Goal: Transaction & Acquisition: Purchase product/service

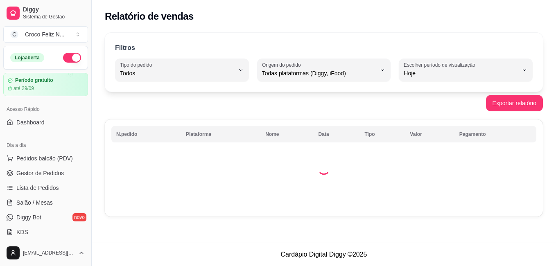
select select "ALL"
select select "0"
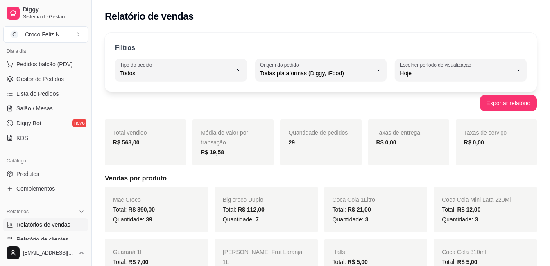
scroll to position [41, 0]
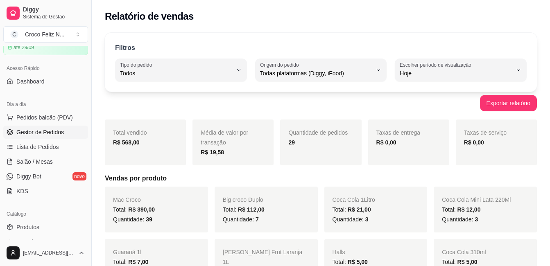
click at [52, 135] on span "Gestor de Pedidos" at bounding box center [40, 132] width 48 height 8
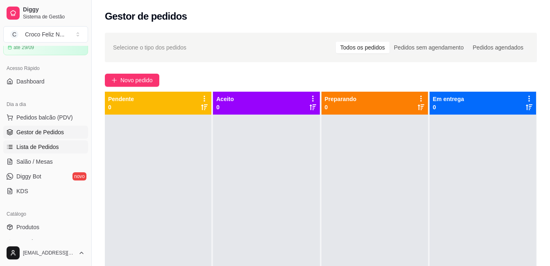
click at [47, 146] on span "Lista de Pedidos" at bounding box center [37, 147] width 43 height 8
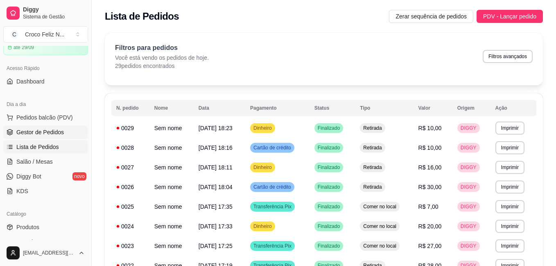
click at [48, 131] on span "Gestor de Pedidos" at bounding box center [40, 132] width 48 height 8
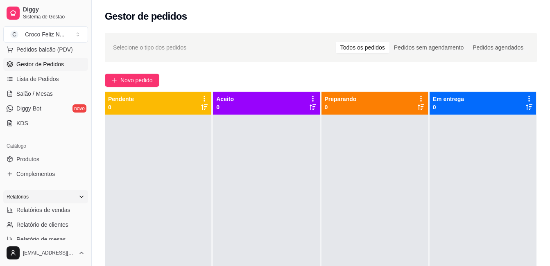
scroll to position [123, 0]
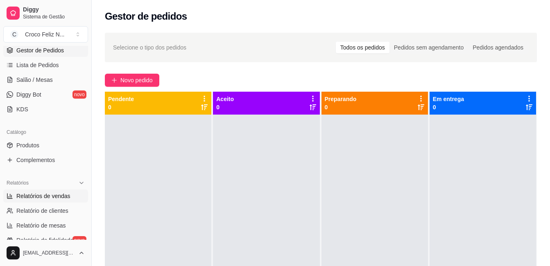
click at [59, 197] on span "Relatórios de vendas" at bounding box center [43, 196] width 54 height 8
select select "ALL"
select select "0"
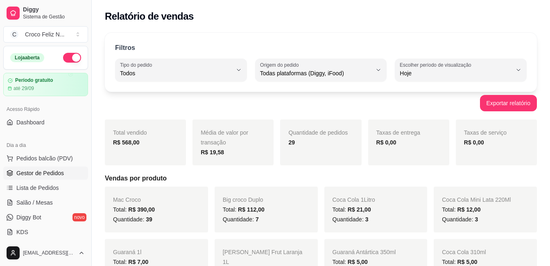
click at [66, 167] on link "Gestor de Pedidos" at bounding box center [45, 173] width 85 height 13
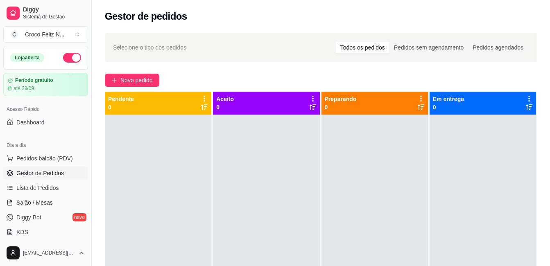
click at [170, 217] on div at bounding box center [158, 248] width 106 height 266
click at [148, 84] on span "Novo pedido" at bounding box center [136, 80] width 32 height 9
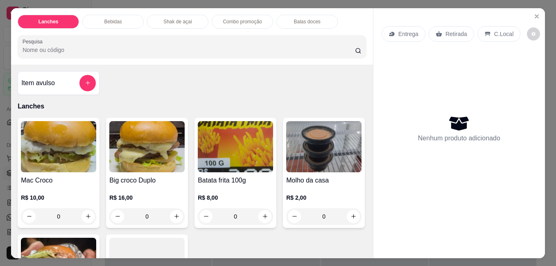
click at [188, 89] on div "Item avulso Lanches Mac Croco R$ 10,00 0 Big croco Duplo R$ 16,00 0 Batata frit…" at bounding box center [192, 162] width 362 height 194
click at [136, 91] on div "Item avulso Lanches Mac Croco R$ 10,00 0 Big croco Duplo R$ 16,00 0 Batata frit…" at bounding box center [192, 162] width 362 height 194
click at [72, 149] on img at bounding box center [58, 146] width 75 height 51
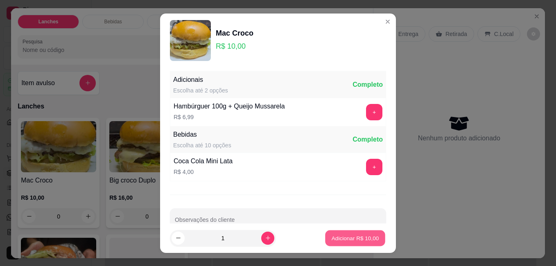
click at [338, 237] on p "Adicionar R$ 10,00" at bounding box center [356, 238] width 48 height 8
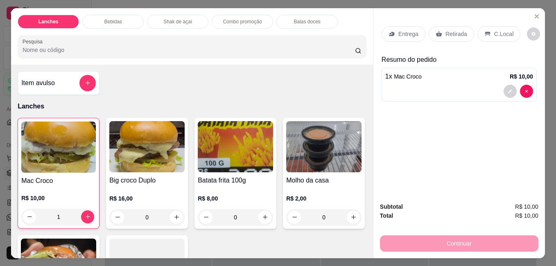
click at [54, 186] on div "R$ 10,00 1" at bounding box center [58, 205] width 75 height 39
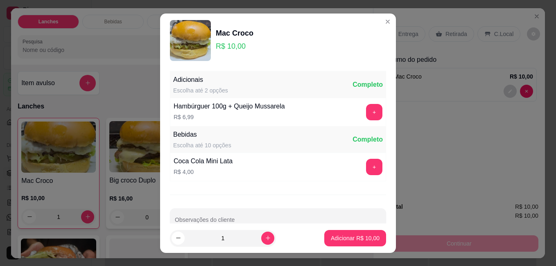
click at [364, 237] on p "Adicionar R$ 10,00" at bounding box center [355, 238] width 49 height 8
type input "2"
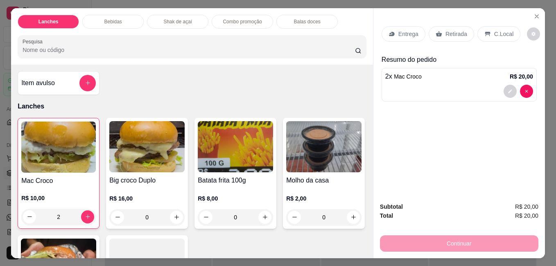
click at [459, 34] on p "Retirada" at bounding box center [457, 34] width 22 height 8
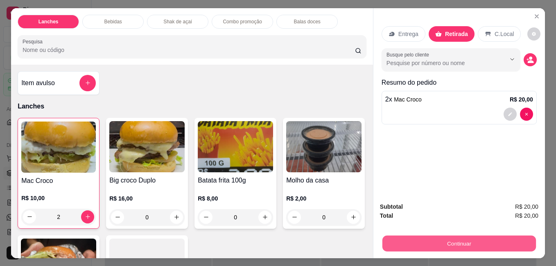
click at [469, 239] on button "Continuar" at bounding box center [459, 243] width 154 height 16
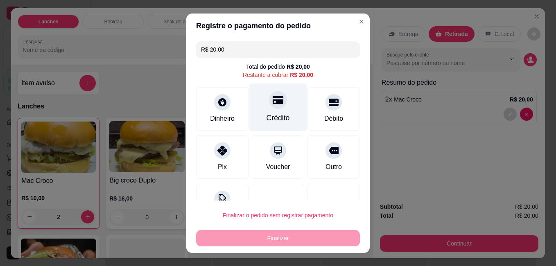
click at [254, 113] on div "Crédito" at bounding box center [278, 107] width 58 height 48
type input "R$ 0,00"
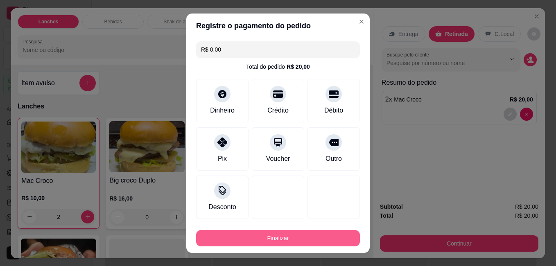
click at [283, 235] on button "Finalizar" at bounding box center [278, 238] width 164 height 16
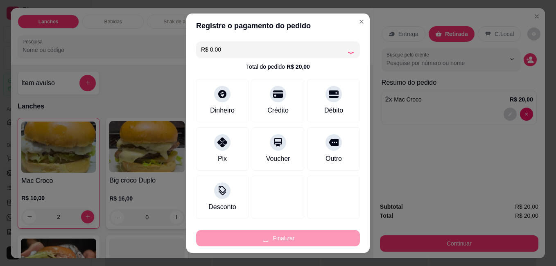
type input "0"
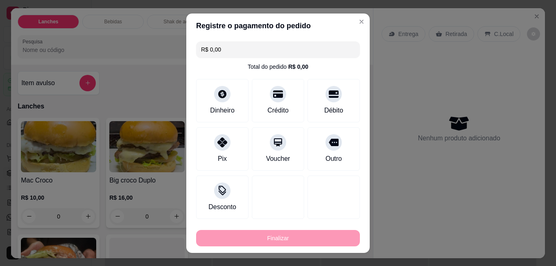
type input "-R$ 20,00"
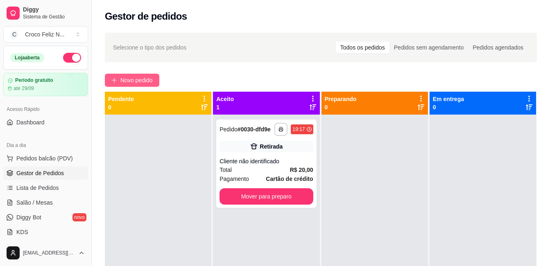
click at [148, 83] on span "Novo pedido" at bounding box center [136, 80] width 32 height 9
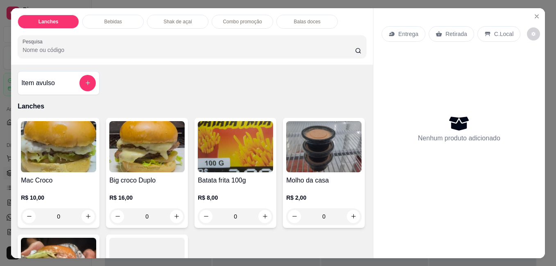
click at [184, 89] on div "Item avulso Lanches Mac Croco R$ 10,00 0 Big croco Duplo R$ 16,00 0 Batata frit…" at bounding box center [192, 162] width 362 height 194
click at [160, 87] on div "Item avulso Lanches Mac Croco R$ 10,00 0 Big croco Duplo R$ 16,00 0 Batata frit…" at bounding box center [192, 162] width 362 height 194
click at [200, 87] on div "Item avulso Lanches Mac Croco R$ 10,00 0 Big croco Duplo R$ 16,00 0 Batata frit…" at bounding box center [192, 162] width 362 height 194
click at [56, 167] on img at bounding box center [58, 146] width 75 height 51
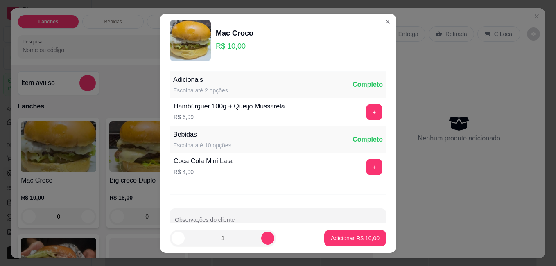
click at [250, 239] on input "1" at bounding box center [223, 238] width 77 height 16
click at [265, 237] on icon "increase-product-quantity" at bounding box center [268, 238] width 6 height 6
type input "3"
click at [330, 230] on button "Adicionar R$ 30,00" at bounding box center [355, 238] width 62 height 16
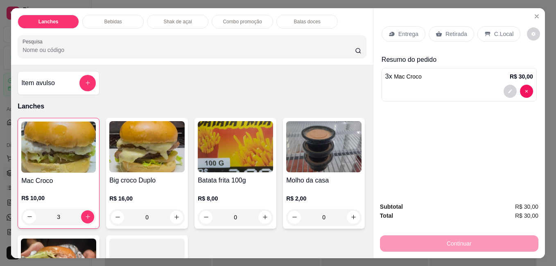
type input "3"
click at [446, 33] on p "Retirada" at bounding box center [457, 34] width 22 height 8
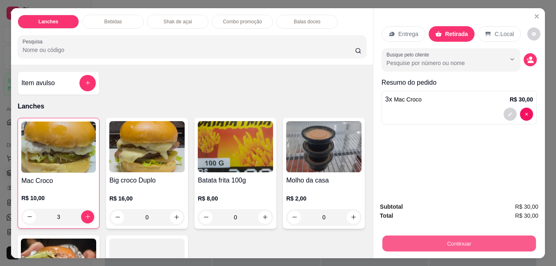
click at [405, 243] on button "Continuar" at bounding box center [459, 243] width 154 height 16
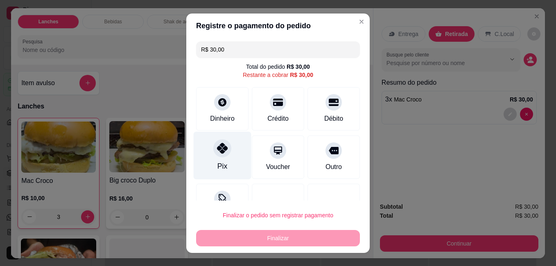
click at [205, 149] on div "Pix" at bounding box center [223, 155] width 58 height 48
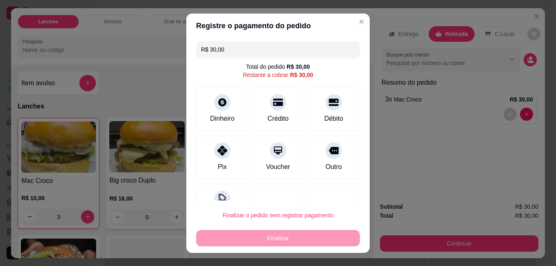
type input "R$ 0,00"
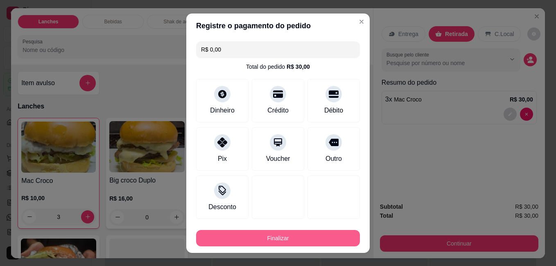
click at [277, 236] on button "Finalizar" at bounding box center [278, 238] width 164 height 16
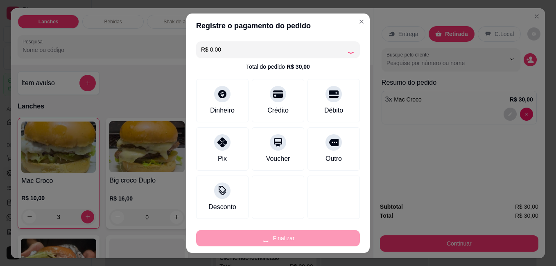
type input "0"
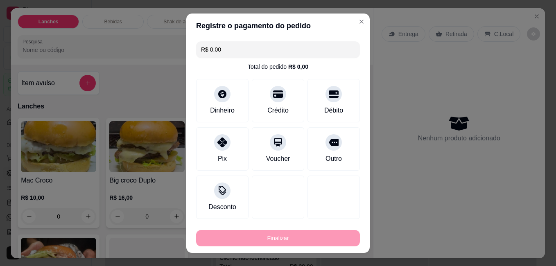
type input "-R$ 30,00"
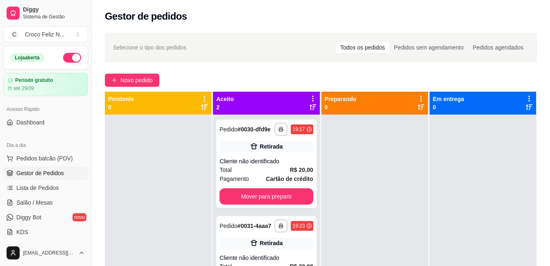
drag, startPoint x: 260, startPoint y: 139, endPoint x: 487, endPoint y: 202, distance: 235.4
click at [487, 202] on div at bounding box center [483, 248] width 106 height 266
click at [180, 159] on div at bounding box center [158, 248] width 106 height 266
click at [135, 79] on span "Novo pedido" at bounding box center [136, 80] width 32 height 9
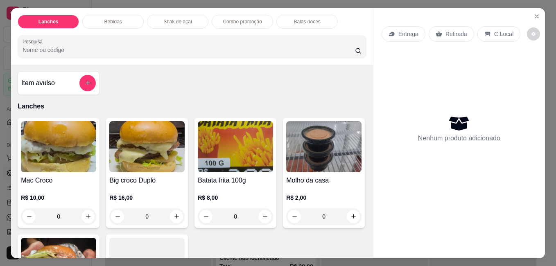
click at [161, 162] on img at bounding box center [146, 146] width 75 height 51
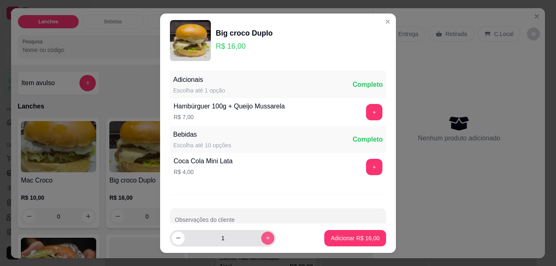
click at [265, 236] on icon "increase-product-quantity" at bounding box center [268, 238] width 6 height 6
type input "2"
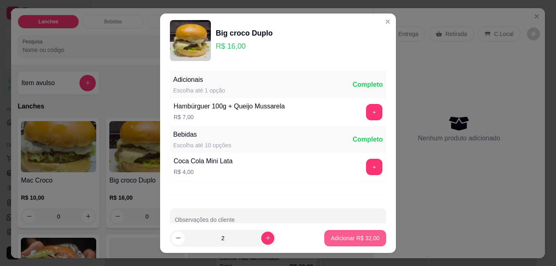
click at [350, 236] on p "Adicionar R$ 32,00" at bounding box center [355, 238] width 49 height 8
type input "2"
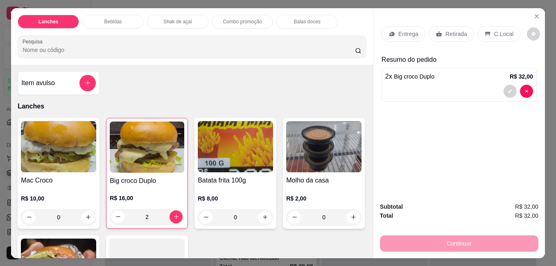
click at [501, 20] on div "Entrega Retirada C.Local" at bounding box center [459, 34] width 155 height 29
click at [502, 26] on div "C.Local" at bounding box center [499, 34] width 43 height 16
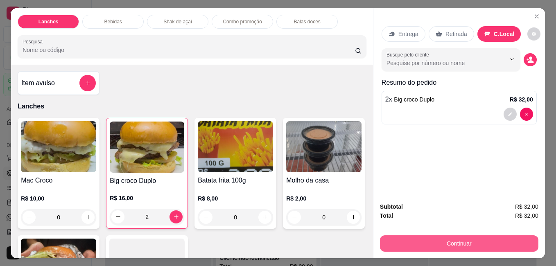
click at [454, 237] on button "Continuar" at bounding box center [459, 243] width 158 height 16
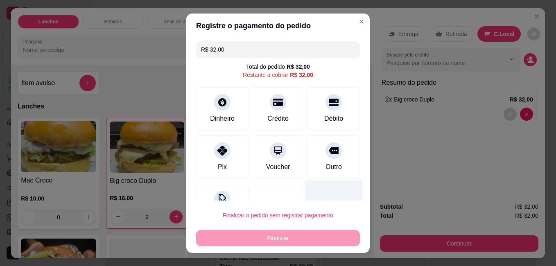
click at [328, 193] on div at bounding box center [334, 204] width 58 height 48
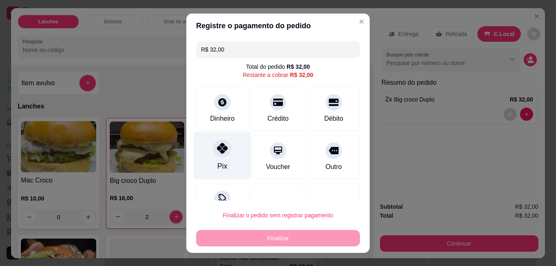
click at [221, 140] on div "Pix" at bounding box center [223, 155] width 58 height 48
type input "R$ 0,00"
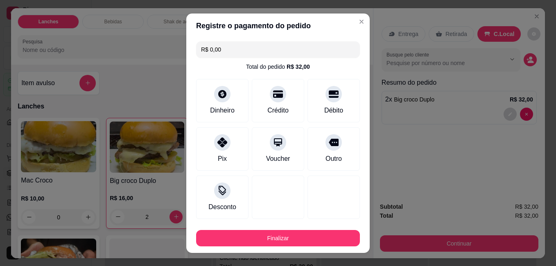
click at [248, 230] on button "Finalizar" at bounding box center [278, 238] width 164 height 16
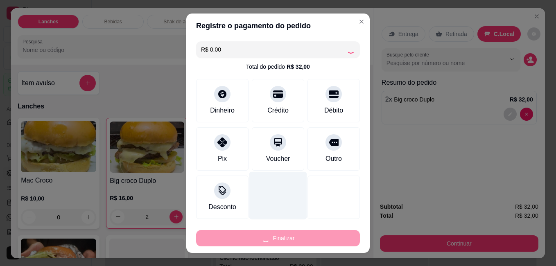
type input "0"
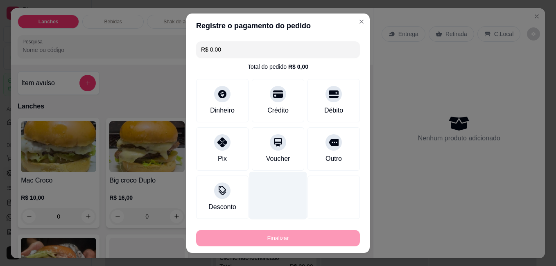
type input "-R$ 32,00"
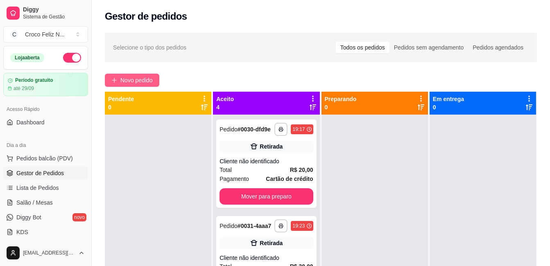
click at [140, 79] on span "Novo pedido" at bounding box center [136, 80] width 32 height 9
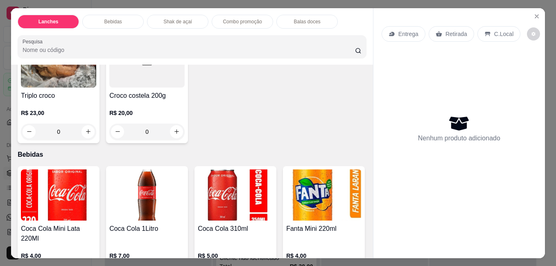
scroll to position [205, 0]
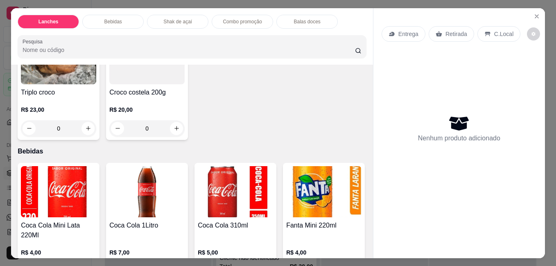
click at [96, 97] on div "R$ 23,00 0" at bounding box center [58, 116] width 75 height 39
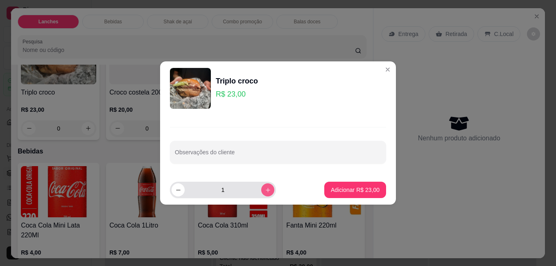
click at [265, 188] on icon "increase-product-quantity" at bounding box center [268, 190] width 6 height 6
type input "2"
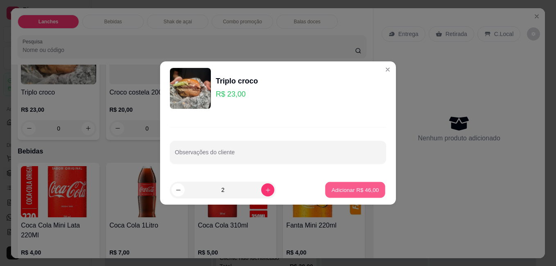
click at [376, 189] on button "Adicionar R$ 46,00" at bounding box center [355, 190] width 60 height 16
type input "2"
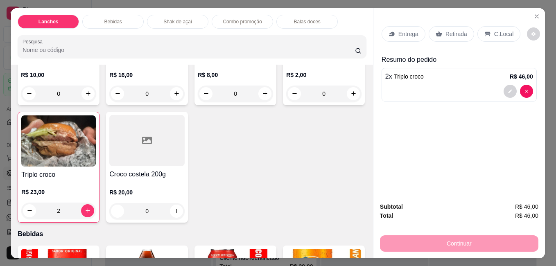
scroll to position [0, 0]
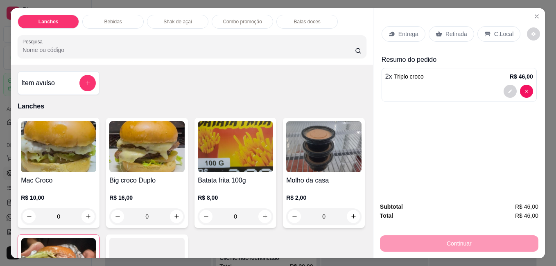
click at [256, 152] on img at bounding box center [235, 146] width 75 height 51
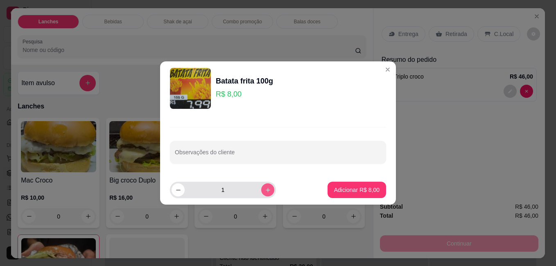
click at [265, 192] on icon "increase-product-quantity" at bounding box center [268, 190] width 6 height 6
type input "2"
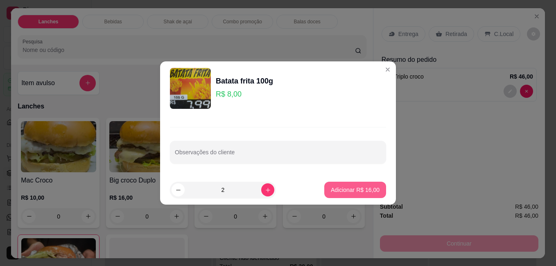
click at [375, 190] on button "Adicionar R$ 16,00" at bounding box center [355, 190] width 62 height 16
type input "2"
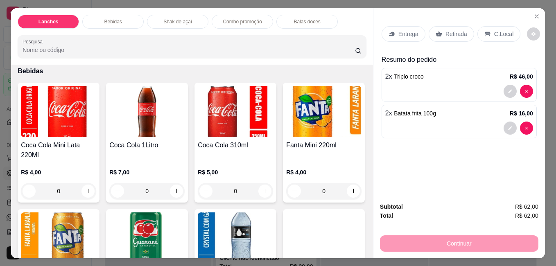
scroll to position [246, 0]
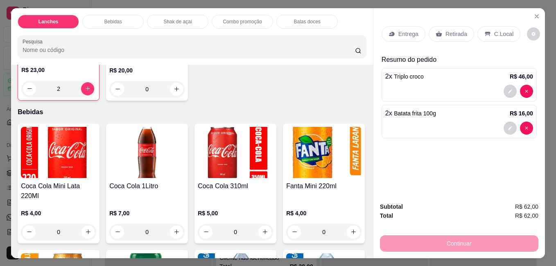
click at [167, 185] on h4 "Coca Cola 1Litro" at bounding box center [146, 186] width 75 height 10
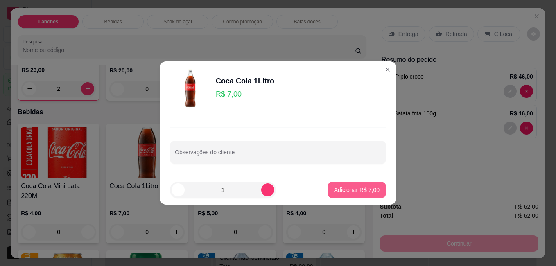
click at [369, 187] on p "Adicionar R$ 7,00" at bounding box center [356, 190] width 45 height 8
type input "1"
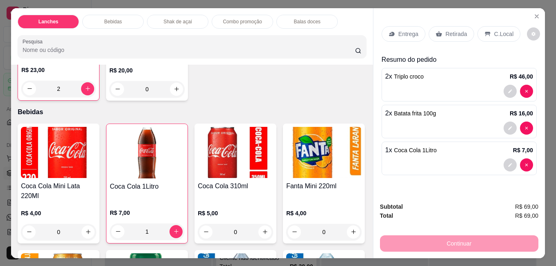
click at [501, 30] on p "C.Local" at bounding box center [503, 34] width 19 height 8
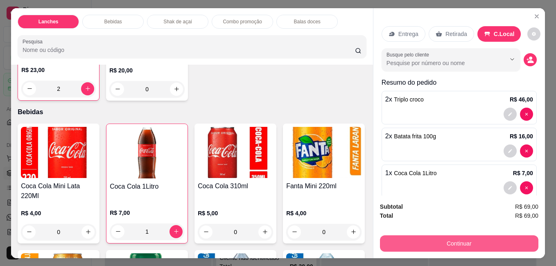
click at [430, 238] on button "Continuar" at bounding box center [459, 243] width 158 height 16
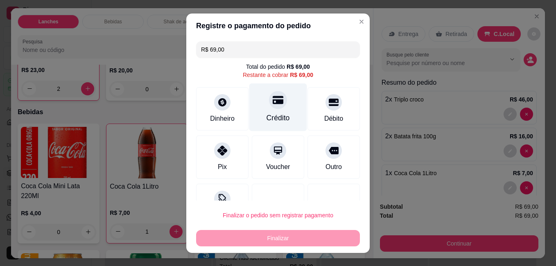
click at [257, 107] on div "Crédito" at bounding box center [278, 107] width 58 height 48
type input "R$ 0,00"
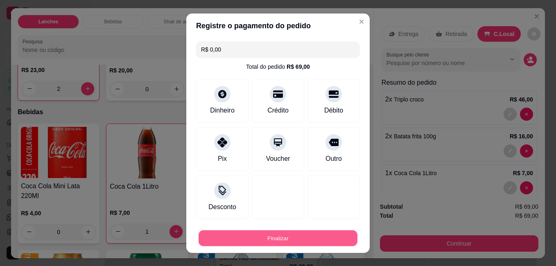
click at [311, 240] on button "Finalizar" at bounding box center [278, 238] width 159 height 16
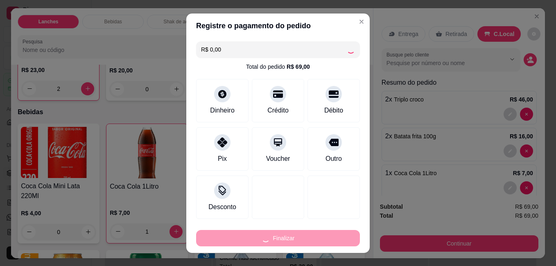
type input "0"
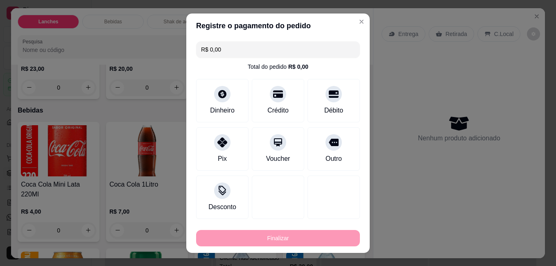
type input "-R$ 69,00"
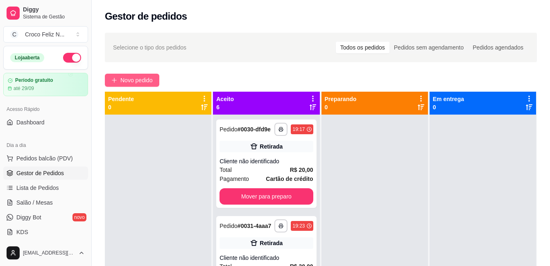
click at [148, 84] on span "Novo pedido" at bounding box center [136, 80] width 32 height 9
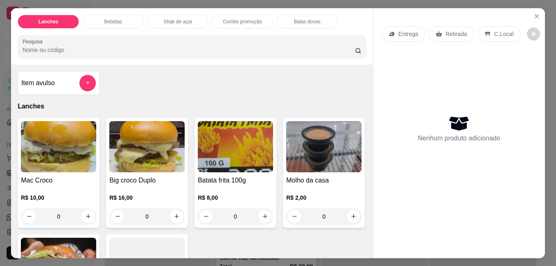
click at [88, 147] on img at bounding box center [58, 146] width 75 height 51
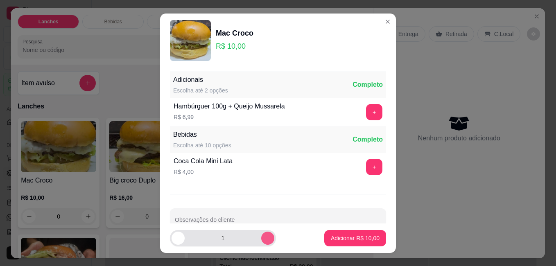
click at [261, 242] on button "increase-product-quantity" at bounding box center [267, 238] width 13 height 13
type input "2"
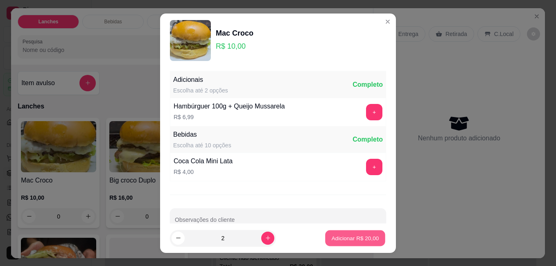
click at [335, 235] on p "Adicionar R$ 20,00" at bounding box center [356, 238] width 48 height 8
type input "2"
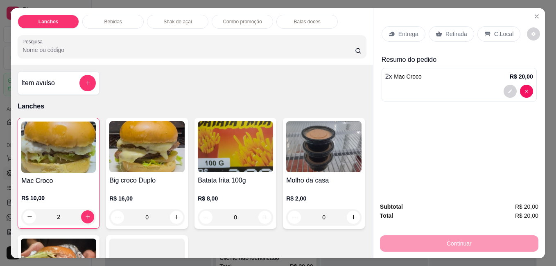
click at [452, 32] on p "Retirada" at bounding box center [457, 34] width 22 height 8
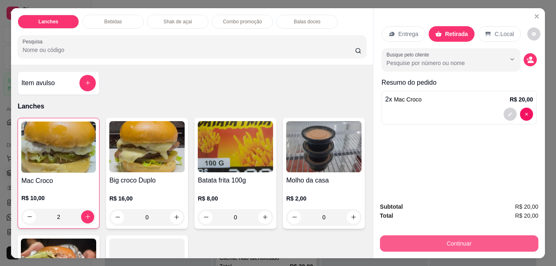
click at [442, 242] on button "Continuar" at bounding box center [459, 243] width 158 height 16
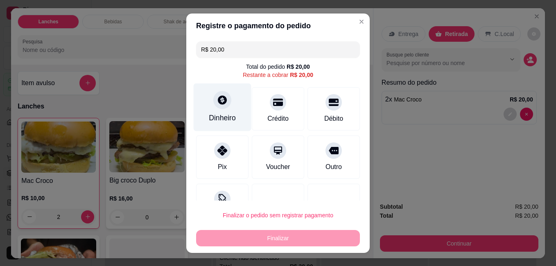
click at [229, 112] on div "Dinheiro" at bounding box center [223, 107] width 58 height 48
click at [208, 109] on div "Dinheiro" at bounding box center [223, 107] width 58 height 48
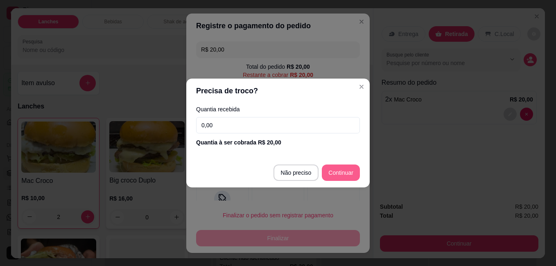
type input "R$ 0,00"
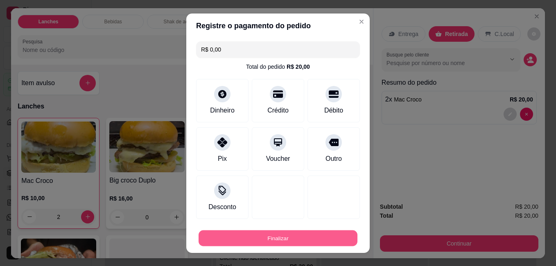
click at [309, 231] on button "Finalizar" at bounding box center [278, 238] width 159 height 16
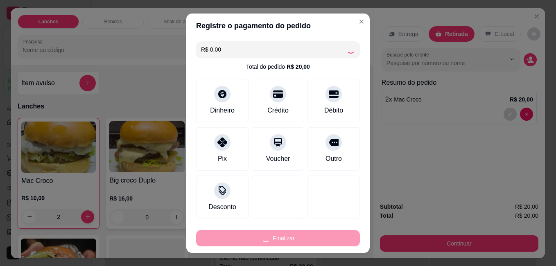
type input "0"
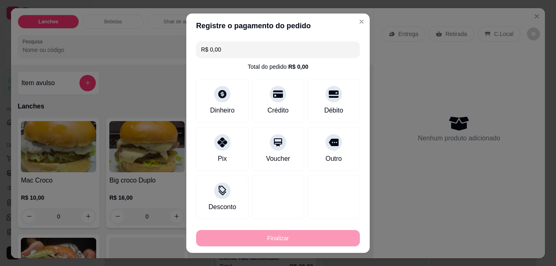
type input "-R$ 20,00"
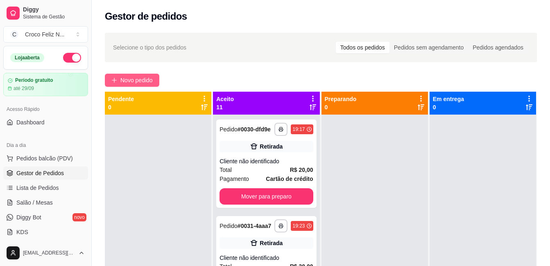
click at [131, 82] on span "Novo pedido" at bounding box center [136, 80] width 32 height 9
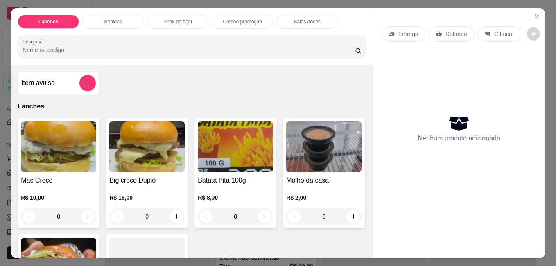
click at [47, 150] on img at bounding box center [58, 146] width 75 height 51
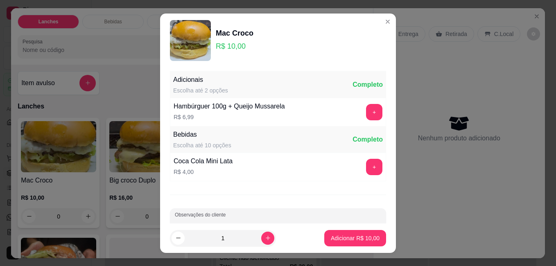
click at [225, 222] on input "Observações do cliente" at bounding box center [278, 223] width 206 height 8
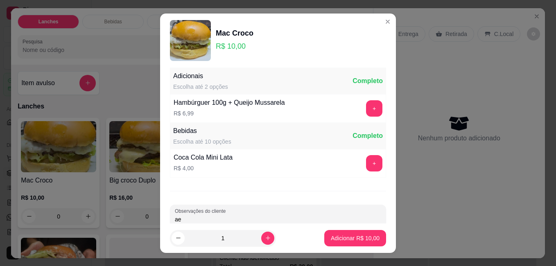
type input "a"
type input "se0 sa3ada"
click at [266, 239] on icon "increase-product-quantity" at bounding box center [268, 238] width 5 height 5
click at [266, 240] on icon "increase-product-quantity" at bounding box center [268, 238] width 5 height 5
type input "3"
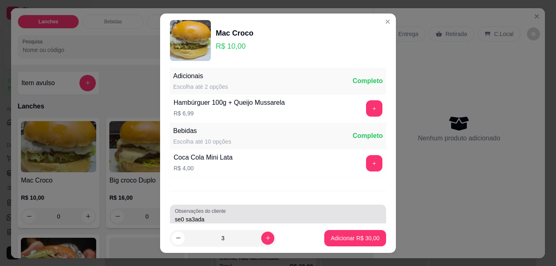
click at [171, 217] on div "Observações do cliente se0 sa3ada" at bounding box center [278, 216] width 216 height 23
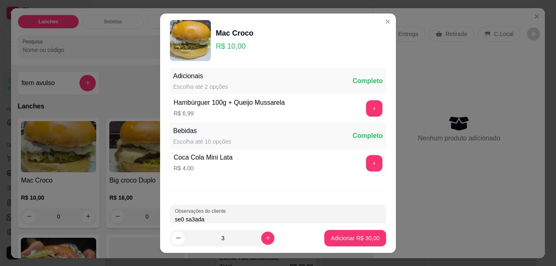
click at [175, 220] on input "se0 sa3ada" at bounding box center [278, 219] width 206 height 8
type input "3 se0 sa3ada"
click at [356, 235] on p "Adicionar R$ 30,00" at bounding box center [356, 238] width 48 height 8
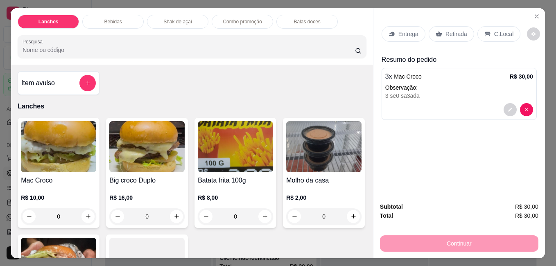
click at [450, 32] on p "Retirada" at bounding box center [457, 34] width 22 height 8
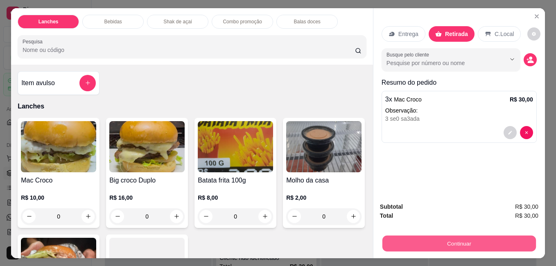
click at [470, 238] on button "Continuar" at bounding box center [459, 243] width 154 height 16
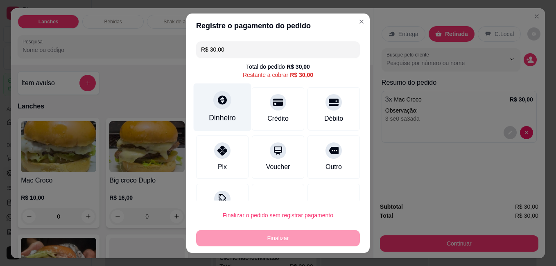
click at [222, 107] on div at bounding box center [222, 100] width 18 height 18
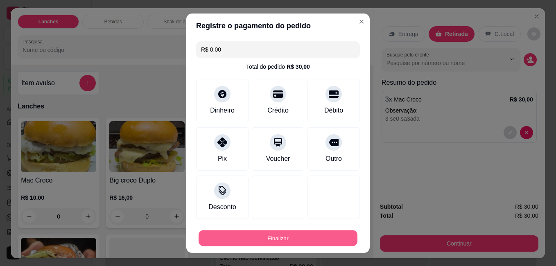
click at [298, 239] on button "Finalizar" at bounding box center [278, 238] width 159 height 16
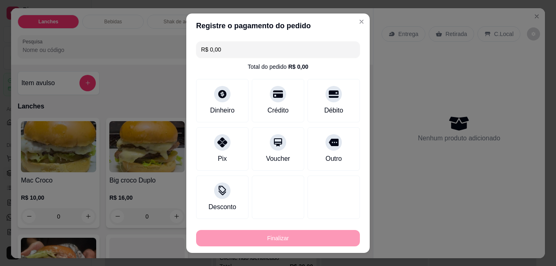
type input "-R$ 30,00"
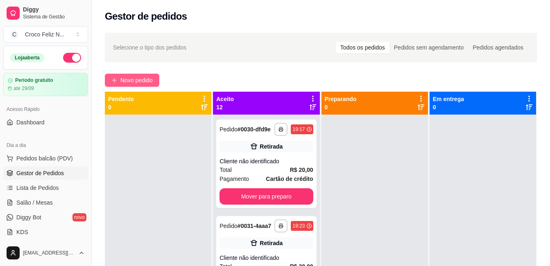
click at [143, 77] on span "Novo pedido" at bounding box center [136, 80] width 32 height 9
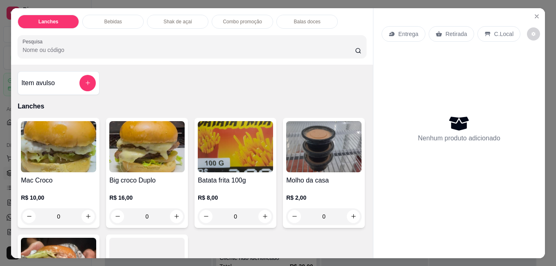
click at [65, 143] on img at bounding box center [58, 146] width 75 height 51
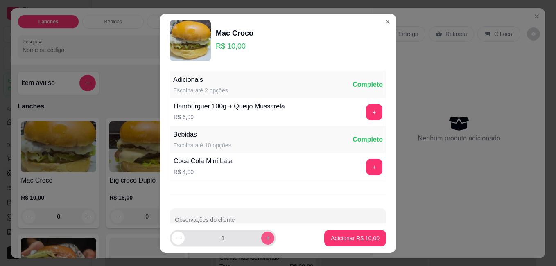
click at [265, 238] on icon "increase-product-quantity" at bounding box center [268, 238] width 6 height 6
type input "3"
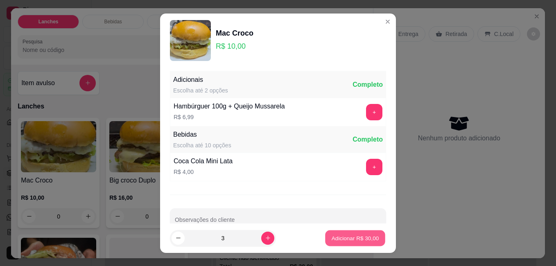
click at [346, 237] on p "Adicionar R$ 30,00" at bounding box center [356, 238] width 48 height 8
type input "3"
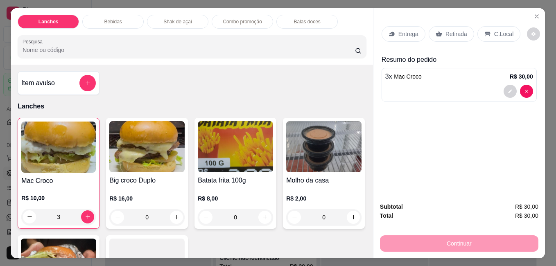
click at [448, 30] on p "Retirada" at bounding box center [457, 34] width 22 height 8
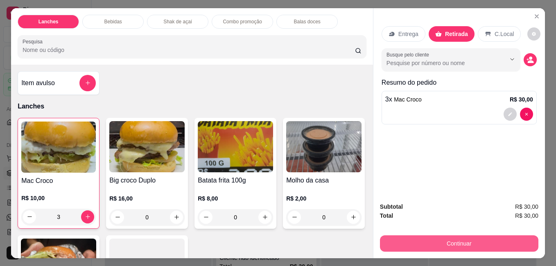
click at [453, 236] on button "Continuar" at bounding box center [459, 243] width 158 height 16
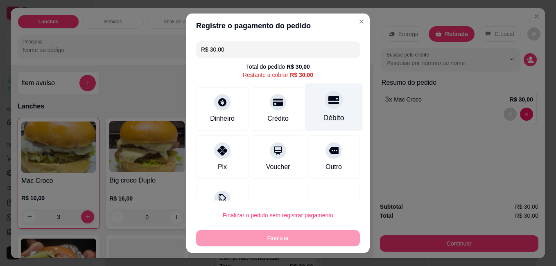
click at [325, 108] on div at bounding box center [334, 100] width 18 height 18
type input "R$ 0,00"
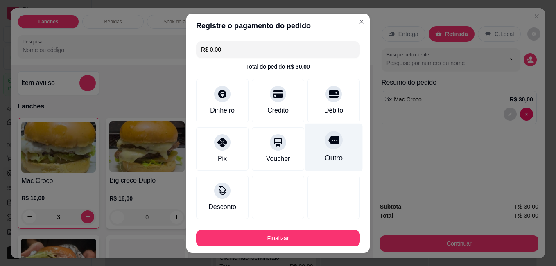
drag, startPoint x: 318, startPoint y: 93, endPoint x: 319, endPoint y: 160, distance: 66.8
click at [326, 100] on div at bounding box center [334, 94] width 16 height 16
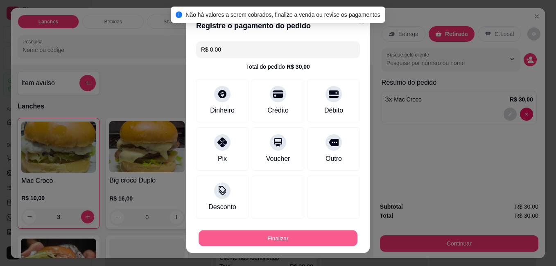
click at [310, 234] on button "Finalizar" at bounding box center [278, 238] width 159 height 16
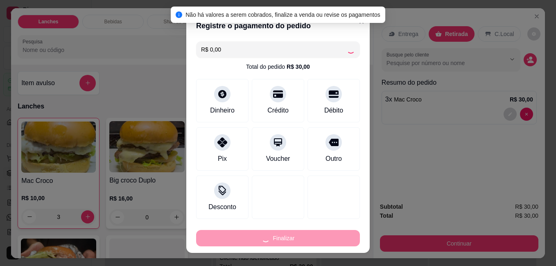
type input "0"
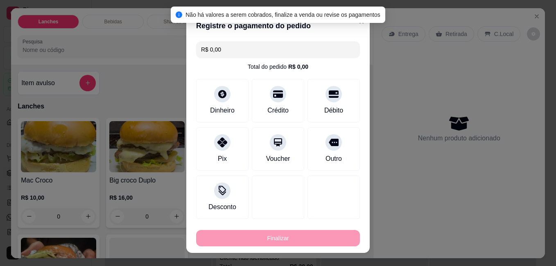
type input "-R$ 30,00"
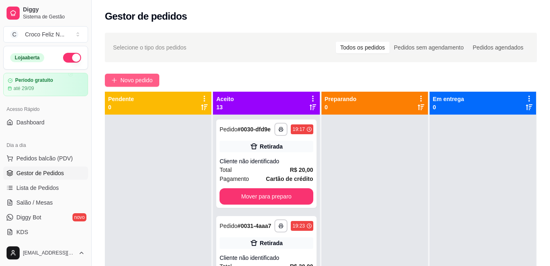
click at [141, 78] on span "Novo pedido" at bounding box center [136, 80] width 32 height 9
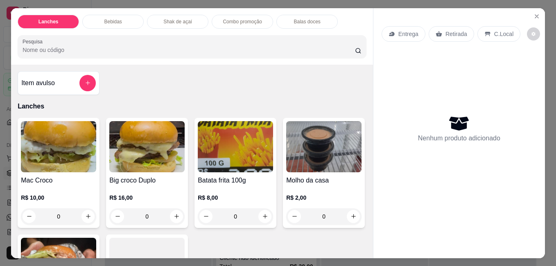
click at [141, 153] on img at bounding box center [146, 146] width 75 height 51
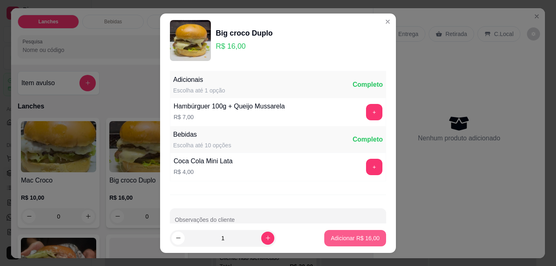
click at [347, 235] on p "Adicionar R$ 16,00" at bounding box center [355, 238] width 49 height 8
type input "1"
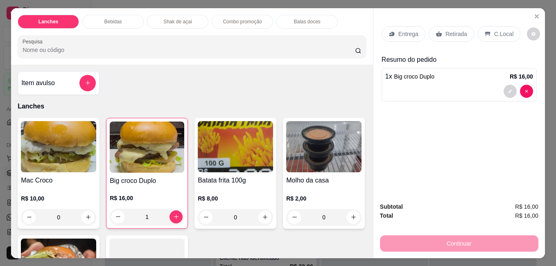
click at [47, 164] on img at bounding box center [58, 146] width 75 height 51
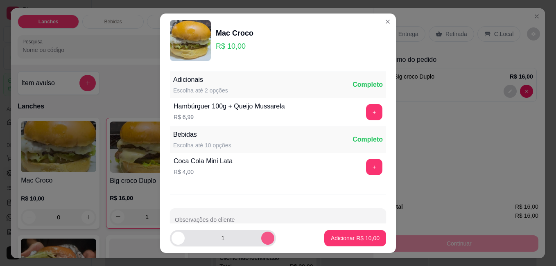
click at [265, 240] on icon "increase-product-quantity" at bounding box center [268, 238] width 6 height 6
type input "2"
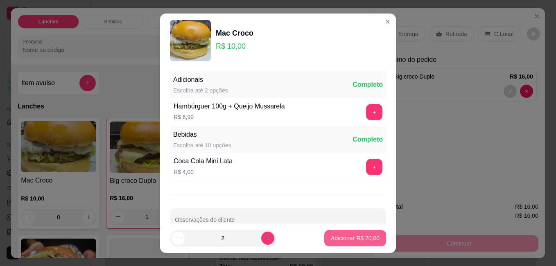
click at [337, 239] on p "Adicionar R$ 20,00" at bounding box center [355, 238] width 49 height 8
type input "2"
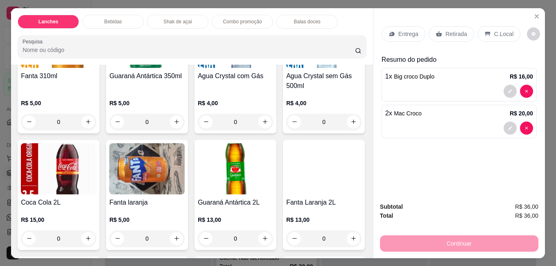
scroll to position [532, 0]
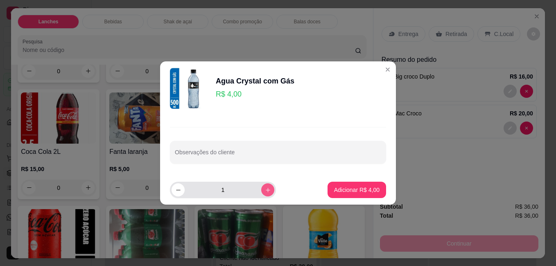
click at [265, 189] on icon "increase-product-quantity" at bounding box center [268, 190] width 6 height 6
type input "2"
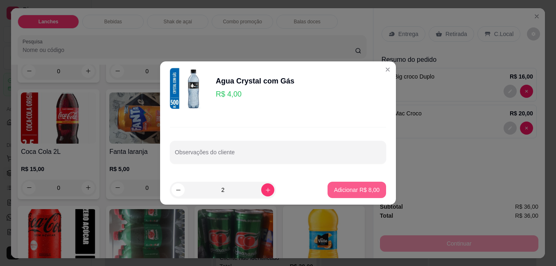
click at [335, 195] on button "Adicionar R$ 8,00" at bounding box center [357, 190] width 59 height 16
type input "2"
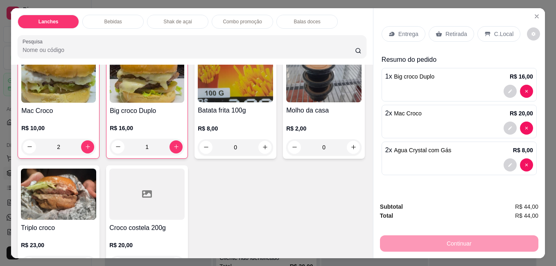
scroll to position [0, 0]
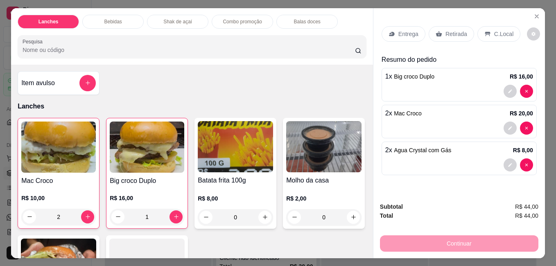
click at [231, 152] on img at bounding box center [235, 146] width 75 height 51
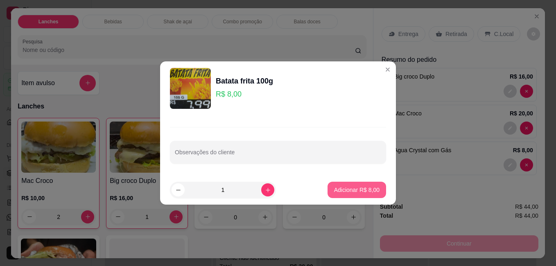
click at [358, 190] on p "Adicionar R$ 8,00" at bounding box center [356, 190] width 45 height 8
type input "1"
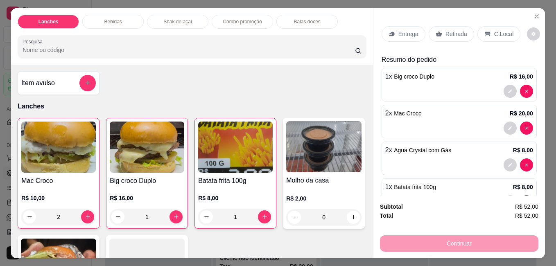
click at [459, 33] on p "Retirada" at bounding box center [457, 34] width 22 height 8
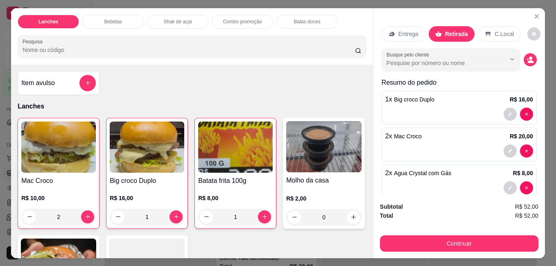
drag, startPoint x: 496, startPoint y: 34, endPoint x: 489, endPoint y: 74, distance: 41.0
click at [495, 34] on p "C.Local" at bounding box center [504, 34] width 19 height 8
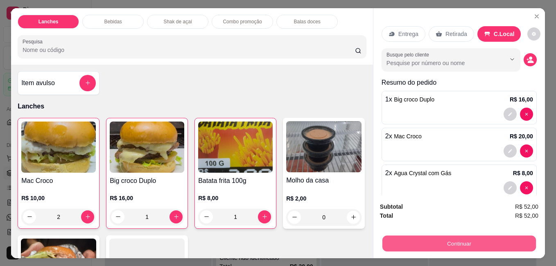
click at [482, 238] on button "Continuar" at bounding box center [459, 243] width 154 height 16
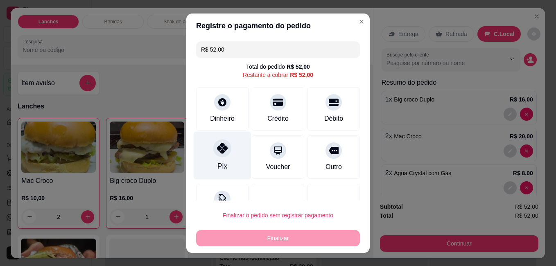
click at [226, 150] on div at bounding box center [222, 148] width 18 height 18
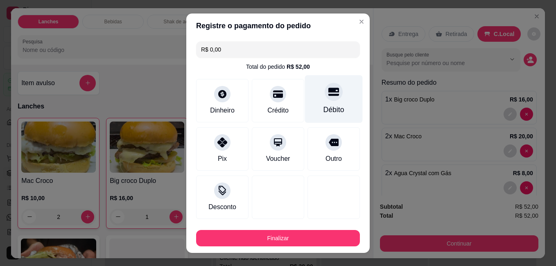
click at [324, 105] on div "Débito" at bounding box center [334, 109] width 21 height 11
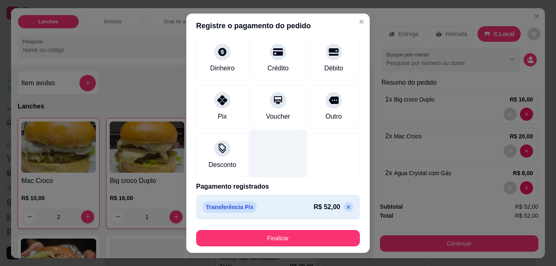
scroll to position [45, 0]
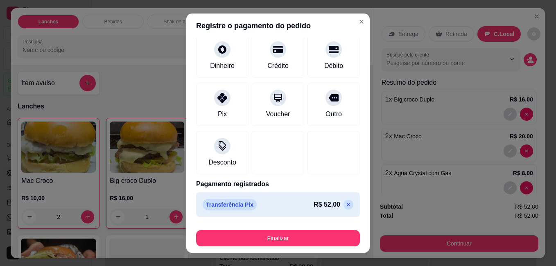
click at [347, 206] on icon at bounding box center [349, 205] width 4 height 4
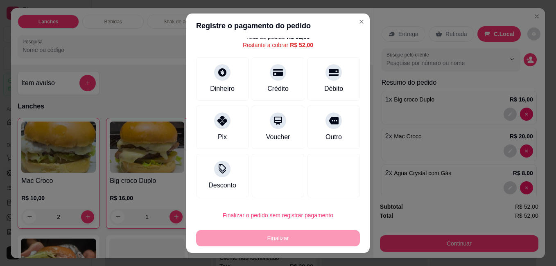
scroll to position [30, 0]
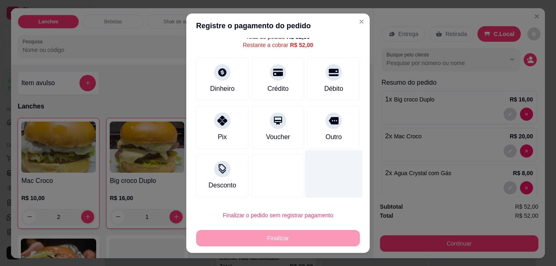
drag, startPoint x: 326, startPoint y: 77, endPoint x: 299, endPoint y: 135, distance: 64.1
click at [326, 78] on div "Débito" at bounding box center [334, 78] width 52 height 43
type input "R$ 0,00"
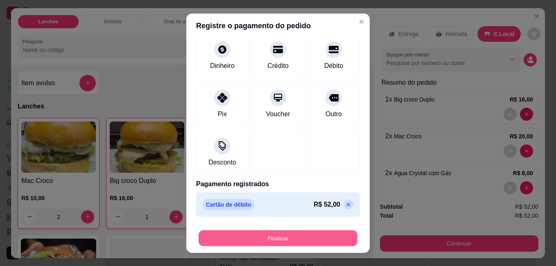
click at [295, 243] on button "Finalizar" at bounding box center [278, 238] width 159 height 16
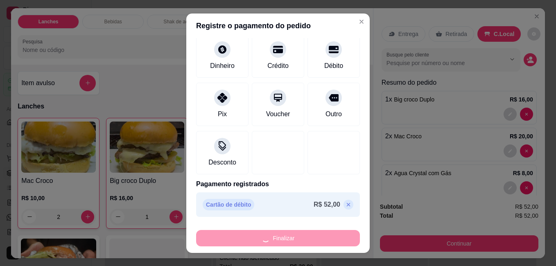
type input "0"
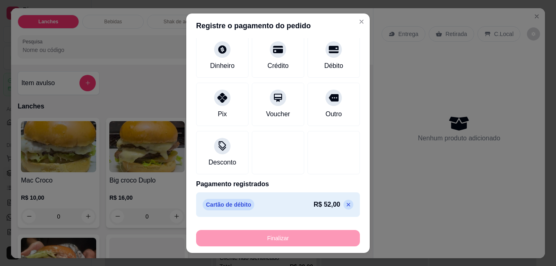
type input "-R$ 52,00"
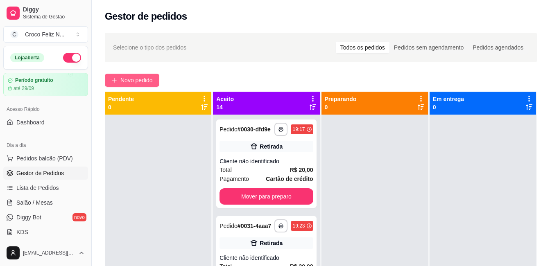
click at [132, 77] on span "Novo pedido" at bounding box center [136, 80] width 32 height 9
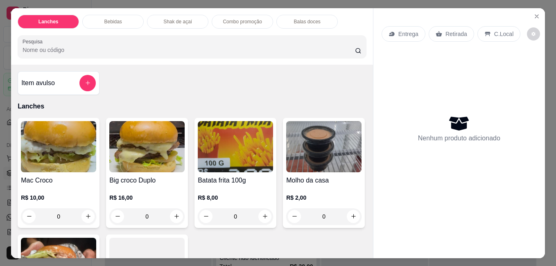
click at [165, 161] on img at bounding box center [146, 146] width 75 height 51
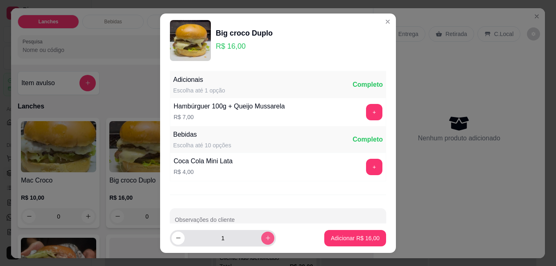
click at [262, 238] on button "increase-product-quantity" at bounding box center [267, 238] width 13 height 13
type input "2"
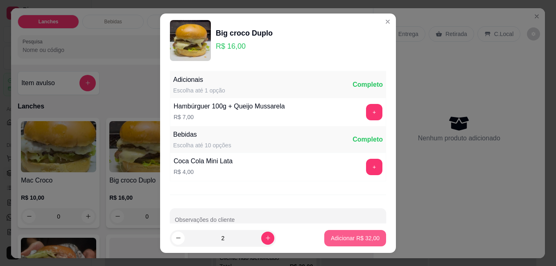
click at [347, 239] on p "Adicionar R$ 32,00" at bounding box center [355, 238] width 49 height 8
type input "2"
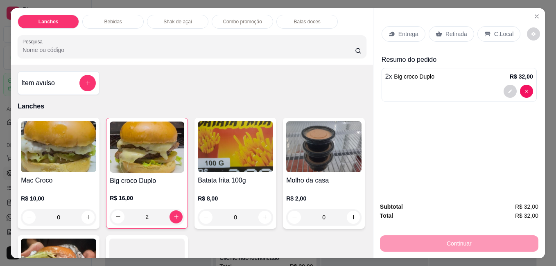
drag, startPoint x: 439, startPoint y: 29, endPoint x: 441, endPoint y: 34, distance: 5.7
click at [439, 30] on div "Retirada" at bounding box center [451, 34] width 45 height 16
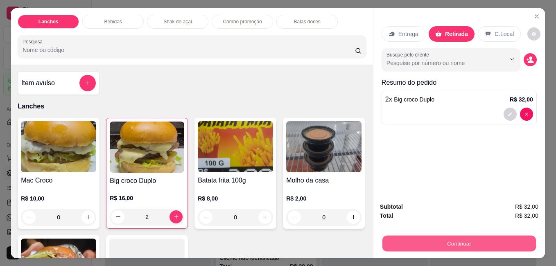
click at [488, 239] on button "Continuar" at bounding box center [459, 243] width 154 height 16
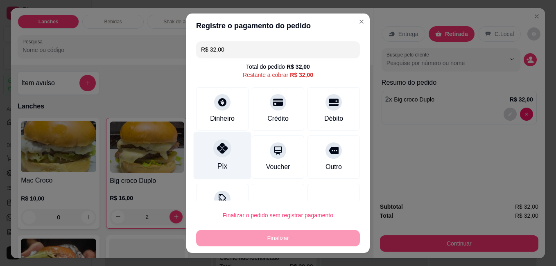
click at [217, 154] on icon at bounding box center [222, 148] width 11 height 11
type input "R$ 0,00"
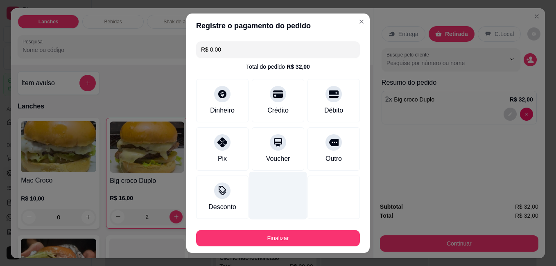
scroll to position [45, 0]
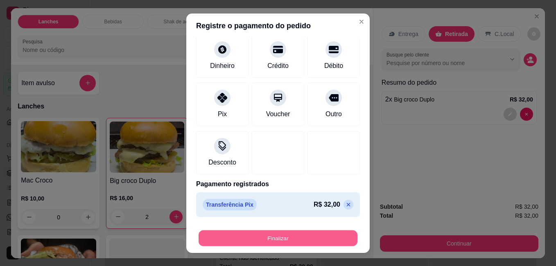
click at [265, 236] on button "Finalizar" at bounding box center [278, 238] width 159 height 16
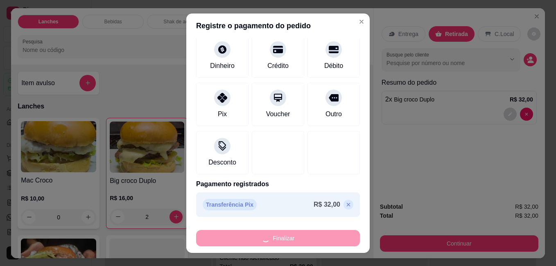
type input "0"
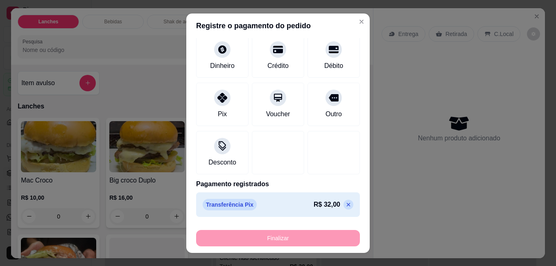
type input "-R$ 32,00"
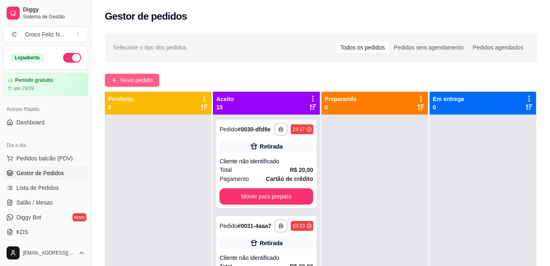
click at [130, 79] on span "Novo pedido" at bounding box center [136, 80] width 32 height 9
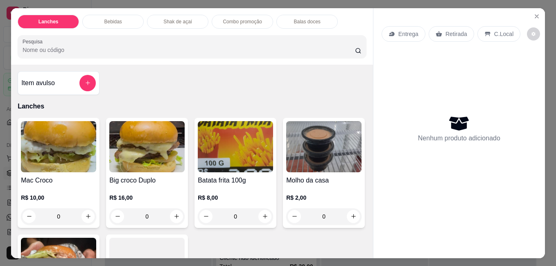
click at [36, 147] on img at bounding box center [58, 146] width 75 height 51
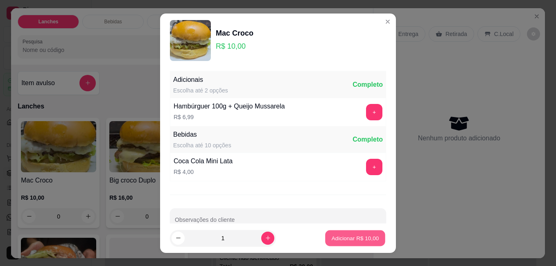
click at [339, 235] on p "Adicionar R$ 10,00" at bounding box center [356, 238] width 48 height 8
type input "1"
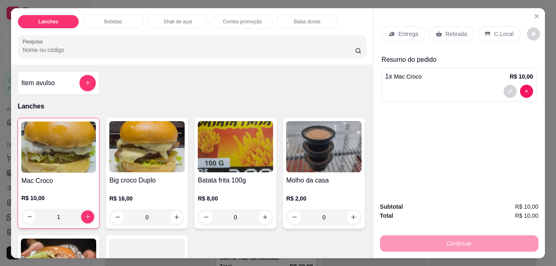
drag, startPoint x: 448, startPoint y: 29, endPoint x: 490, endPoint y: 174, distance: 151.4
click at [448, 30] on p "Retirada" at bounding box center [457, 34] width 22 height 8
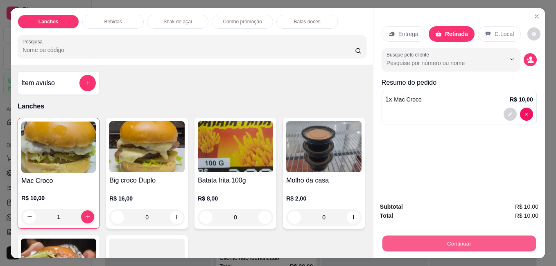
click at [498, 236] on button "Continuar" at bounding box center [459, 243] width 154 height 16
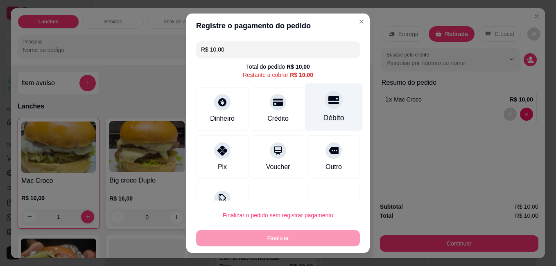
drag, startPoint x: 319, startPoint y: 103, endPoint x: 316, endPoint y: 111, distance: 8.8
click at [325, 108] on div at bounding box center [334, 100] width 18 height 18
type input "R$ 0,00"
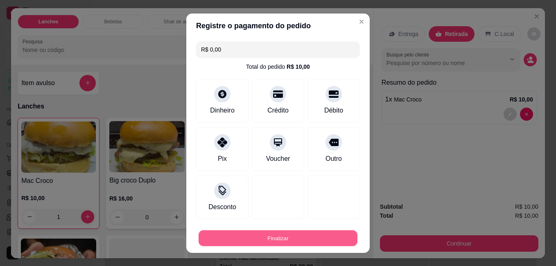
click at [295, 237] on button "Finalizar" at bounding box center [278, 238] width 159 height 16
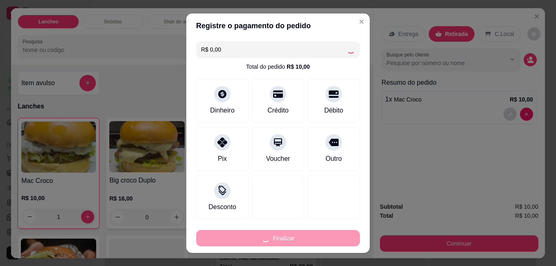
type input "0"
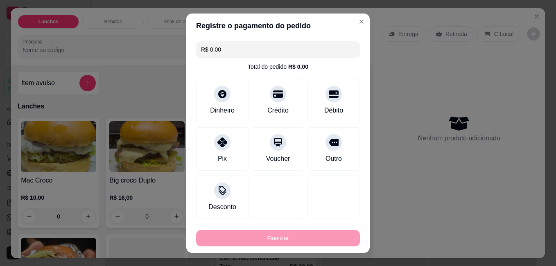
type input "-R$ 10,00"
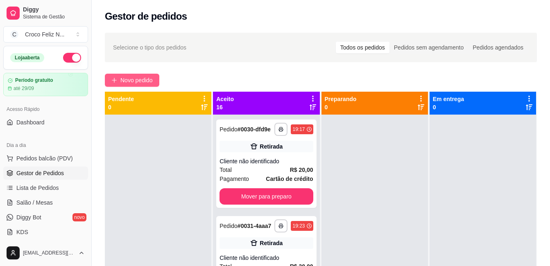
click at [149, 78] on span "Novo pedido" at bounding box center [136, 80] width 32 height 9
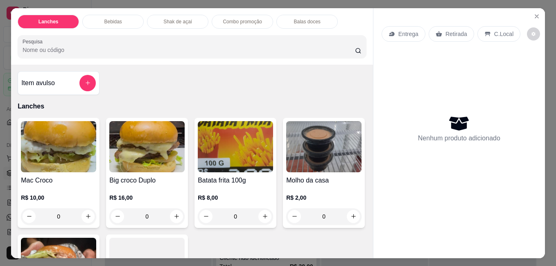
click at [52, 137] on img at bounding box center [58, 146] width 75 height 51
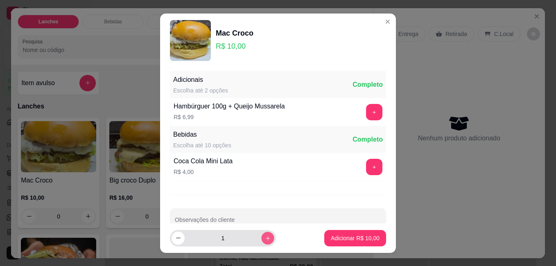
click at [266, 238] on icon "increase-product-quantity" at bounding box center [268, 238] width 4 height 4
click at [266, 238] on icon "increase-product-quantity" at bounding box center [268, 238] width 5 height 5
click at [265, 238] on icon "increase-product-quantity" at bounding box center [268, 238] width 6 height 6
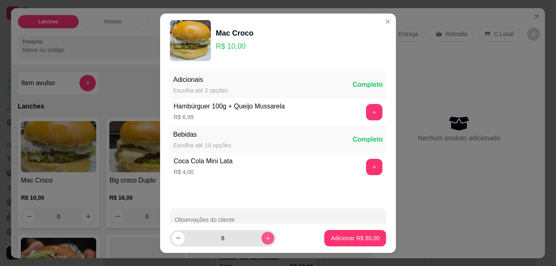
click at [265, 238] on icon "increase-product-quantity" at bounding box center [268, 238] width 6 height 6
click at [175, 238] on icon "decrease-product-quantity" at bounding box center [178, 238] width 6 height 6
type input "8"
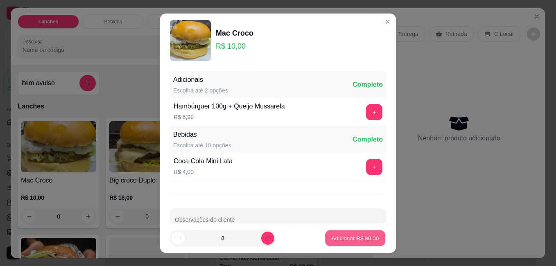
click at [360, 238] on p "Adicionar R$ 80,00" at bounding box center [356, 238] width 48 height 8
type input "8"
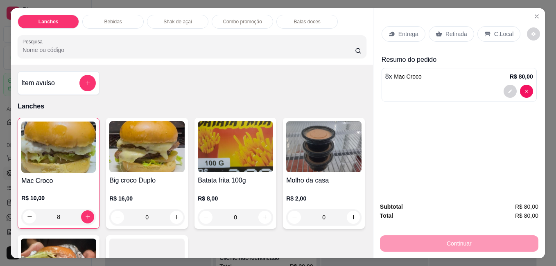
click at [457, 30] on p "Retirada" at bounding box center [457, 34] width 22 height 8
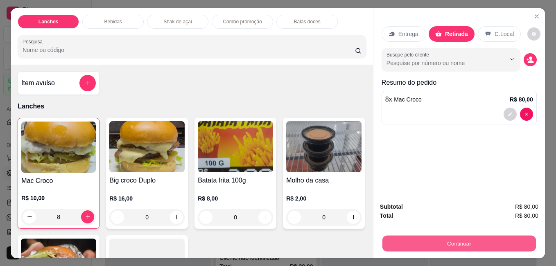
click at [479, 239] on button "Continuar" at bounding box center [459, 243] width 154 height 16
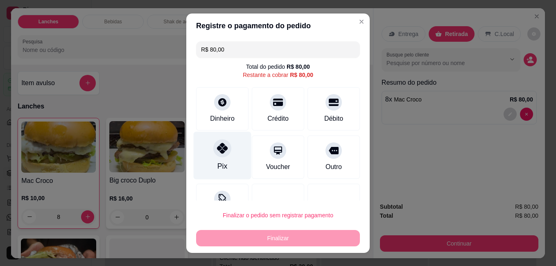
click at [222, 159] on div "Pix" at bounding box center [223, 155] width 58 height 48
type input "R$ 0,00"
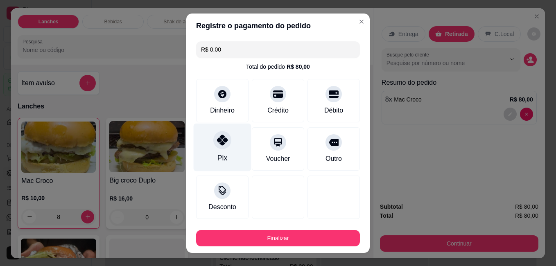
click at [222, 153] on div "Pix" at bounding box center [223, 147] width 58 height 48
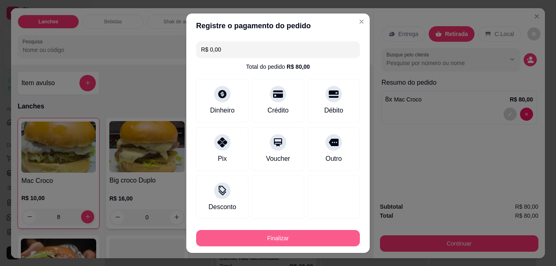
click at [299, 230] on div "Finalizar" at bounding box center [278, 238] width 164 height 16
click at [300, 237] on button "Finalizar" at bounding box center [278, 238] width 159 height 16
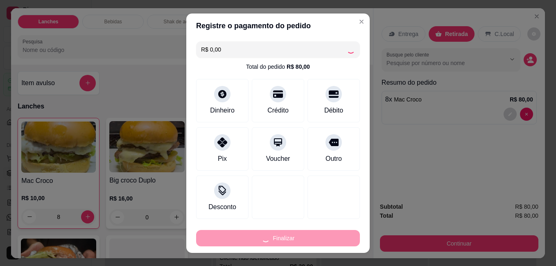
type input "0"
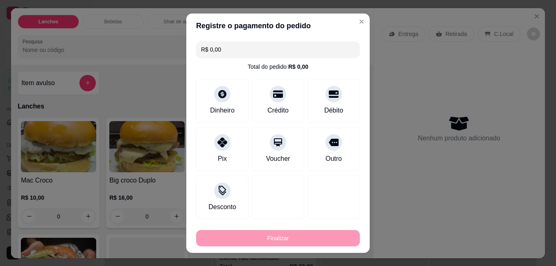
type input "-R$ 80,00"
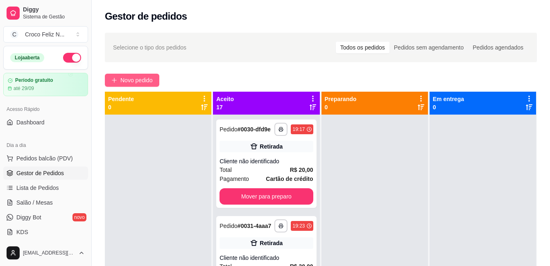
click at [149, 80] on span "Novo pedido" at bounding box center [136, 80] width 32 height 9
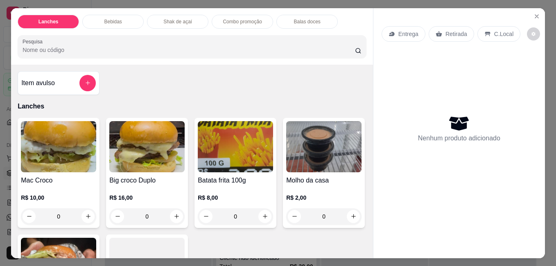
click at [149, 142] on img at bounding box center [146, 146] width 75 height 51
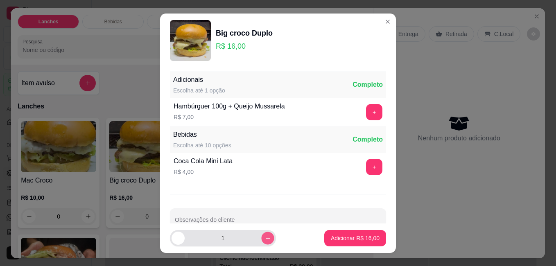
click at [261, 241] on button "increase-product-quantity" at bounding box center [267, 238] width 13 height 13
click at [265, 241] on icon "increase-product-quantity" at bounding box center [268, 238] width 6 height 6
type input "3"
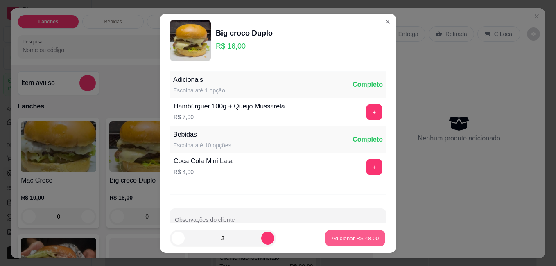
click at [348, 241] on p "Adicionar R$ 48,00" at bounding box center [356, 238] width 48 height 8
type input "3"
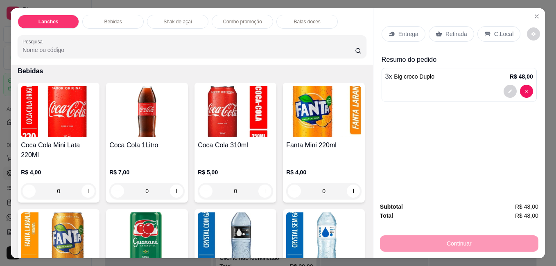
scroll to position [287, 0]
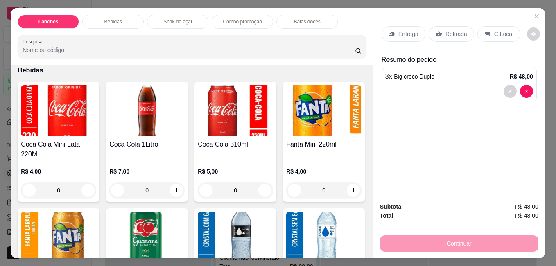
click at [138, 123] on img at bounding box center [146, 110] width 75 height 51
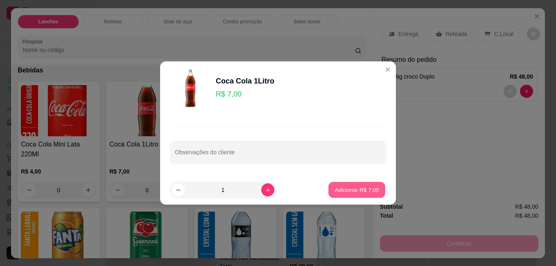
click at [371, 188] on p "Adicionar R$ 7,00" at bounding box center [357, 190] width 44 height 8
type input "1"
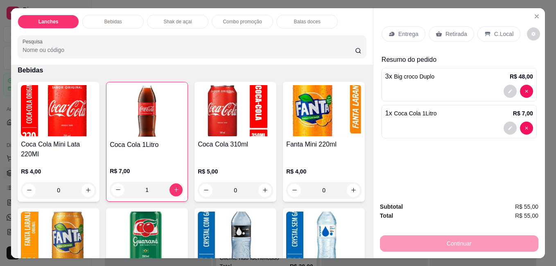
click at [488, 29] on div "C.Local" at bounding box center [499, 34] width 43 height 16
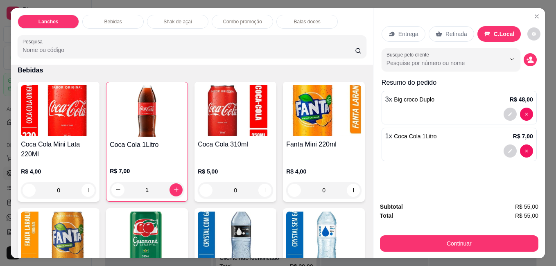
click at [502, 233] on div "Continuar" at bounding box center [459, 242] width 158 height 18
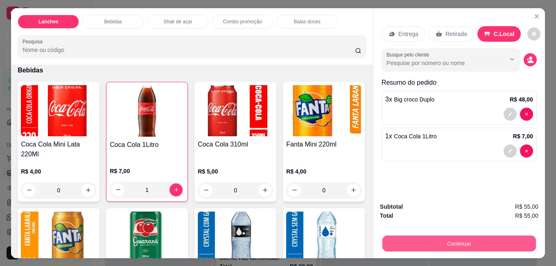
click at [500, 238] on button "Continuar" at bounding box center [459, 243] width 154 height 16
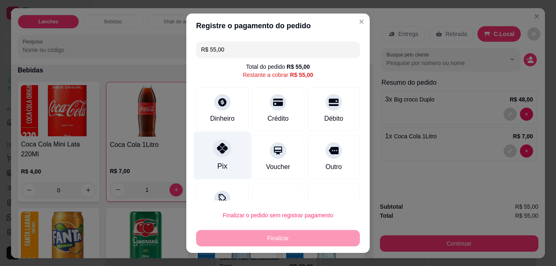
drag, startPoint x: 214, startPoint y: 148, endPoint x: 215, endPoint y: 152, distance: 4.2
click at [217, 149] on icon at bounding box center [222, 148] width 11 height 11
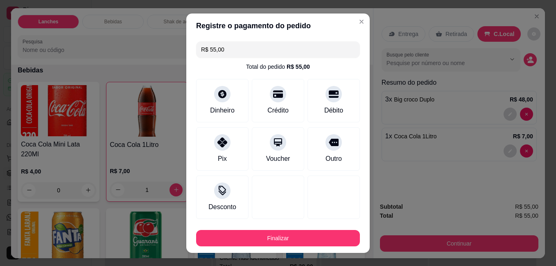
type input "R$ 0,00"
click at [217, 143] on icon at bounding box center [222, 140] width 11 height 11
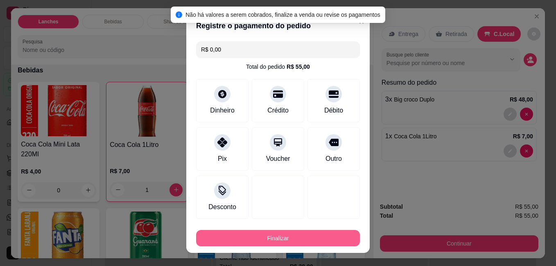
click at [263, 240] on button "Finalizar" at bounding box center [278, 238] width 164 height 16
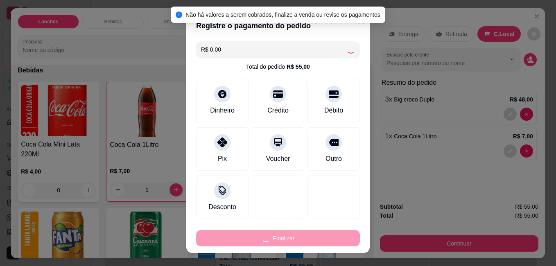
type input "0"
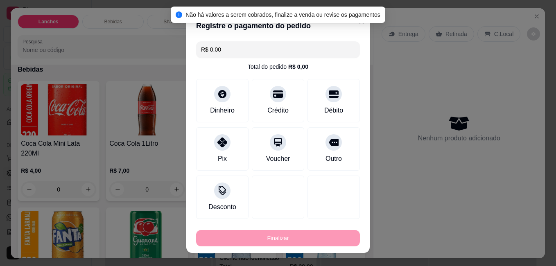
type input "-R$ 55,00"
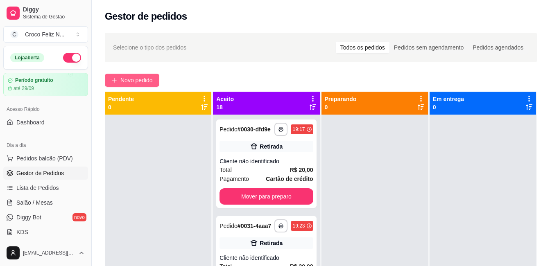
click at [129, 78] on span "Novo pedido" at bounding box center [136, 80] width 32 height 9
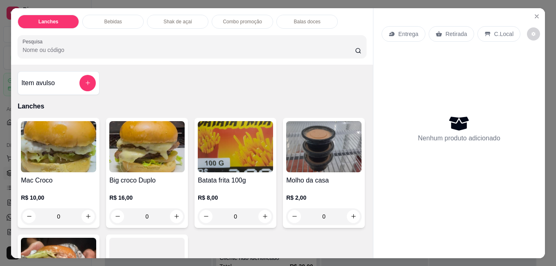
click at [59, 140] on img at bounding box center [58, 146] width 75 height 51
click at [51, 163] on img at bounding box center [58, 146] width 75 height 51
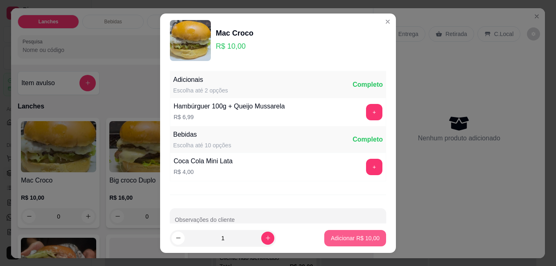
click at [324, 240] on button "Adicionar R$ 10,00" at bounding box center [355, 238] width 62 height 16
type input "1"
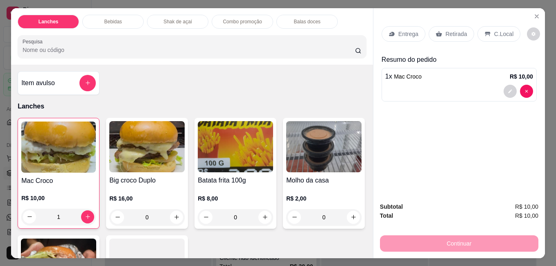
click at [458, 33] on p "Retirada" at bounding box center [457, 34] width 22 height 8
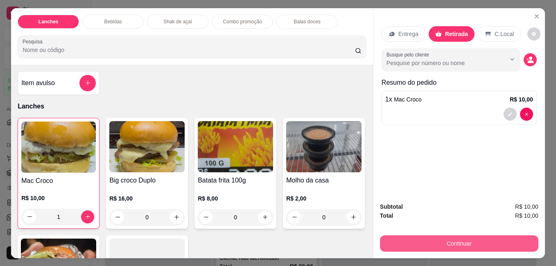
click at [485, 237] on button "Continuar" at bounding box center [459, 243] width 158 height 16
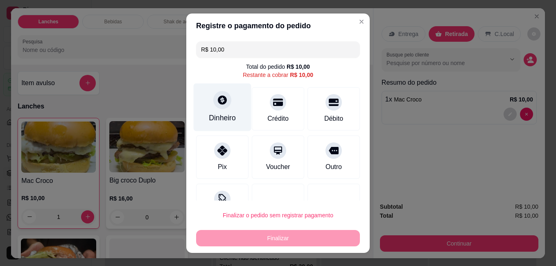
click at [226, 120] on div "Dinheiro" at bounding box center [222, 118] width 27 height 11
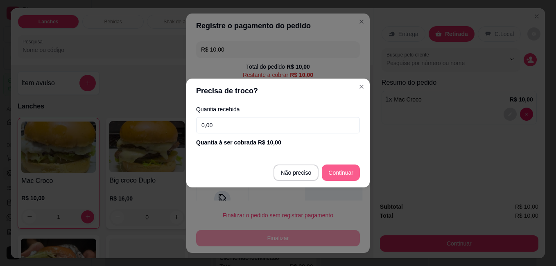
type input "R$ 0,00"
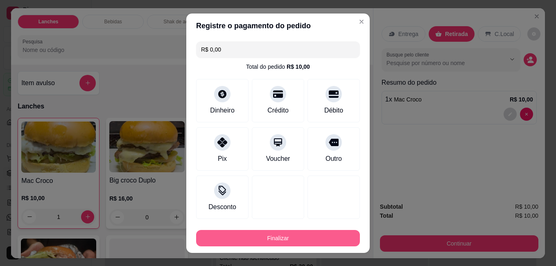
click at [330, 233] on button "Finalizar" at bounding box center [278, 238] width 164 height 16
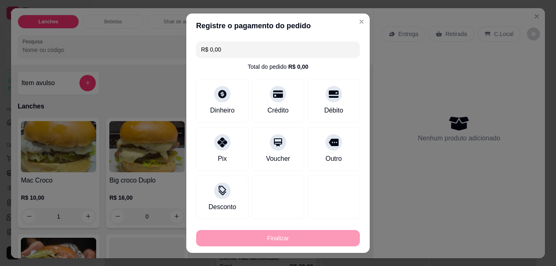
type input "0"
type input "-R$ 10,00"
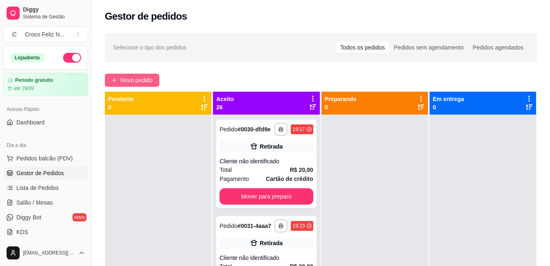
click at [137, 77] on span "Novo pedido" at bounding box center [136, 80] width 32 height 9
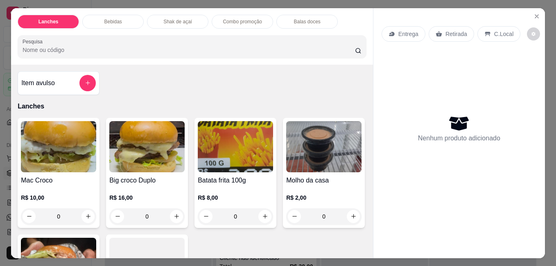
click at [67, 151] on img at bounding box center [58, 146] width 75 height 51
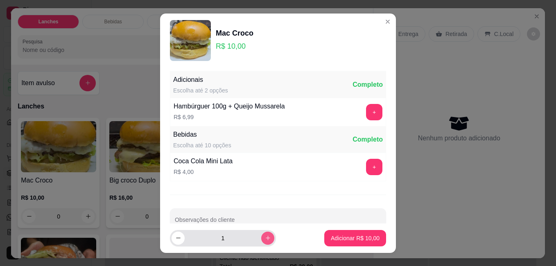
click at [262, 238] on button "increase-product-quantity" at bounding box center [267, 238] width 13 height 13
click at [262, 239] on button "increase-product-quantity" at bounding box center [267, 238] width 13 height 13
type input "5"
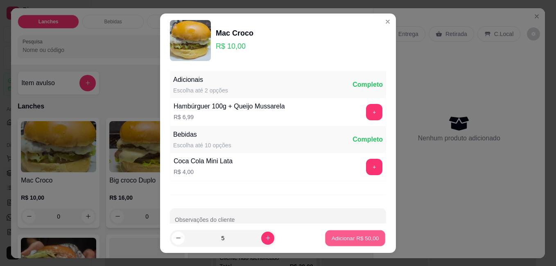
click at [337, 240] on p "Adicionar R$ 50,00" at bounding box center [356, 238] width 48 height 8
type input "5"
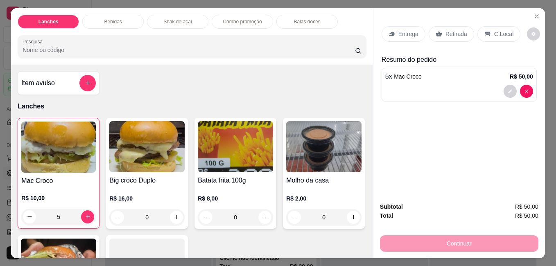
click at [217, 153] on img at bounding box center [235, 146] width 75 height 51
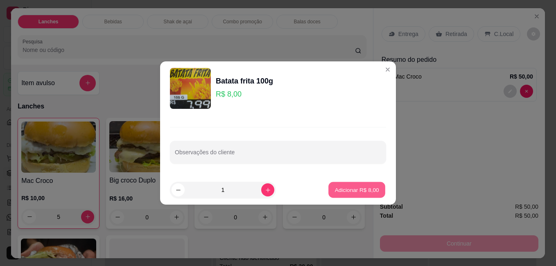
click at [345, 190] on p "Adicionar R$ 8,00" at bounding box center [357, 190] width 44 height 8
type input "1"
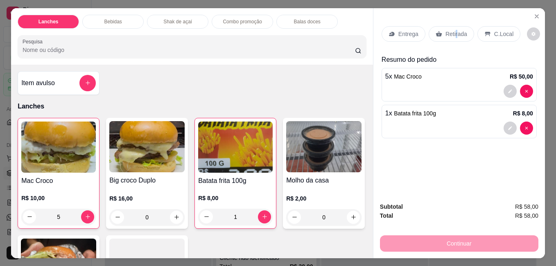
click at [451, 30] on p "Retirada" at bounding box center [457, 34] width 22 height 8
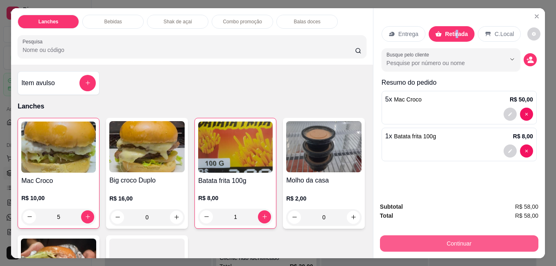
click at [452, 242] on button "Continuar" at bounding box center [459, 243] width 158 height 16
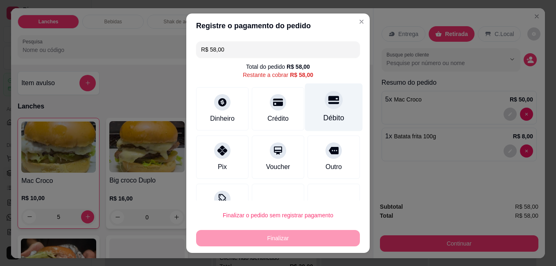
click at [327, 105] on div at bounding box center [334, 100] width 18 height 18
type input "R$ 0,00"
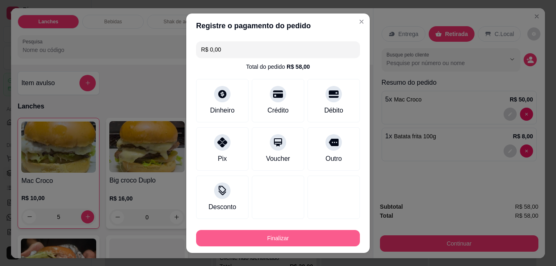
click at [279, 238] on button "Finalizar" at bounding box center [278, 238] width 164 height 16
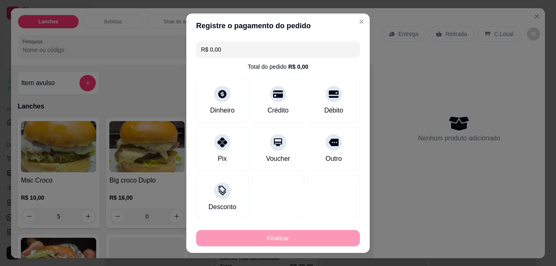
type input "0"
type input "-R$ 58,00"
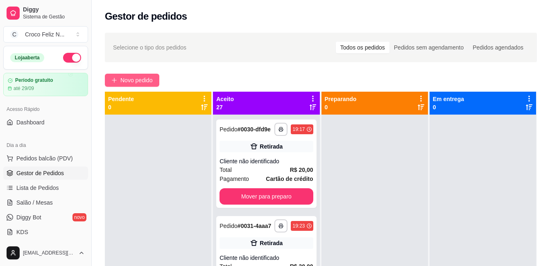
click at [138, 83] on span "Novo pedido" at bounding box center [136, 80] width 32 height 9
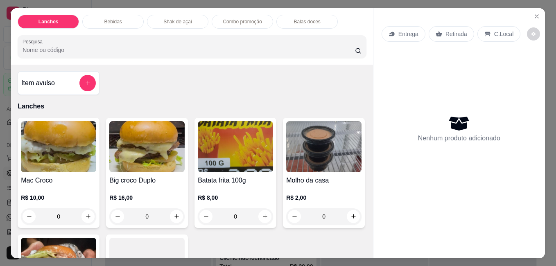
click at [63, 142] on img at bounding box center [58, 146] width 75 height 51
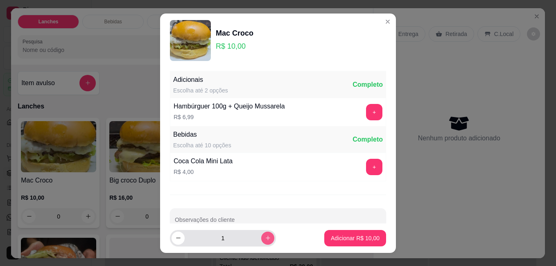
click at [261, 238] on button "increase-product-quantity" at bounding box center [267, 238] width 13 height 13
click at [261, 240] on button "increase-product-quantity" at bounding box center [267, 238] width 13 height 13
type input "4"
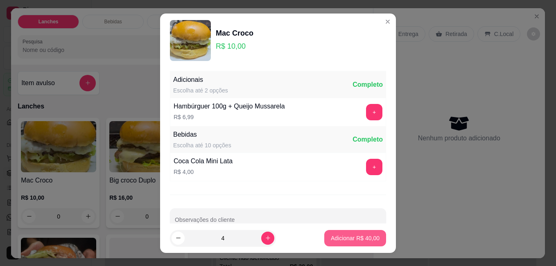
click at [357, 241] on p "Adicionar R$ 40,00" at bounding box center [355, 238] width 49 height 8
type input "4"
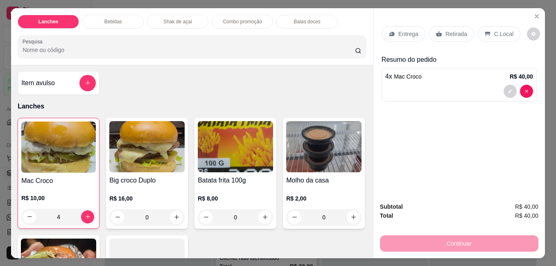
click at [454, 34] on p "Retirada" at bounding box center [457, 34] width 22 height 8
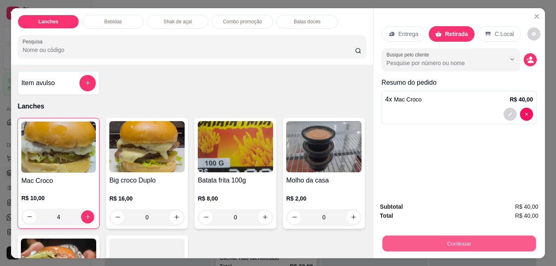
click at [470, 239] on button "Continuar" at bounding box center [459, 243] width 154 height 16
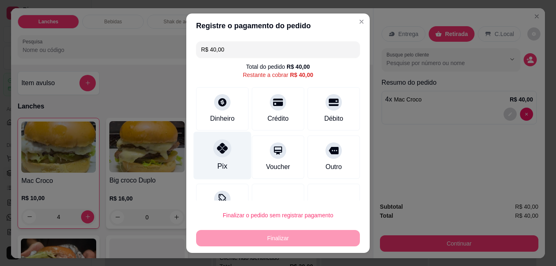
click at [221, 161] on div "Pix" at bounding box center [223, 155] width 58 height 48
type input "R$ 0,00"
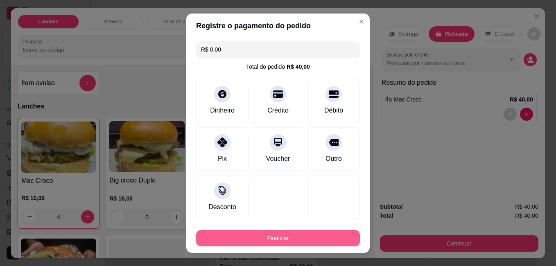
click at [263, 239] on button "Finalizar" at bounding box center [278, 238] width 164 height 16
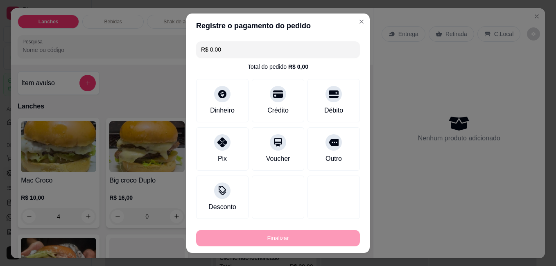
type input "0"
type input "-R$ 40,00"
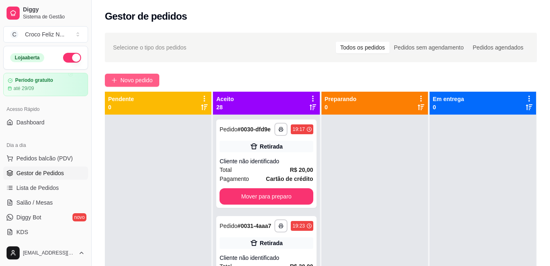
click at [147, 81] on span "Novo pedido" at bounding box center [136, 80] width 32 height 9
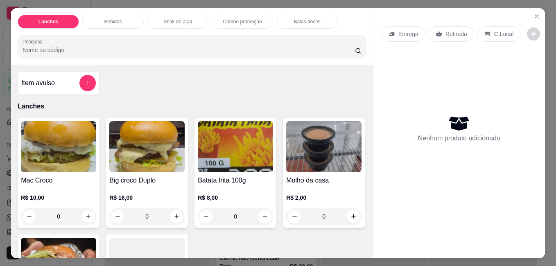
click at [61, 158] on img at bounding box center [58, 146] width 75 height 51
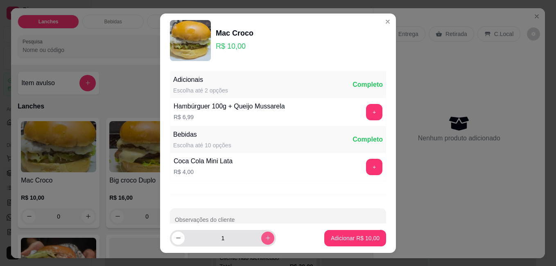
click at [265, 236] on icon "increase-product-quantity" at bounding box center [268, 238] width 6 height 6
type input "4"
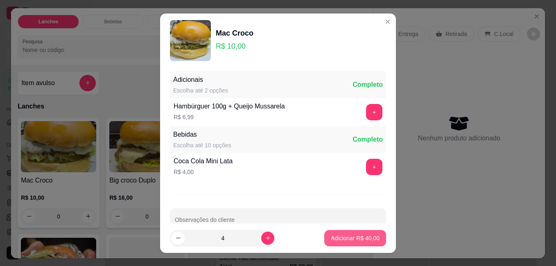
click at [355, 240] on p "Adicionar R$ 40,00" at bounding box center [355, 238] width 49 height 8
type input "4"
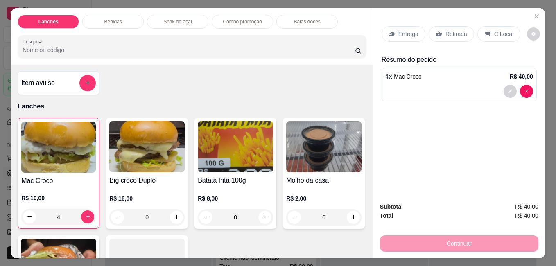
click at [447, 87] on div at bounding box center [459, 91] width 148 height 13
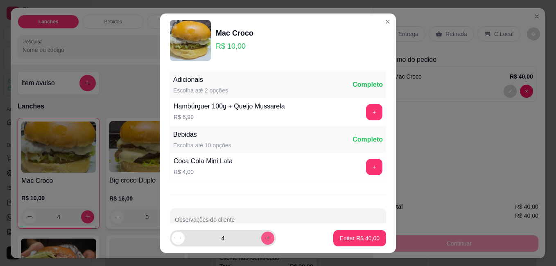
click at [265, 240] on icon "increase-product-quantity" at bounding box center [268, 238] width 6 height 6
type input "5"
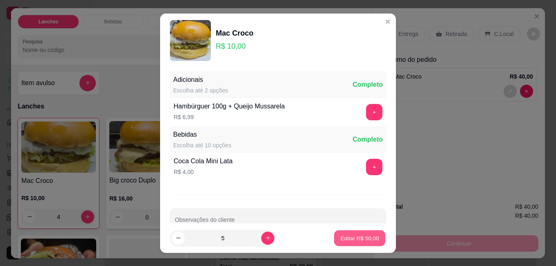
click at [343, 234] on button "Editar R$ 50,00" at bounding box center [359, 238] width 51 height 16
type input "5"
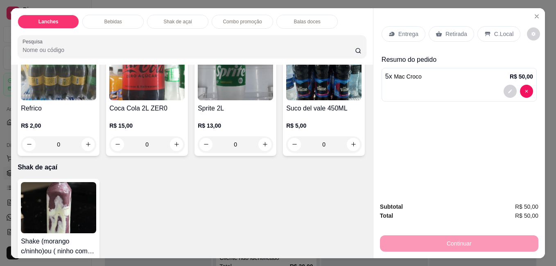
scroll to position [942, 0]
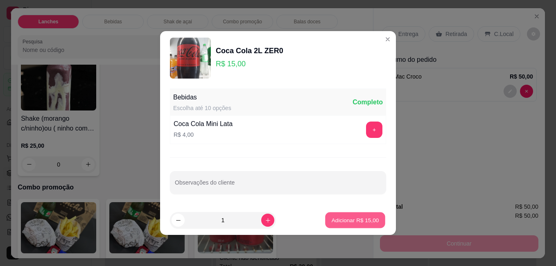
click at [364, 213] on button "Adicionar R$ 15,00" at bounding box center [355, 221] width 60 height 16
type input "1"
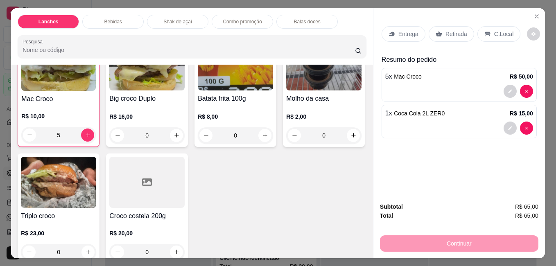
scroll to position [0, 0]
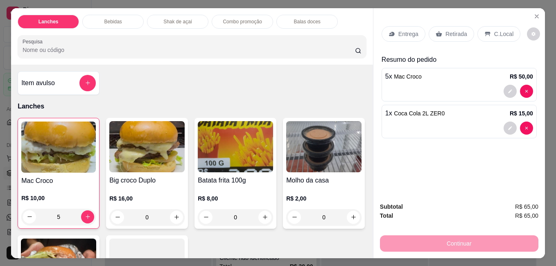
click at [450, 32] on p "Retirada" at bounding box center [457, 34] width 22 height 8
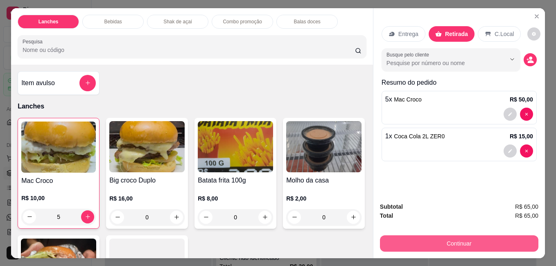
click at [473, 242] on button "Continuar" at bounding box center [459, 243] width 158 height 16
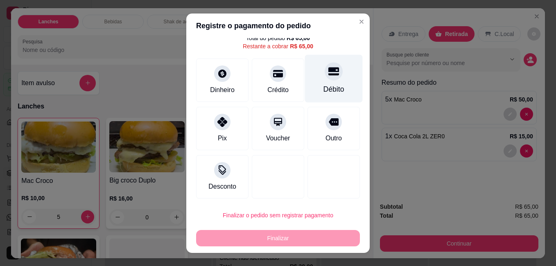
scroll to position [30, 0]
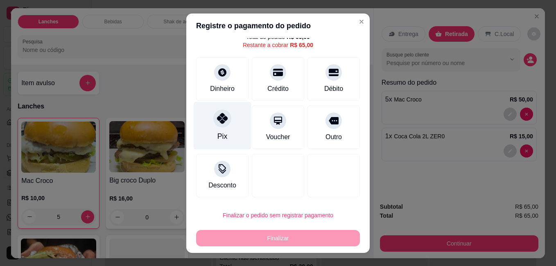
click at [227, 127] on div "Pix" at bounding box center [223, 126] width 58 height 48
type input "R$ 0,00"
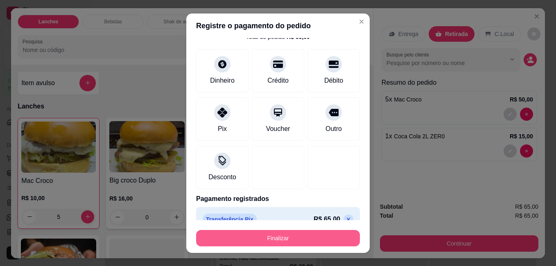
click at [260, 239] on button "Finalizar" at bounding box center [278, 238] width 164 height 16
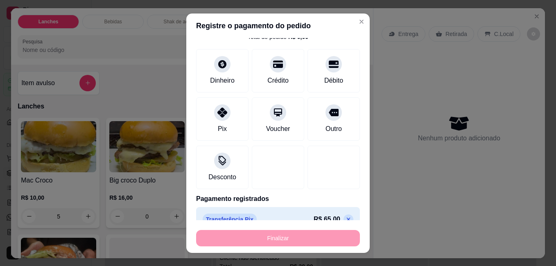
type input "0"
type input "-R$ 65,00"
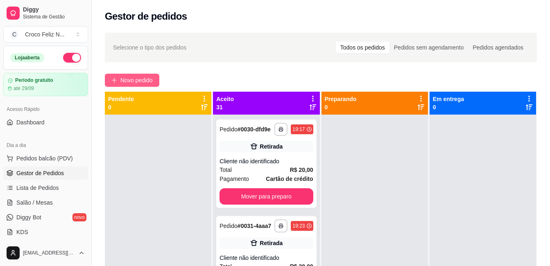
click at [131, 81] on span "Novo pedido" at bounding box center [136, 80] width 32 height 9
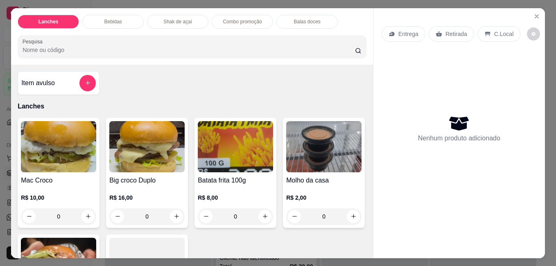
click at [46, 153] on img at bounding box center [58, 146] width 75 height 51
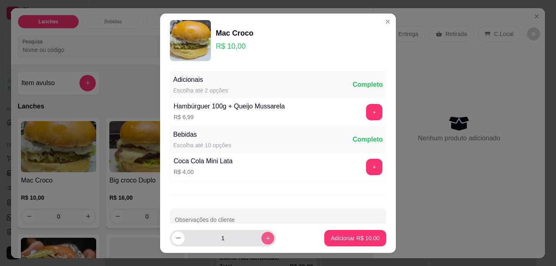
click at [265, 239] on icon "increase-product-quantity" at bounding box center [268, 238] width 6 height 6
type input "3"
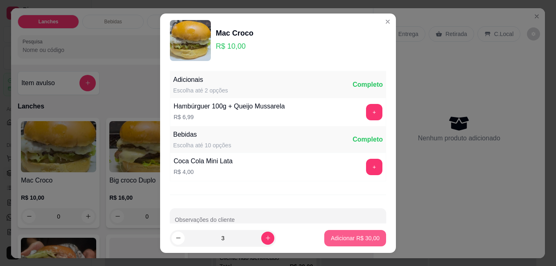
click at [331, 241] on p "Adicionar R$ 30,00" at bounding box center [355, 238] width 49 height 8
type input "3"
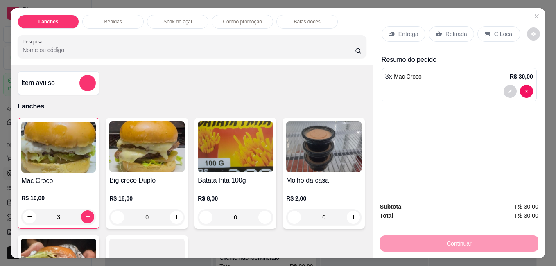
click at [425, 77] on div "3 x Mac Croco R$ 30,00" at bounding box center [459, 77] width 148 height 10
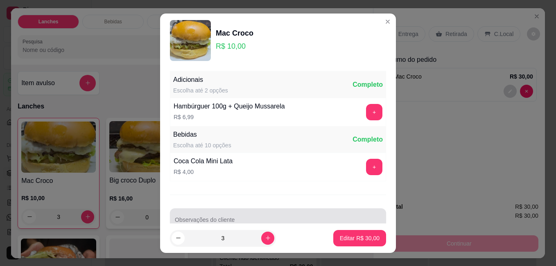
click at [233, 218] on div at bounding box center [278, 220] width 206 height 16
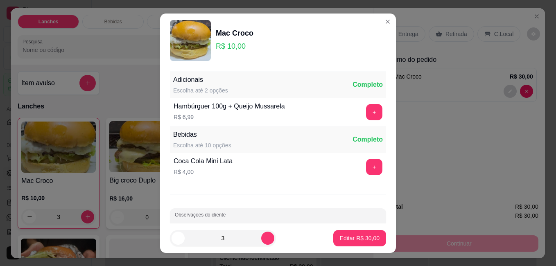
scroll to position [4, 0]
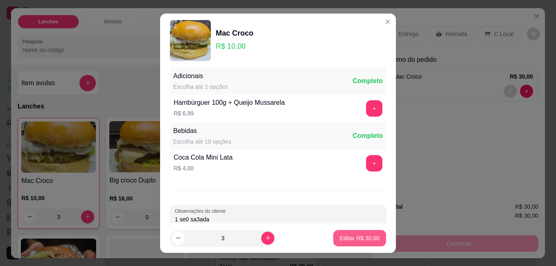
type input "1 se0 sa3ada"
click at [358, 241] on p "Editar R$ 30,00" at bounding box center [360, 238] width 40 height 8
type input "0"
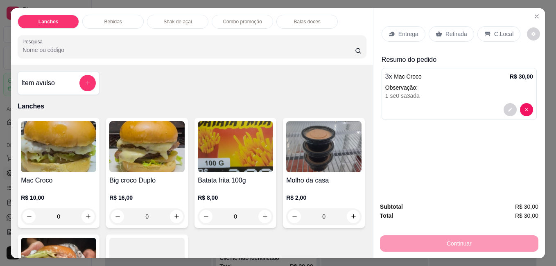
click at [454, 34] on div "Retirada" at bounding box center [451, 34] width 45 height 16
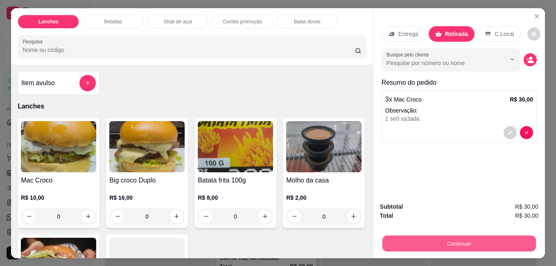
click at [466, 242] on button "Continuar" at bounding box center [459, 243] width 154 height 16
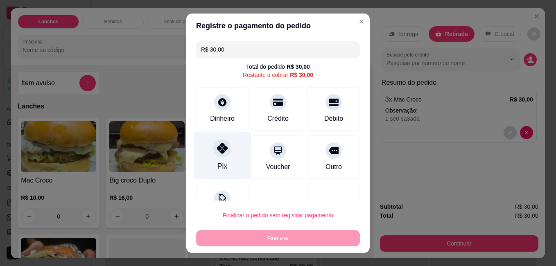
click at [209, 154] on div "Pix" at bounding box center [223, 155] width 58 height 48
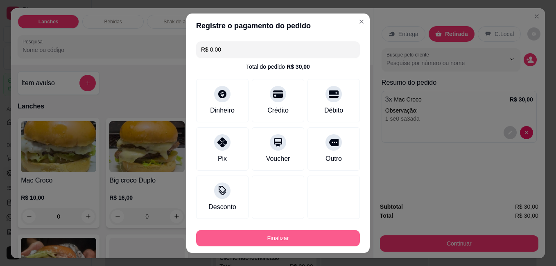
click at [296, 240] on button "Finalizar" at bounding box center [278, 238] width 164 height 16
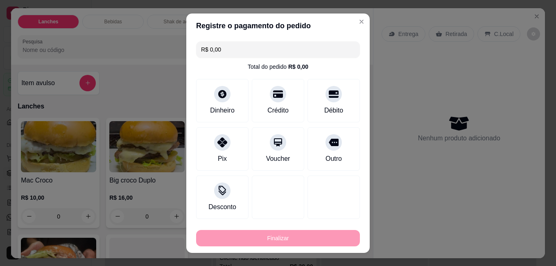
type input "-R$ 30,00"
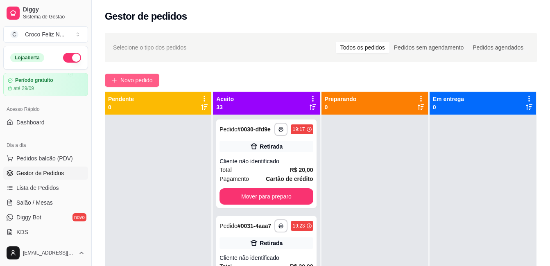
click at [128, 78] on span "Novo pedido" at bounding box center [136, 80] width 32 height 9
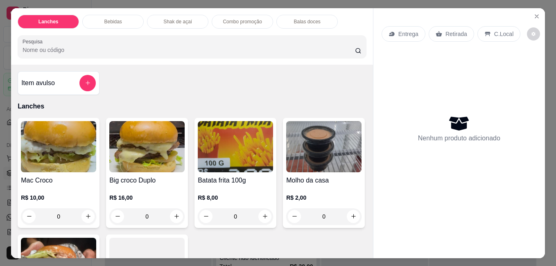
click at [32, 152] on img at bounding box center [58, 146] width 75 height 51
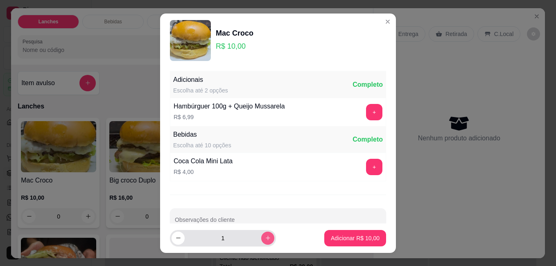
click at [265, 238] on icon "increase-product-quantity" at bounding box center [268, 238] width 6 height 6
type input "5"
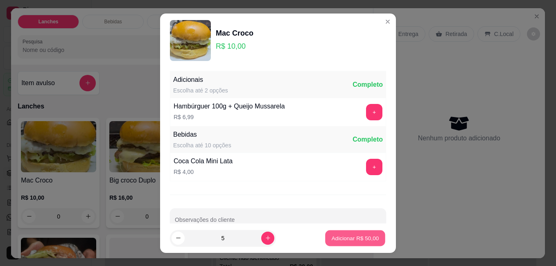
click at [349, 240] on p "Adicionar R$ 50,00" at bounding box center [356, 238] width 48 height 8
type input "5"
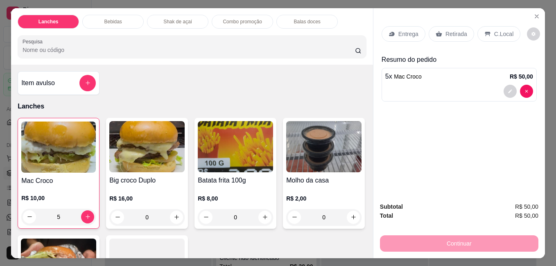
click at [447, 31] on p "Retirada" at bounding box center [457, 34] width 22 height 8
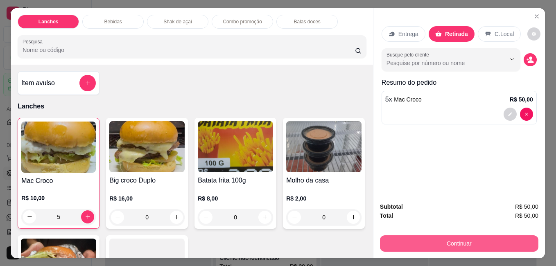
click at [466, 239] on button "Continuar" at bounding box center [459, 243] width 158 height 16
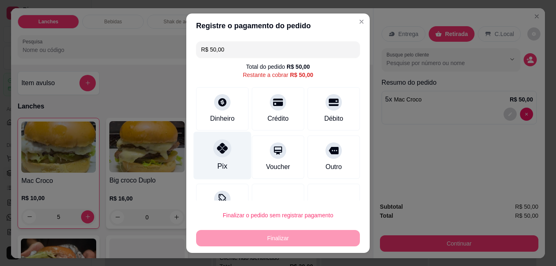
click at [215, 154] on div at bounding box center [222, 148] width 18 height 18
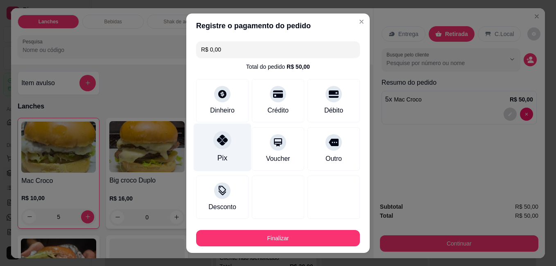
type input "R$ 0,00"
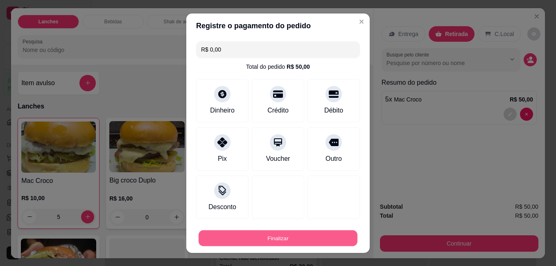
click at [269, 233] on button "Finalizar" at bounding box center [278, 238] width 159 height 16
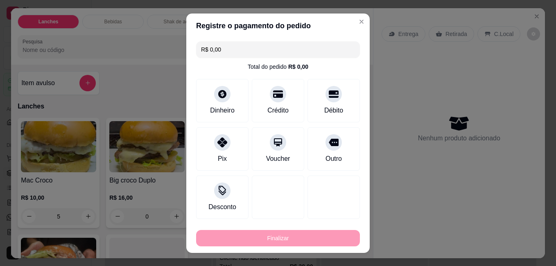
type input "0"
type input "-R$ 50,00"
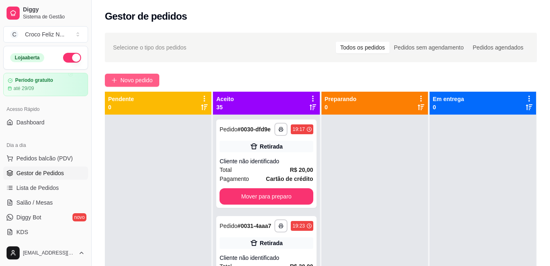
click at [142, 79] on span "Novo pedido" at bounding box center [136, 80] width 32 height 9
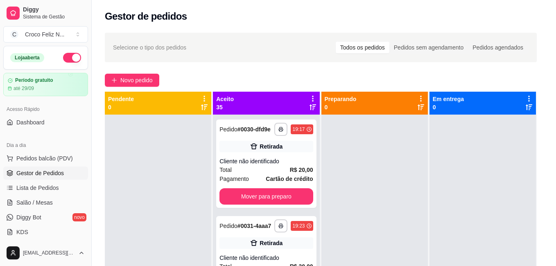
click at [56, 153] on img at bounding box center [58, 146] width 75 height 51
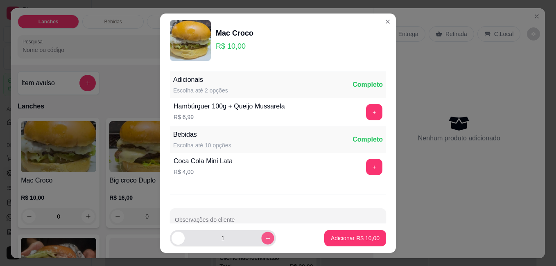
click at [261, 235] on button "increase-product-quantity" at bounding box center [267, 238] width 13 height 13
type input "3"
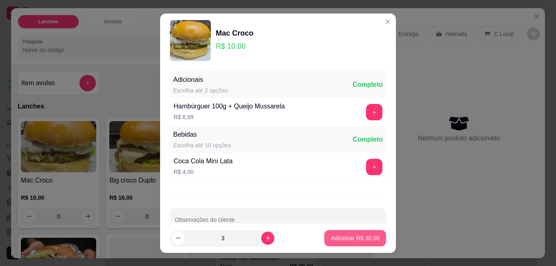
click at [339, 237] on p "Adicionar R$ 30,00" at bounding box center [355, 238] width 49 height 8
type input "3"
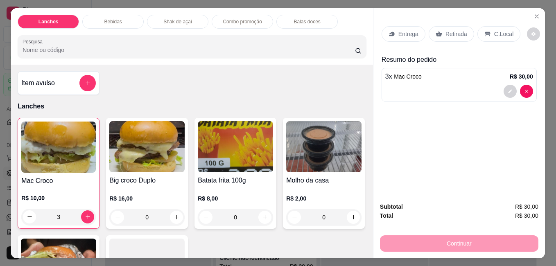
click at [136, 156] on img at bounding box center [146, 146] width 75 height 51
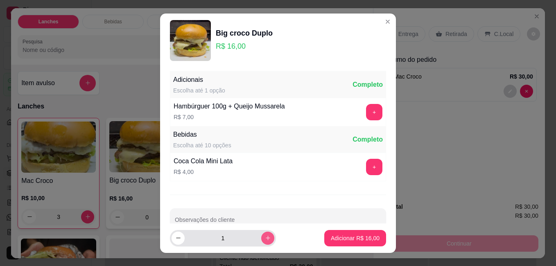
click at [266, 238] on icon "increase-product-quantity" at bounding box center [268, 238] width 5 height 5
type input "2"
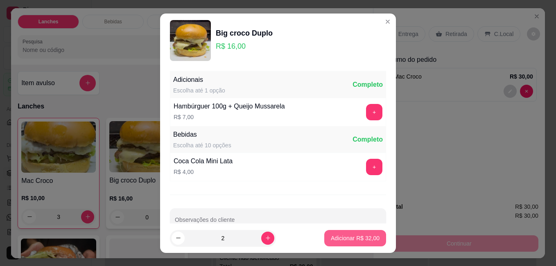
click at [345, 241] on p "Adicionar R$ 32,00" at bounding box center [355, 238] width 49 height 8
type input "2"
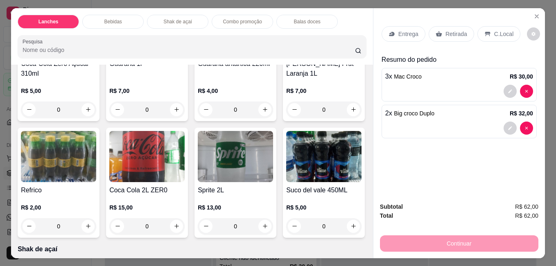
scroll to position [696, 0]
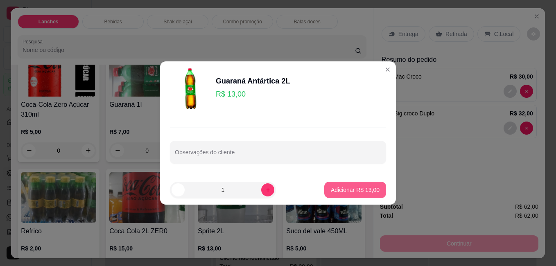
click at [351, 192] on p "Adicionar R$ 13,00" at bounding box center [355, 190] width 49 height 8
type input "1"
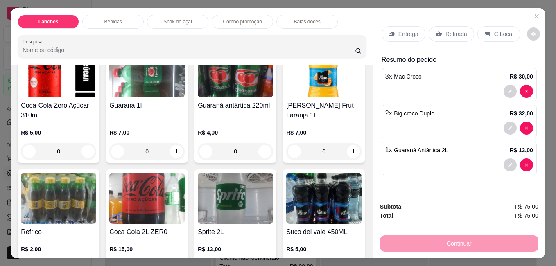
click at [494, 32] on p "C.Local" at bounding box center [503, 34] width 19 height 8
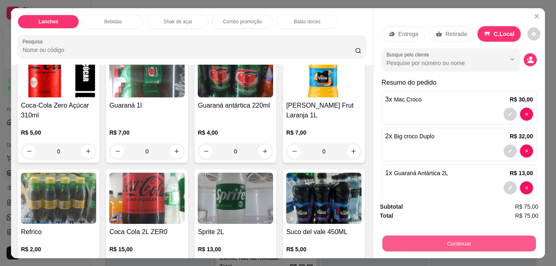
click at [489, 237] on button "Continuar" at bounding box center [459, 243] width 154 height 16
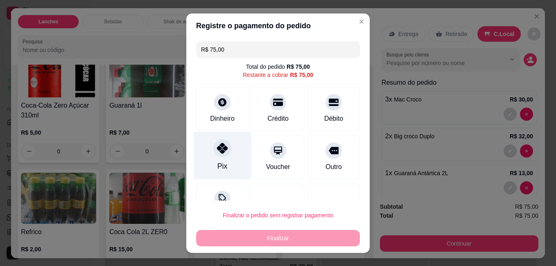
click at [219, 151] on icon at bounding box center [222, 148] width 11 height 11
type input "R$ 0,00"
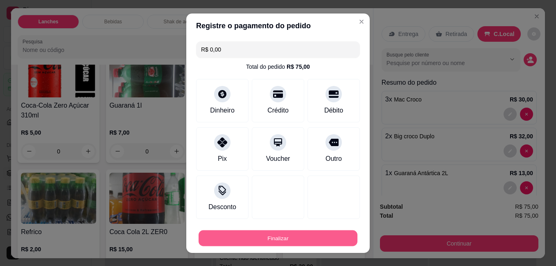
click at [266, 238] on button "Finalizar" at bounding box center [278, 238] width 159 height 16
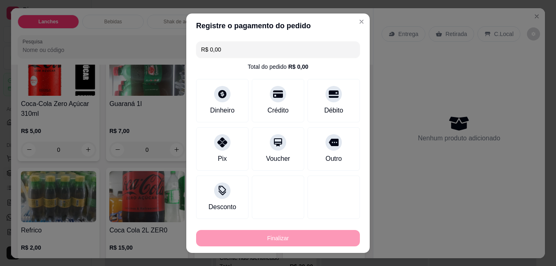
type input "0"
type input "-R$ 75,00"
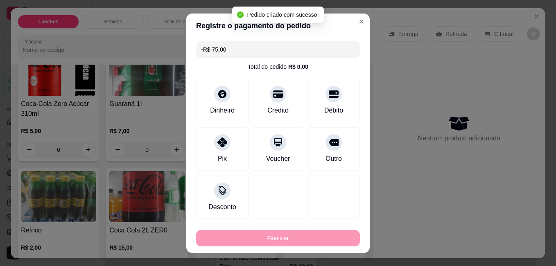
scroll to position [695, 0]
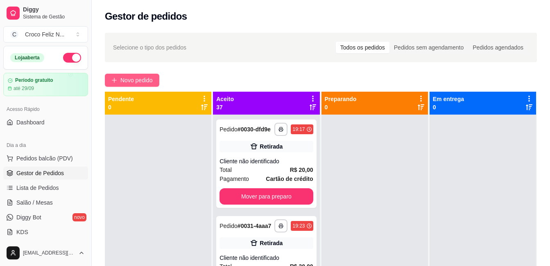
click at [138, 78] on span "Novo pedido" at bounding box center [136, 80] width 32 height 9
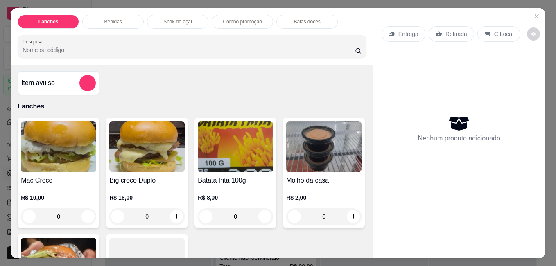
click at [140, 131] on img at bounding box center [146, 146] width 75 height 51
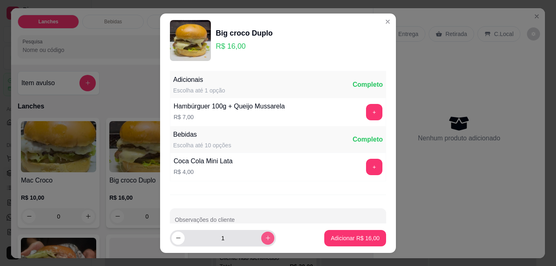
click at [265, 236] on icon "increase-product-quantity" at bounding box center [268, 238] width 6 height 6
type input "2"
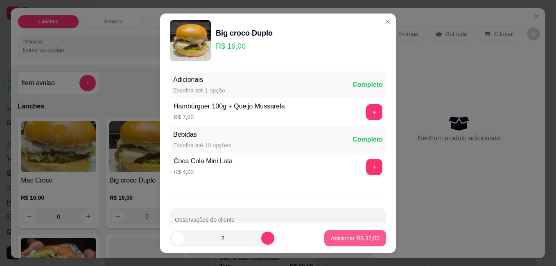
click at [343, 238] on p "Adicionar R$ 32,00" at bounding box center [355, 238] width 49 height 8
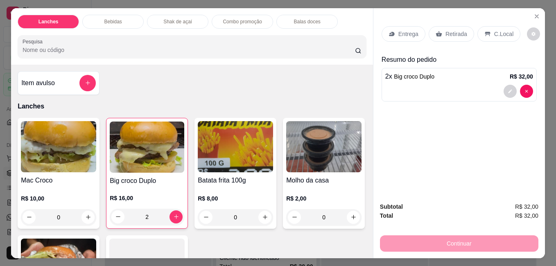
type input "2"
click at [60, 151] on img at bounding box center [58, 146] width 75 height 51
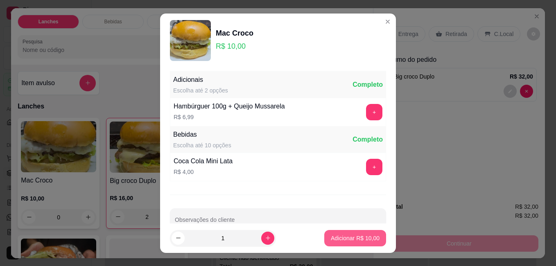
click at [332, 236] on p "Adicionar R$ 10,00" at bounding box center [355, 238] width 49 height 8
type input "1"
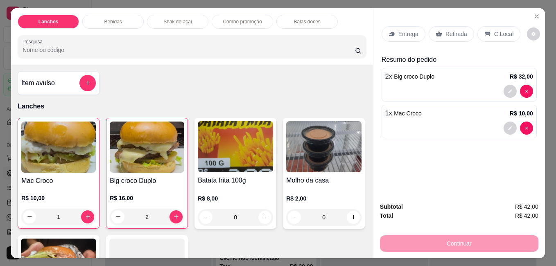
click at [238, 200] on div "R$ 8,00 0" at bounding box center [235, 210] width 75 height 31
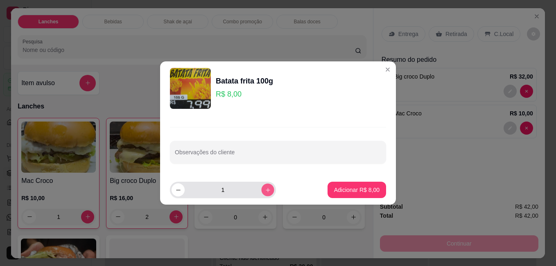
click at [265, 188] on icon "increase-product-quantity" at bounding box center [268, 190] width 6 height 6
type input "2"
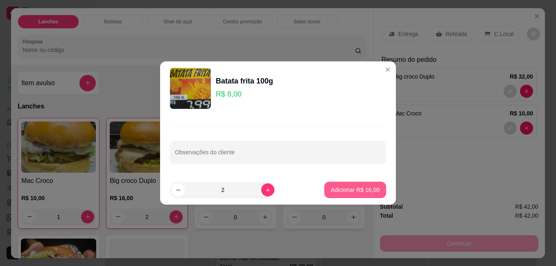
click at [331, 189] on p "Adicionar R$ 16,00" at bounding box center [355, 190] width 49 height 8
type input "2"
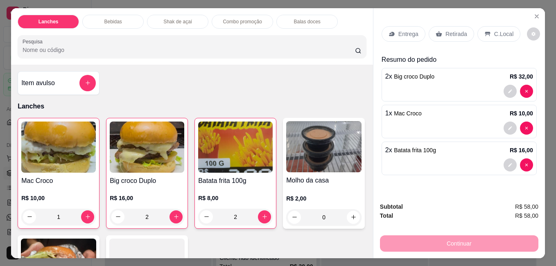
click at [436, 112] on div "1 x Mac Croco R$ 10,00" at bounding box center [459, 114] width 148 height 10
type input "0"
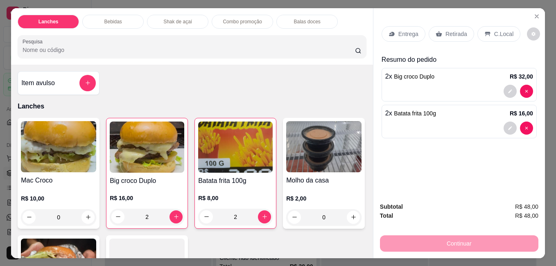
click at [446, 32] on p "Retirada" at bounding box center [457, 34] width 22 height 8
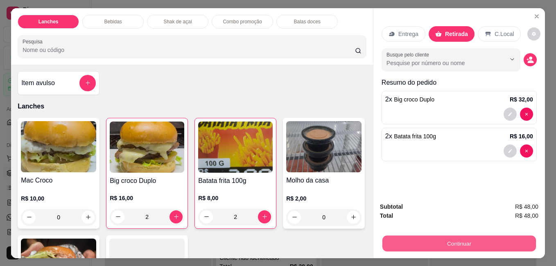
click at [465, 242] on button "Continuar" at bounding box center [459, 243] width 154 height 16
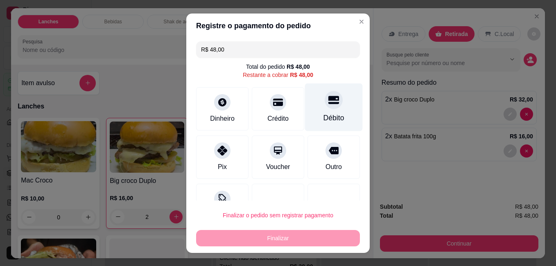
click at [328, 112] on div "Débito" at bounding box center [334, 107] width 58 height 48
type input "R$ 0,00"
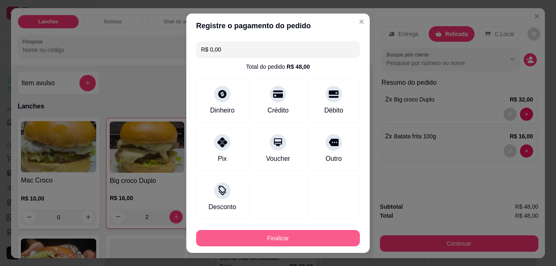
click at [296, 237] on button "Finalizar" at bounding box center [278, 238] width 164 height 16
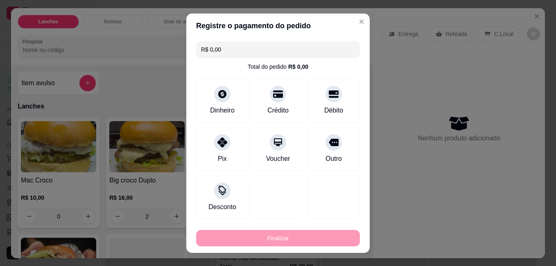
type input "0"
type input "-R$ 48,00"
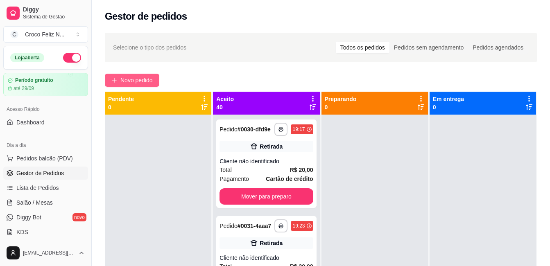
click at [136, 77] on span "Novo pedido" at bounding box center [136, 80] width 32 height 9
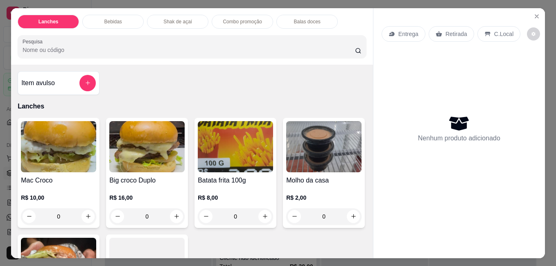
click at [62, 166] on img at bounding box center [58, 146] width 75 height 51
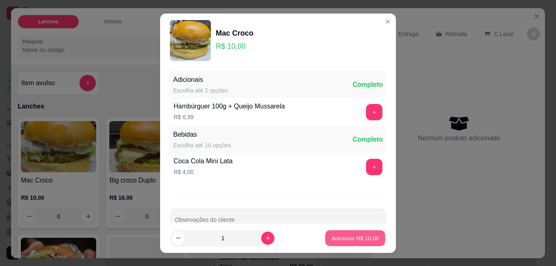
click at [344, 235] on p "Adicionar R$ 10,00" at bounding box center [356, 238] width 48 height 8
type input "1"
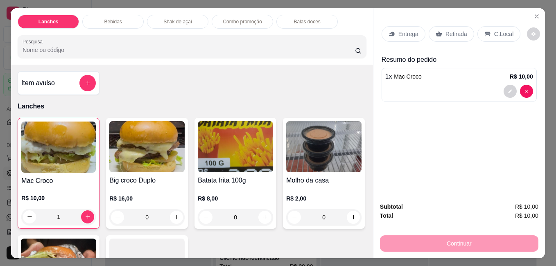
click at [494, 34] on p "C.Local" at bounding box center [503, 34] width 19 height 8
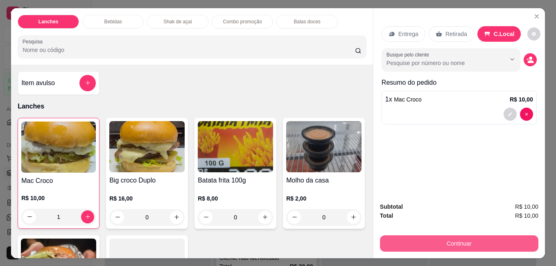
click at [449, 239] on button "Continuar" at bounding box center [459, 243] width 158 height 16
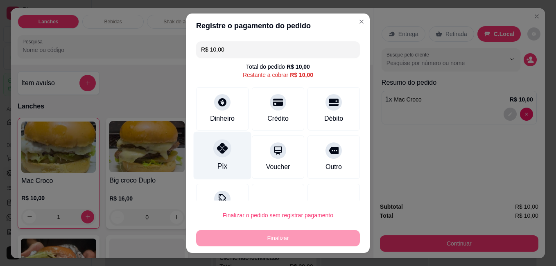
click at [213, 153] on div at bounding box center [222, 148] width 18 height 18
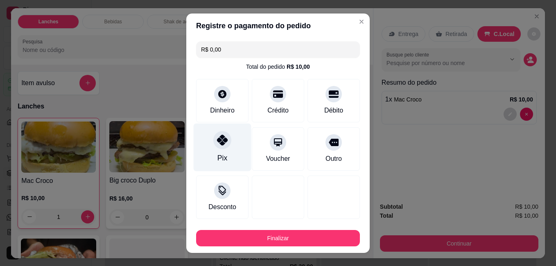
type input "R$ 0,00"
click at [264, 231] on button "Finalizar" at bounding box center [278, 238] width 164 height 16
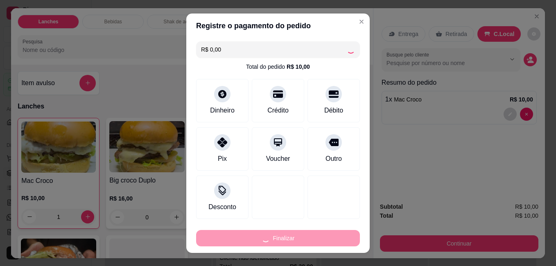
type input "0"
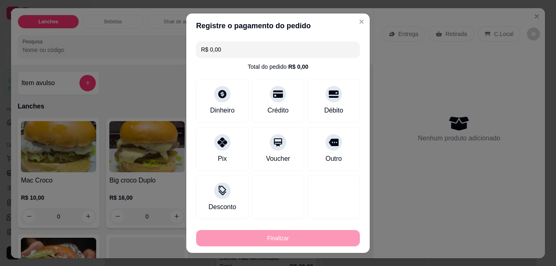
type input "-R$ 10,00"
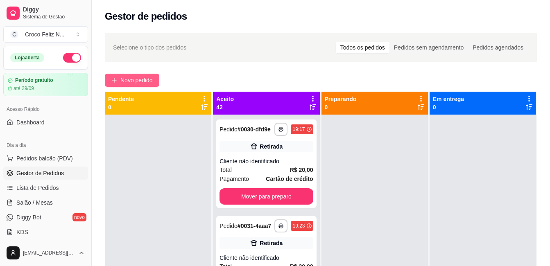
click at [129, 82] on span "Novo pedido" at bounding box center [136, 80] width 32 height 9
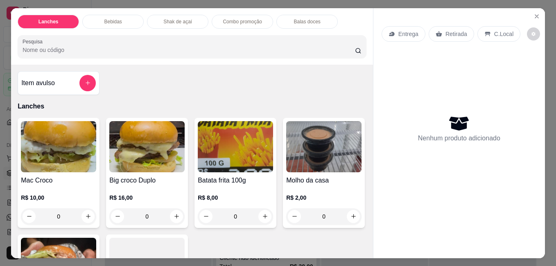
click at [69, 134] on img at bounding box center [58, 146] width 75 height 51
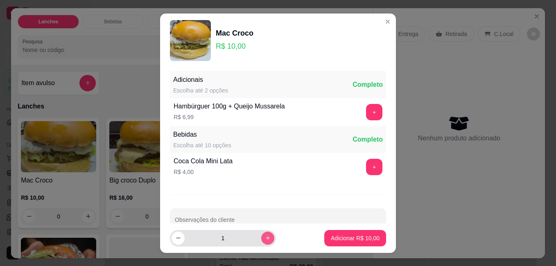
click at [261, 234] on button "increase-product-quantity" at bounding box center [267, 238] width 13 height 13
click at [261, 235] on button "increase-product-quantity" at bounding box center [267, 238] width 13 height 13
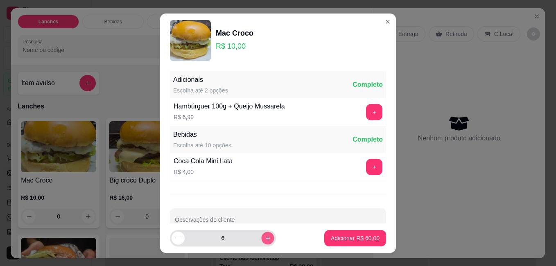
click at [261, 235] on button "increase-product-quantity" at bounding box center [267, 238] width 13 height 13
type input "7"
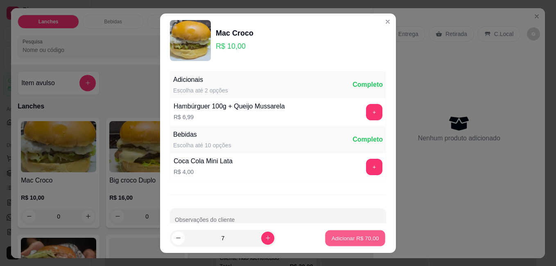
click at [335, 238] on p "Adicionar R$ 70,00" at bounding box center [356, 238] width 48 height 8
type input "7"
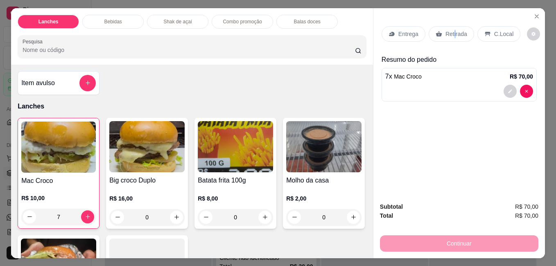
click at [451, 30] on p "Retirada" at bounding box center [457, 34] width 22 height 8
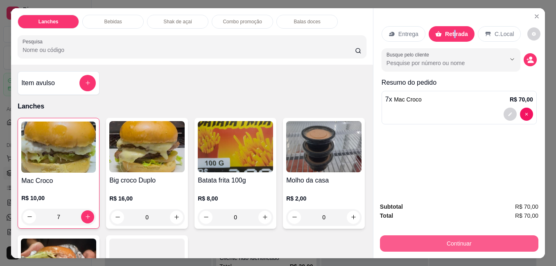
click at [462, 238] on button "Continuar" at bounding box center [459, 243] width 158 height 16
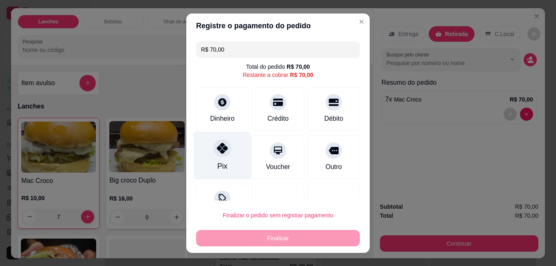
click at [219, 154] on div at bounding box center [222, 148] width 18 height 18
type input "R$ 0,00"
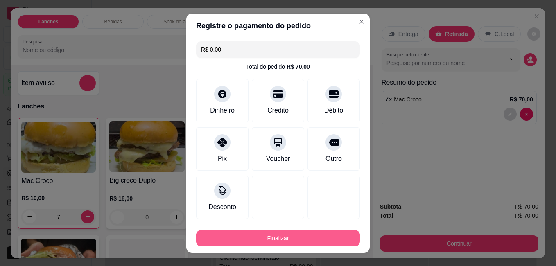
click at [279, 235] on button "Finalizar" at bounding box center [278, 238] width 164 height 16
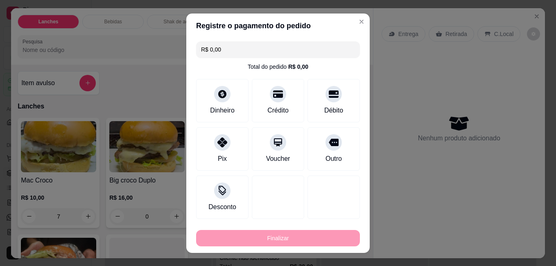
type input "0"
type input "-R$ 70,00"
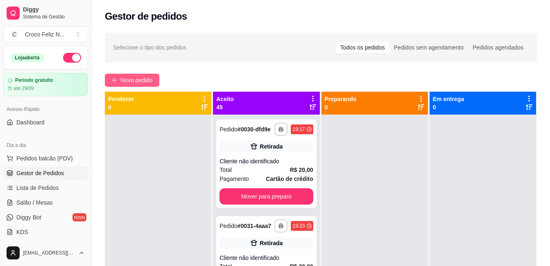
click at [138, 77] on span "Novo pedido" at bounding box center [136, 80] width 32 height 9
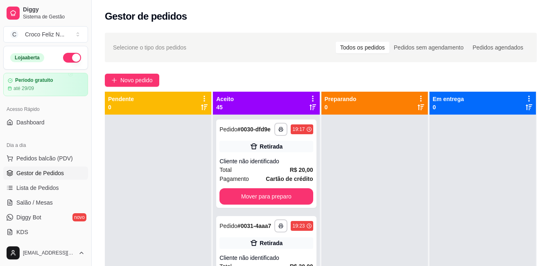
click at [51, 140] on img at bounding box center [58, 146] width 75 height 51
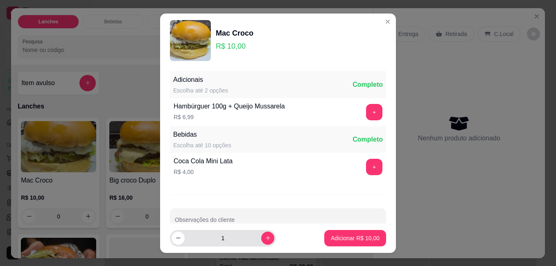
click at [265, 238] on div "1" at bounding box center [223, 238] width 106 height 16
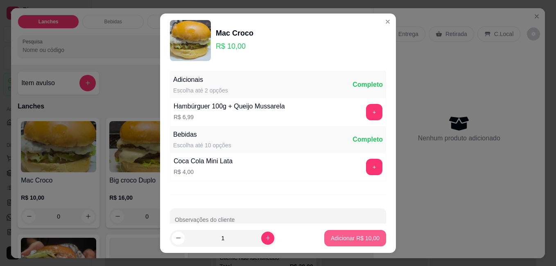
click at [345, 236] on p "Adicionar R$ 10,00" at bounding box center [355, 238] width 49 height 8
type input "1"
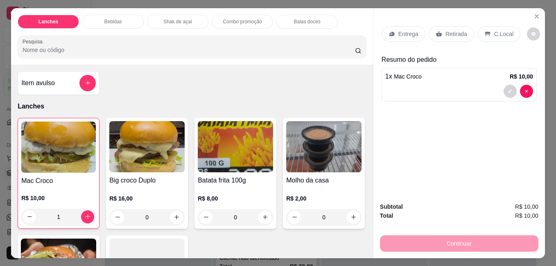
click at [455, 30] on p "Retirada" at bounding box center [457, 34] width 22 height 8
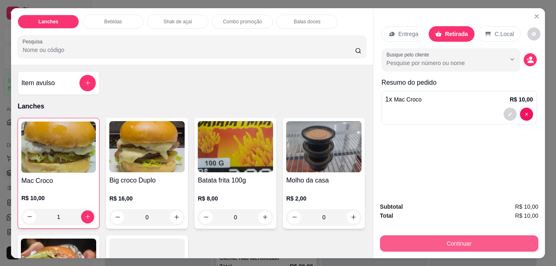
click at [450, 238] on button "Continuar" at bounding box center [459, 243] width 158 height 16
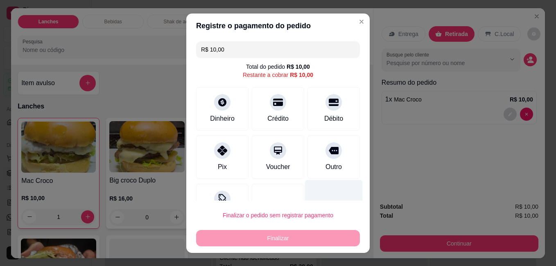
drag, startPoint x: 216, startPoint y: 158, endPoint x: 306, endPoint y: 203, distance: 100.5
click at [217, 157] on div at bounding box center [222, 151] width 16 height 16
type input "R$ 0,00"
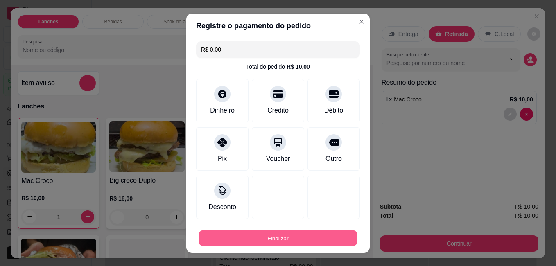
click at [317, 235] on button "Finalizar" at bounding box center [278, 238] width 159 height 16
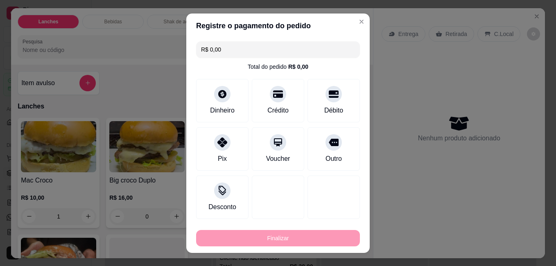
type input "0"
type input "-R$ 10,00"
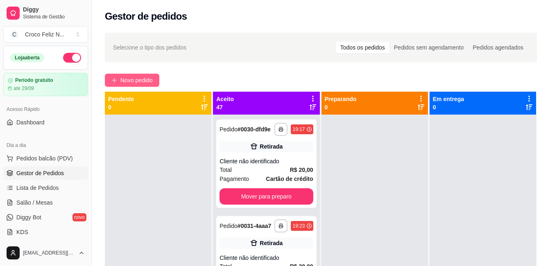
click at [145, 74] on button "Novo pedido" at bounding box center [132, 80] width 54 height 13
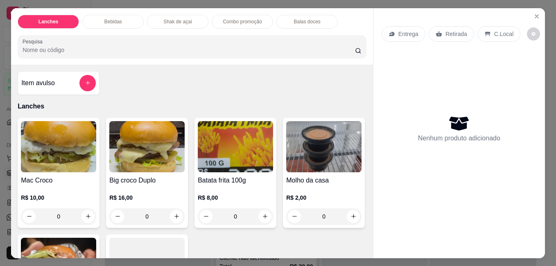
click at [63, 168] on div "Mac Croco R$ 10,00 0" at bounding box center [59, 173] width 82 height 110
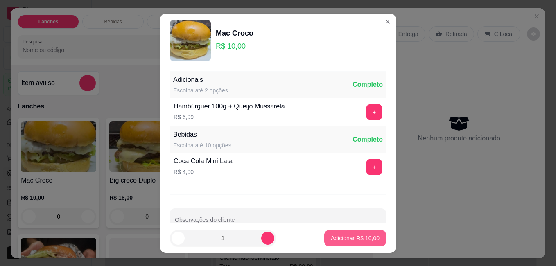
click at [346, 240] on p "Adicionar R$ 10,00" at bounding box center [355, 238] width 49 height 8
type input "1"
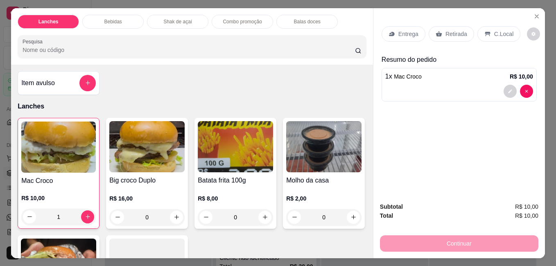
click at [256, 163] on img at bounding box center [235, 146] width 75 height 51
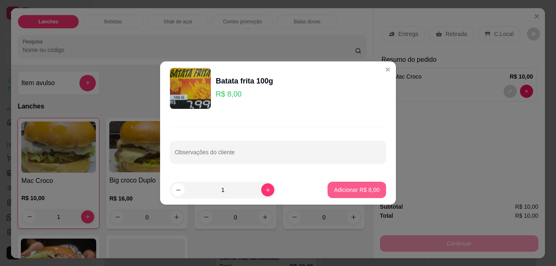
click at [358, 194] on p "Adicionar R$ 8,00" at bounding box center [356, 190] width 45 height 8
type input "1"
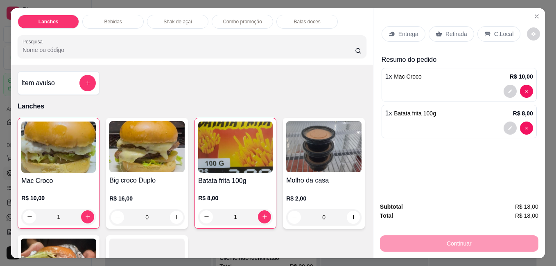
click at [453, 35] on div "Retirada" at bounding box center [451, 34] width 45 height 16
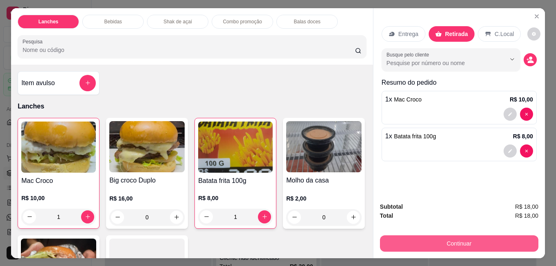
click at [464, 241] on button "Continuar" at bounding box center [459, 243] width 158 height 16
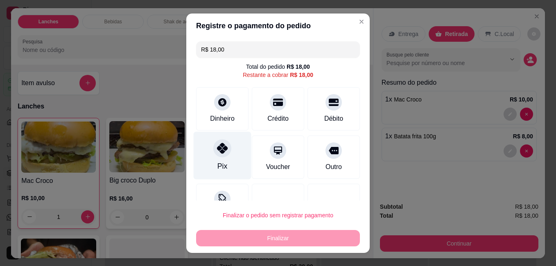
click at [218, 159] on div "Pix" at bounding box center [223, 155] width 58 height 48
type input "R$ 0,00"
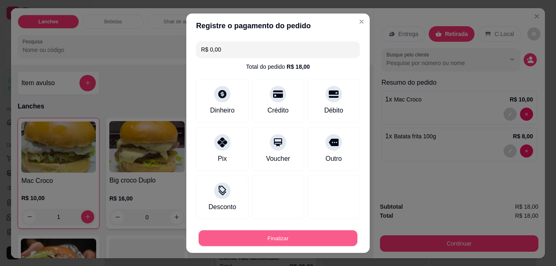
click at [268, 243] on button "Finalizar" at bounding box center [278, 238] width 159 height 16
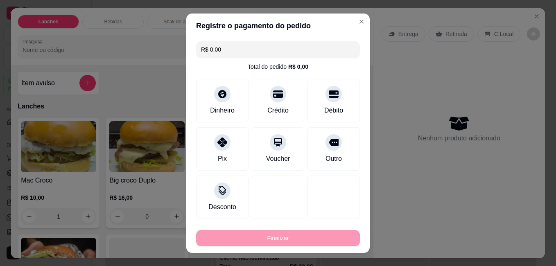
type input "0"
type input "-R$ 18,00"
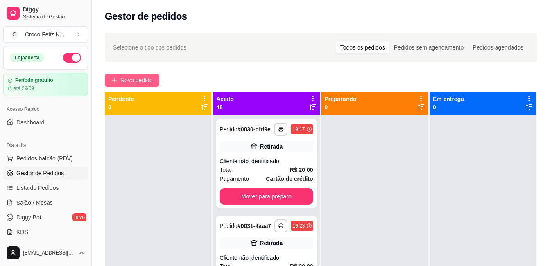
click at [120, 77] on button "Novo pedido" at bounding box center [132, 80] width 54 height 13
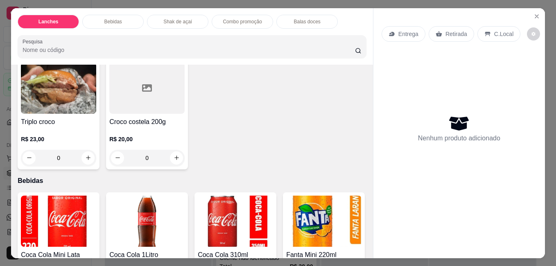
scroll to position [205, 0]
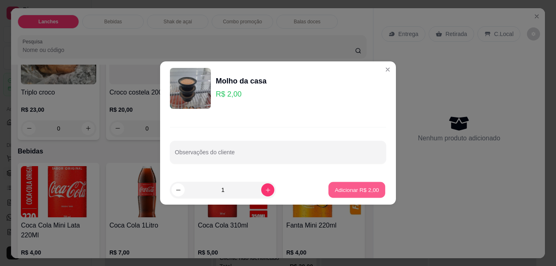
click at [347, 188] on p "Adicionar R$ 2,00" at bounding box center [357, 190] width 44 height 8
type input "1"
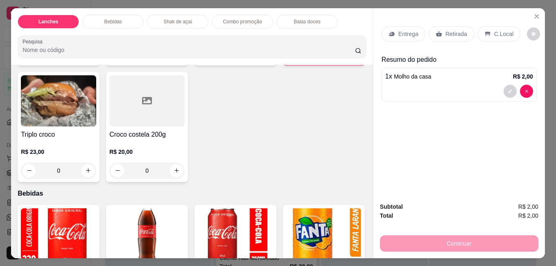
scroll to position [82, 0]
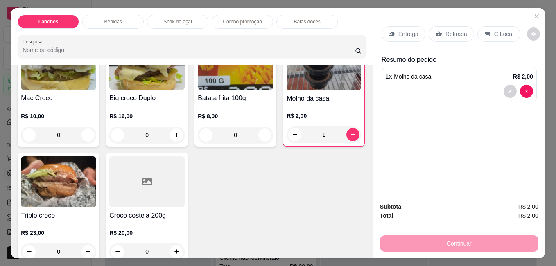
click at [448, 30] on p "Retirada" at bounding box center [457, 34] width 22 height 8
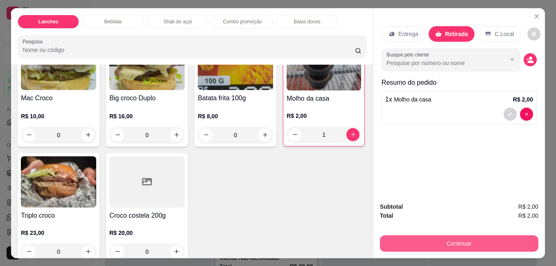
click at [460, 238] on button "Continuar" at bounding box center [459, 243] width 158 height 16
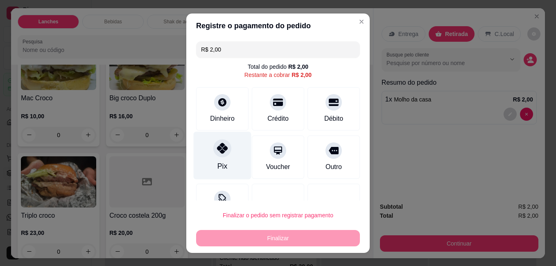
click at [215, 161] on div "Pix" at bounding box center [223, 155] width 58 height 48
type input "R$ 0,00"
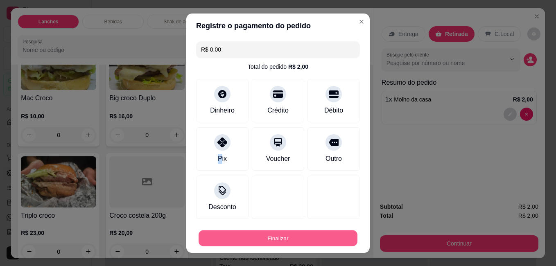
click at [331, 235] on button "Finalizar" at bounding box center [278, 238] width 159 height 16
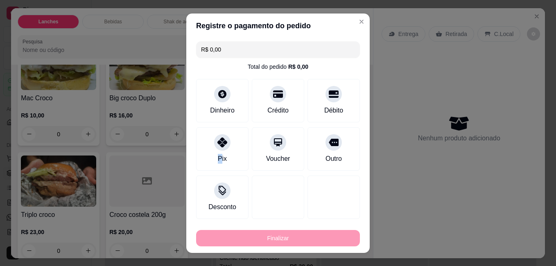
type input "0"
type input "-R$ 2,00"
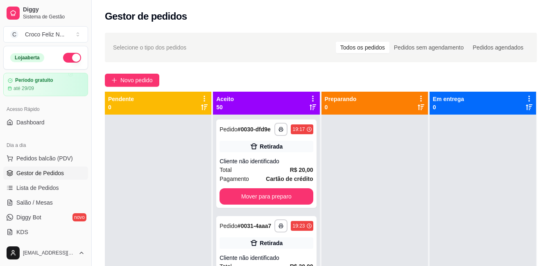
click at [310, 97] on icon at bounding box center [312, 98] width 7 height 7
click at [272, 123] on span "Com essa opção você tem a opção de mover todos os pedidos que estão em uma etap…" at bounding box center [259, 124] width 97 height 16
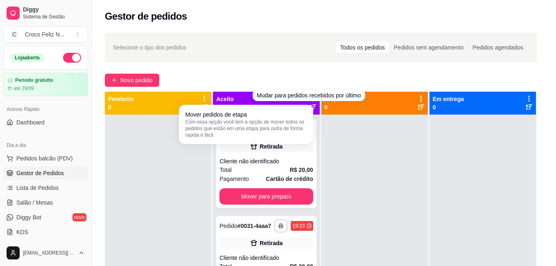
click at [215, 157] on span "Estou ciente de que esta ação será irreverssível e quero mover os pedidos." at bounding box center [283, 155] width 179 height 20
click at [188, 157] on input "Estou ciente de que esta ação será irreverssível e quero mover os pedidos." at bounding box center [184, 159] width 5 height 5
checkbox input "true"
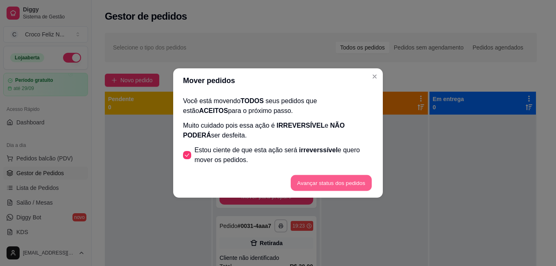
click at [334, 183] on button "Avançar status dos pedidos" at bounding box center [331, 183] width 81 height 16
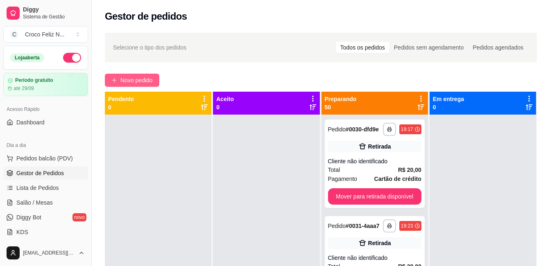
click at [138, 77] on span "Novo pedido" at bounding box center [136, 80] width 32 height 9
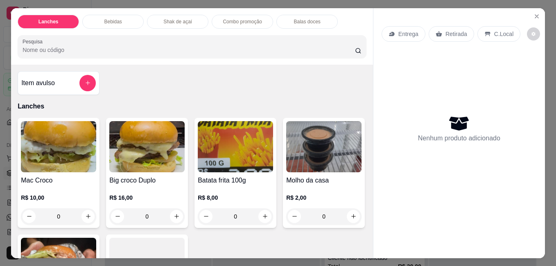
click at [82, 158] on img at bounding box center [58, 146] width 75 height 51
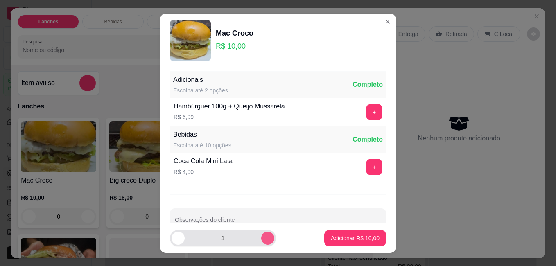
click at [265, 237] on icon "increase-product-quantity" at bounding box center [268, 238] width 6 height 6
type input "4"
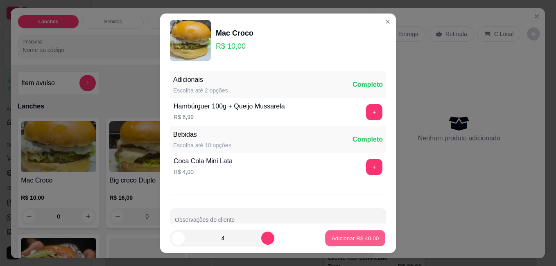
click at [335, 238] on p "Adicionar R$ 40,00" at bounding box center [356, 238] width 48 height 8
type input "4"
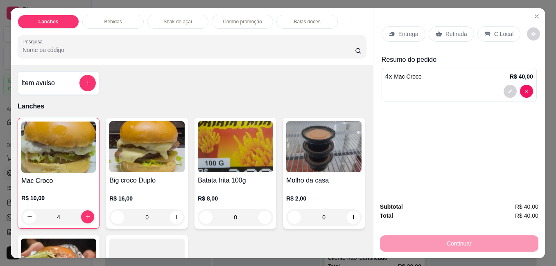
click at [446, 31] on p "Retirada" at bounding box center [457, 34] width 22 height 8
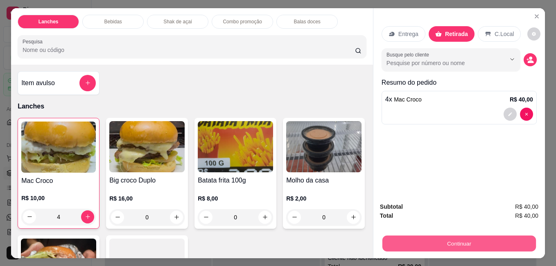
click at [480, 235] on button "Continuar" at bounding box center [459, 243] width 154 height 16
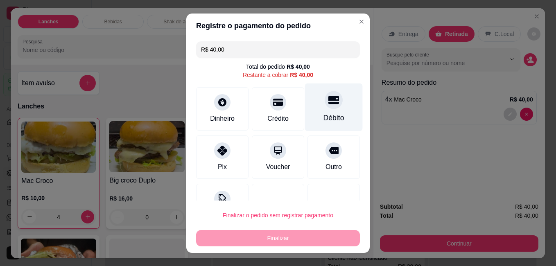
click at [327, 108] on div "Débito" at bounding box center [334, 107] width 58 height 48
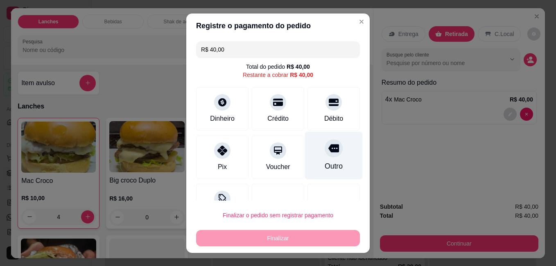
type input "R$ 0,00"
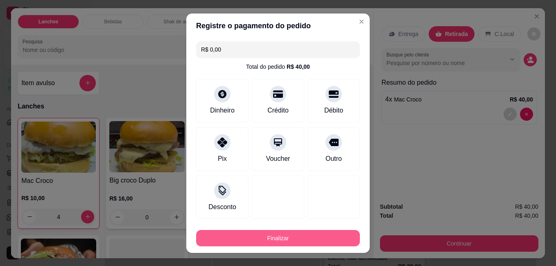
click at [324, 235] on button "Finalizar" at bounding box center [278, 238] width 164 height 16
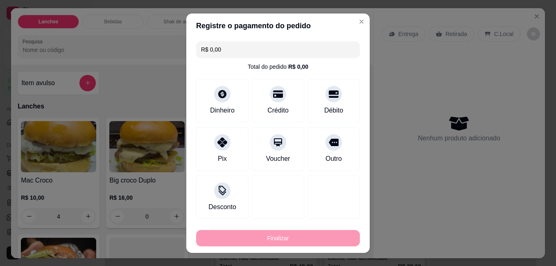
type input "0"
type input "-R$ 40,00"
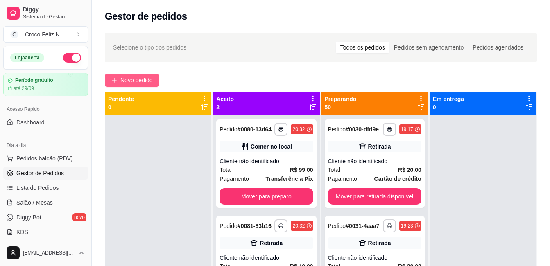
click at [125, 80] on span "Novo pedido" at bounding box center [136, 80] width 32 height 9
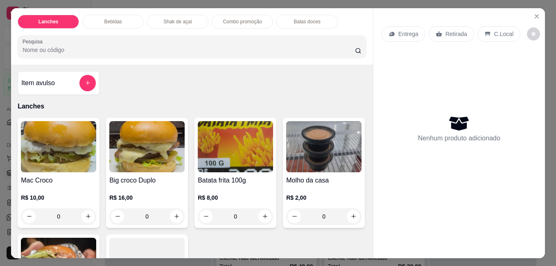
click at [66, 149] on img at bounding box center [58, 146] width 75 height 51
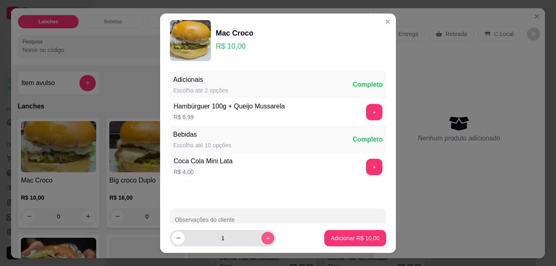
click at [265, 239] on icon "increase-product-quantity" at bounding box center [268, 238] width 6 height 6
type input "2"
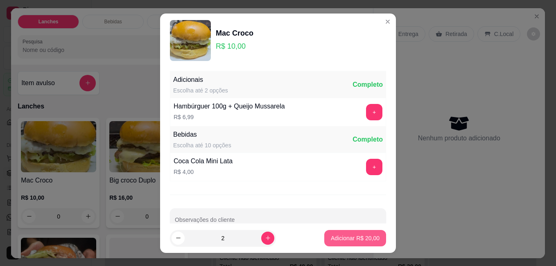
click at [339, 240] on p "Adicionar R$ 20,00" at bounding box center [355, 238] width 49 height 8
type input "2"
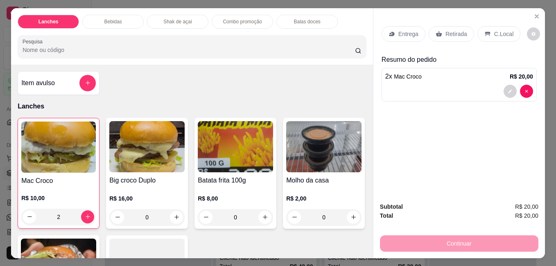
click at [254, 163] on img at bounding box center [235, 146] width 75 height 51
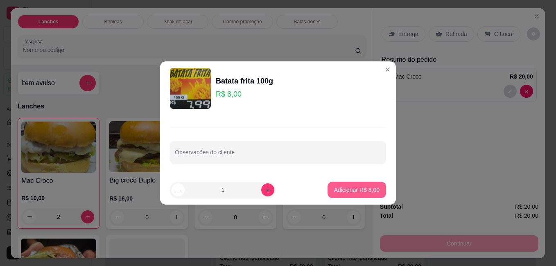
click at [344, 184] on button "Adicionar R$ 8,00" at bounding box center [357, 190] width 59 height 16
type input "1"
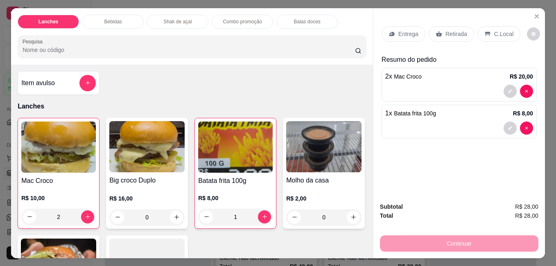
click at [459, 30] on p "Retirada" at bounding box center [457, 34] width 22 height 8
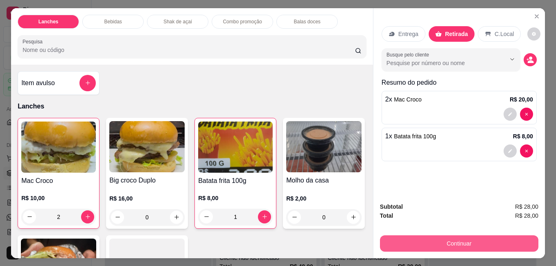
click at [454, 243] on button "Continuar" at bounding box center [459, 243] width 158 height 16
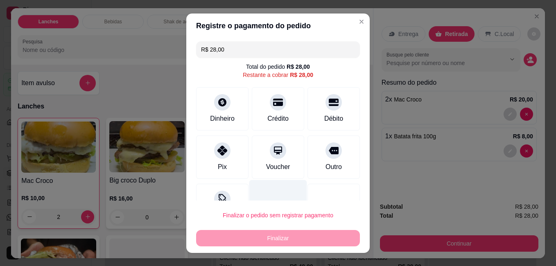
drag, startPoint x: 218, startPoint y: 156, endPoint x: 262, endPoint y: 199, distance: 61.7
click at [218, 157] on div at bounding box center [222, 151] width 16 height 16
type input "R$ 0,00"
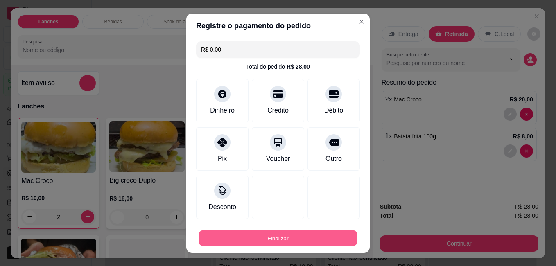
click at [274, 240] on button "Finalizar" at bounding box center [278, 238] width 159 height 16
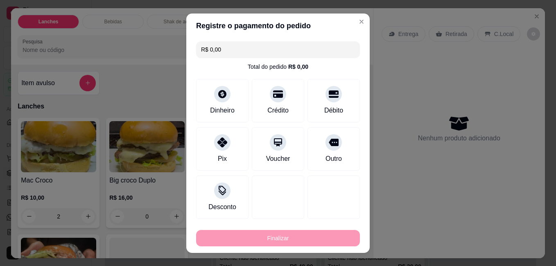
type input "0"
type input "-R$ 28,00"
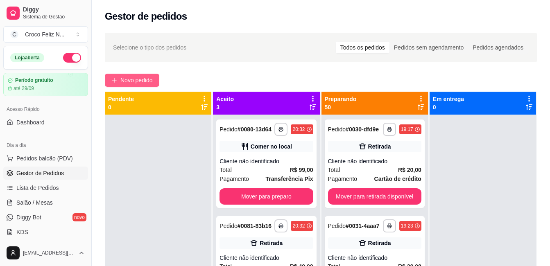
click at [143, 79] on span "Novo pedido" at bounding box center [136, 80] width 32 height 9
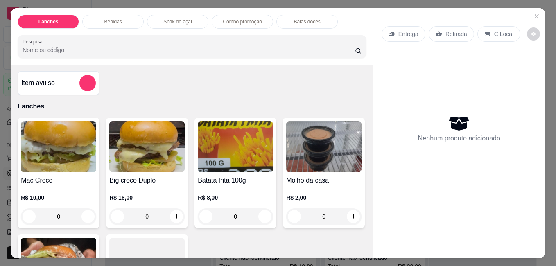
click at [75, 150] on img at bounding box center [58, 146] width 75 height 51
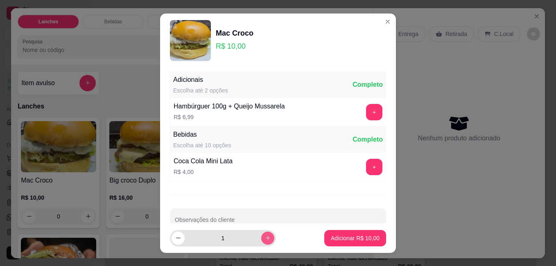
click at [265, 237] on icon "increase-product-quantity" at bounding box center [268, 238] width 6 height 6
click at [265, 238] on icon "increase-product-quantity" at bounding box center [268, 238] width 6 height 6
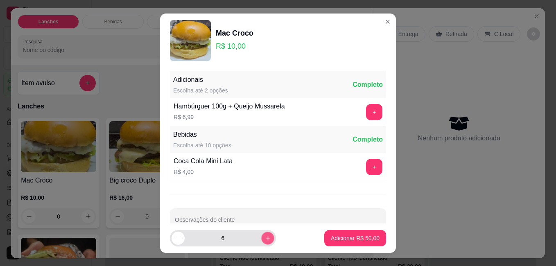
click at [265, 238] on icon "increase-product-quantity" at bounding box center [268, 238] width 6 height 6
click at [175, 239] on icon "decrease-product-quantity" at bounding box center [178, 238] width 6 height 6
type input "6"
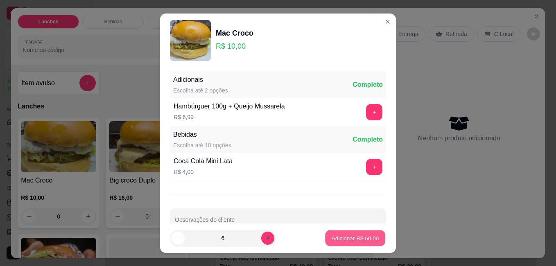
click at [353, 239] on p "Adicionar R$ 60,00" at bounding box center [356, 238] width 48 height 8
type input "6"
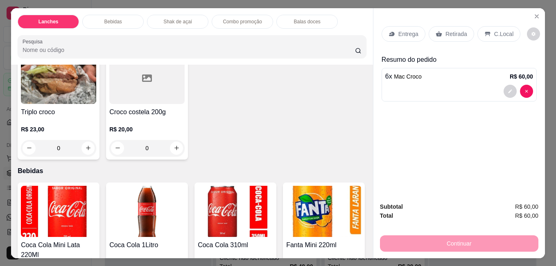
scroll to position [205, 0]
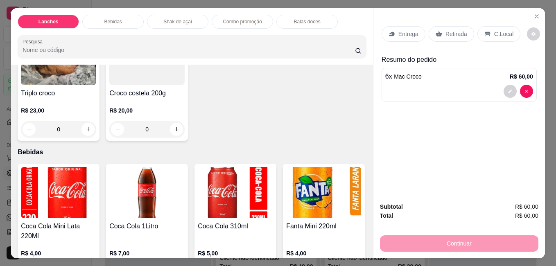
click at [158, 187] on img at bounding box center [146, 192] width 75 height 51
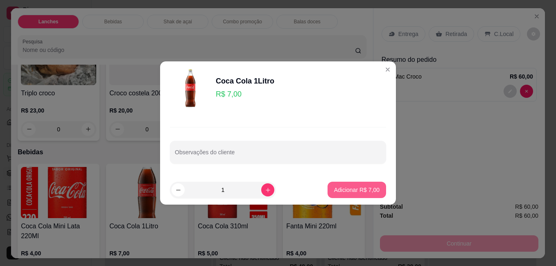
click at [340, 189] on p "Adicionar R$ 7,00" at bounding box center [356, 190] width 45 height 8
type input "1"
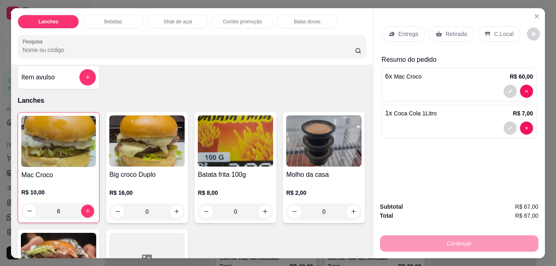
scroll to position [0, 0]
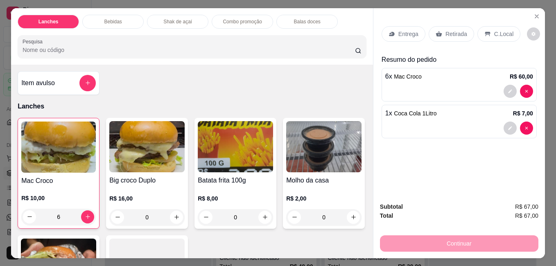
click at [238, 146] on img at bounding box center [235, 146] width 75 height 51
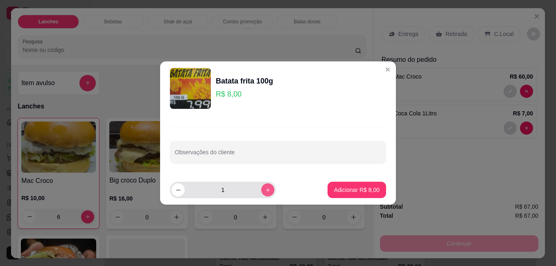
click at [261, 186] on button "increase-product-quantity" at bounding box center [267, 189] width 13 height 13
type input "2"
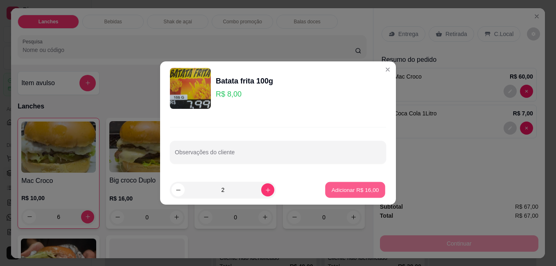
click at [334, 191] on p "Adicionar R$ 16,00" at bounding box center [356, 190] width 48 height 8
type input "2"
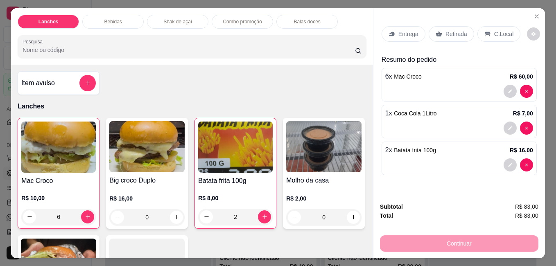
click at [496, 32] on p "C.Local" at bounding box center [503, 34] width 19 height 8
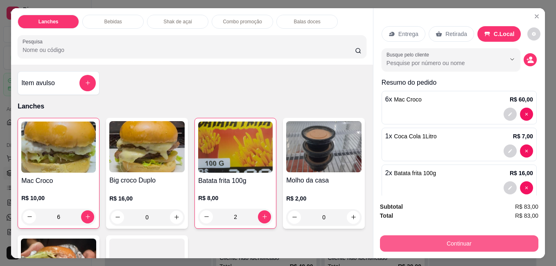
click at [451, 242] on button "Continuar" at bounding box center [459, 243] width 158 height 16
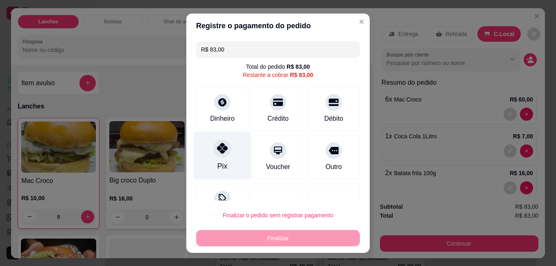
click at [225, 158] on div "Pix" at bounding box center [223, 155] width 58 height 48
type input "R$ 0,00"
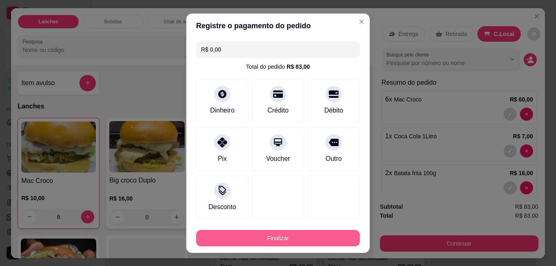
click at [260, 236] on button "Finalizar" at bounding box center [278, 238] width 164 height 16
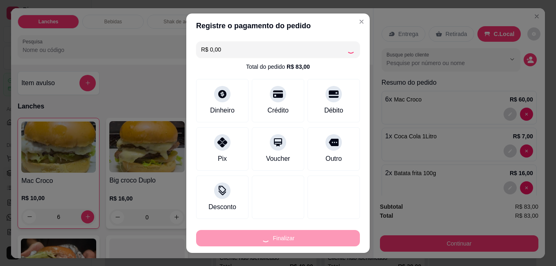
type input "0"
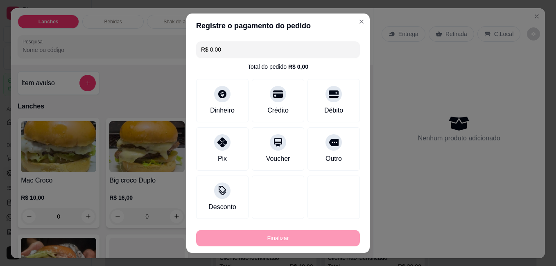
type input "-R$ 83,00"
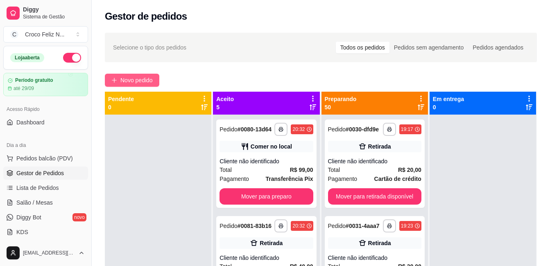
click at [147, 81] on span "Novo pedido" at bounding box center [136, 80] width 32 height 9
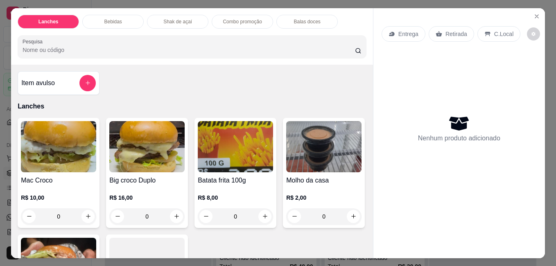
click at [80, 140] on img at bounding box center [58, 146] width 75 height 51
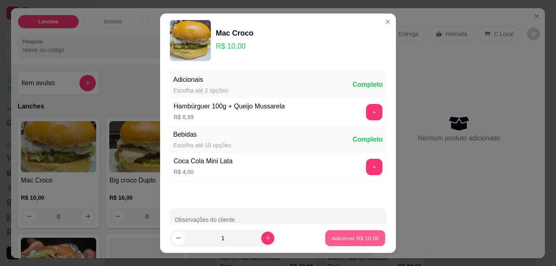
click at [340, 240] on p "Adicionar R$ 10,00" at bounding box center [356, 238] width 48 height 8
type input "1"
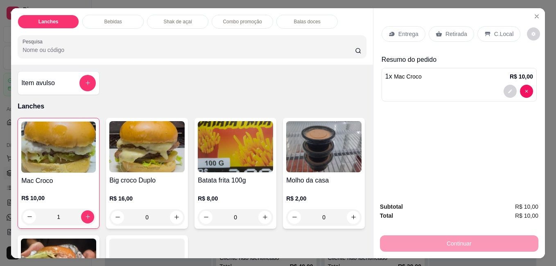
click at [484, 31] on icon at bounding box center [487, 34] width 7 height 7
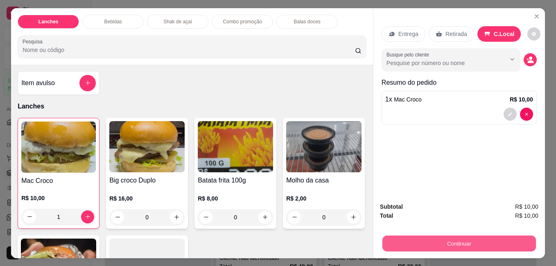
click at [482, 240] on button "Continuar" at bounding box center [459, 243] width 154 height 16
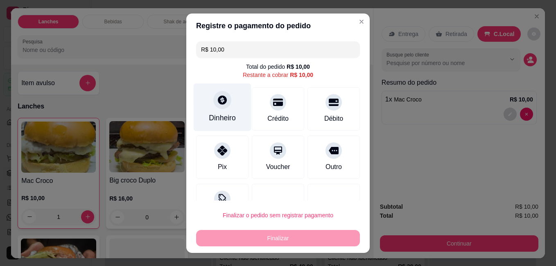
click at [223, 108] on div "Dinheiro" at bounding box center [223, 107] width 58 height 48
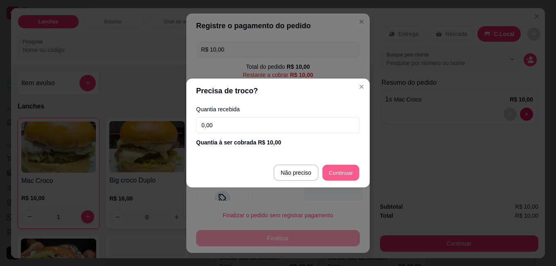
type input "R$ 0,00"
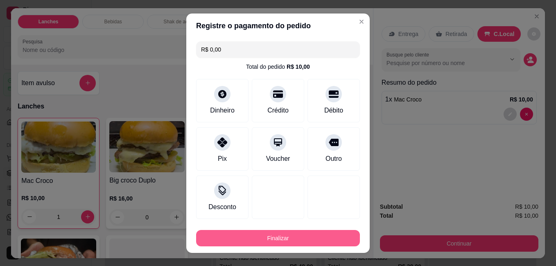
click at [317, 240] on button "Finalizar" at bounding box center [278, 238] width 164 height 16
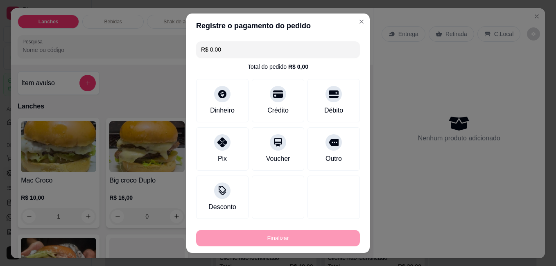
type input "0"
type input "-R$ 10,00"
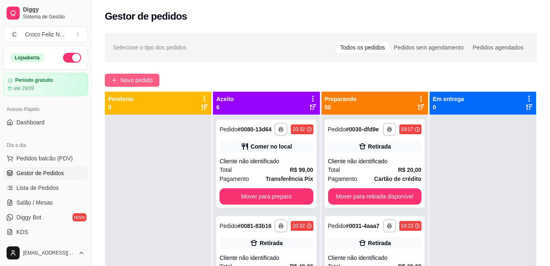
click at [128, 79] on span "Novo pedido" at bounding box center [136, 80] width 32 height 9
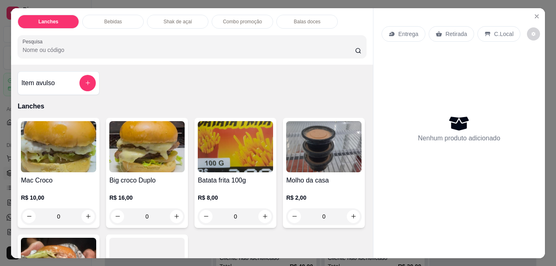
click at [79, 157] on img at bounding box center [58, 146] width 75 height 51
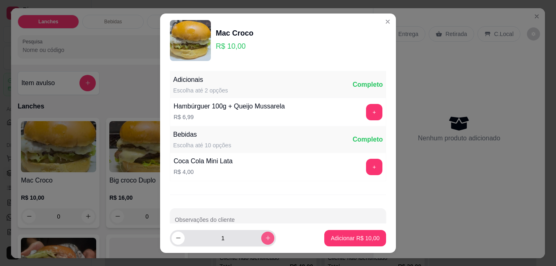
click at [263, 240] on button "increase-product-quantity" at bounding box center [267, 238] width 13 height 13
click at [265, 235] on icon "increase-product-quantity" at bounding box center [268, 238] width 6 height 6
click at [175, 239] on icon "decrease-product-quantity" at bounding box center [178, 238] width 6 height 6
type input "3"
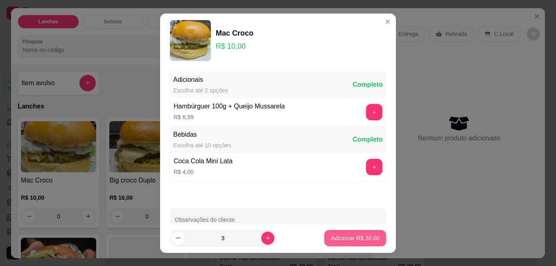
click at [333, 236] on p "Adicionar R$ 30,00" at bounding box center [355, 238] width 49 height 8
type input "3"
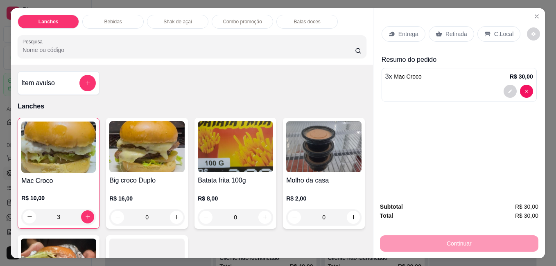
click at [436, 31] on icon at bounding box center [439, 34] width 7 height 7
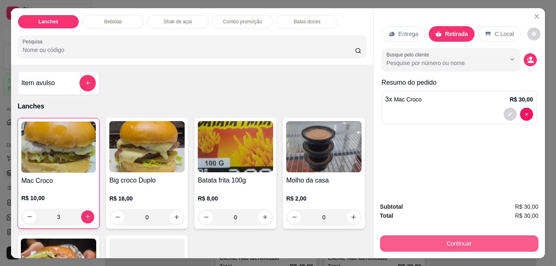
click at [439, 240] on button "Continuar" at bounding box center [459, 243] width 158 height 16
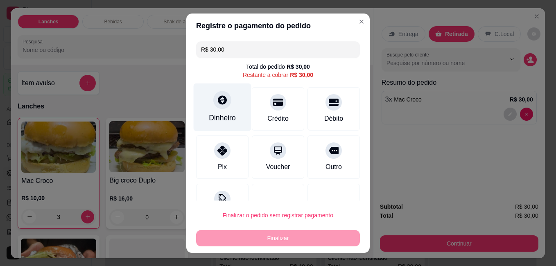
click at [217, 111] on div "Dinheiro" at bounding box center [223, 107] width 58 height 48
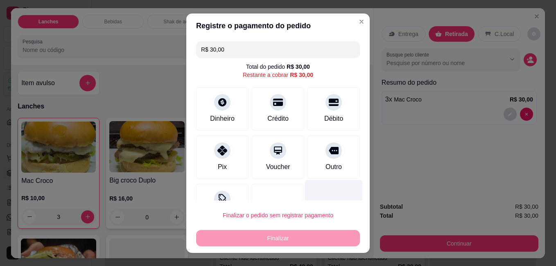
type input "R$ 0,00"
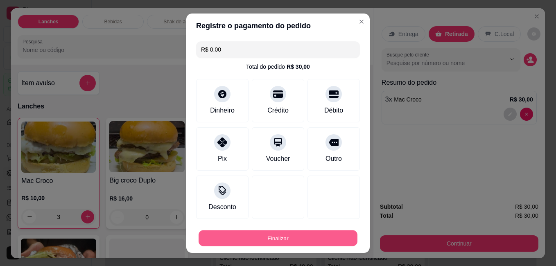
click at [310, 241] on button "Finalizar" at bounding box center [278, 238] width 159 height 16
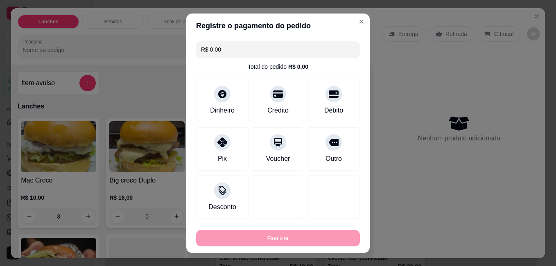
type input "0"
type input "-R$ 30,00"
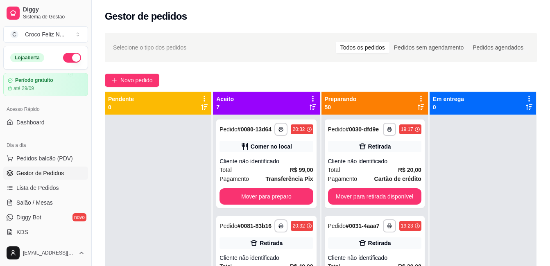
click at [418, 100] on icon at bounding box center [420, 98] width 7 height 7
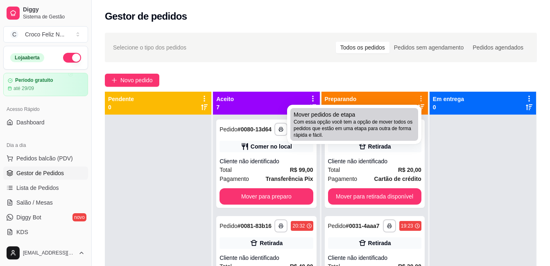
click at [326, 121] on span "Com essa opção você tem a opção de mover todos os pedidos que estão em uma etap…" at bounding box center [354, 129] width 121 height 20
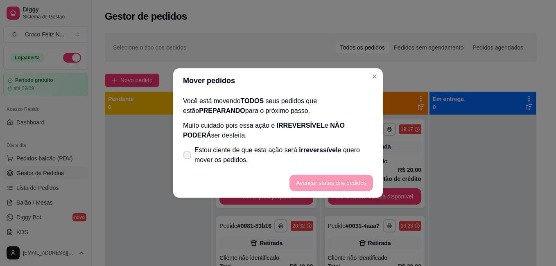
click at [307, 151] on span "irreverssível" at bounding box center [318, 150] width 38 height 7
click at [188, 157] on input "Estou ciente de que esta ação será irreverssível e quero mover os pedidos." at bounding box center [185, 159] width 5 height 5
checkbox input "true"
click at [315, 182] on button "Avançar status dos pedidos" at bounding box center [332, 183] width 84 height 16
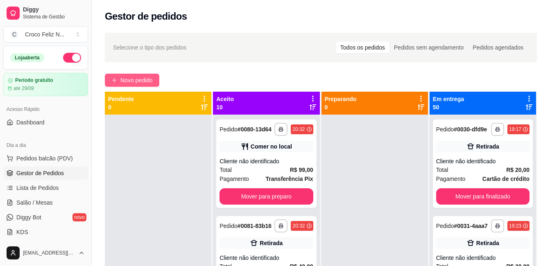
click at [130, 77] on span "Novo pedido" at bounding box center [136, 80] width 32 height 9
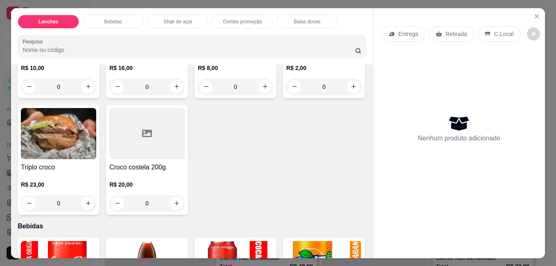
scroll to position [164, 0]
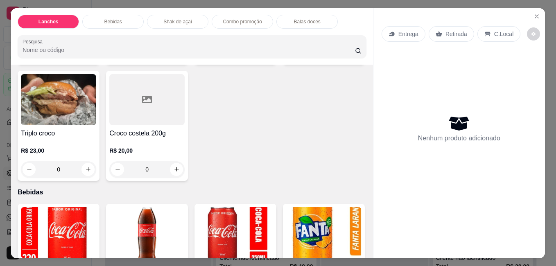
click at [96, 105] on img at bounding box center [58, 99] width 75 height 51
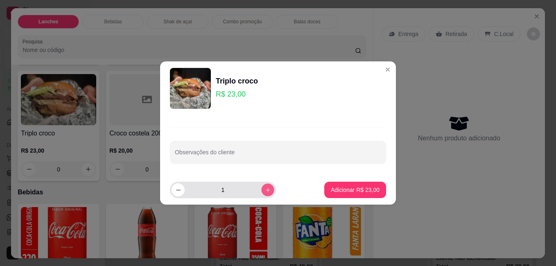
click at [263, 195] on button "increase-product-quantity" at bounding box center [267, 189] width 13 height 13
type input "2"
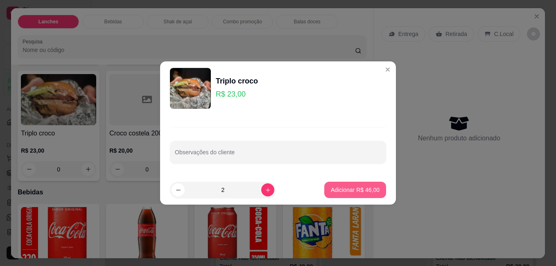
click at [354, 191] on p "Adicionar R$ 46,00" at bounding box center [355, 190] width 49 height 8
type input "2"
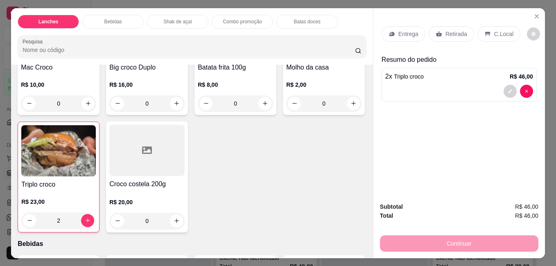
scroll to position [0, 0]
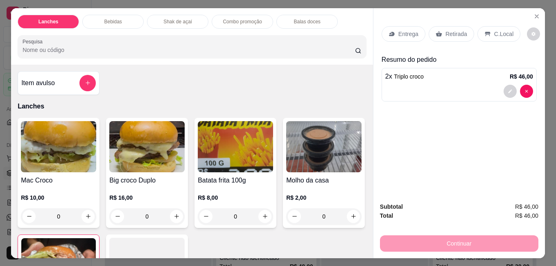
click at [77, 160] on img at bounding box center [58, 146] width 75 height 51
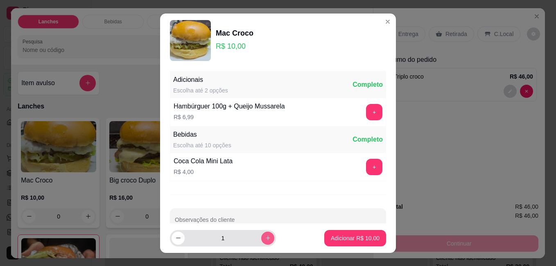
click at [261, 241] on button "increase-product-quantity" at bounding box center [267, 238] width 13 height 13
type input "2"
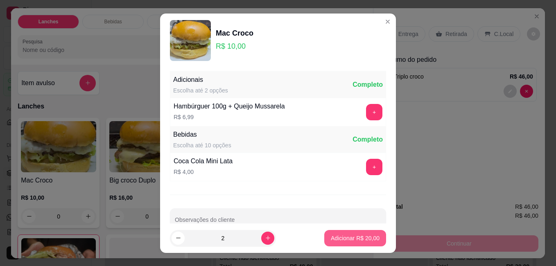
click at [333, 240] on p "Adicionar R$ 20,00" at bounding box center [355, 238] width 49 height 8
type input "2"
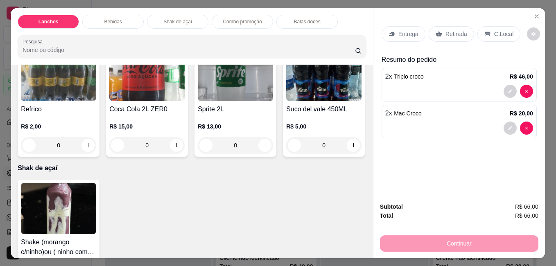
scroll to position [860, 0]
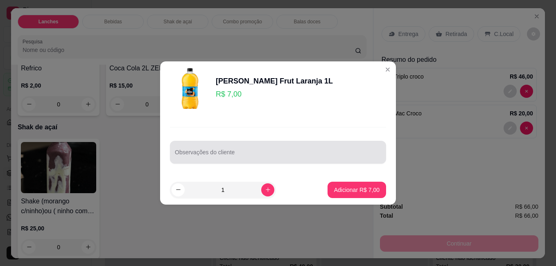
click at [229, 153] on input "Observações do cliente" at bounding box center [278, 156] width 206 height 8
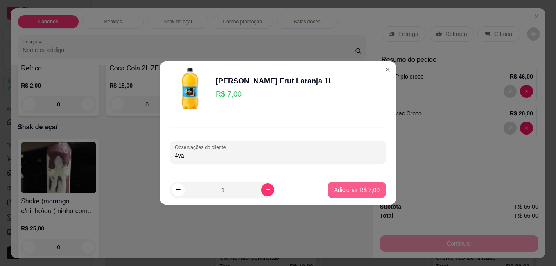
type input "4va"
click at [355, 190] on p "Adicionar R$ 7,00" at bounding box center [356, 190] width 45 height 8
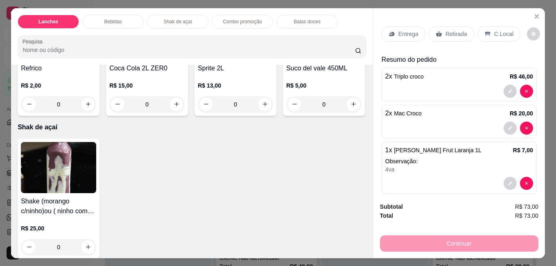
click at [478, 27] on div "C.Local" at bounding box center [499, 34] width 43 height 16
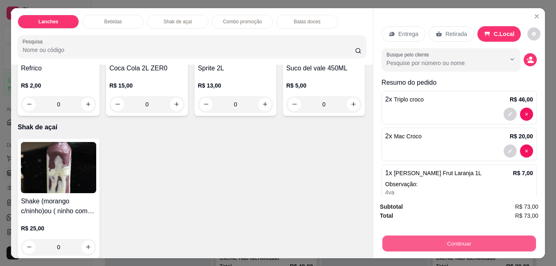
click at [455, 241] on button "Continuar" at bounding box center [459, 243] width 154 height 16
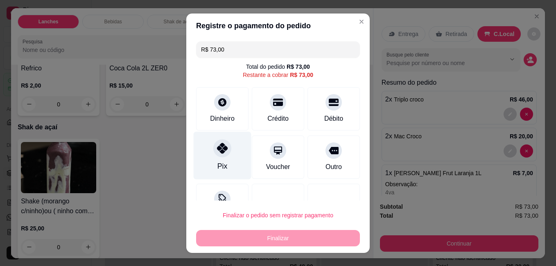
drag, startPoint x: 219, startPoint y: 163, endPoint x: 225, endPoint y: 165, distance: 6.9
click at [220, 163] on div "Pix" at bounding box center [222, 166] width 10 height 11
type input "R$ 0,00"
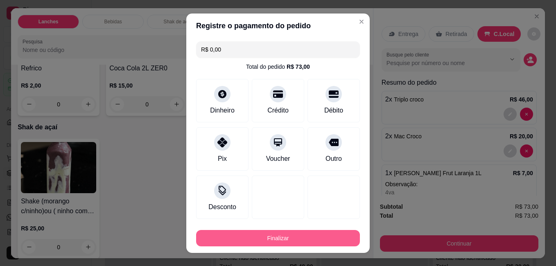
click at [267, 242] on button "Finalizar" at bounding box center [278, 238] width 164 height 16
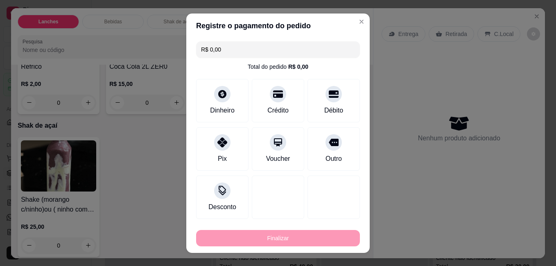
type input "0"
type input "-R$ 73,00"
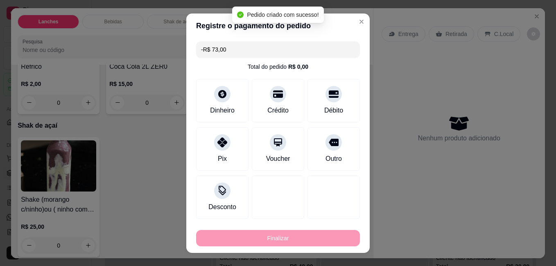
scroll to position [858, 0]
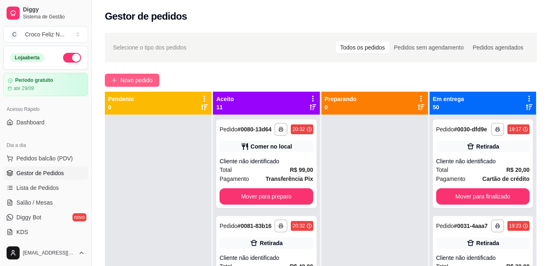
click at [146, 83] on button "Novo pedido" at bounding box center [132, 80] width 54 height 13
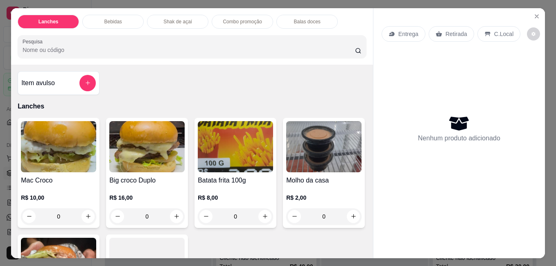
click at [129, 144] on img at bounding box center [146, 146] width 75 height 51
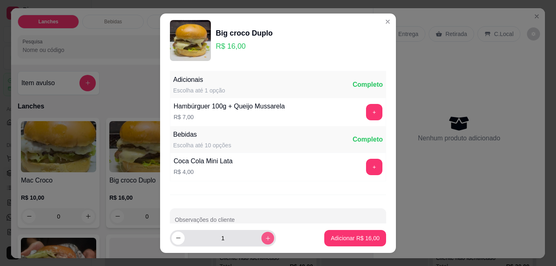
click at [262, 233] on button "increase-product-quantity" at bounding box center [267, 238] width 13 height 13
type input "2"
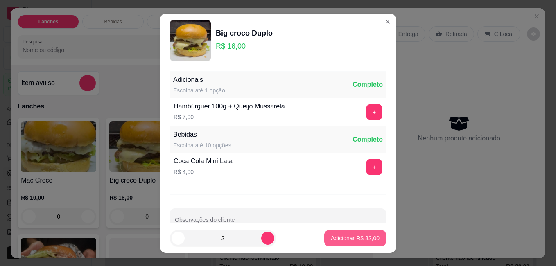
click at [347, 242] on p "Adicionar R$ 32,00" at bounding box center [355, 238] width 49 height 8
type input "2"
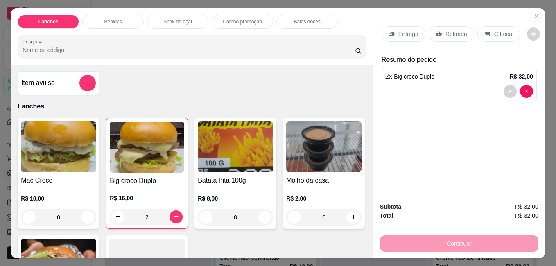
click at [68, 157] on img at bounding box center [58, 146] width 75 height 51
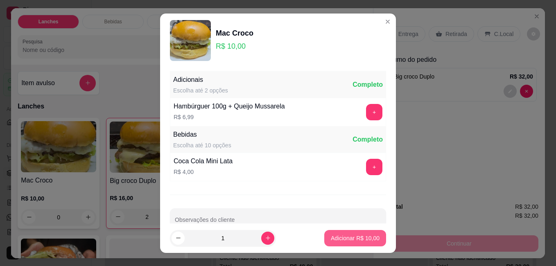
click at [348, 237] on p "Adicionar R$ 10,00" at bounding box center [355, 238] width 49 height 8
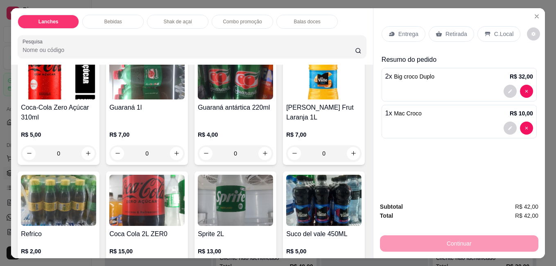
scroll to position [737, 0]
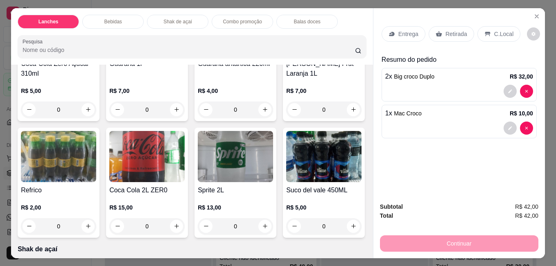
click at [155, 56] on img at bounding box center [146, 30] width 75 height 51
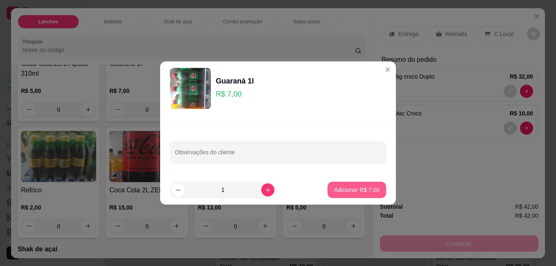
click at [368, 186] on button "Adicionar R$ 7,00" at bounding box center [357, 190] width 59 height 16
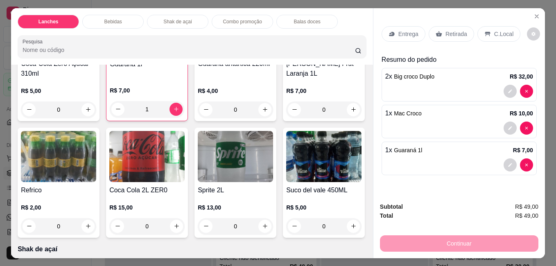
click at [457, 30] on p "Retirada" at bounding box center [457, 34] width 22 height 8
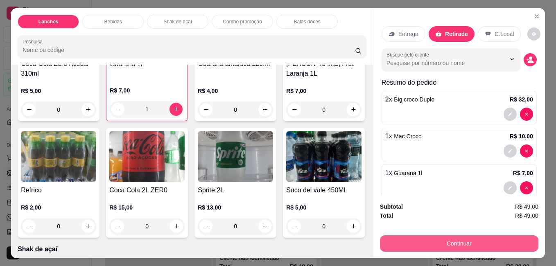
click at [465, 241] on button "Continuar" at bounding box center [459, 243] width 158 height 16
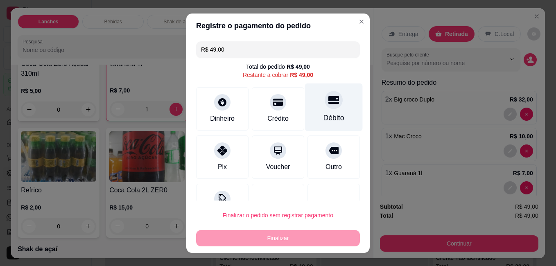
click at [328, 96] on div at bounding box center [334, 100] width 18 height 18
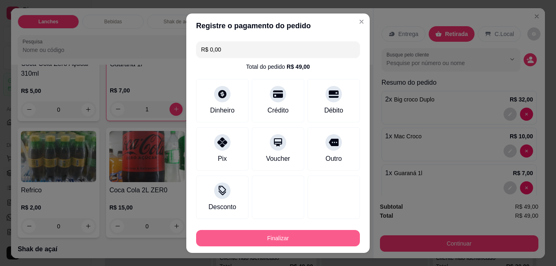
click at [306, 237] on button "Finalizar" at bounding box center [278, 238] width 164 height 16
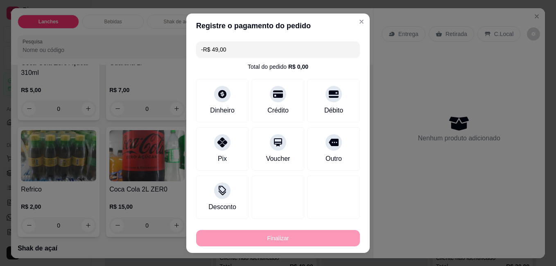
scroll to position [736, 0]
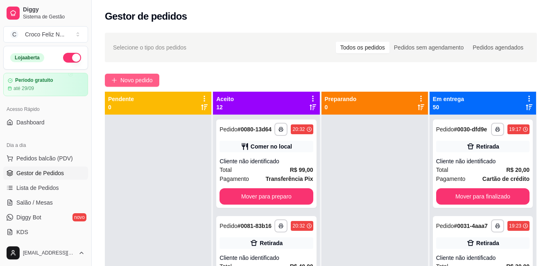
click at [146, 83] on span "Novo pedido" at bounding box center [136, 80] width 32 height 9
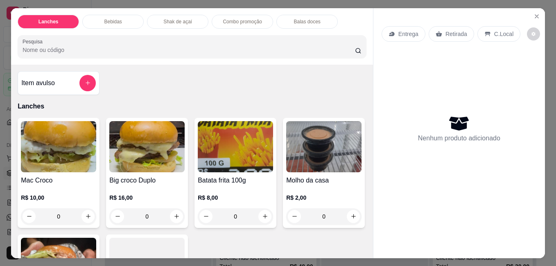
click at [61, 145] on img at bounding box center [58, 146] width 75 height 51
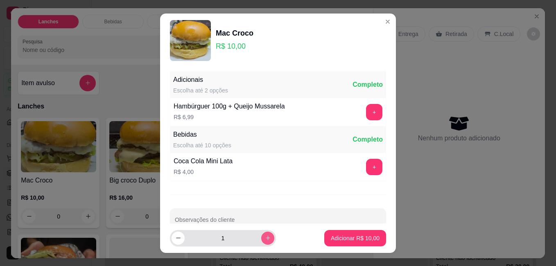
click at [263, 238] on button "increase-product-quantity" at bounding box center [267, 238] width 13 height 13
click at [262, 238] on button "increase-product-quantity" at bounding box center [267, 238] width 13 height 13
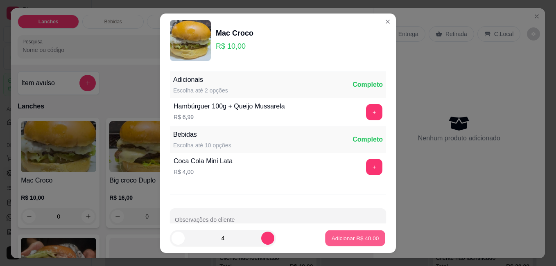
click at [355, 240] on p "Adicionar R$ 40,00" at bounding box center [356, 238] width 48 height 8
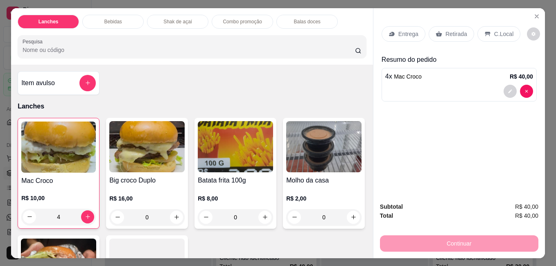
click at [453, 32] on p "Retirada" at bounding box center [457, 34] width 22 height 8
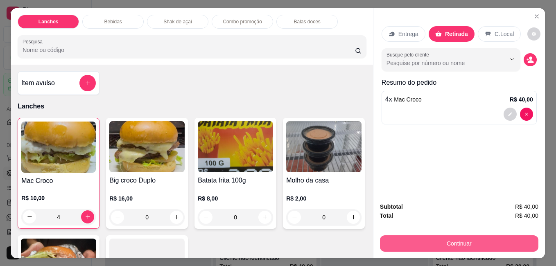
click at [451, 243] on button "Continuar" at bounding box center [459, 243] width 158 height 16
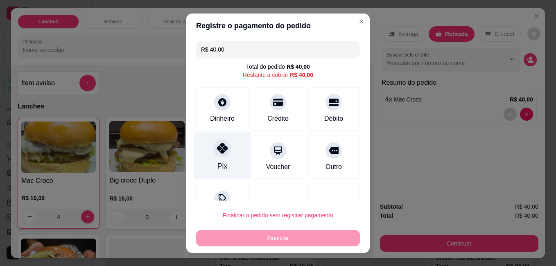
click at [226, 156] on div "Pix" at bounding box center [223, 155] width 58 height 48
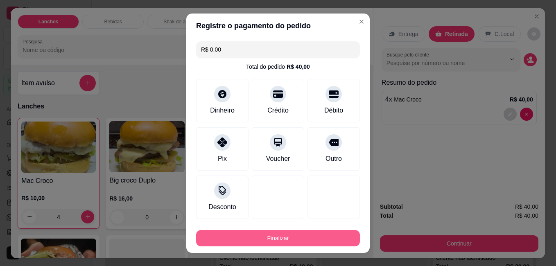
click at [253, 233] on button "Finalizar" at bounding box center [278, 238] width 164 height 16
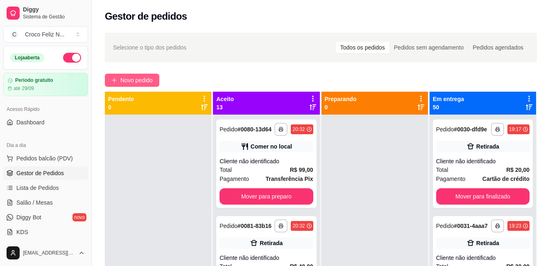
click at [136, 82] on span "Novo pedido" at bounding box center [136, 80] width 32 height 9
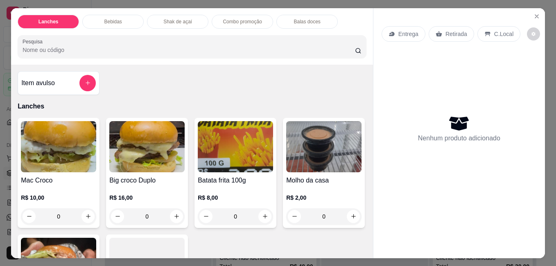
click at [123, 163] on img at bounding box center [146, 146] width 75 height 51
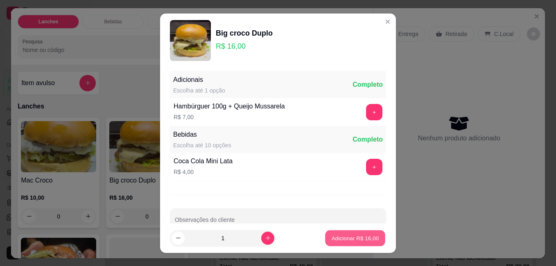
click at [353, 240] on p "Adicionar R$ 16,00" at bounding box center [356, 238] width 48 height 8
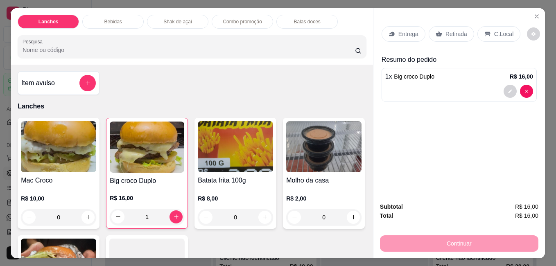
click at [71, 138] on img at bounding box center [58, 146] width 75 height 51
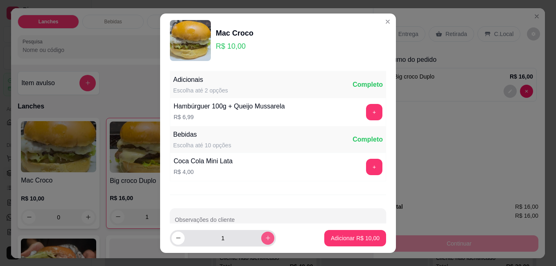
click at [266, 238] on icon "increase-product-quantity" at bounding box center [268, 238] width 5 height 5
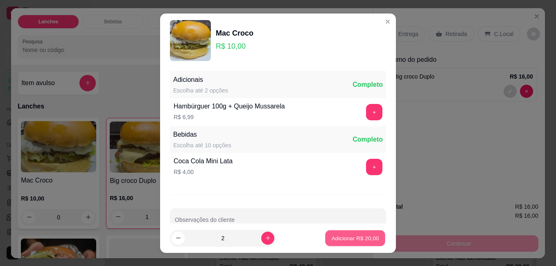
click at [344, 236] on p "Adicionar R$ 20,00" at bounding box center [356, 238] width 48 height 8
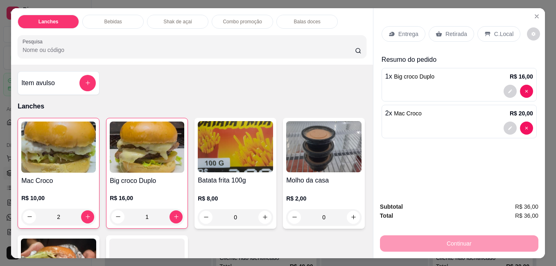
click at [457, 30] on p "Retirada" at bounding box center [457, 34] width 22 height 8
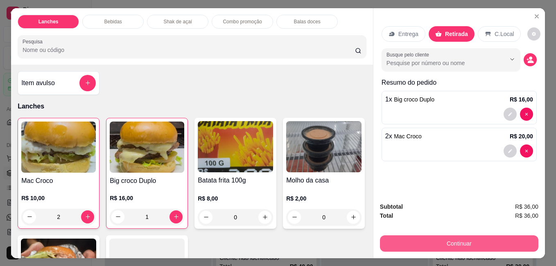
click at [465, 236] on button "Continuar" at bounding box center [459, 243] width 158 height 16
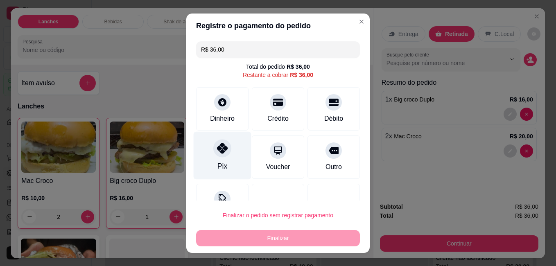
click at [221, 154] on icon at bounding box center [222, 148] width 11 height 11
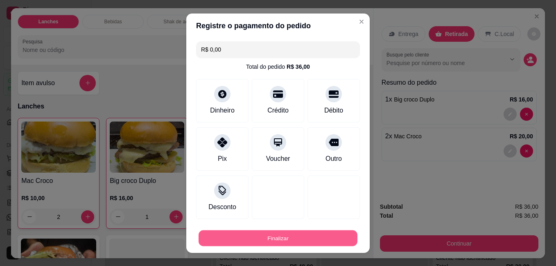
click at [273, 240] on button "Finalizar" at bounding box center [278, 238] width 159 height 16
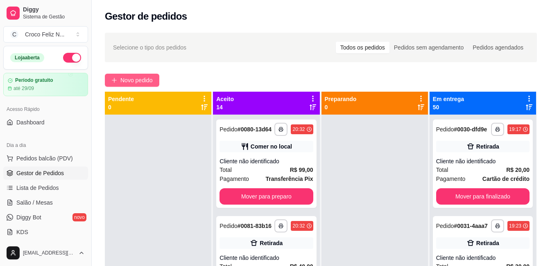
click at [127, 83] on span "Novo pedido" at bounding box center [136, 80] width 32 height 9
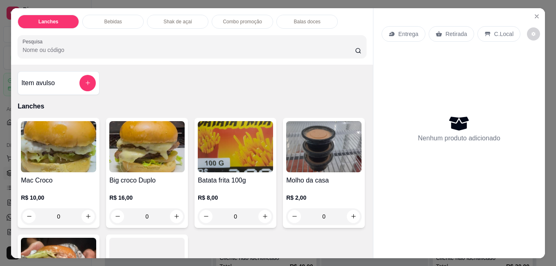
click at [59, 151] on img at bounding box center [58, 146] width 75 height 51
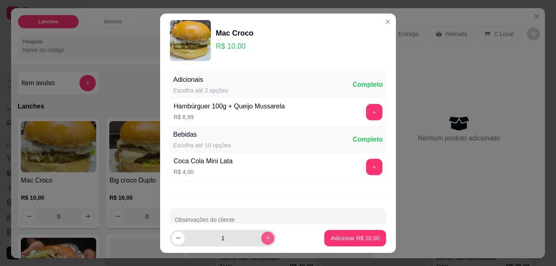
click at [261, 234] on button "increase-product-quantity" at bounding box center [267, 238] width 13 height 13
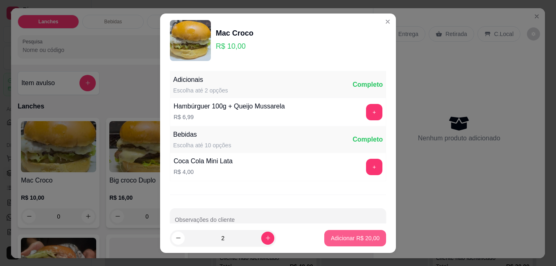
click at [364, 234] on button "Adicionar R$ 20,00" at bounding box center [355, 238] width 62 height 16
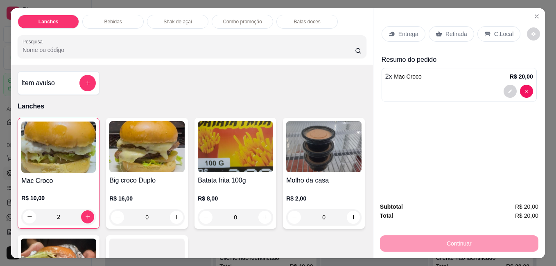
click at [449, 31] on p "Retirada" at bounding box center [457, 34] width 22 height 8
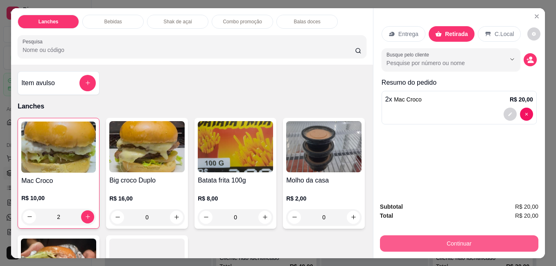
click at [482, 240] on button "Continuar" at bounding box center [459, 243] width 158 height 16
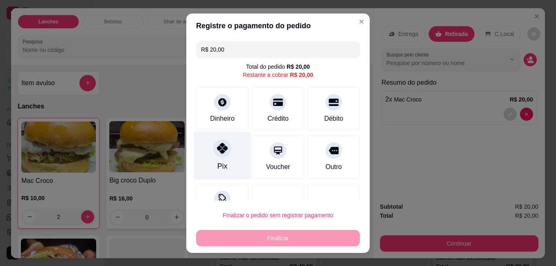
click at [217, 152] on icon at bounding box center [222, 148] width 11 height 11
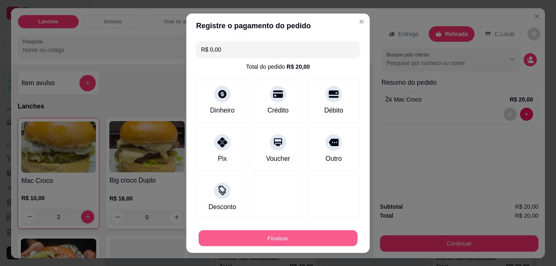
click at [276, 239] on button "Finalizar" at bounding box center [278, 238] width 159 height 16
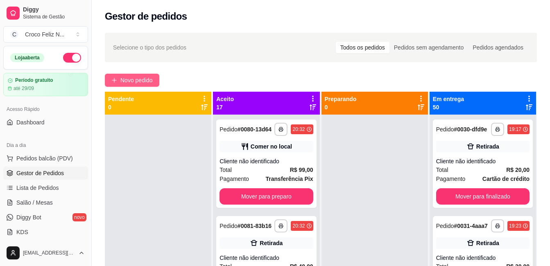
click at [123, 79] on span "Novo pedido" at bounding box center [136, 80] width 32 height 9
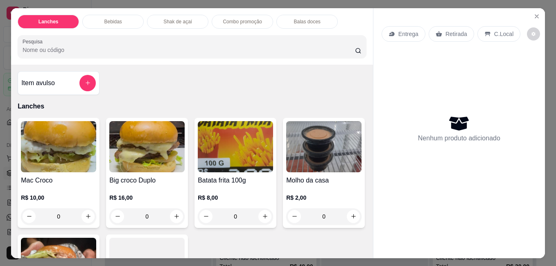
click at [135, 144] on img at bounding box center [146, 146] width 75 height 51
click at [261, 235] on button "increase-product-quantity" at bounding box center [267, 238] width 13 height 13
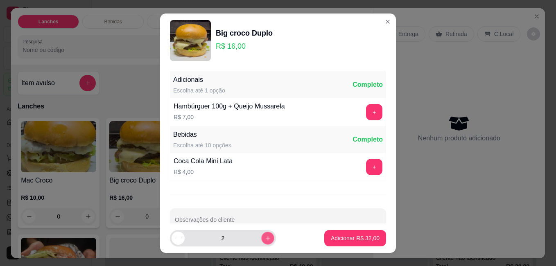
click at [261, 235] on button "increase-product-quantity" at bounding box center [267, 238] width 13 height 13
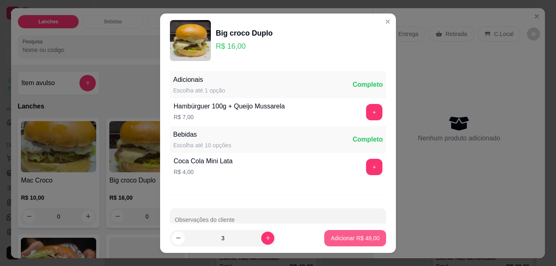
click at [331, 235] on p "Adicionar R$ 48,00" at bounding box center [355, 238] width 49 height 8
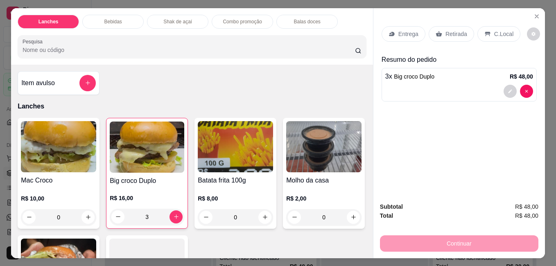
click at [60, 151] on img at bounding box center [58, 146] width 75 height 51
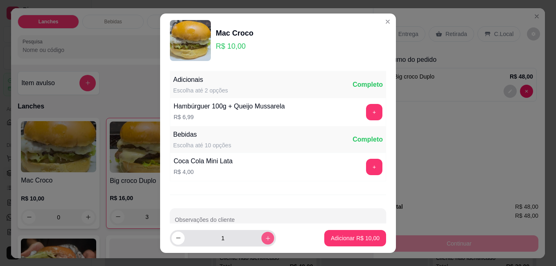
click at [265, 236] on icon "increase-product-quantity" at bounding box center [268, 238] width 6 height 6
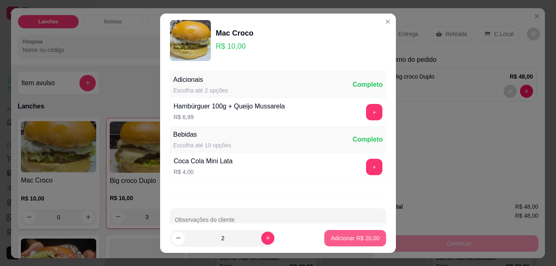
click at [342, 238] on p "Adicionar R$ 20,00" at bounding box center [355, 238] width 49 height 8
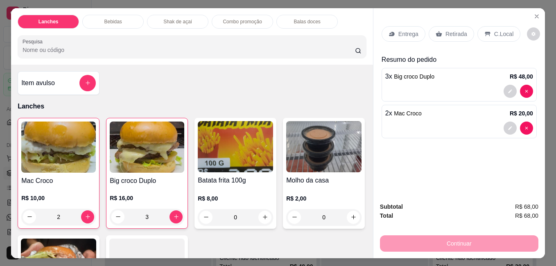
click at [454, 30] on p "Retirada" at bounding box center [457, 34] width 22 height 8
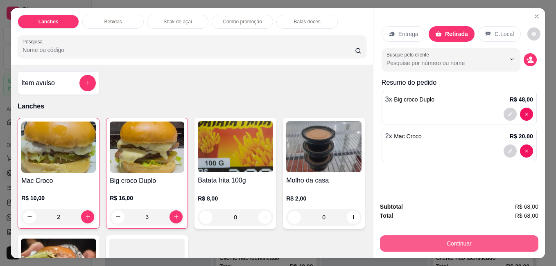
click at [477, 244] on button "Continuar" at bounding box center [459, 243] width 158 height 16
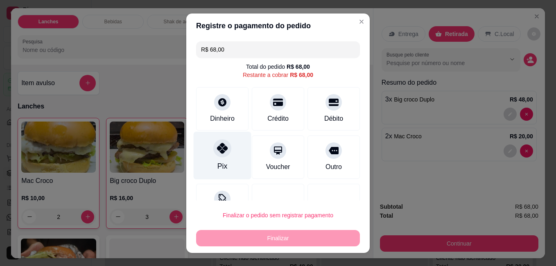
click at [210, 155] on div "Pix" at bounding box center [223, 155] width 58 height 48
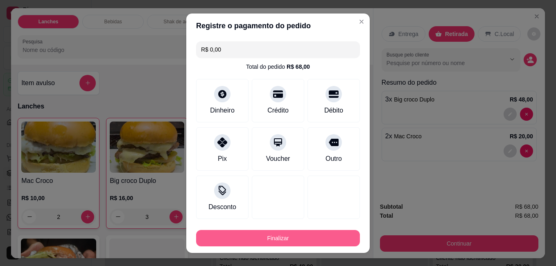
click at [244, 238] on button "Finalizar" at bounding box center [278, 238] width 164 height 16
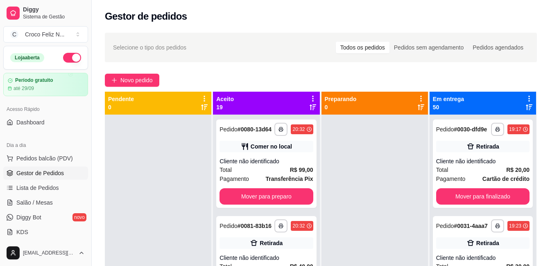
click at [311, 98] on icon at bounding box center [312, 98] width 7 height 7
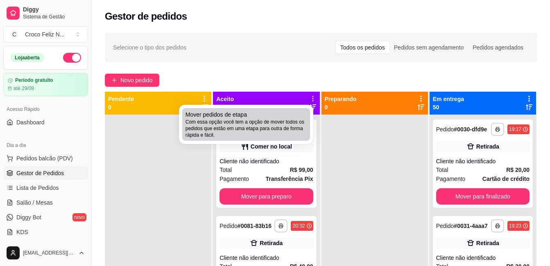
click at [272, 115] on div "Mover pedidos de etapa Com essa opção você tem a opção de mover todos os pedido…" at bounding box center [246, 125] width 121 height 28
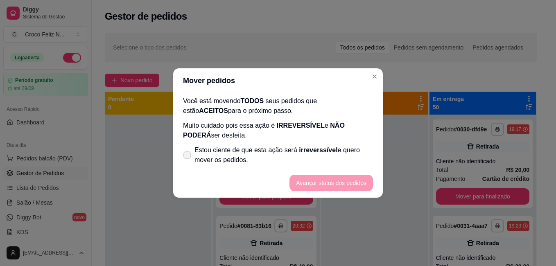
click at [259, 161] on span "Estou ciente de que esta ação será irreverssível e quero mover os pedidos." at bounding box center [284, 155] width 179 height 20
click at [188, 161] on input "Estou ciente de que esta ação será irreverssível e quero mover os pedidos." at bounding box center [185, 159] width 5 height 5
click at [346, 189] on button "Avançar status dos pedidos" at bounding box center [332, 183] width 84 height 16
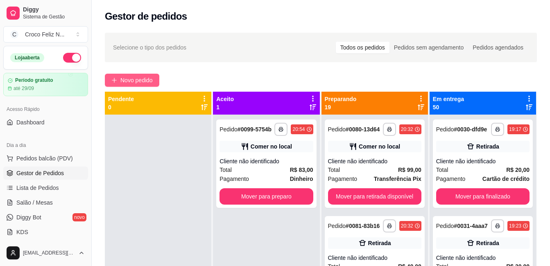
click at [131, 81] on span "Novo pedido" at bounding box center [136, 80] width 32 height 9
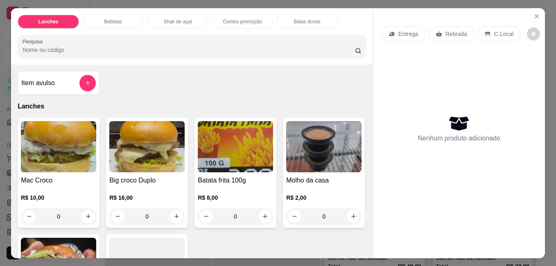
click at [63, 153] on img at bounding box center [58, 146] width 75 height 51
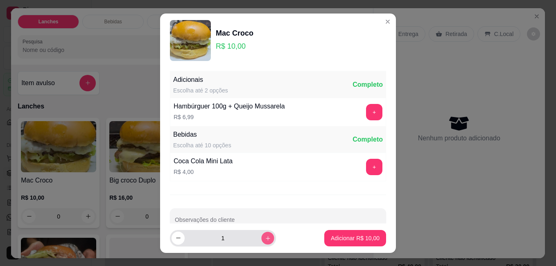
click at [261, 233] on button "increase-product-quantity" at bounding box center [267, 238] width 13 height 13
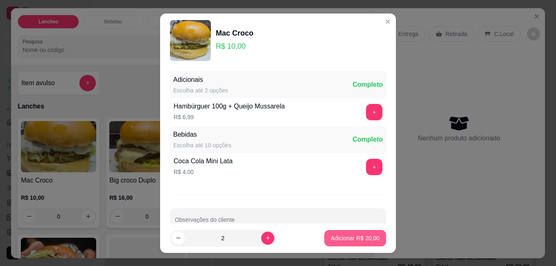
click at [331, 240] on p "Adicionar R$ 20,00" at bounding box center [355, 238] width 49 height 8
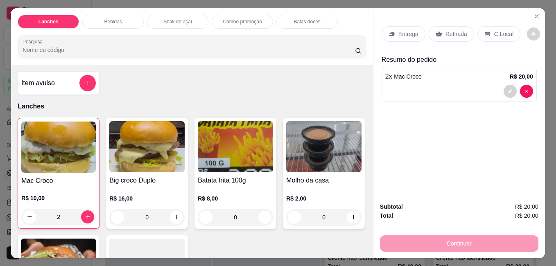
click at [247, 144] on img at bounding box center [235, 146] width 75 height 51
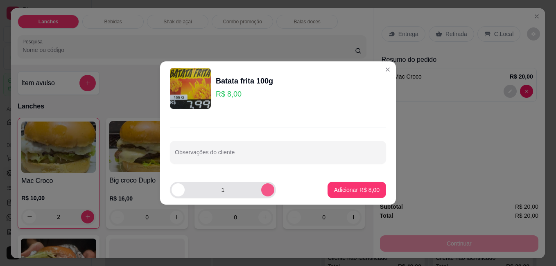
click at [265, 190] on icon "increase-product-quantity" at bounding box center [268, 190] width 6 height 6
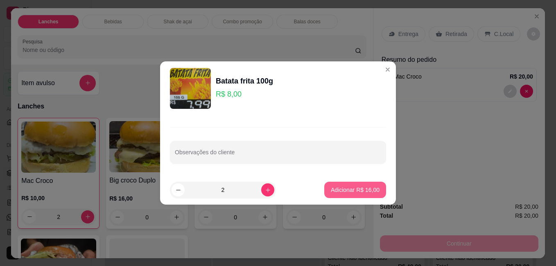
click at [361, 190] on p "Adicionar R$ 16,00" at bounding box center [355, 190] width 49 height 8
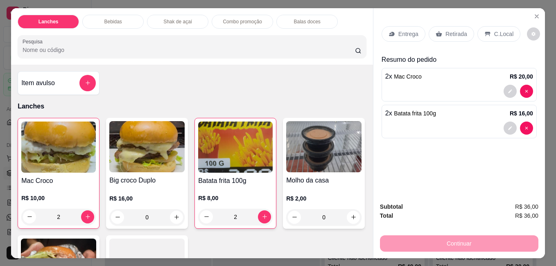
click at [453, 30] on p "Retirada" at bounding box center [457, 34] width 22 height 8
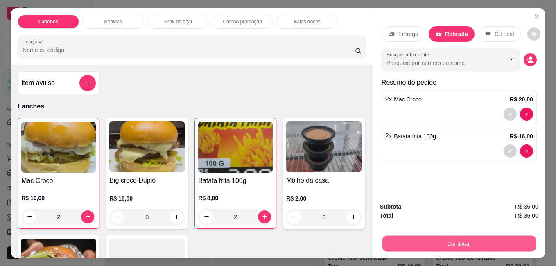
click at [483, 242] on button "Continuar" at bounding box center [459, 243] width 154 height 16
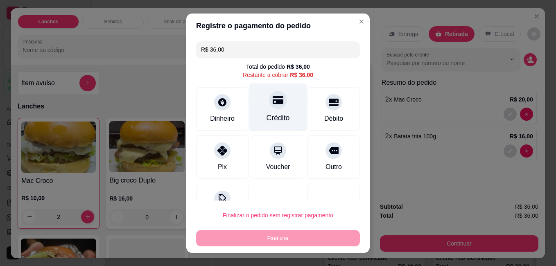
click at [273, 111] on div "Crédito" at bounding box center [278, 107] width 58 height 48
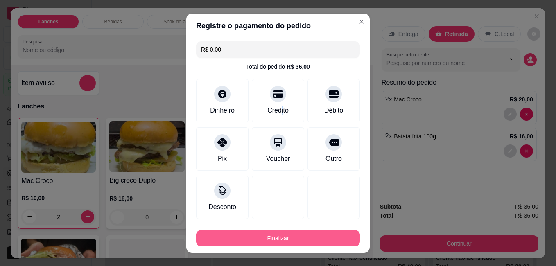
click at [324, 237] on button "Finalizar" at bounding box center [278, 238] width 164 height 16
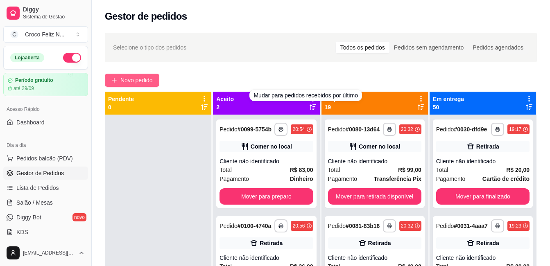
click at [135, 80] on span "Novo pedido" at bounding box center [136, 80] width 32 height 9
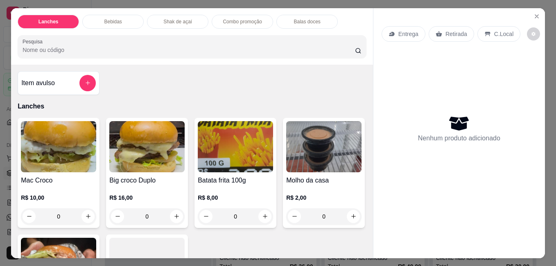
click at [168, 145] on img at bounding box center [146, 146] width 75 height 51
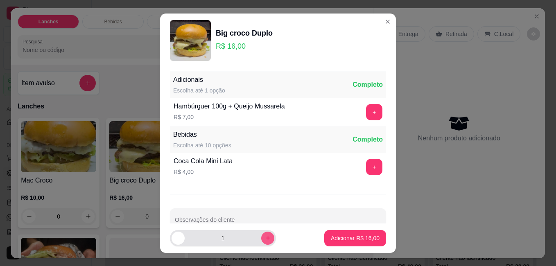
click at [265, 236] on icon "increase-product-quantity" at bounding box center [268, 238] width 6 height 6
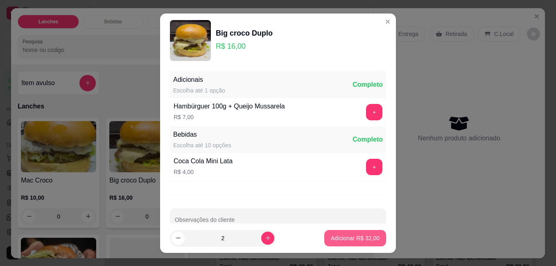
click at [331, 235] on p "Adicionar R$ 32,00" at bounding box center [355, 238] width 49 height 8
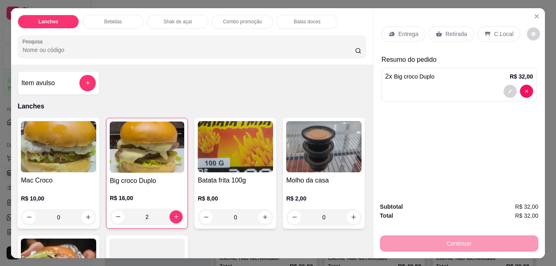
click at [75, 170] on div "Mac Croco R$ 10,00 0" at bounding box center [59, 173] width 82 height 111
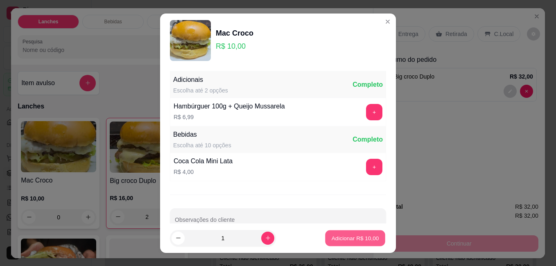
click at [347, 243] on button "Adicionar R$ 10,00" at bounding box center [355, 238] width 60 height 16
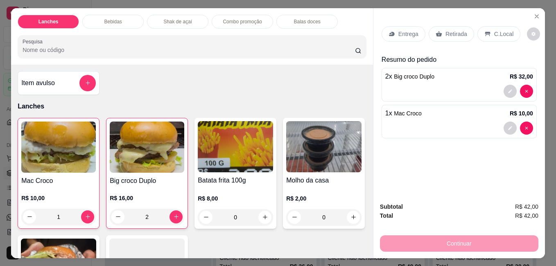
click at [229, 138] on img at bounding box center [235, 146] width 75 height 51
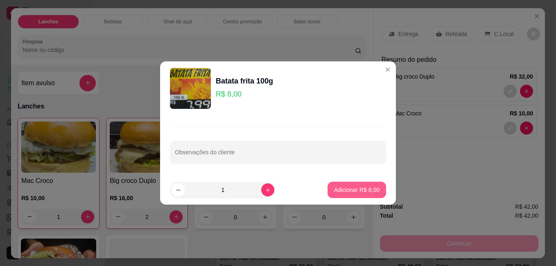
click at [340, 191] on p "Adicionar R$ 8,00" at bounding box center [356, 190] width 45 height 8
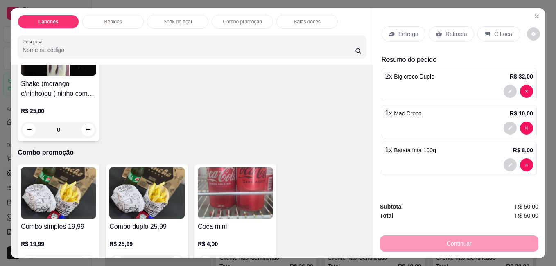
scroll to position [983, 0]
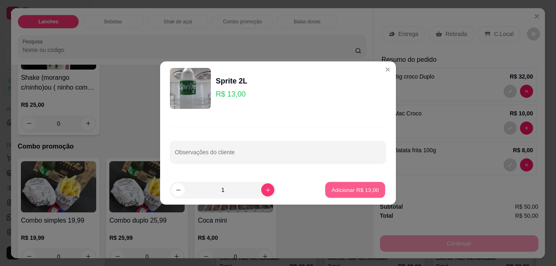
click at [343, 191] on p "Adicionar R$ 13,00" at bounding box center [356, 190] width 48 height 8
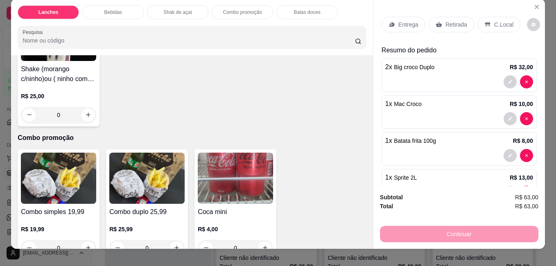
scroll to position [0, 0]
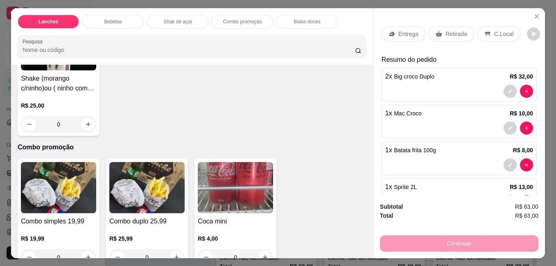
click at [494, 30] on p "C.Local" at bounding box center [503, 34] width 19 height 8
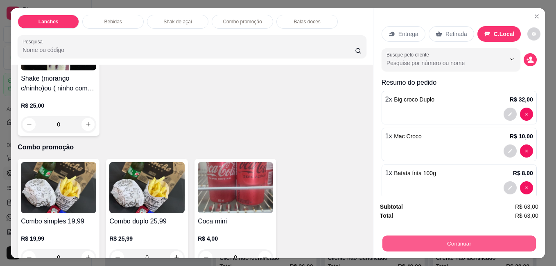
click at [465, 237] on button "Continuar" at bounding box center [459, 243] width 154 height 16
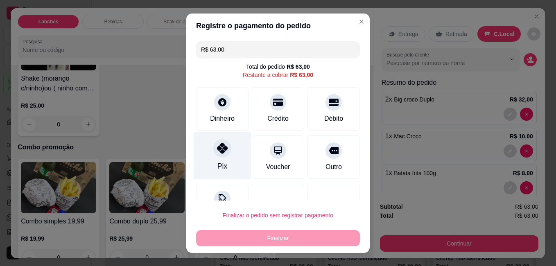
click at [220, 163] on div "Pix" at bounding box center [222, 166] width 10 height 11
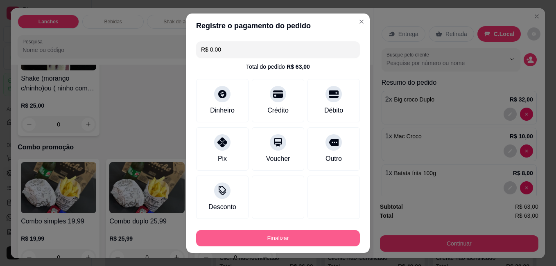
click at [259, 233] on button "Finalizar" at bounding box center [278, 238] width 164 height 16
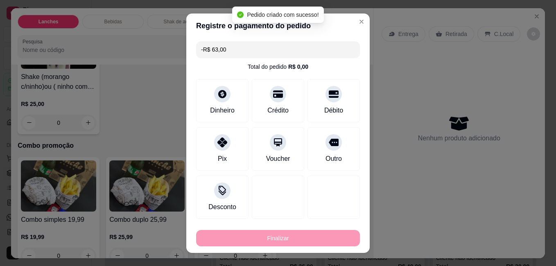
scroll to position [982, 0]
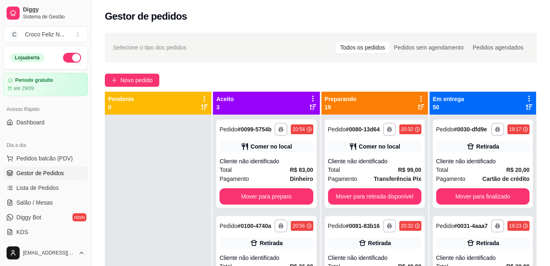
click at [149, 73] on div "**********" at bounding box center [321, 198] width 458 height 340
click at [128, 80] on span "Novo pedido" at bounding box center [136, 80] width 32 height 9
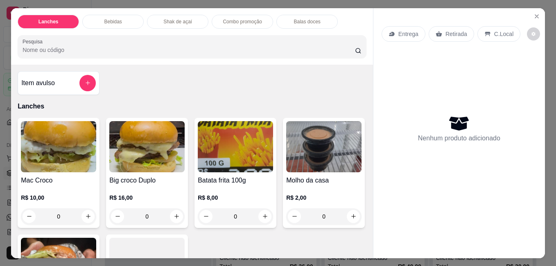
click at [63, 149] on img at bounding box center [58, 146] width 75 height 51
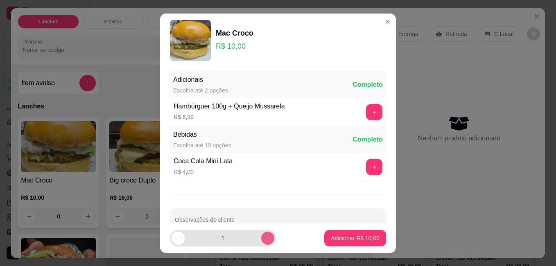
click at [266, 238] on icon "increase-product-quantity" at bounding box center [268, 238] width 5 height 5
click at [266, 238] on icon "increase-product-quantity" at bounding box center [268, 238] width 4 height 4
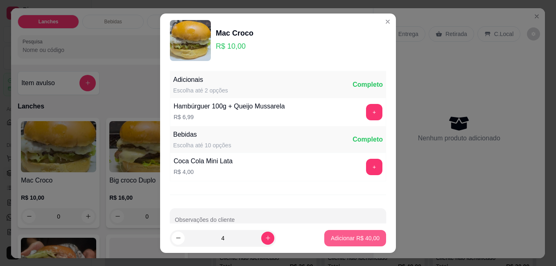
click at [337, 235] on p "Adicionar R$ 40,00" at bounding box center [355, 238] width 49 height 8
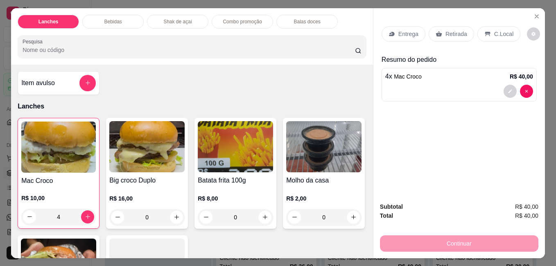
click at [454, 30] on p "Retirada" at bounding box center [457, 34] width 22 height 8
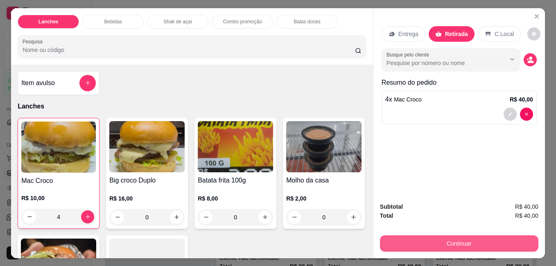
click at [463, 240] on button "Continuar" at bounding box center [459, 243] width 158 height 16
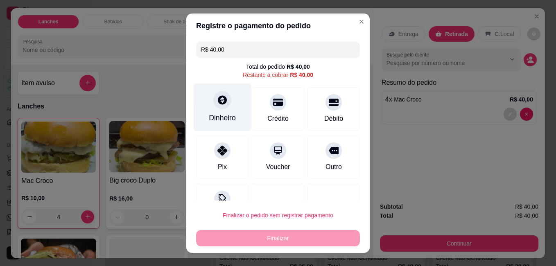
click at [226, 105] on div "Dinheiro" at bounding box center [223, 107] width 58 height 48
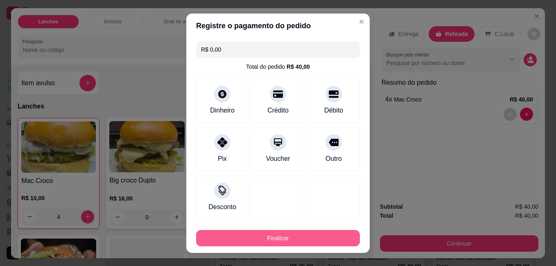
click at [326, 236] on button "Finalizar" at bounding box center [278, 238] width 164 height 16
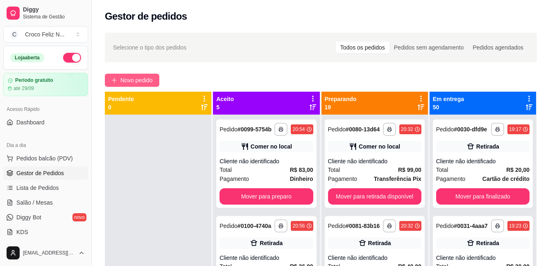
click at [118, 80] on button "Novo pedido" at bounding box center [132, 80] width 54 height 13
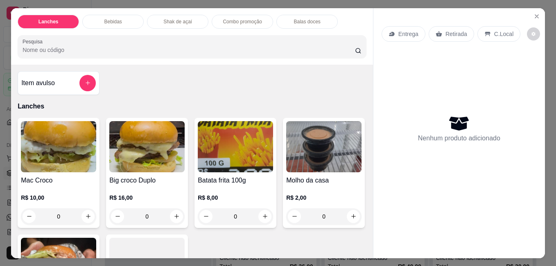
click at [53, 156] on img at bounding box center [58, 146] width 75 height 51
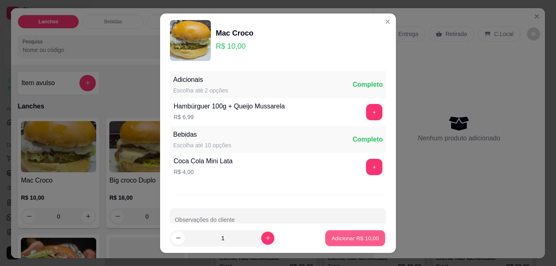
click at [332, 240] on p "Adicionar R$ 10,00" at bounding box center [356, 238] width 48 height 8
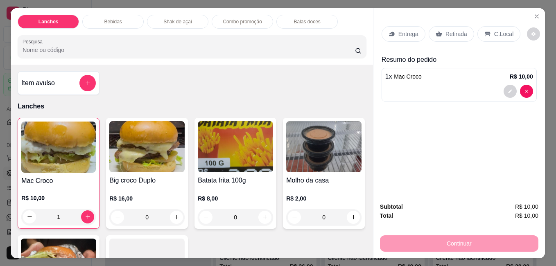
click at [450, 34] on p "Retirada" at bounding box center [457, 34] width 22 height 8
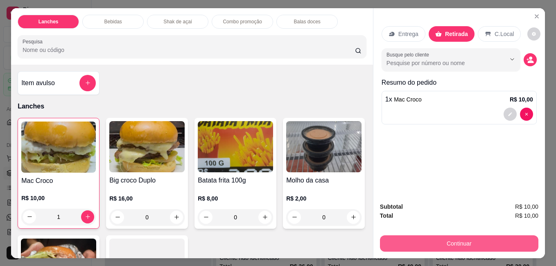
click at [439, 242] on button "Continuar" at bounding box center [459, 243] width 158 height 16
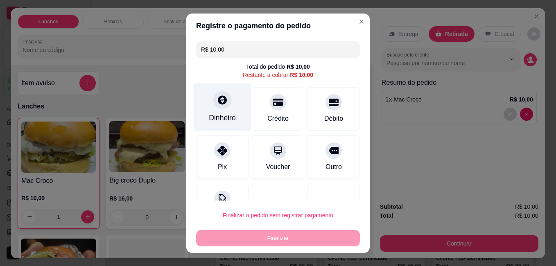
click at [228, 112] on div "Dinheiro" at bounding box center [223, 107] width 58 height 48
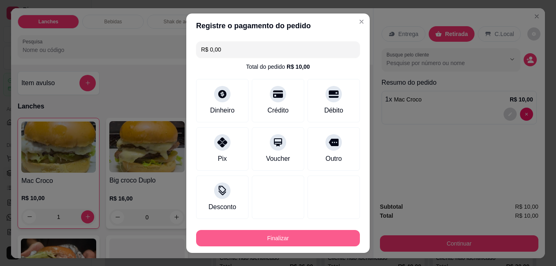
click at [317, 239] on button "Finalizar" at bounding box center [278, 238] width 164 height 16
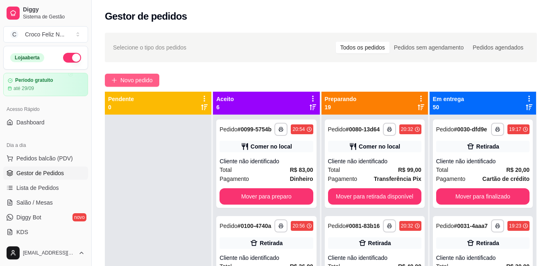
click at [135, 81] on span "Novo pedido" at bounding box center [136, 80] width 32 height 9
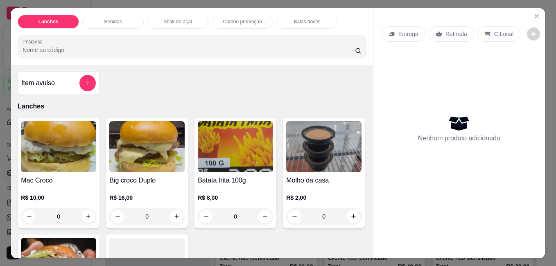
click at [54, 163] on img at bounding box center [58, 146] width 75 height 51
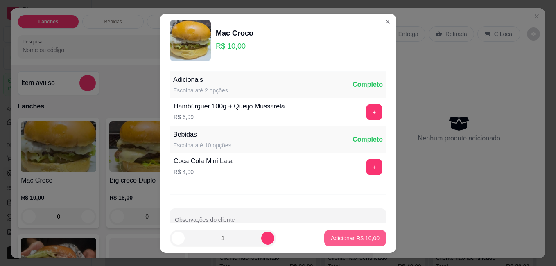
click at [351, 239] on p "Adicionar R$ 10,00" at bounding box center [355, 238] width 49 height 8
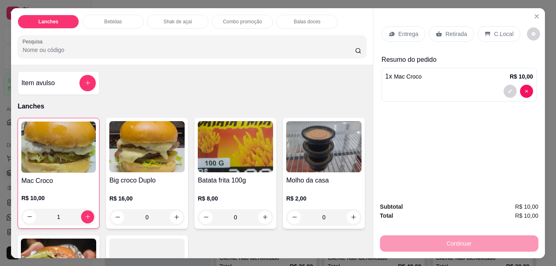
click at [251, 155] on img at bounding box center [235, 146] width 75 height 51
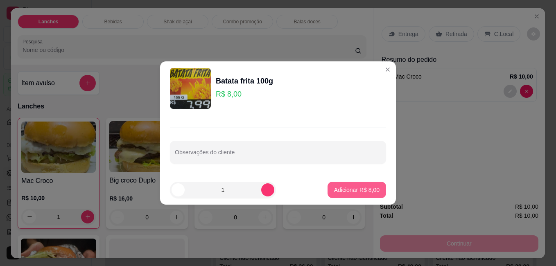
click at [341, 190] on p "Adicionar R$ 8,00" at bounding box center [356, 190] width 45 height 8
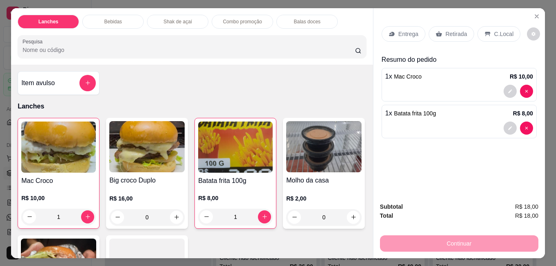
click at [495, 30] on p "C.Local" at bounding box center [503, 34] width 19 height 8
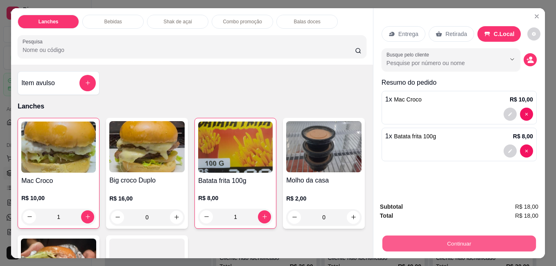
click at [463, 237] on button "Continuar" at bounding box center [459, 243] width 154 height 16
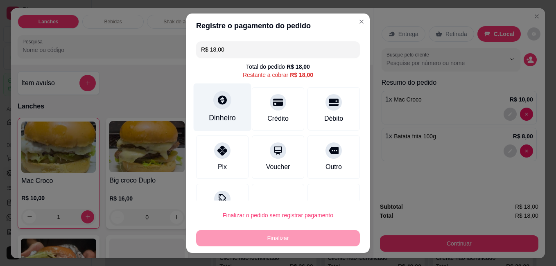
click at [220, 111] on div "Dinheiro" at bounding box center [223, 107] width 58 height 48
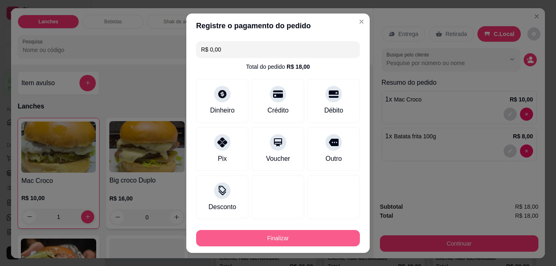
click at [326, 235] on button "Finalizar" at bounding box center [278, 238] width 164 height 16
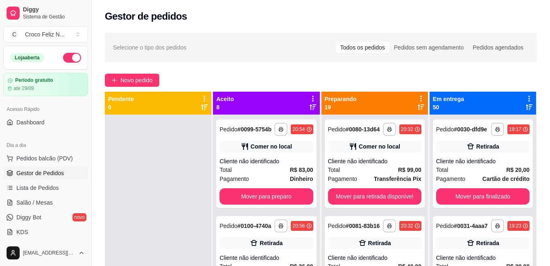
click at [140, 73] on div "**********" at bounding box center [321, 198] width 458 height 340
click at [140, 82] on span "Novo pedido" at bounding box center [136, 80] width 32 height 9
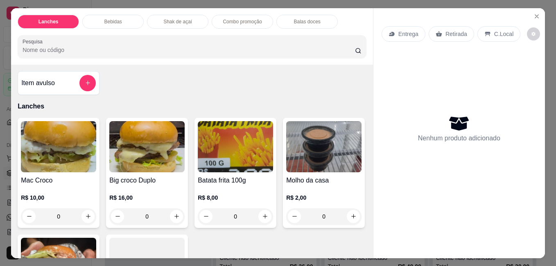
click at [56, 165] on img at bounding box center [58, 146] width 75 height 51
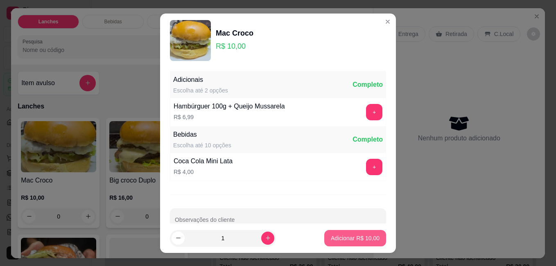
click at [360, 241] on p "Adicionar R$ 10,00" at bounding box center [355, 238] width 49 height 8
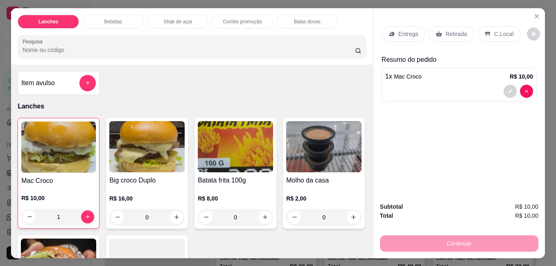
click at [171, 170] on div "Big croco Duplo R$ 16,00 0" at bounding box center [147, 173] width 82 height 111
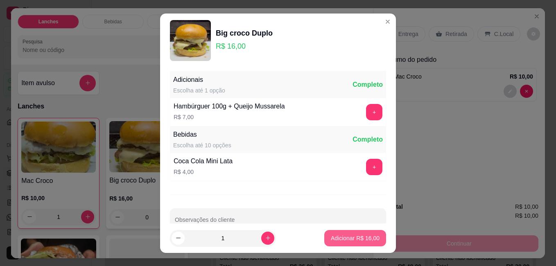
click at [365, 239] on p "Adicionar R$ 16,00" at bounding box center [355, 238] width 49 height 8
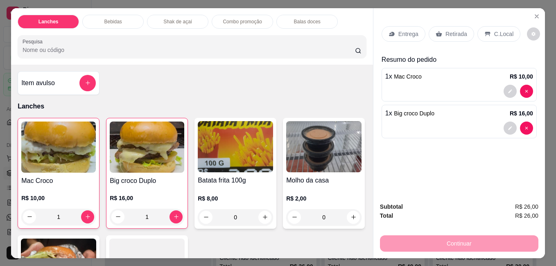
click at [460, 30] on p "Retirada" at bounding box center [457, 34] width 22 height 8
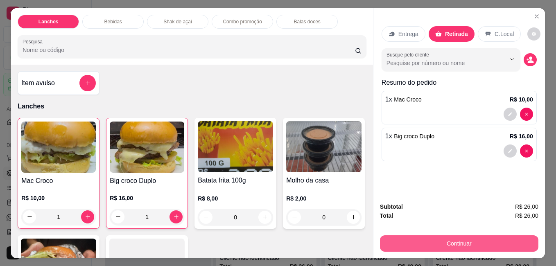
click at [475, 242] on button "Continuar" at bounding box center [459, 243] width 158 height 16
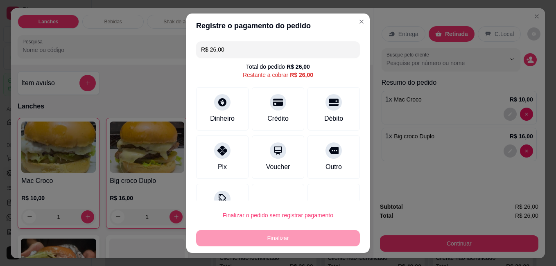
click at [206, 173] on div "Pix" at bounding box center [222, 157] width 52 height 43
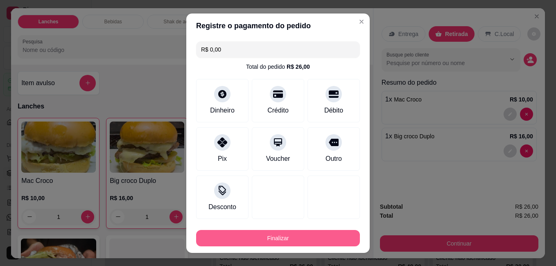
click at [270, 237] on button "Finalizar" at bounding box center [278, 238] width 164 height 16
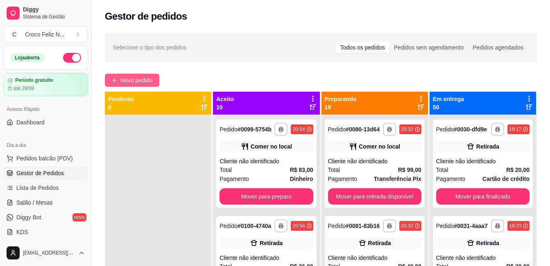
click at [138, 79] on span "Novo pedido" at bounding box center [136, 80] width 32 height 9
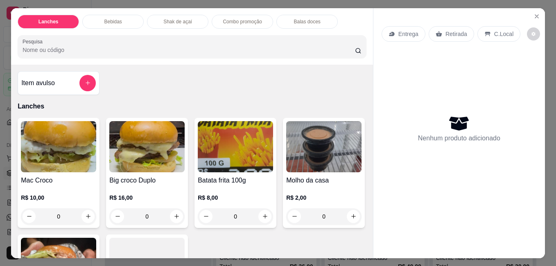
click at [92, 140] on img at bounding box center [58, 146] width 75 height 51
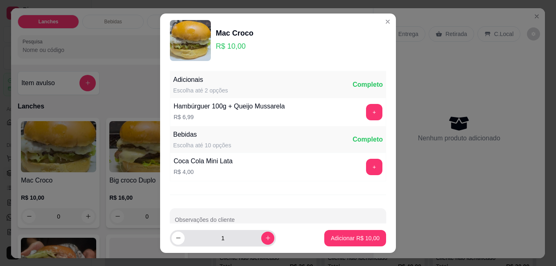
click at [262, 244] on div "1" at bounding box center [223, 238] width 103 height 16
click at [262, 243] on button "increase-product-quantity" at bounding box center [267, 238] width 13 height 13
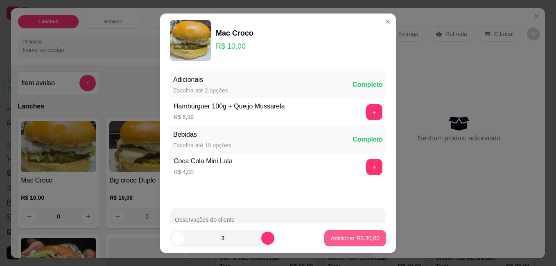
click at [345, 239] on p "Adicionar R$ 30,00" at bounding box center [355, 238] width 49 height 8
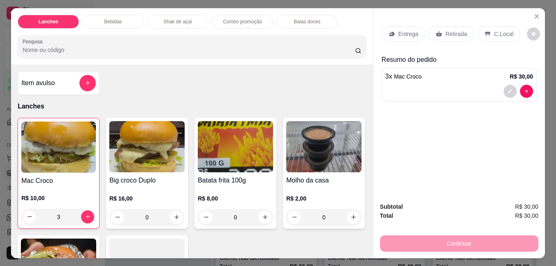
click at [453, 30] on p "Retirada" at bounding box center [457, 34] width 22 height 8
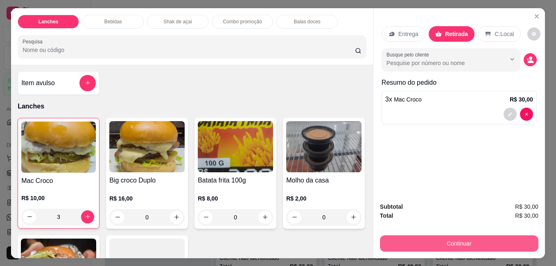
click at [464, 236] on button "Continuar" at bounding box center [459, 243] width 158 height 16
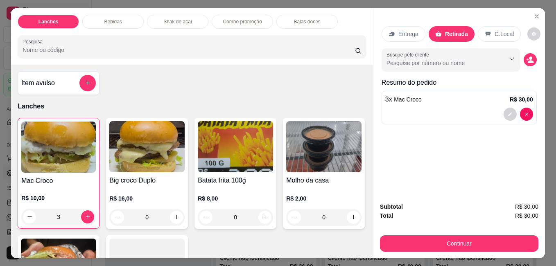
click at [459, 96] on div "3 x Mac Croco R$ 30,00" at bounding box center [459, 100] width 148 height 10
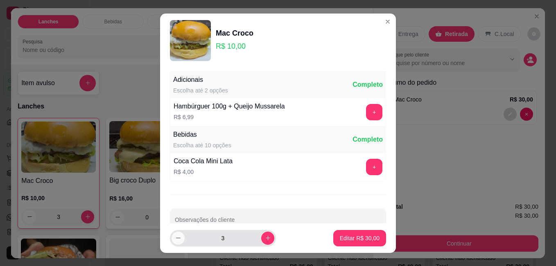
click at [175, 238] on icon "decrease-product-quantity" at bounding box center [178, 238] width 6 height 6
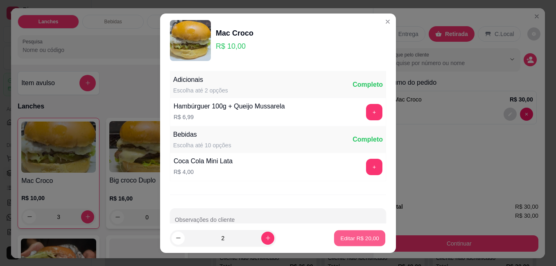
click at [372, 238] on button "Editar R$ 20,00" at bounding box center [359, 238] width 51 height 16
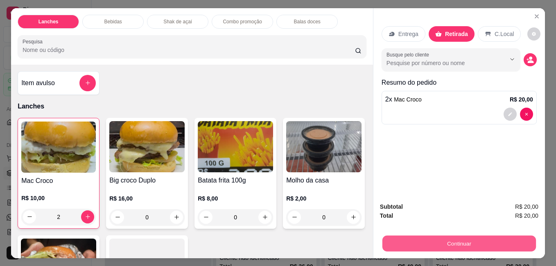
click at [416, 235] on button "Continuar" at bounding box center [459, 243] width 154 height 16
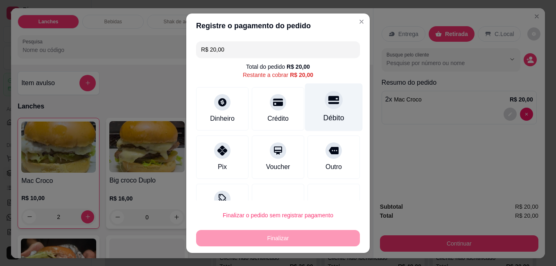
click at [313, 111] on div "Débito" at bounding box center [334, 107] width 58 height 48
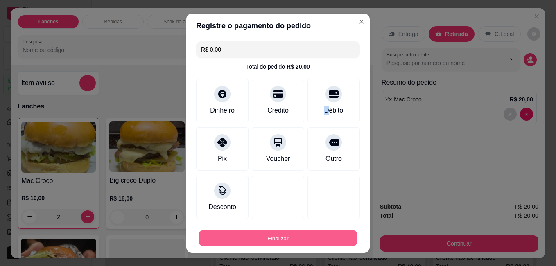
click at [310, 237] on button "Finalizar" at bounding box center [278, 238] width 159 height 16
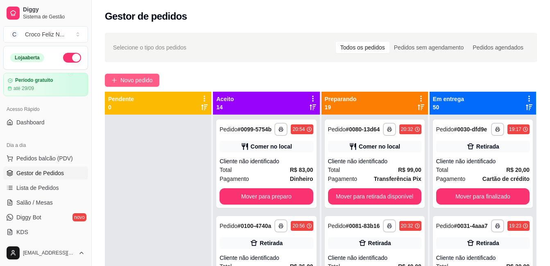
click at [133, 82] on span "Novo pedido" at bounding box center [136, 80] width 32 height 9
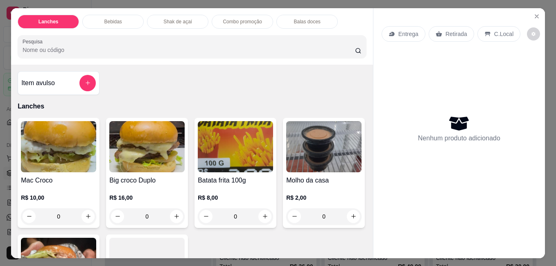
click at [139, 177] on h4 "Big croco Duplo" at bounding box center [146, 181] width 75 height 10
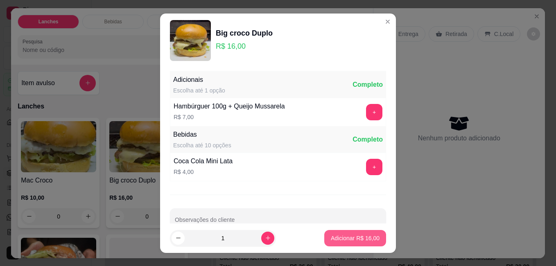
click at [343, 236] on p "Adicionar R$ 16,00" at bounding box center [355, 238] width 49 height 8
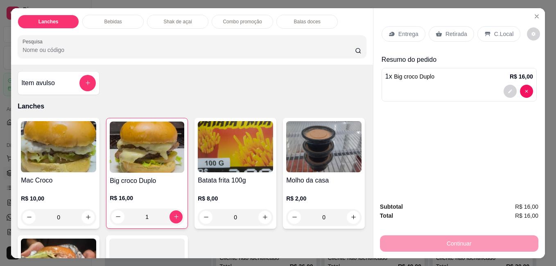
click at [446, 30] on p "Retirada" at bounding box center [457, 34] width 22 height 8
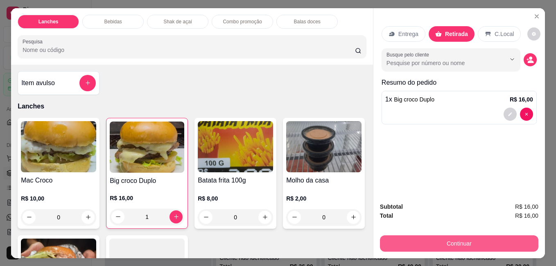
click at [477, 238] on button "Continuar" at bounding box center [459, 243] width 158 height 16
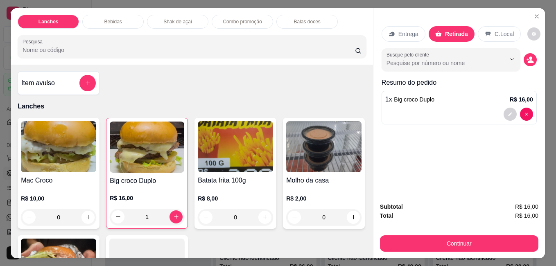
click at [495, 34] on p "C.Local" at bounding box center [504, 34] width 19 height 8
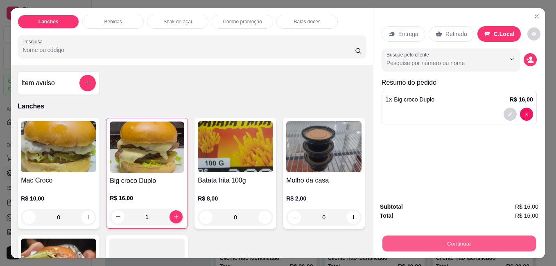
click at [481, 237] on button "Continuar" at bounding box center [459, 243] width 154 height 16
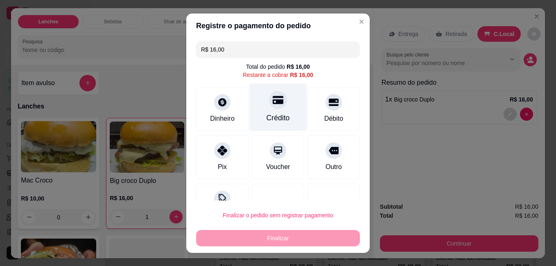
click at [279, 110] on div "Crédito" at bounding box center [278, 107] width 58 height 48
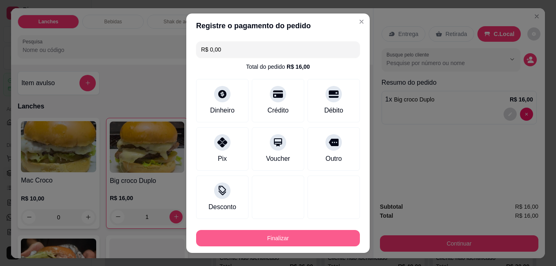
click at [309, 237] on button "Finalizar" at bounding box center [278, 238] width 164 height 16
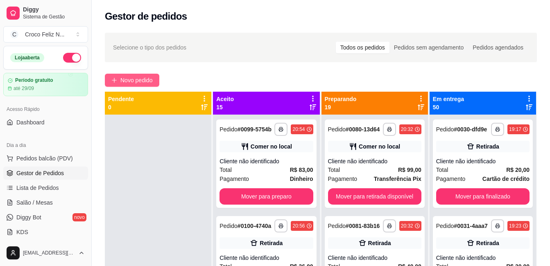
click at [129, 84] on span "Novo pedido" at bounding box center [136, 80] width 32 height 9
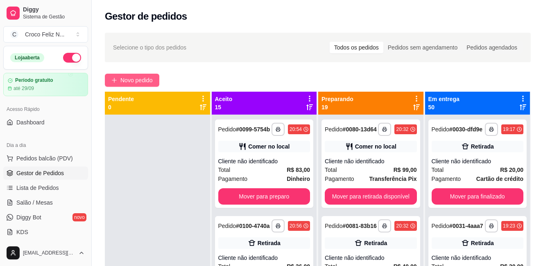
click at [141, 82] on div "Item avulso Lanches Mac Croco R$ 10,00 0 Big croco Duplo R$ 16,00 0 Batata frit…" at bounding box center [189, 161] width 358 height 195
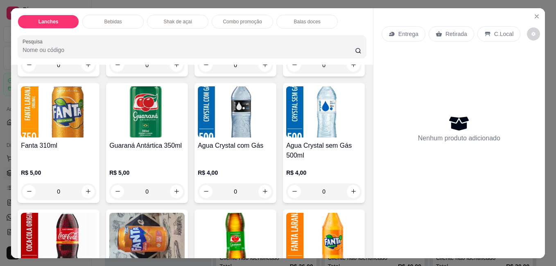
scroll to position [410, 0]
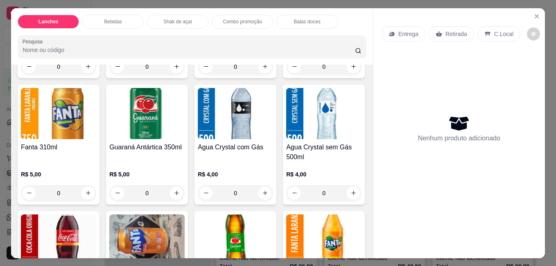
click at [185, 136] on img at bounding box center [146, 113] width 75 height 51
click at [353, 191] on p "Adicionar R$ 5,00" at bounding box center [356, 190] width 45 height 8
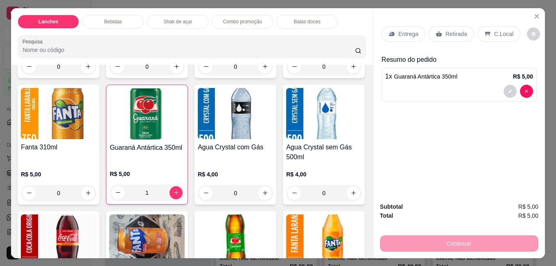
click at [457, 31] on p "Retirada" at bounding box center [457, 34] width 22 height 8
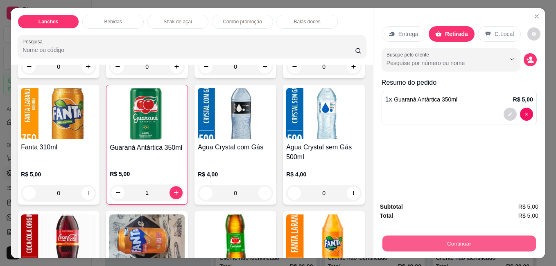
click at [466, 243] on button "Continuar" at bounding box center [459, 243] width 154 height 16
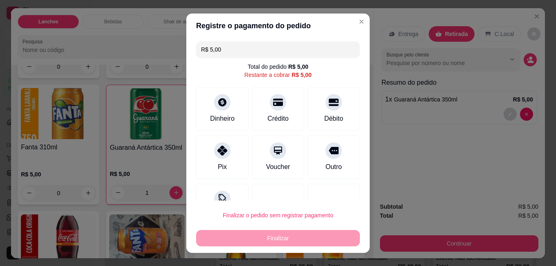
drag, startPoint x: 263, startPoint y: 112, endPoint x: 274, endPoint y: 124, distance: 16.0
click at [264, 112] on div "Crédito" at bounding box center [278, 108] width 52 height 43
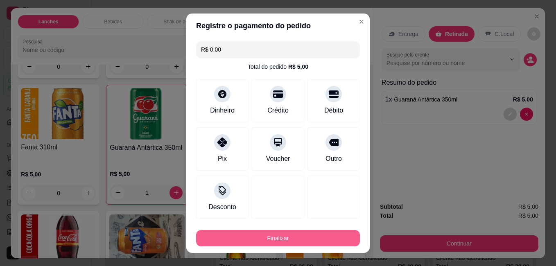
click at [296, 230] on button "Finalizar" at bounding box center [278, 238] width 164 height 16
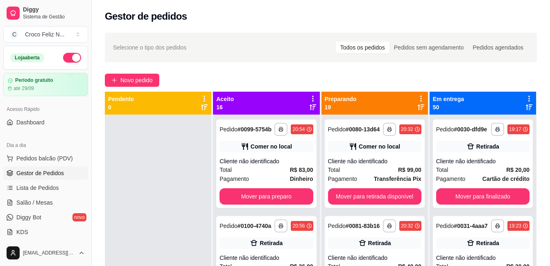
click at [312, 98] on icon at bounding box center [313, 99] width 2 height 6
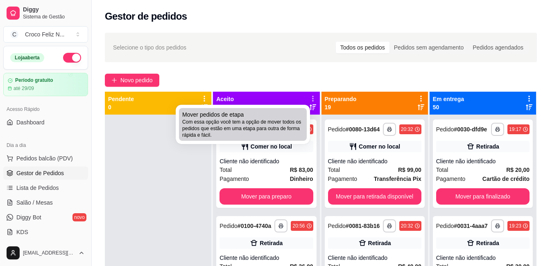
click at [267, 115] on div "Mover pedidos de etapa Com essa opção você tem a opção de mover todos os pedido…" at bounding box center [242, 125] width 121 height 28
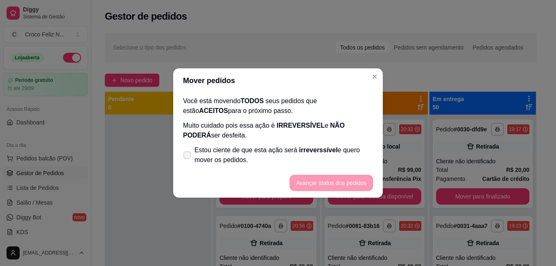
click at [251, 155] on span "Estou ciente de que esta ação será irreverssível e quero mover os pedidos." at bounding box center [284, 155] width 179 height 20
click at [188, 157] on input "Estou ciente de que esta ação será irreverssível e quero mover os pedidos." at bounding box center [185, 159] width 5 height 5
click at [314, 186] on button "Avançar status dos pedidos" at bounding box center [331, 183] width 81 height 16
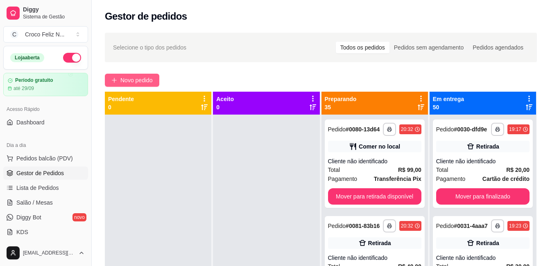
click at [122, 77] on span "Novo pedido" at bounding box center [136, 80] width 32 height 9
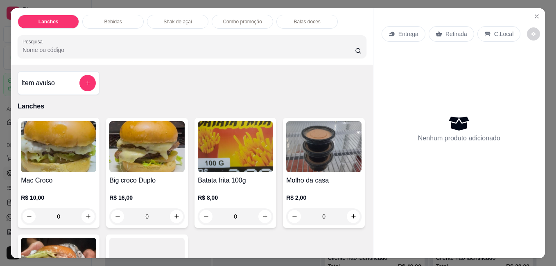
click at [40, 165] on img at bounding box center [58, 146] width 75 height 51
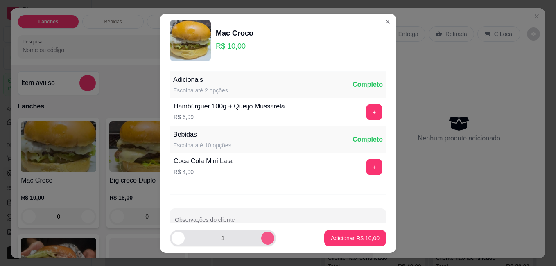
click at [265, 238] on icon "increase-product-quantity" at bounding box center [268, 238] width 6 height 6
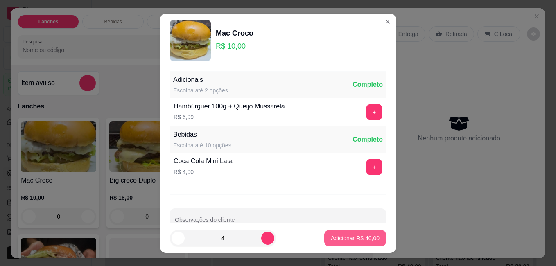
click at [345, 239] on p "Adicionar R$ 40,00" at bounding box center [355, 238] width 49 height 8
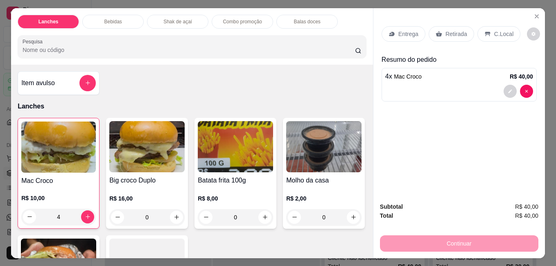
click at [448, 32] on p "Retirada" at bounding box center [457, 34] width 22 height 8
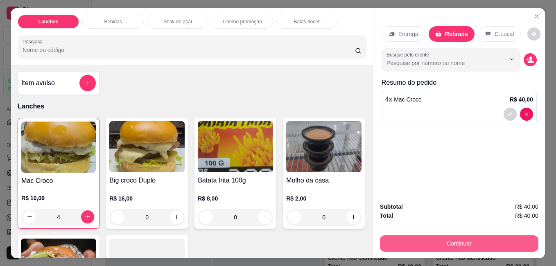
click at [482, 244] on button "Continuar" at bounding box center [459, 243] width 158 height 16
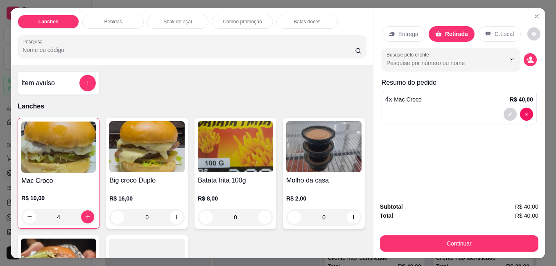
click at [495, 30] on p "C.Local" at bounding box center [504, 34] width 19 height 8
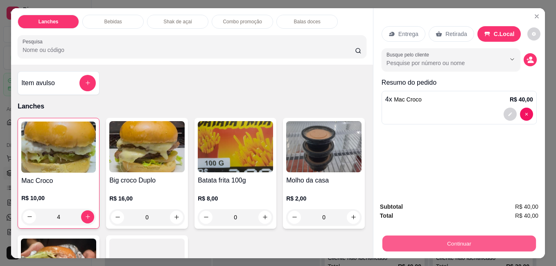
click at [487, 240] on button "Continuar" at bounding box center [459, 243] width 154 height 16
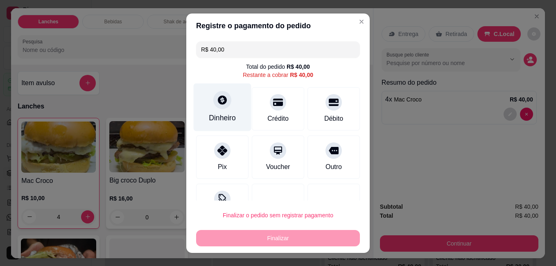
click at [213, 102] on div at bounding box center [222, 100] width 18 height 18
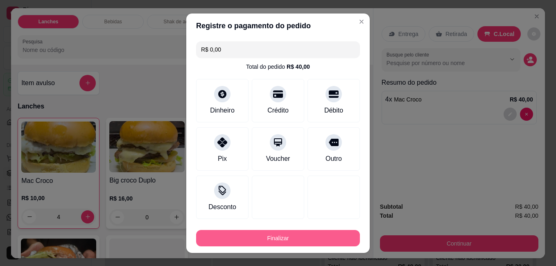
click at [321, 238] on button "Finalizar" at bounding box center [278, 238] width 164 height 16
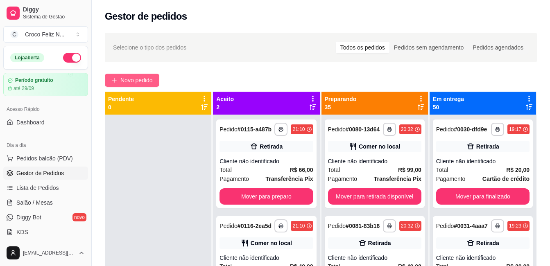
click at [125, 74] on button "Novo pedido" at bounding box center [132, 80] width 54 height 13
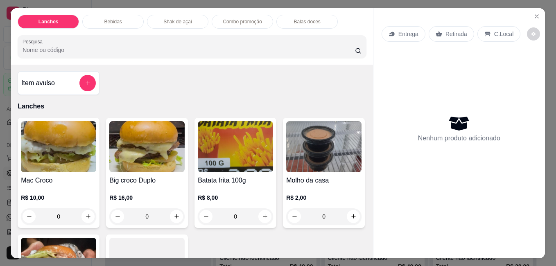
click at [58, 163] on img at bounding box center [58, 146] width 75 height 51
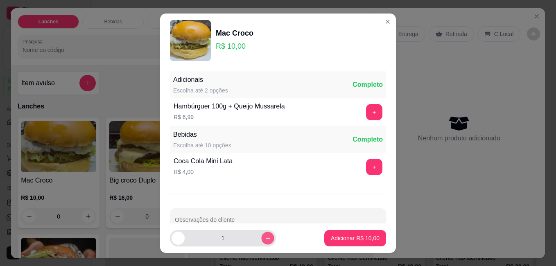
click at [265, 237] on icon "increase-product-quantity" at bounding box center [268, 238] width 6 height 6
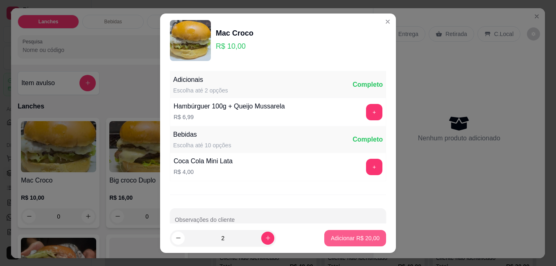
click at [331, 238] on p "Adicionar R$ 20,00" at bounding box center [355, 238] width 49 height 8
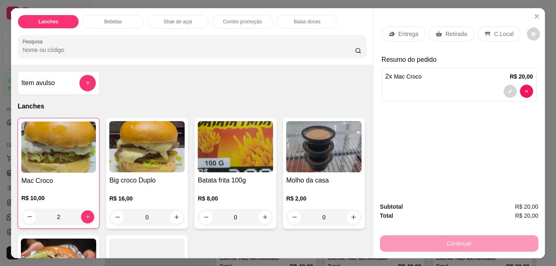
click at [254, 158] on img at bounding box center [235, 146] width 75 height 51
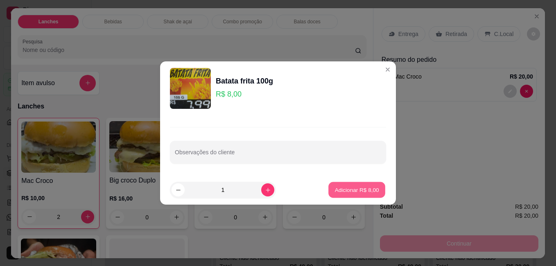
click at [340, 192] on p "Adicionar R$ 8,00" at bounding box center [357, 190] width 44 height 8
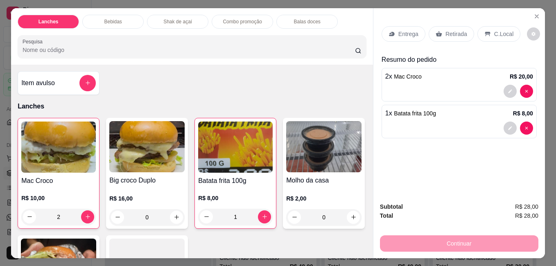
click at [459, 32] on p "Retirada" at bounding box center [457, 34] width 22 height 8
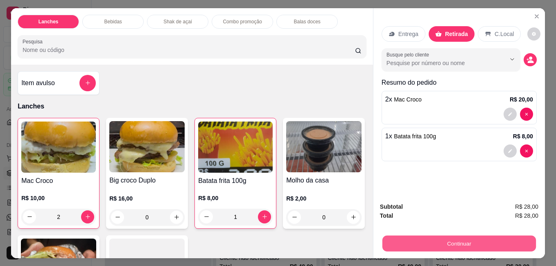
click at [468, 243] on button "Continuar" at bounding box center [459, 243] width 154 height 16
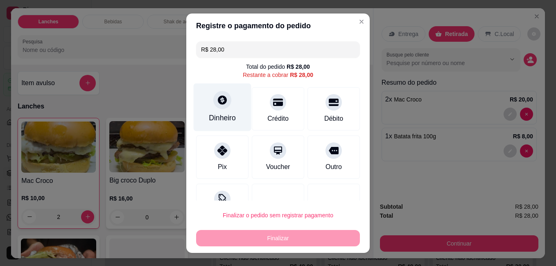
click at [215, 112] on div "Dinheiro" at bounding box center [223, 107] width 58 height 48
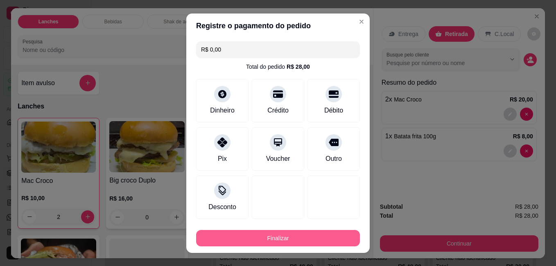
click at [323, 238] on button "Finalizar" at bounding box center [278, 238] width 164 height 16
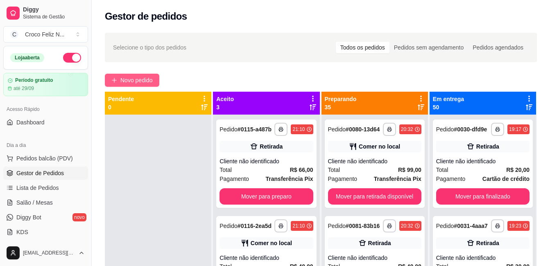
click at [143, 77] on span "Novo pedido" at bounding box center [136, 80] width 32 height 9
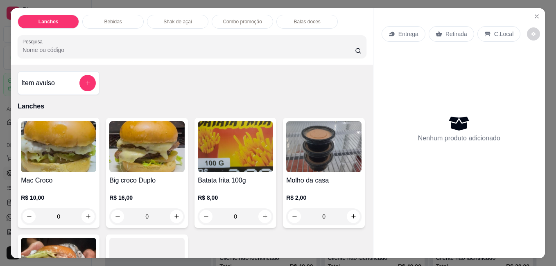
click at [63, 165] on img at bounding box center [58, 146] width 75 height 51
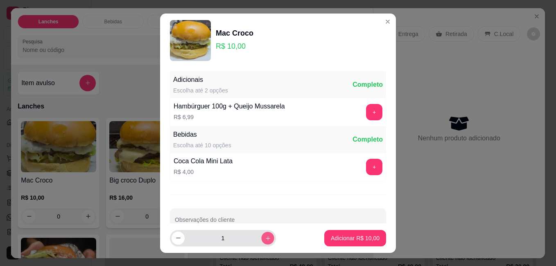
click at [265, 241] on icon "increase-product-quantity" at bounding box center [268, 238] width 6 height 6
click at [265, 240] on icon "increase-product-quantity" at bounding box center [268, 238] width 6 height 6
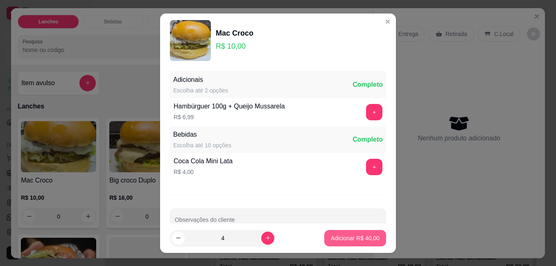
click at [347, 237] on p "Adicionar R$ 40,00" at bounding box center [355, 238] width 49 height 8
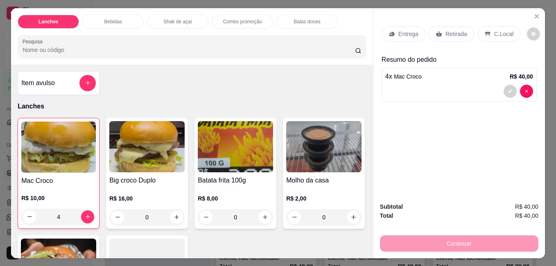
click at [455, 30] on p "Retirada" at bounding box center [457, 34] width 22 height 8
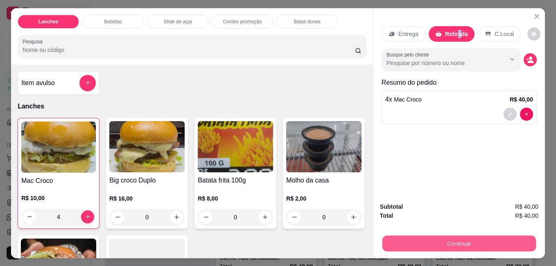
click at [459, 236] on button "Continuar" at bounding box center [459, 243] width 154 height 16
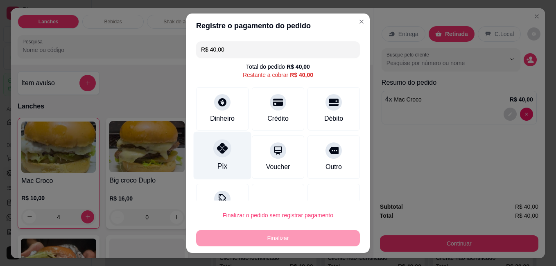
click at [221, 154] on div at bounding box center [222, 148] width 18 height 18
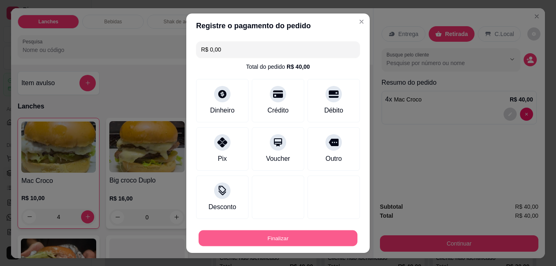
click at [273, 240] on button "Finalizar" at bounding box center [278, 238] width 159 height 16
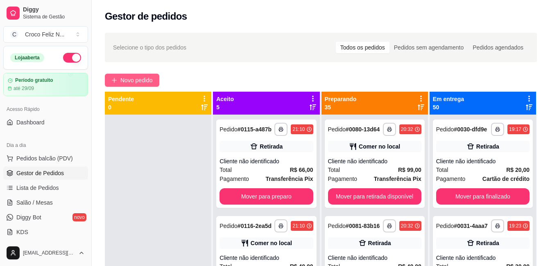
click at [136, 75] on button "Novo pedido" at bounding box center [132, 80] width 54 height 13
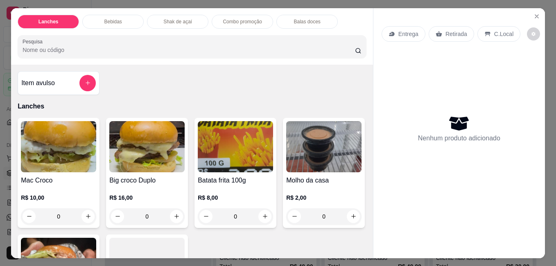
click at [224, 137] on img at bounding box center [235, 146] width 75 height 51
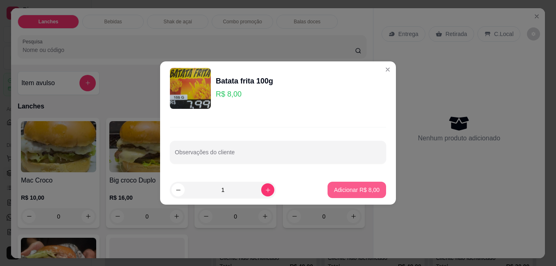
click at [360, 189] on p "Adicionar R$ 8,00" at bounding box center [356, 190] width 45 height 8
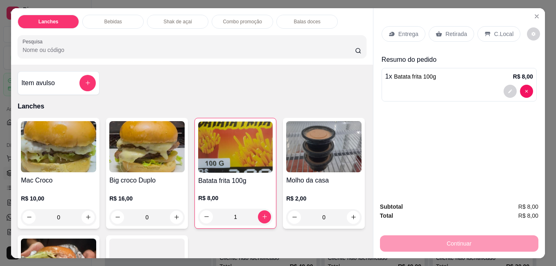
click at [93, 141] on img at bounding box center [58, 146] width 75 height 51
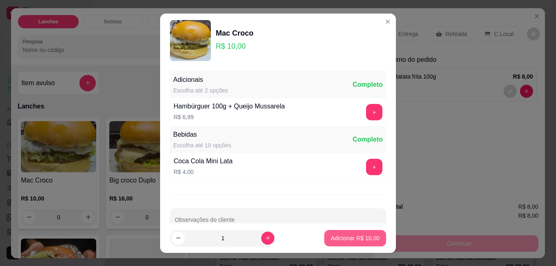
click at [367, 238] on p "Adicionar R$ 10,00" at bounding box center [355, 238] width 49 height 8
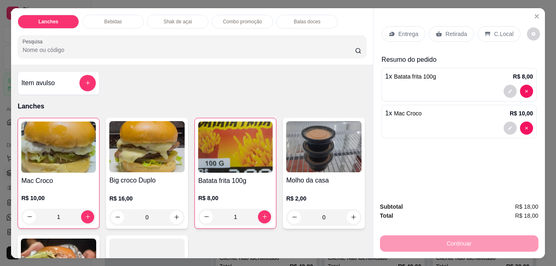
click at [161, 141] on img at bounding box center [146, 146] width 75 height 51
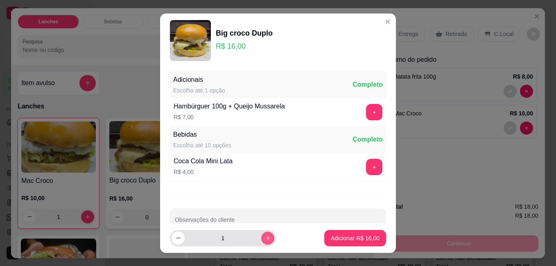
click at [265, 235] on icon "increase-product-quantity" at bounding box center [268, 238] width 6 height 6
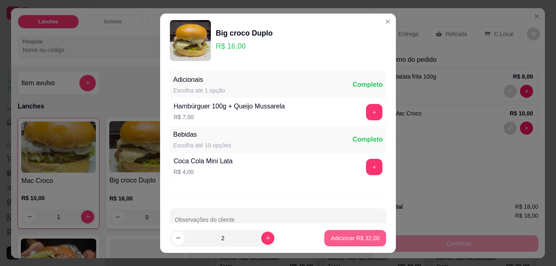
click at [333, 236] on p "Adicionar R$ 32,00" at bounding box center [355, 238] width 49 height 8
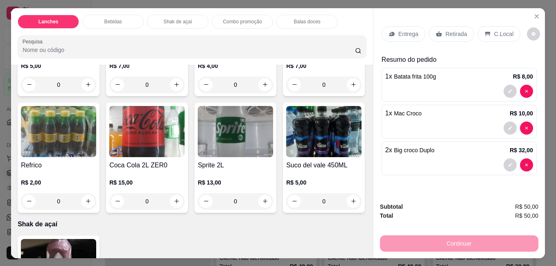
scroll to position [778, 0]
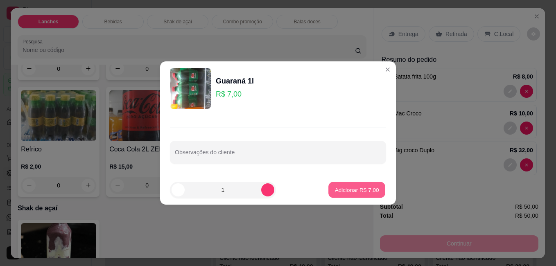
click at [335, 192] on p "Adicionar R$ 7,00" at bounding box center [357, 190] width 44 height 8
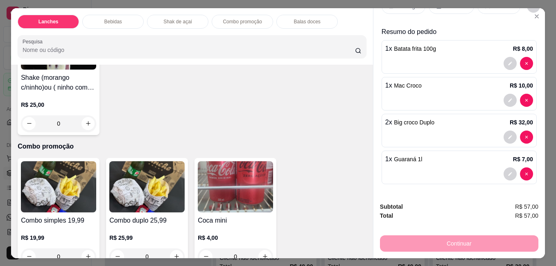
scroll to position [1024, 0]
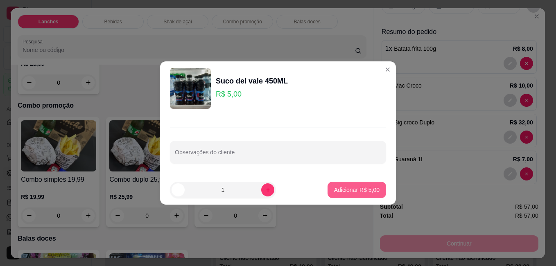
click at [355, 188] on p "Adicionar R$ 5,00" at bounding box center [356, 190] width 45 height 8
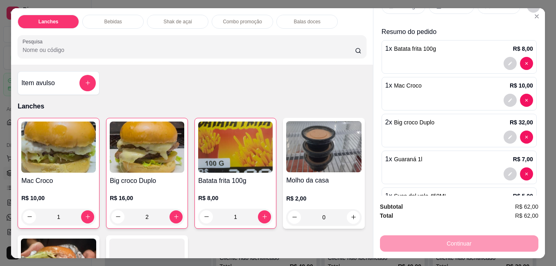
scroll to position [0, 0]
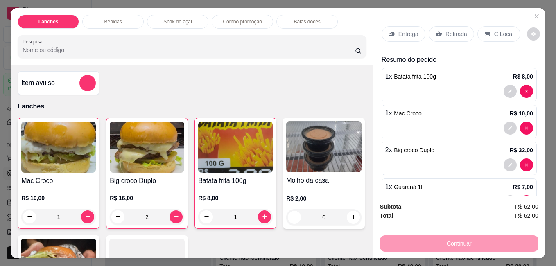
click at [505, 31] on p "C.Local" at bounding box center [503, 34] width 19 height 8
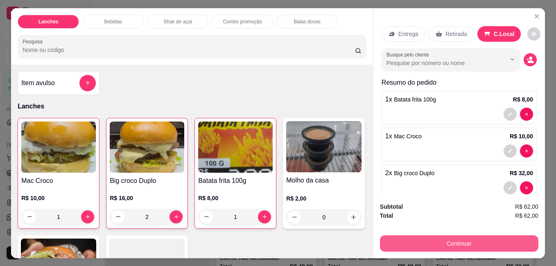
click at [470, 236] on button "Continuar" at bounding box center [459, 243] width 158 height 16
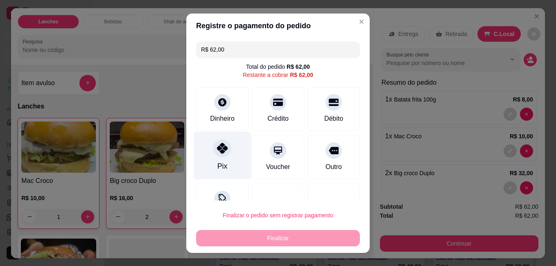
click at [221, 158] on div "Pix" at bounding box center [223, 155] width 58 height 48
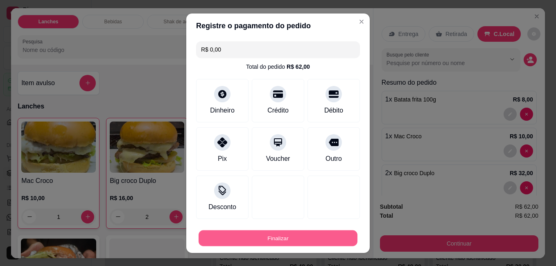
click at [287, 239] on button "Finalizar" at bounding box center [278, 238] width 159 height 16
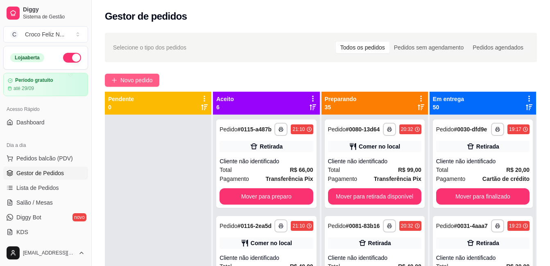
click at [140, 80] on span "Novo pedido" at bounding box center [136, 80] width 32 height 9
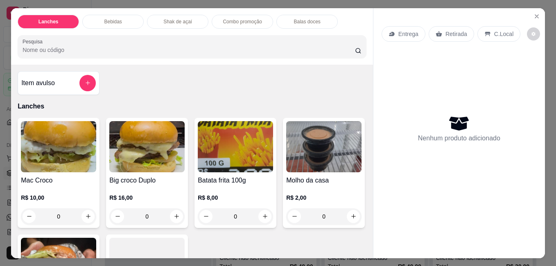
click at [154, 157] on img at bounding box center [146, 146] width 75 height 51
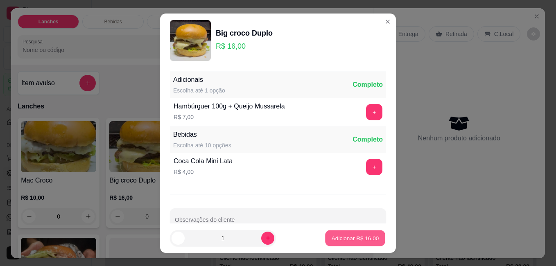
click at [332, 240] on p "Adicionar R$ 16,00" at bounding box center [356, 238] width 48 height 8
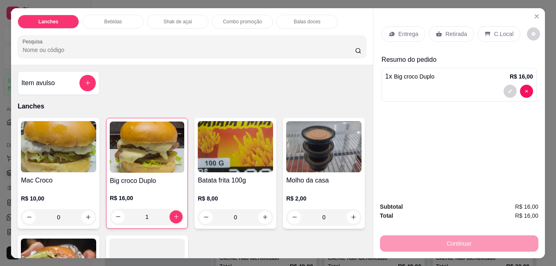
click at [457, 31] on p "Retirada" at bounding box center [457, 34] width 22 height 8
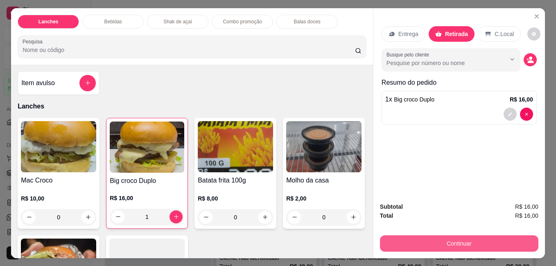
click at [476, 241] on button "Continuar" at bounding box center [459, 243] width 158 height 16
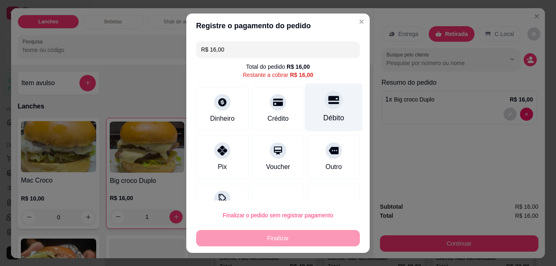
click at [327, 113] on div "Débito" at bounding box center [334, 118] width 21 height 11
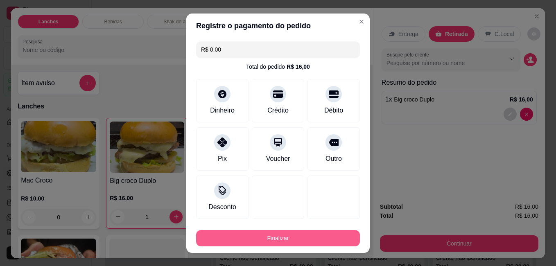
click at [326, 241] on button "Finalizar" at bounding box center [278, 238] width 164 height 16
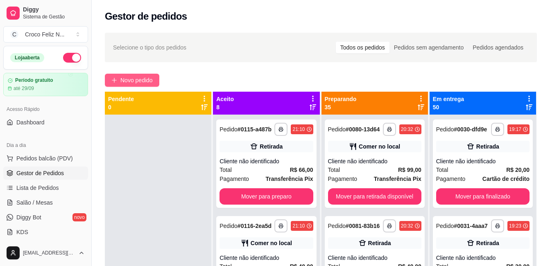
click at [136, 81] on span "Novo pedido" at bounding box center [136, 80] width 32 height 9
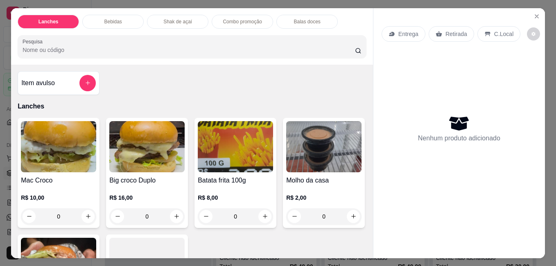
click at [68, 132] on img at bounding box center [58, 146] width 75 height 51
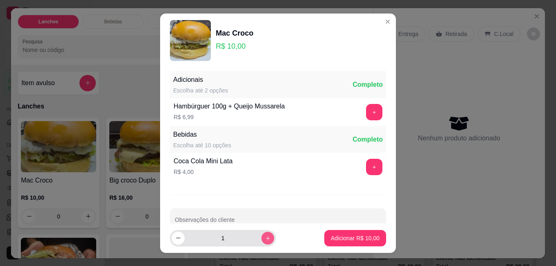
click at [261, 241] on button "increase-product-quantity" at bounding box center [267, 238] width 13 height 13
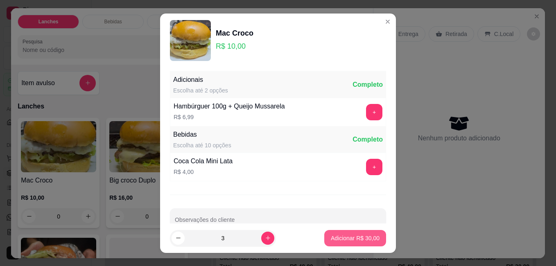
click at [353, 238] on p "Adicionar R$ 30,00" at bounding box center [355, 238] width 49 height 8
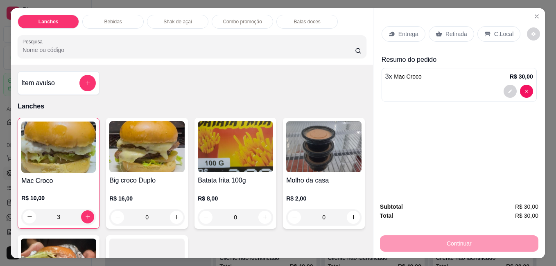
click at [452, 31] on p "Retirada" at bounding box center [457, 34] width 22 height 8
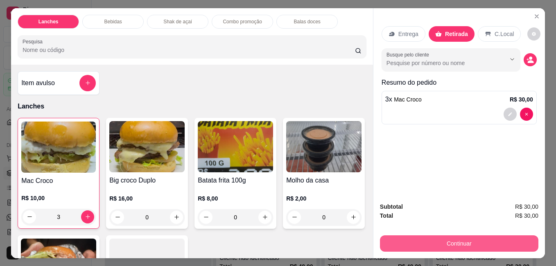
click at [462, 236] on button "Continuar" at bounding box center [459, 243] width 158 height 16
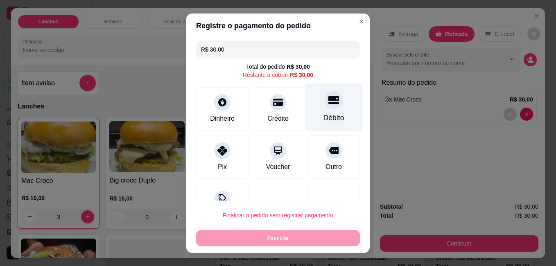
click at [323, 110] on div "Débito" at bounding box center [334, 107] width 58 height 48
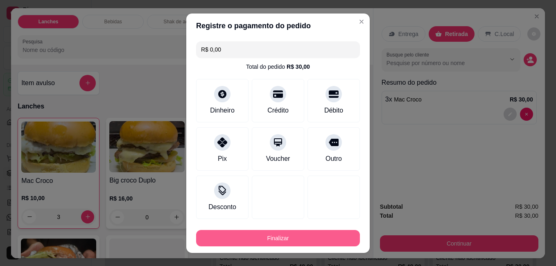
click at [305, 234] on button "Finalizar" at bounding box center [278, 238] width 164 height 16
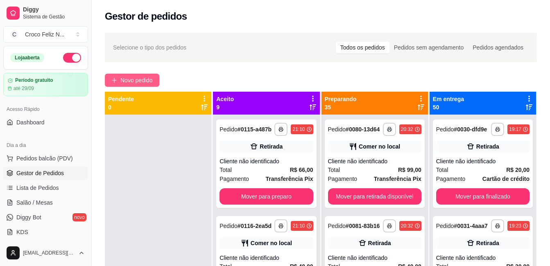
click at [133, 82] on span "Novo pedido" at bounding box center [136, 80] width 32 height 9
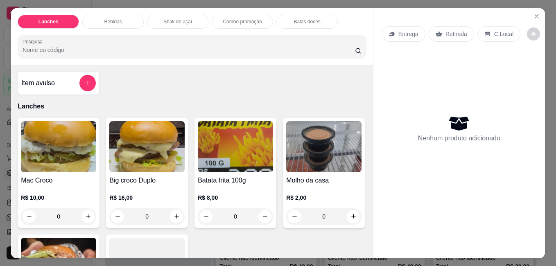
click at [172, 166] on img at bounding box center [146, 146] width 75 height 51
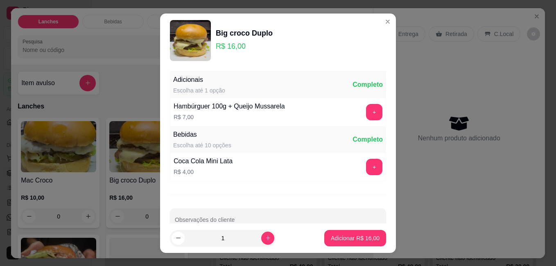
click at [363, 242] on p "Adicionar R$ 16,00" at bounding box center [355, 238] width 49 height 8
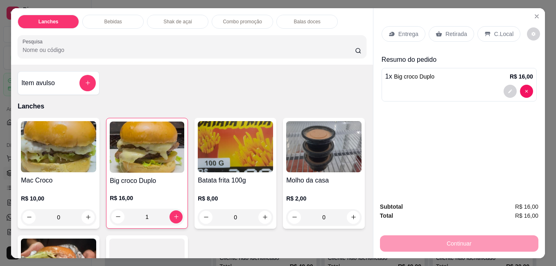
click at [232, 159] on img at bounding box center [235, 146] width 75 height 51
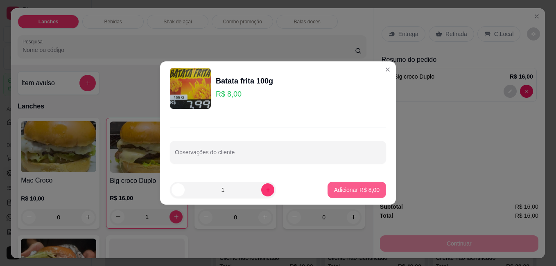
click at [371, 187] on p "Adicionar R$ 8,00" at bounding box center [356, 190] width 45 height 8
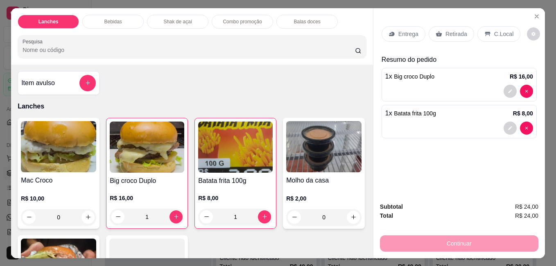
click at [455, 30] on p "Retirada" at bounding box center [457, 34] width 22 height 8
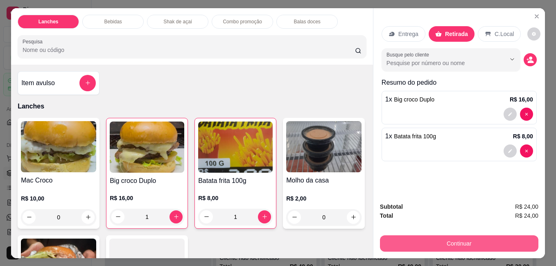
click at [459, 237] on button "Continuar" at bounding box center [459, 243] width 158 height 16
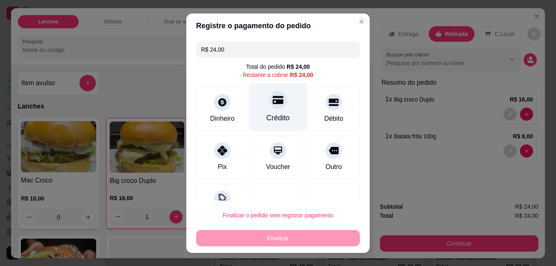
click at [273, 106] on div at bounding box center [278, 100] width 18 height 18
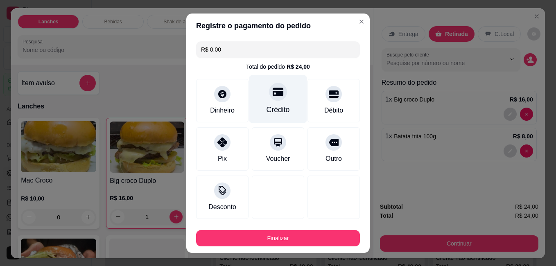
click at [269, 102] on div "Crédito" at bounding box center [278, 99] width 58 height 48
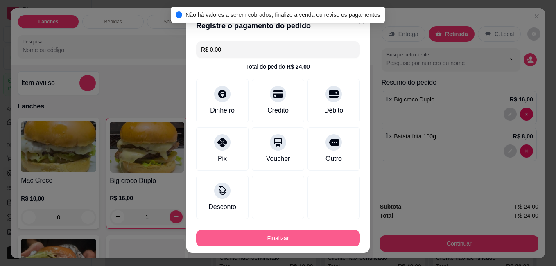
click at [295, 237] on button "Finalizar" at bounding box center [278, 238] width 164 height 16
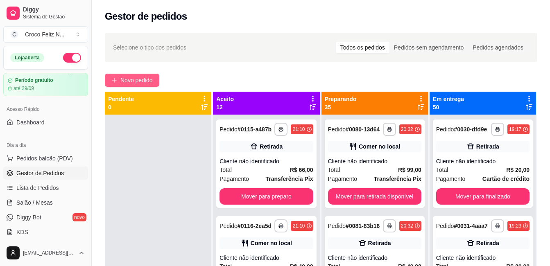
click at [146, 83] on span "Novo pedido" at bounding box center [136, 80] width 32 height 9
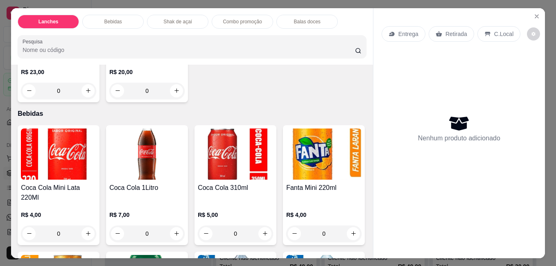
scroll to position [246, 0]
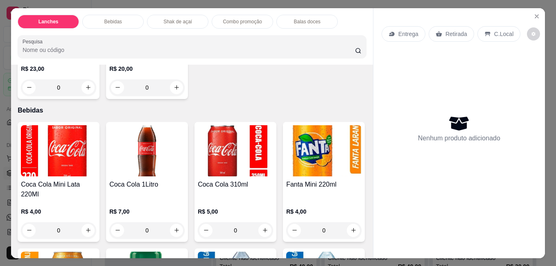
drag, startPoint x: 143, startPoint y: 189, endPoint x: 146, endPoint y: 187, distance: 4.4
click at [146, 187] on div "Coca Cola 1Litro" at bounding box center [146, 190] width 75 height 20
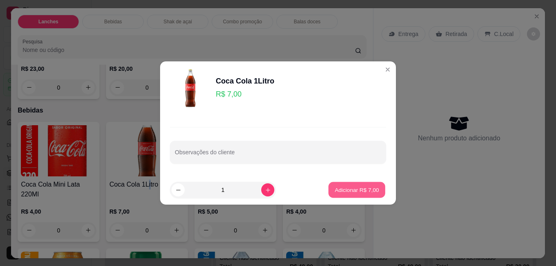
click at [347, 190] on p "Adicionar R$ 7,00" at bounding box center [357, 190] width 44 height 8
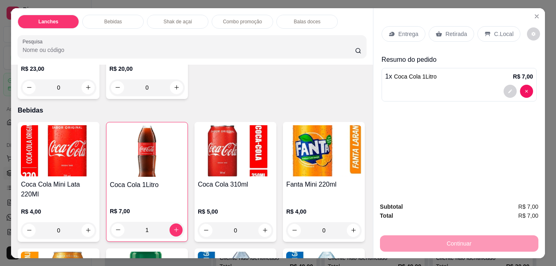
click at [489, 32] on div "C.Local" at bounding box center [499, 34] width 43 height 16
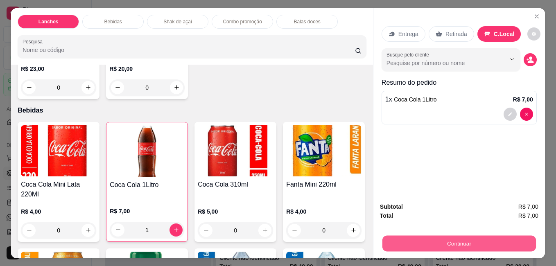
click at [465, 236] on button "Continuar" at bounding box center [459, 243] width 154 height 16
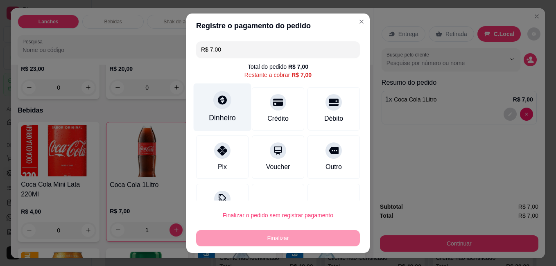
click at [220, 103] on icon at bounding box center [222, 99] width 9 height 9
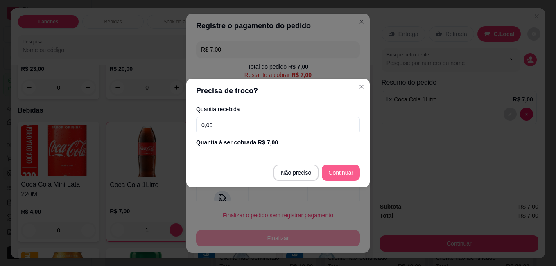
click at [338, 187] on footer "Não preciso Continuar" at bounding box center [277, 172] width 183 height 29
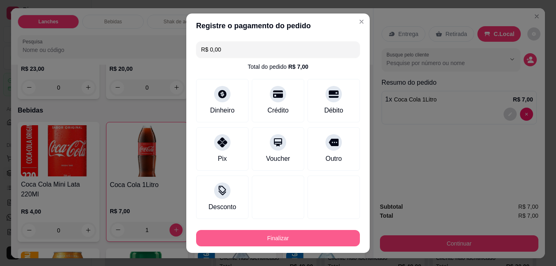
click at [331, 234] on button "Finalizar" at bounding box center [278, 238] width 164 height 16
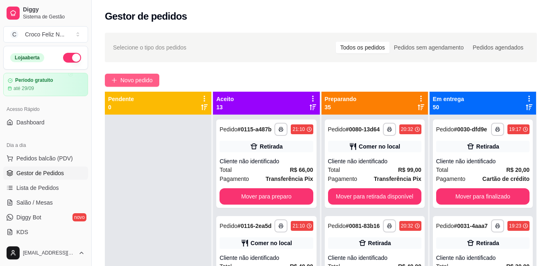
click at [138, 77] on span "Novo pedido" at bounding box center [136, 80] width 32 height 9
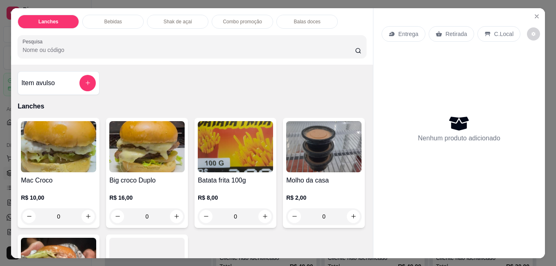
click at [66, 167] on img at bounding box center [58, 146] width 75 height 51
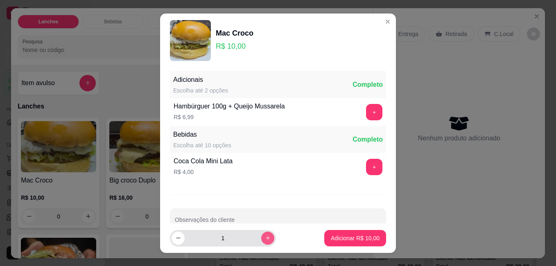
click at [265, 238] on icon "increase-product-quantity" at bounding box center [268, 238] width 6 height 6
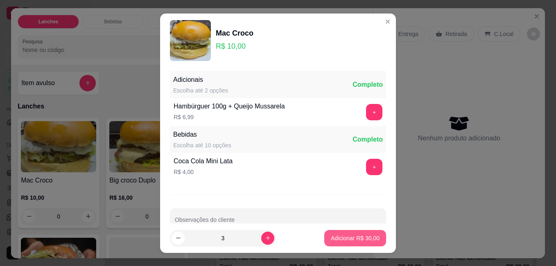
click at [331, 233] on button "Adicionar R$ 30,00" at bounding box center [355, 238] width 62 height 16
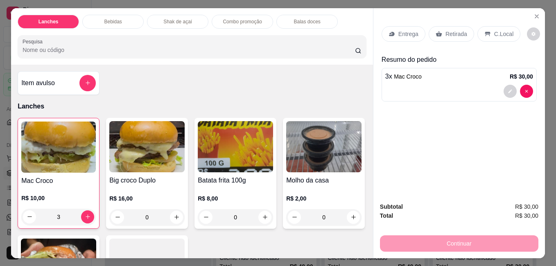
click at [439, 31] on div "Retirada" at bounding box center [451, 34] width 45 height 16
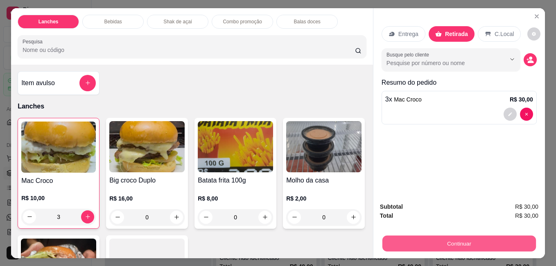
click at [446, 243] on button "Continuar" at bounding box center [459, 243] width 154 height 16
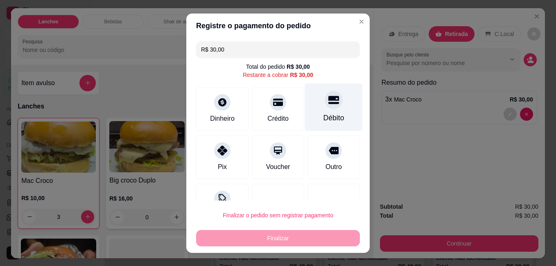
click at [324, 113] on div "Débito" at bounding box center [334, 118] width 21 height 11
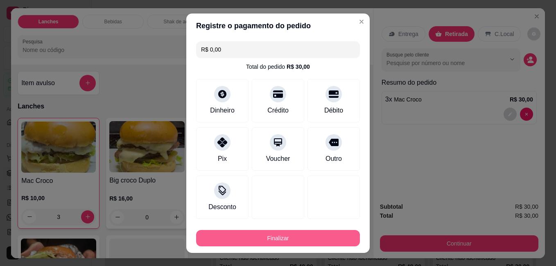
click at [306, 236] on button "Finalizar" at bounding box center [278, 238] width 164 height 16
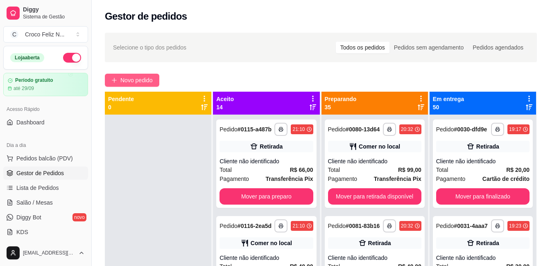
click at [144, 79] on span "Novo pedido" at bounding box center [136, 80] width 32 height 9
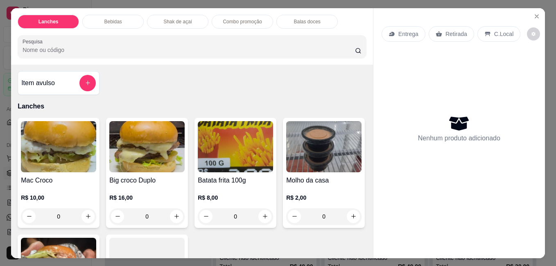
click at [160, 151] on img at bounding box center [146, 146] width 75 height 51
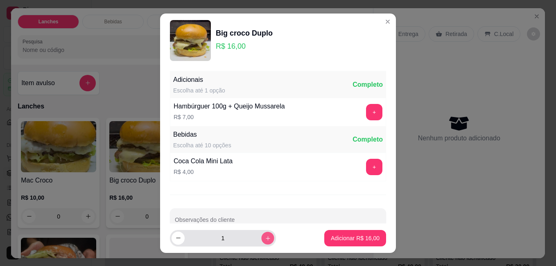
click at [265, 238] on icon "increase-product-quantity" at bounding box center [268, 238] width 6 height 6
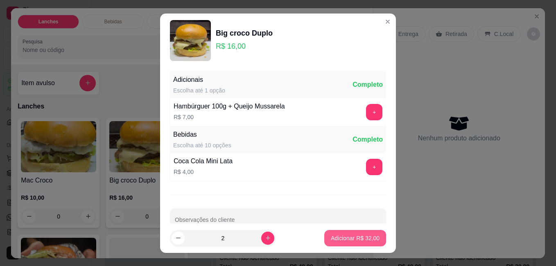
click at [340, 237] on p "Adicionar R$ 32,00" at bounding box center [355, 238] width 49 height 8
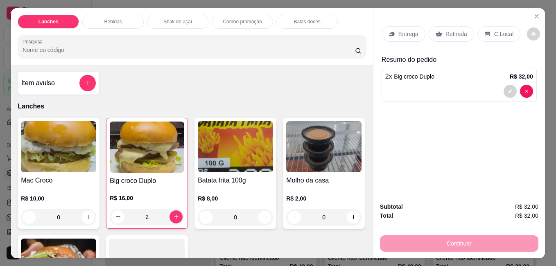
click at [247, 143] on img at bounding box center [235, 146] width 75 height 51
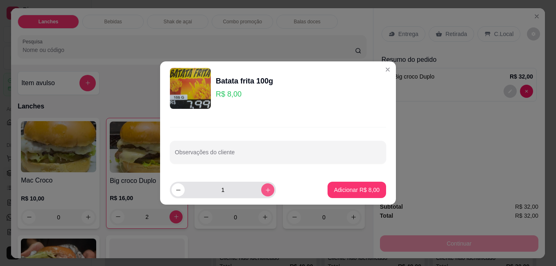
click at [266, 188] on button "increase-product-quantity" at bounding box center [267, 189] width 13 height 13
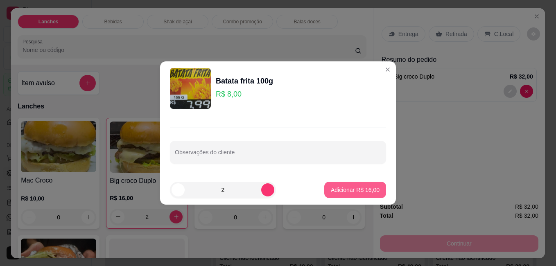
click at [331, 191] on p "Adicionar R$ 16,00" at bounding box center [355, 190] width 49 height 8
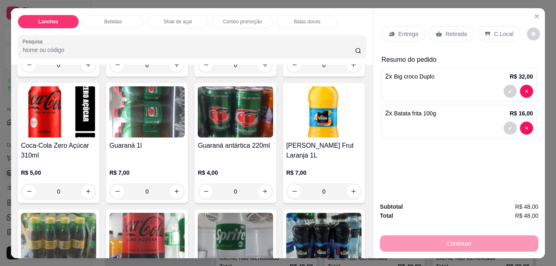
scroll to position [737, 0]
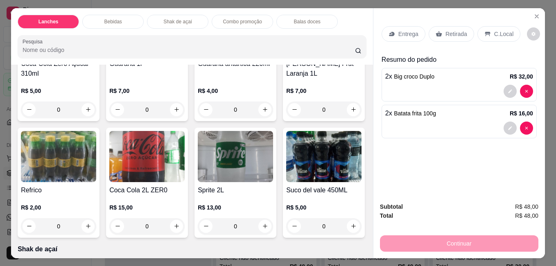
click at [149, 56] on img at bounding box center [146, 30] width 75 height 51
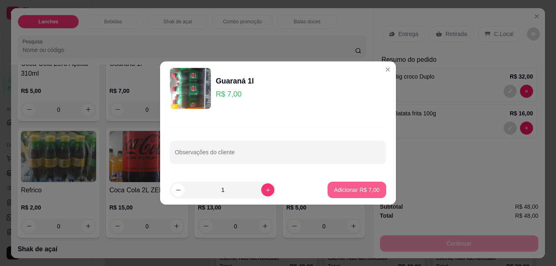
click at [353, 187] on p "Adicionar R$ 7,00" at bounding box center [356, 190] width 45 height 8
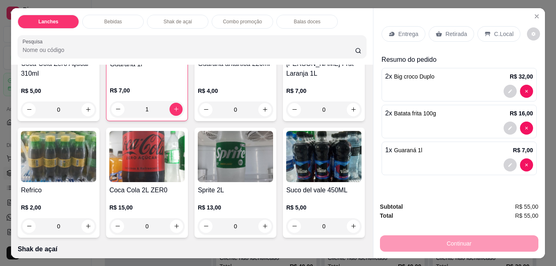
click at [494, 30] on p "C.Local" at bounding box center [503, 34] width 19 height 8
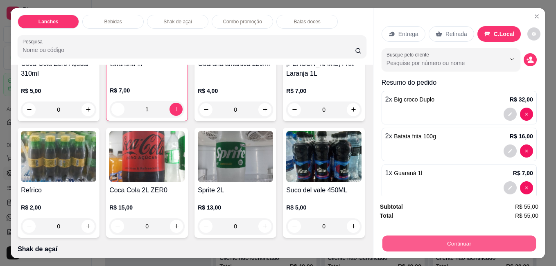
click at [481, 238] on button "Continuar" at bounding box center [459, 243] width 154 height 16
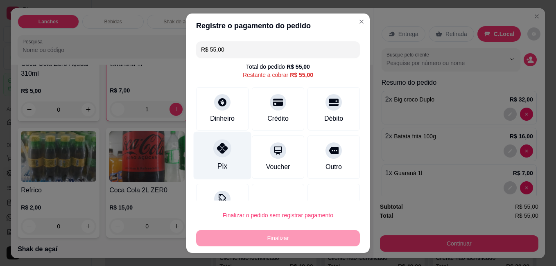
click at [219, 148] on icon at bounding box center [222, 148] width 11 height 11
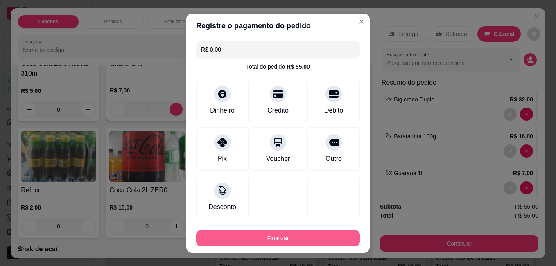
click at [288, 235] on button "Finalizar" at bounding box center [278, 238] width 164 height 16
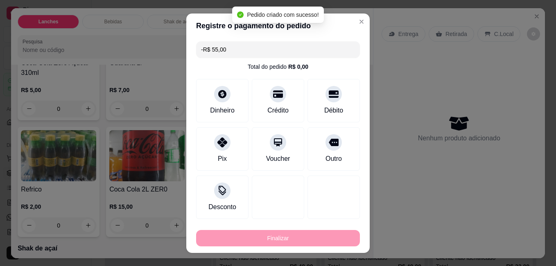
scroll to position [736, 0]
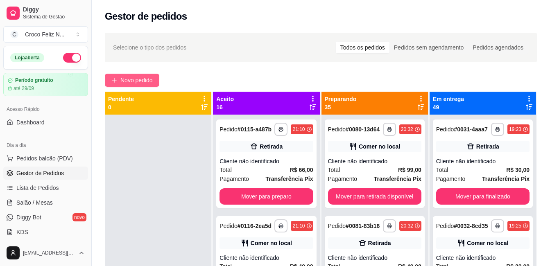
click at [143, 82] on span "Novo pedido" at bounding box center [136, 80] width 32 height 9
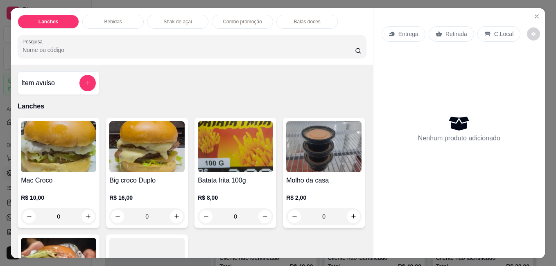
click at [64, 149] on img at bounding box center [58, 146] width 75 height 51
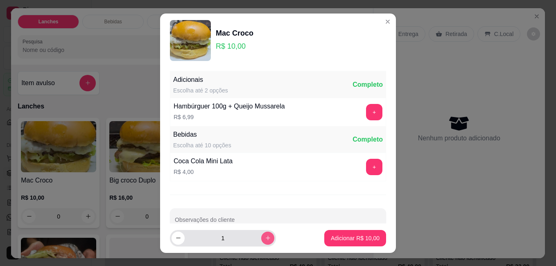
click at [265, 238] on icon "increase-product-quantity" at bounding box center [268, 238] width 6 height 6
click at [331, 237] on p "Adicionar R$ 20,00" at bounding box center [355, 238] width 49 height 8
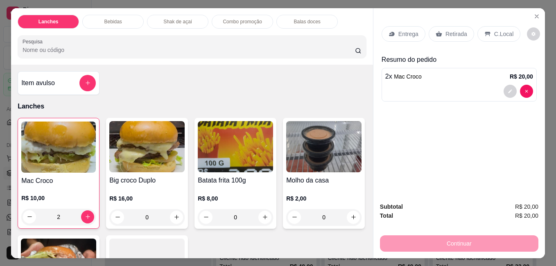
click at [494, 33] on p "C.Local" at bounding box center [503, 34] width 19 height 8
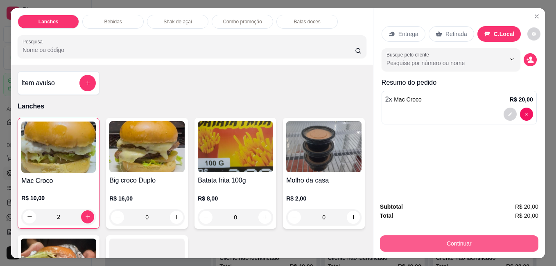
click at [501, 241] on button "Continuar" at bounding box center [459, 243] width 158 height 16
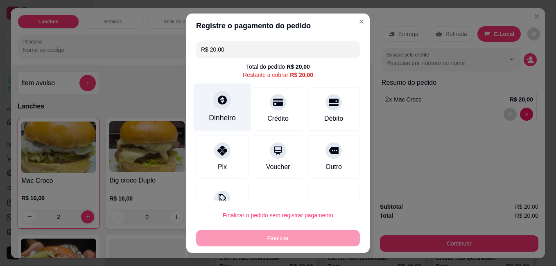
drag, startPoint x: 210, startPoint y: 114, endPoint x: 217, endPoint y: 116, distance: 7.3
click at [217, 116] on div "Dinheiro" at bounding box center [222, 118] width 27 height 11
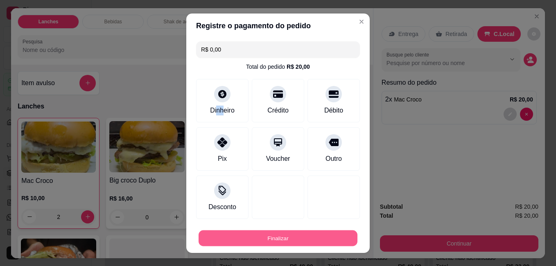
click at [323, 235] on button "Finalizar" at bounding box center [278, 238] width 159 height 16
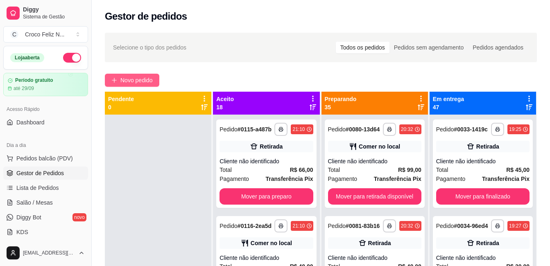
click at [130, 78] on span "Novo pedido" at bounding box center [136, 80] width 32 height 9
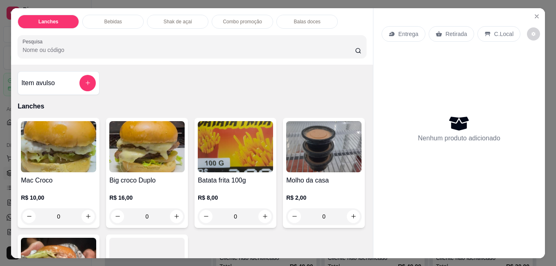
click at [158, 155] on img at bounding box center [146, 146] width 75 height 51
click at [73, 143] on img at bounding box center [58, 146] width 75 height 51
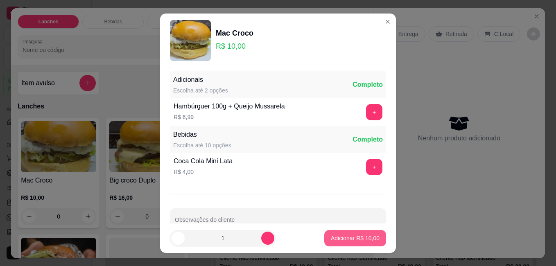
click at [335, 233] on button "Adicionar R$ 10,00" at bounding box center [355, 238] width 62 height 16
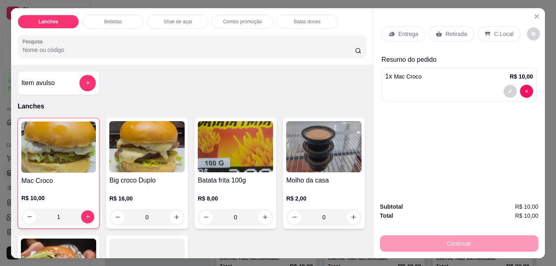
click at [243, 142] on img at bounding box center [235, 146] width 75 height 51
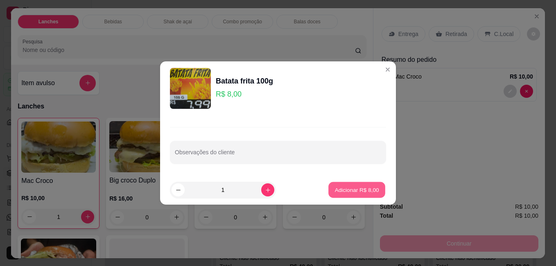
click at [344, 188] on p "Adicionar R$ 8,00" at bounding box center [357, 190] width 44 height 8
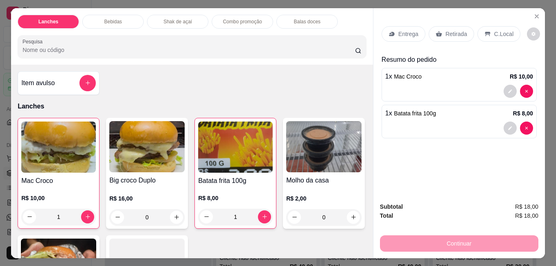
click at [441, 28] on div "Retirada" at bounding box center [451, 34] width 45 height 16
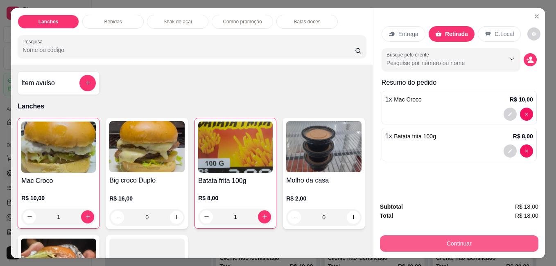
click at [461, 240] on button "Continuar" at bounding box center [459, 243] width 158 height 16
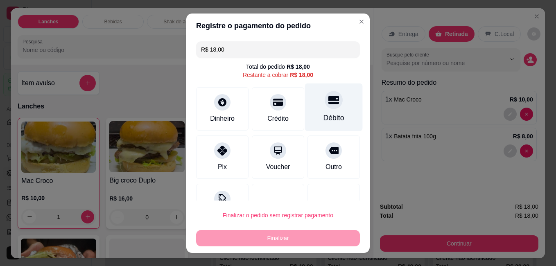
drag, startPoint x: 326, startPoint y: 104, endPoint x: 327, endPoint y: 115, distance: 10.7
click at [326, 104] on div at bounding box center [334, 100] width 18 height 18
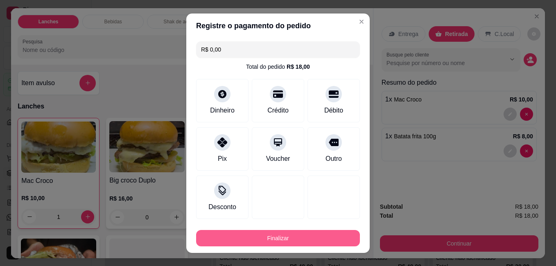
click at [330, 235] on button "Finalizar" at bounding box center [278, 238] width 164 height 16
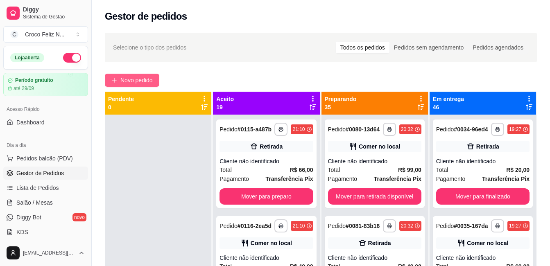
click at [138, 75] on button "Novo pedido" at bounding box center [132, 80] width 54 height 13
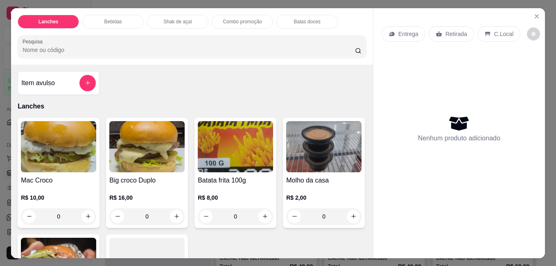
click at [172, 142] on img at bounding box center [146, 146] width 75 height 51
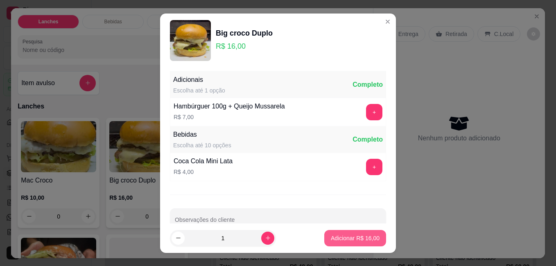
click at [338, 241] on p "Adicionar R$ 16,00" at bounding box center [355, 238] width 49 height 8
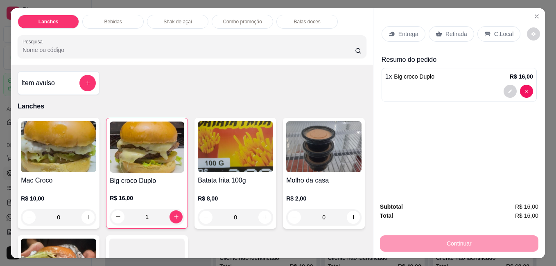
click at [54, 143] on img at bounding box center [58, 146] width 75 height 51
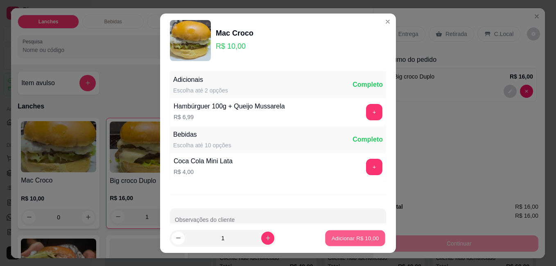
click at [342, 238] on p "Adicionar R$ 10,00" at bounding box center [356, 238] width 48 height 8
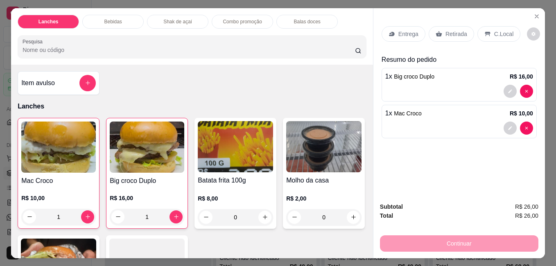
click at [446, 30] on p "Retirada" at bounding box center [457, 34] width 22 height 8
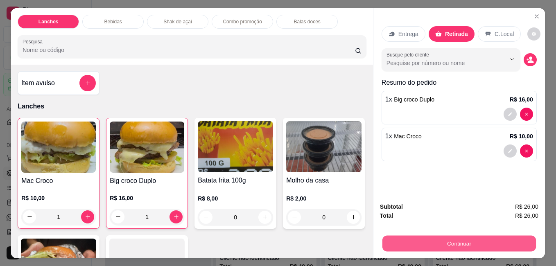
click at [446, 241] on button "Continuar" at bounding box center [459, 243] width 154 height 16
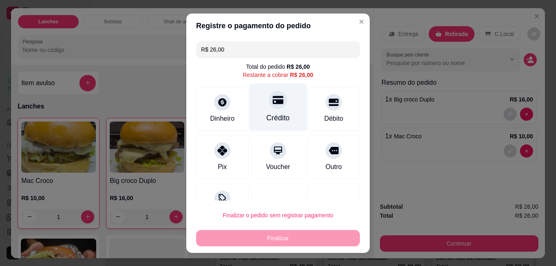
click at [268, 113] on div "Crédito" at bounding box center [278, 118] width 23 height 11
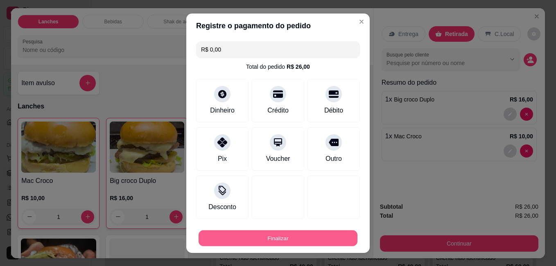
click at [277, 238] on button "Finalizar" at bounding box center [278, 238] width 159 height 16
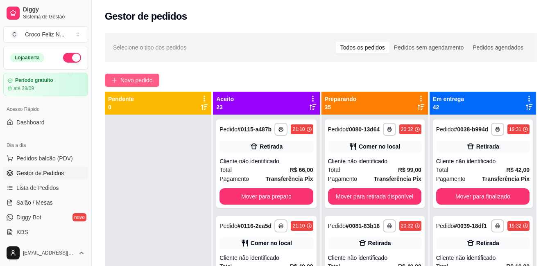
click at [149, 81] on span "Novo pedido" at bounding box center [136, 80] width 32 height 9
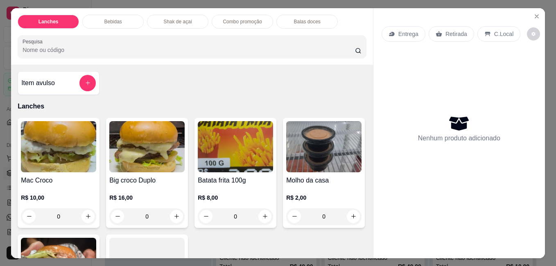
click at [69, 140] on img at bounding box center [58, 146] width 75 height 51
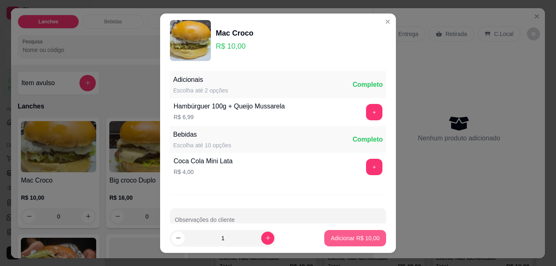
click at [337, 239] on p "Adicionar R$ 10,00" at bounding box center [355, 238] width 49 height 8
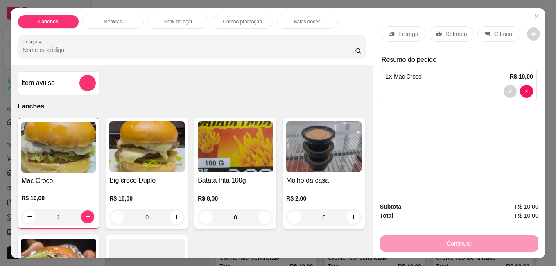
click at [448, 31] on p "Retirada" at bounding box center [457, 34] width 22 height 8
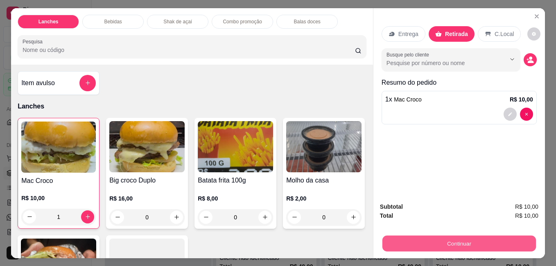
click at [443, 239] on button "Continuar" at bounding box center [459, 243] width 154 height 16
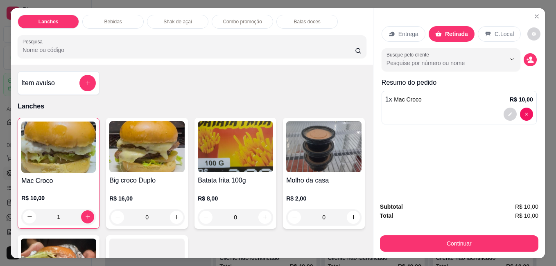
click at [321, 113] on div "Débito" at bounding box center [334, 108] width 52 height 43
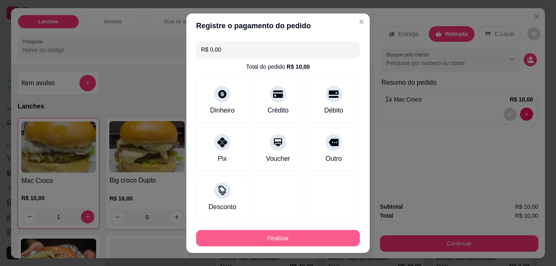
click at [308, 241] on button "Finalizar" at bounding box center [278, 238] width 164 height 16
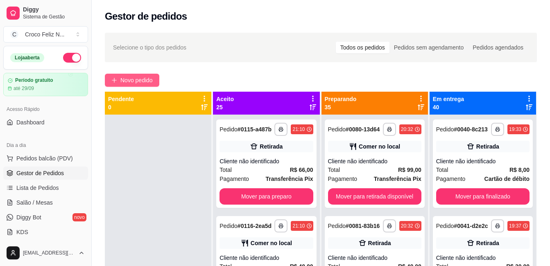
click at [140, 80] on span "Novo pedido" at bounding box center [136, 80] width 32 height 9
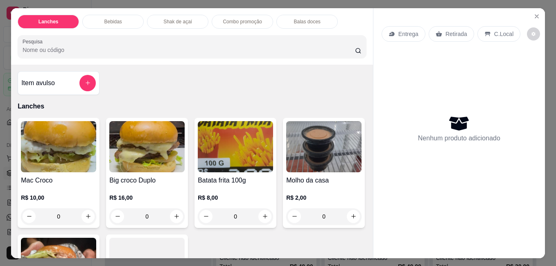
click at [62, 157] on img at bounding box center [58, 146] width 75 height 51
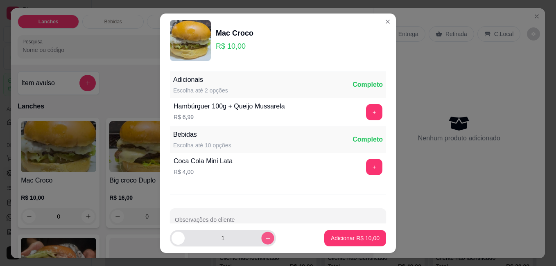
click at [261, 239] on button "increase-product-quantity" at bounding box center [267, 238] width 13 height 13
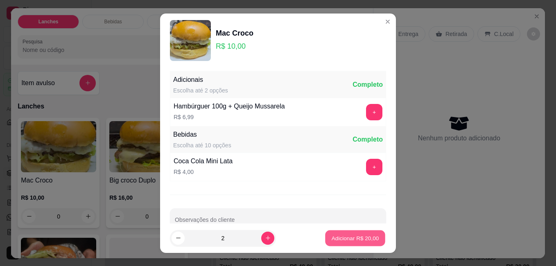
click at [348, 241] on p "Adicionar R$ 20,00" at bounding box center [356, 238] width 48 height 8
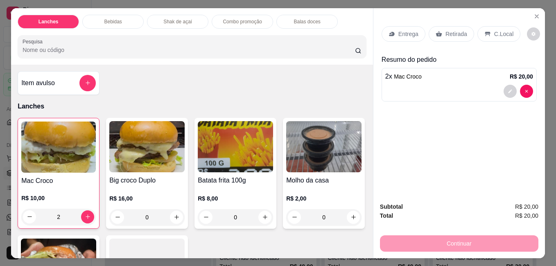
click at [135, 152] on img at bounding box center [146, 146] width 75 height 51
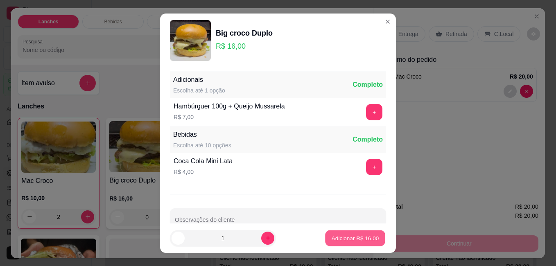
click at [344, 240] on p "Adicionar R$ 16,00" at bounding box center [356, 238] width 48 height 8
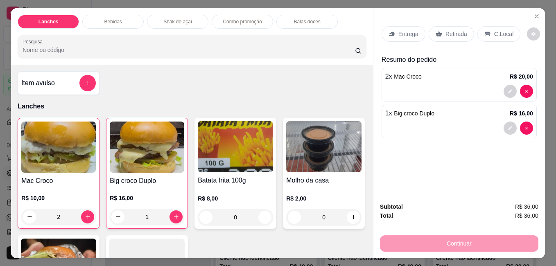
click at [460, 30] on p "Retirada" at bounding box center [457, 34] width 22 height 8
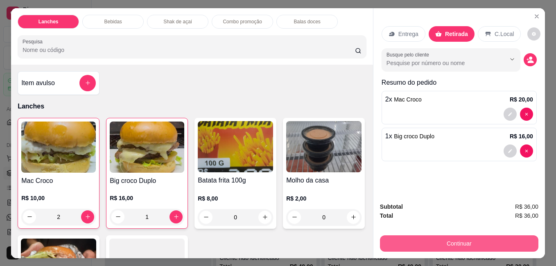
click at [470, 238] on button "Continuar" at bounding box center [459, 243] width 158 height 16
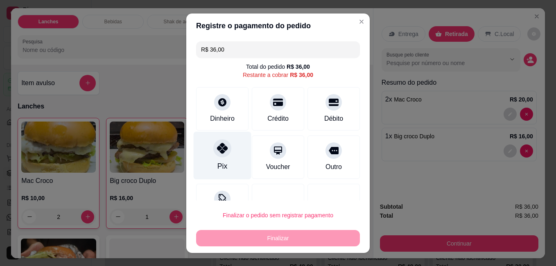
click at [216, 158] on div "Pix" at bounding box center [223, 155] width 58 height 48
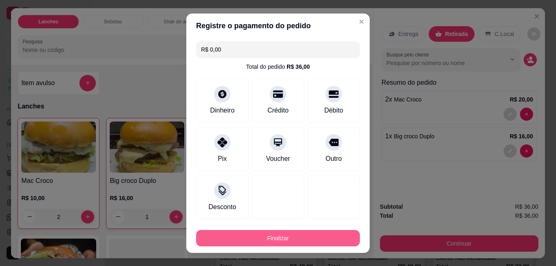
click at [283, 236] on button "Finalizar" at bounding box center [278, 238] width 164 height 16
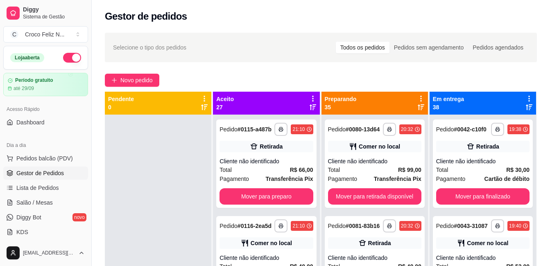
click at [309, 100] on icon at bounding box center [312, 98] width 7 height 7
click at [258, 117] on div "Mover pedidos de etapa Com essa opção você tem a opção de mover todos os pedido…" at bounding box center [256, 120] width 97 height 22
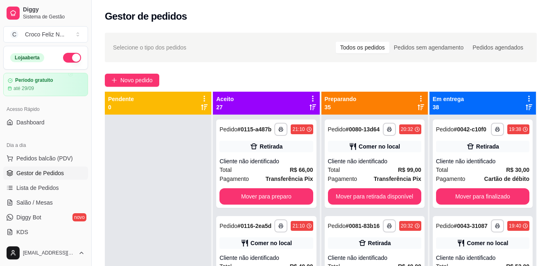
click at [231, 152] on span "Estou ciente de que esta ação será irreverssível e quero mover os pedidos." at bounding box center [284, 155] width 179 height 20
click at [188, 157] on input "Estou ciente de que esta ação será irreverssível e quero mover os pedidos." at bounding box center [185, 159] width 5 height 5
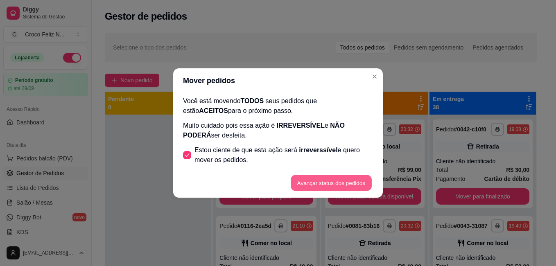
click at [311, 182] on button "Avançar status dos pedidos" at bounding box center [331, 183] width 81 height 16
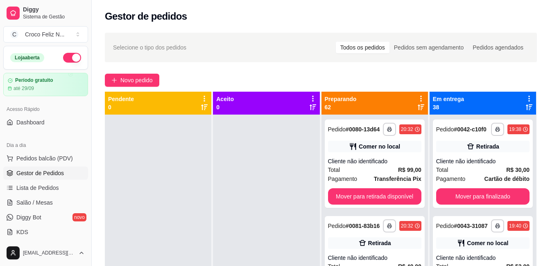
click at [420, 98] on icon at bounding box center [421, 99] width 2 height 6
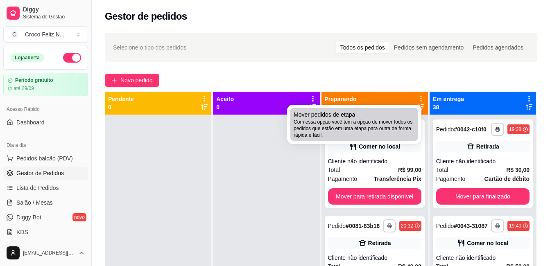
click at [379, 118] on div "Mover pedidos de etapa Com essa opção você tem a opção de mover todos os pedido…" at bounding box center [354, 125] width 121 height 28
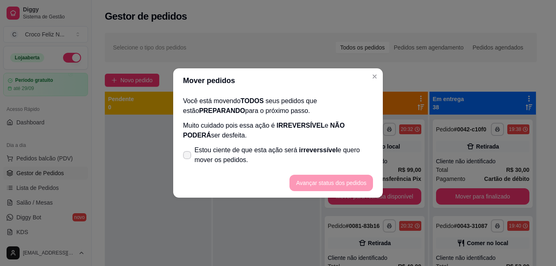
click at [303, 156] on span "Estou ciente de que esta ação será irreverssível e quero mover os pedidos." at bounding box center [284, 155] width 179 height 20
click at [188, 157] on input "Estou ciente de que esta ação será irreverssível e quero mover os pedidos." at bounding box center [185, 159] width 5 height 5
click at [319, 179] on button "Avançar status dos pedidos" at bounding box center [331, 183] width 81 height 16
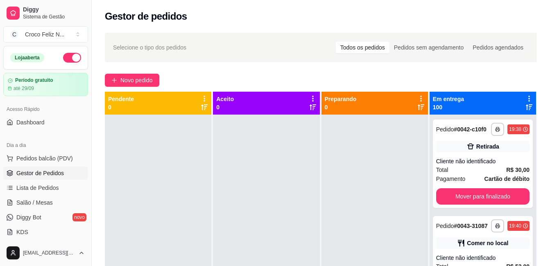
click at [528, 99] on icon at bounding box center [529, 99] width 2 height 6
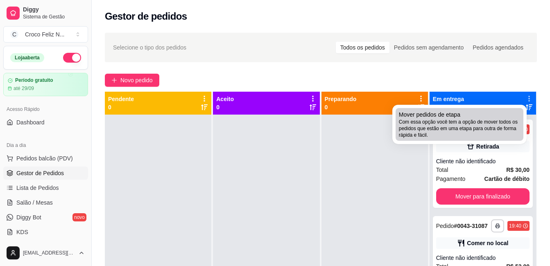
click at [460, 129] on span "Com essa opção você tem a opção de mover todos os pedidos que estão em uma etap…" at bounding box center [459, 129] width 121 height 20
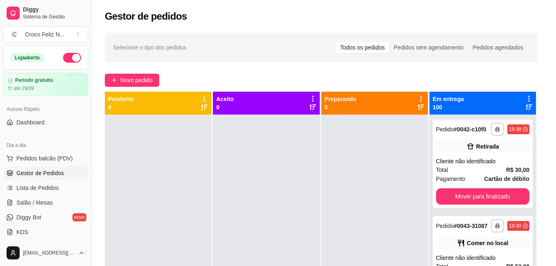
click at [322, 153] on span "irreverssível" at bounding box center [318, 150] width 38 height 7
click at [188, 157] on input "Estou ciente de que esta ação será irreverssível e quero mover os pedidos." at bounding box center [185, 159] width 5 height 5
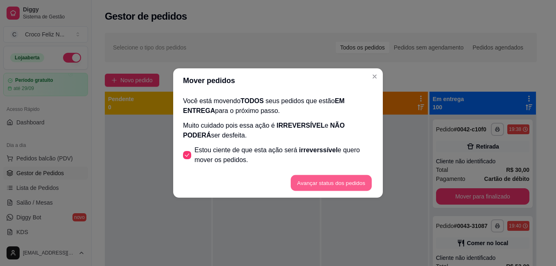
click at [334, 183] on button "Avançar status dos pedidos" at bounding box center [331, 183] width 81 height 16
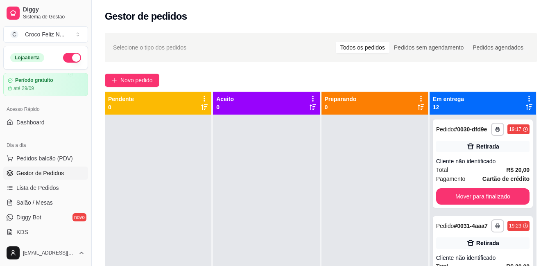
click at [525, 97] on icon at bounding box center [528, 98] width 7 height 7
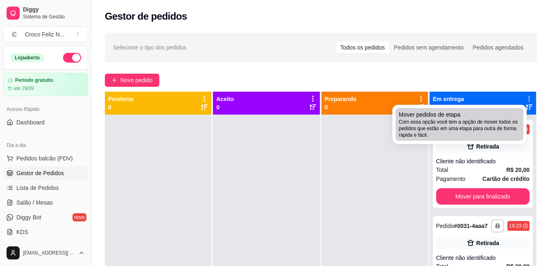
click at [439, 121] on span "Com essa opção você tem a opção de mover todos os pedidos que estão em uma etap…" at bounding box center [459, 129] width 121 height 20
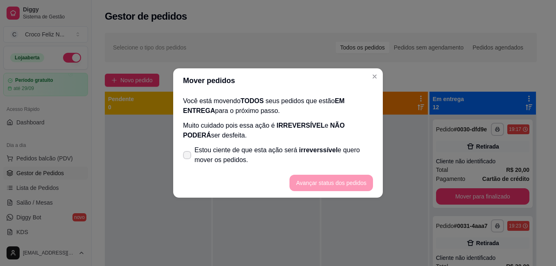
click at [322, 152] on span "irreverssível" at bounding box center [318, 150] width 38 height 7
click at [188, 157] on input "Estou ciente de que esta ação será irreverssível e quero mover os pedidos." at bounding box center [185, 159] width 5 height 5
click at [325, 178] on button "Avançar status dos pedidos" at bounding box center [332, 183] width 84 height 16
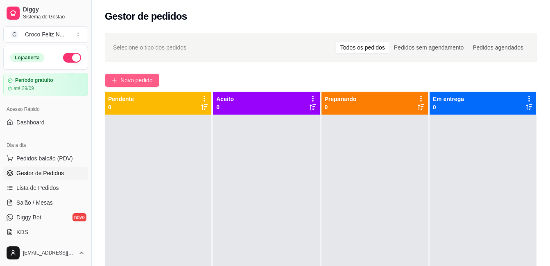
click at [130, 82] on span "Novo pedido" at bounding box center [136, 80] width 32 height 9
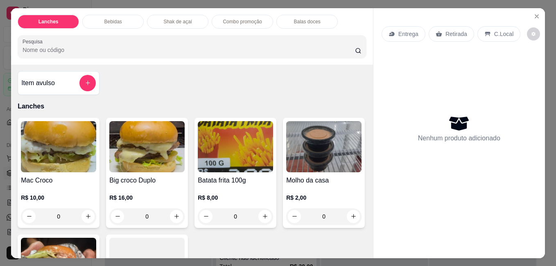
click at [59, 151] on img at bounding box center [58, 146] width 75 height 51
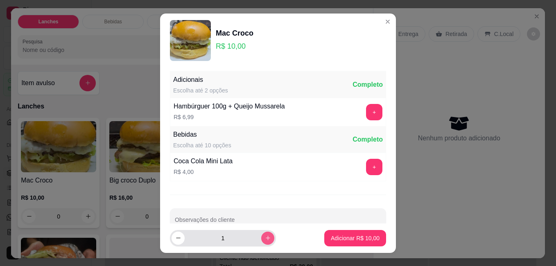
click at [265, 236] on icon "increase-product-quantity" at bounding box center [268, 238] width 6 height 6
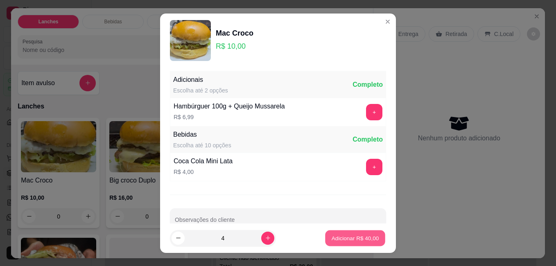
click at [355, 239] on p "Adicionar R$ 40,00" at bounding box center [356, 238] width 48 height 8
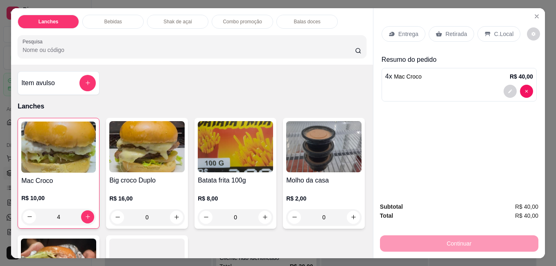
click at [446, 33] on p "Retirada" at bounding box center [457, 34] width 22 height 8
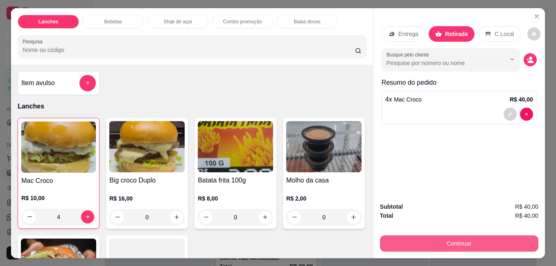
click at [438, 235] on button "Continuar" at bounding box center [459, 243] width 158 height 16
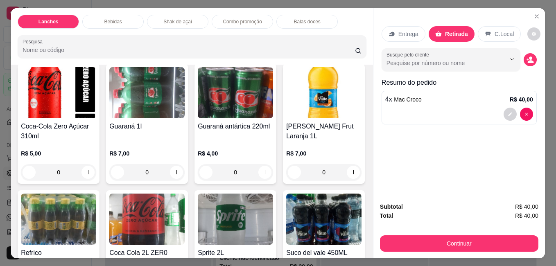
scroll to position [737, 0]
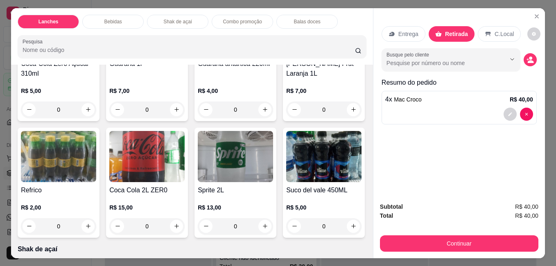
click at [156, 56] on img at bounding box center [146, 30] width 75 height 51
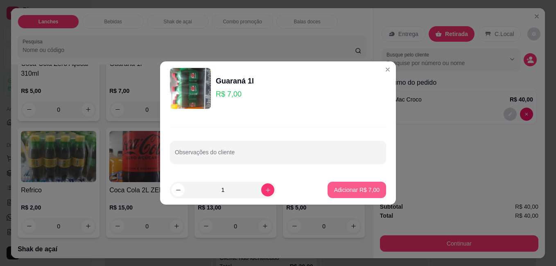
click at [345, 190] on p "Adicionar R$ 7,00" at bounding box center [356, 190] width 45 height 8
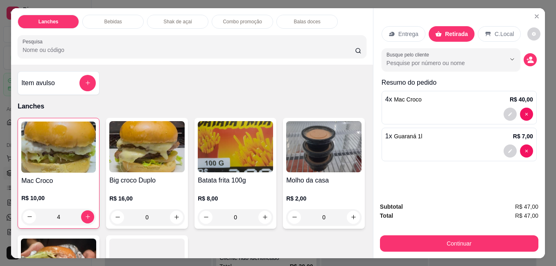
scroll to position [737, 0]
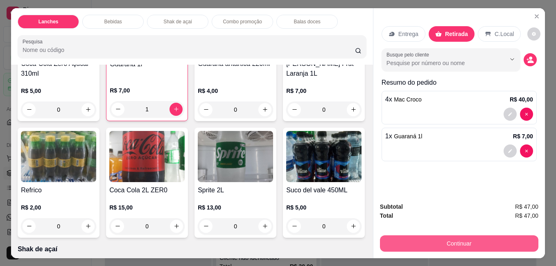
click at [441, 242] on button "Continuar" at bounding box center [459, 243] width 158 height 16
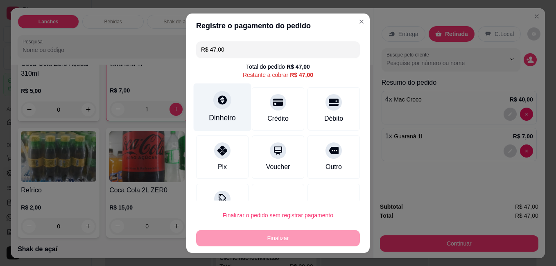
click at [216, 114] on div "Dinheiro" at bounding box center [222, 118] width 27 height 11
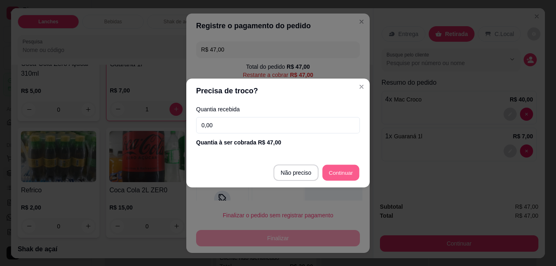
type input "R$ 0,00"
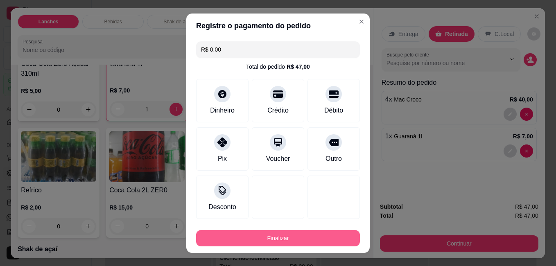
click at [319, 238] on button "Finalizar" at bounding box center [278, 238] width 164 height 16
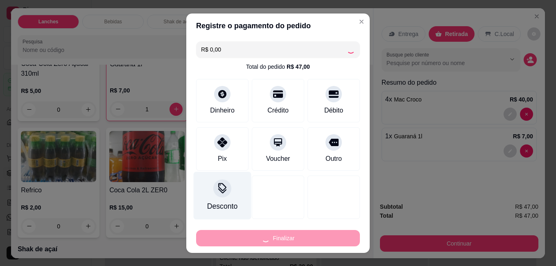
type input "0"
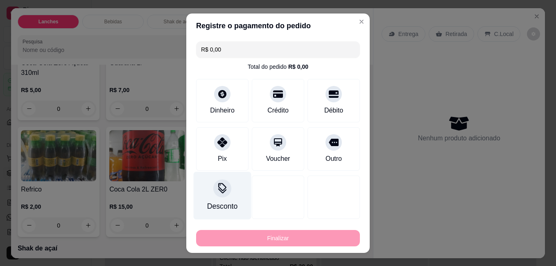
type input "-R$ 47,00"
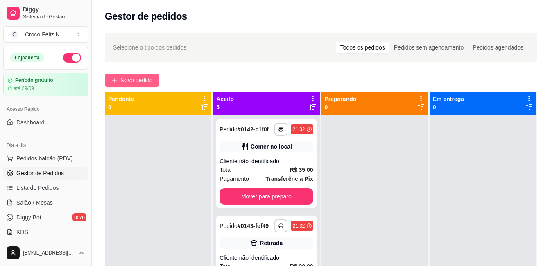
click at [134, 82] on span "Novo pedido" at bounding box center [136, 80] width 32 height 9
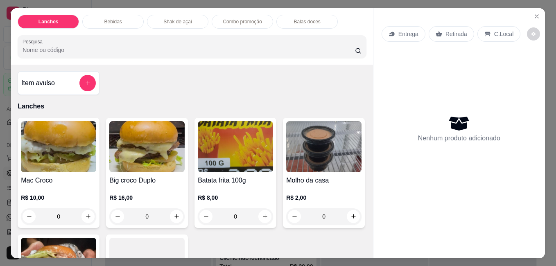
scroll to position [41, 0]
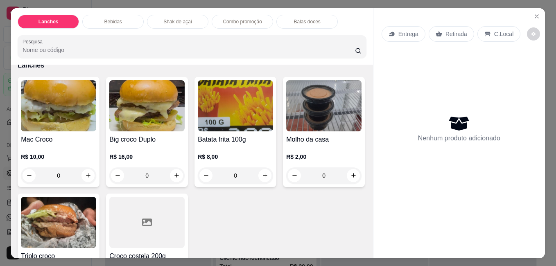
click at [76, 124] on img at bounding box center [58, 105] width 75 height 51
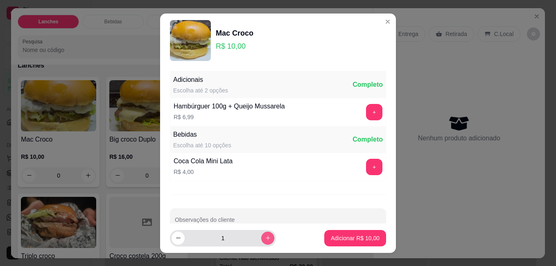
click at [265, 236] on icon "increase-product-quantity" at bounding box center [268, 238] width 6 height 6
type input "3"
drag, startPoint x: 299, startPoint y: 229, endPoint x: 305, endPoint y: 235, distance: 7.8
click at [303, 234] on footer "3 Adicionar R$ 30,00" at bounding box center [278, 238] width 236 height 29
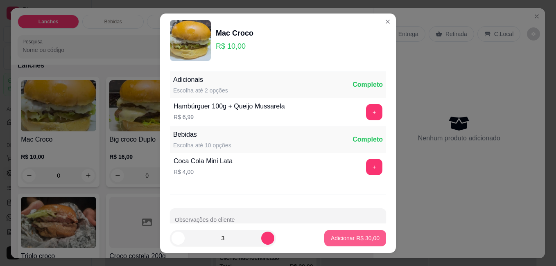
click at [341, 242] on p "Adicionar R$ 30,00" at bounding box center [355, 238] width 49 height 8
type input "3"
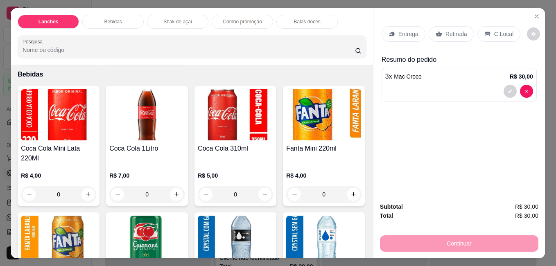
scroll to position [328, 0]
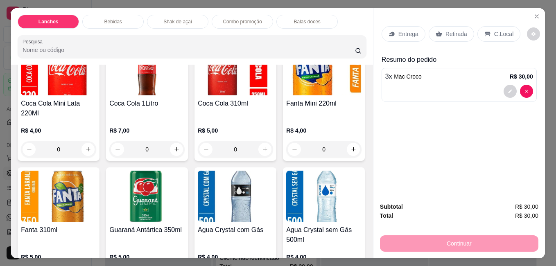
click at [219, 54] on div "Pesquisa" at bounding box center [192, 46] width 349 height 23
click at [227, 74] on img at bounding box center [235, 69] width 75 height 51
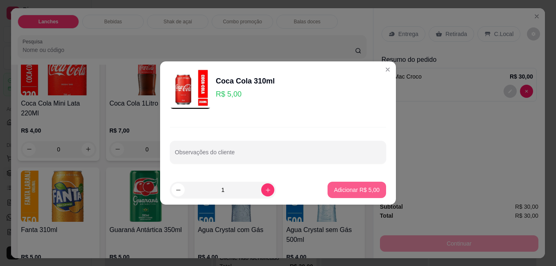
click at [339, 187] on p "Adicionar R$ 5,00" at bounding box center [356, 190] width 45 height 8
type input "1"
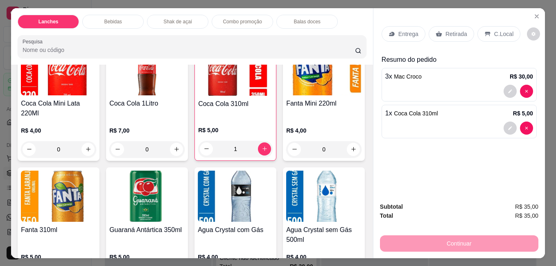
click at [450, 30] on p "Retirada" at bounding box center [457, 34] width 22 height 8
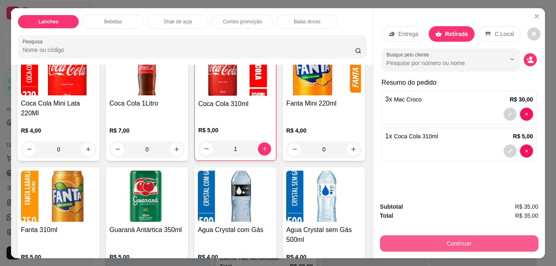
click at [470, 240] on button "Continuar" at bounding box center [459, 243] width 158 height 16
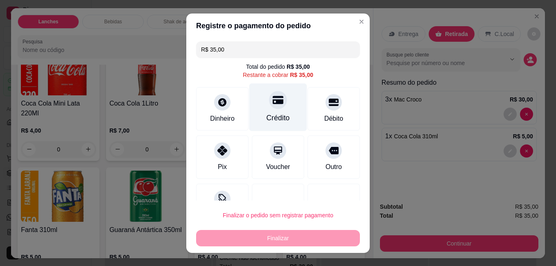
click at [270, 114] on div "Crédito" at bounding box center [278, 118] width 23 height 11
type input "R$ 0,00"
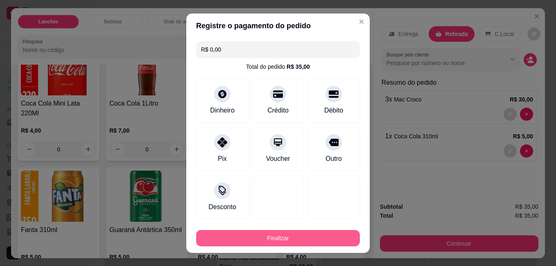
click at [310, 235] on button "Finalizar" at bounding box center [278, 238] width 164 height 16
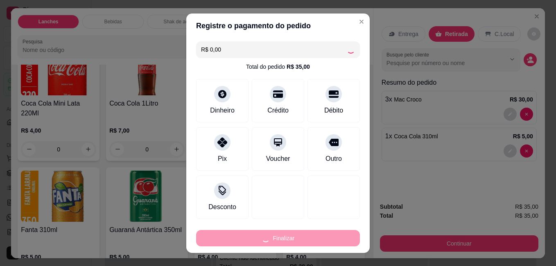
type input "0"
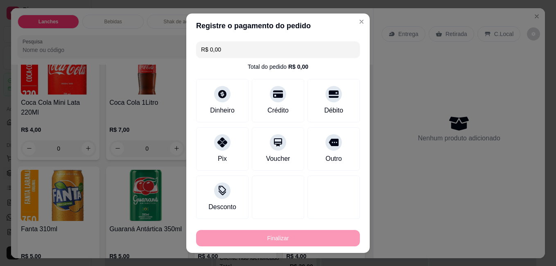
type input "-R$ 35,00"
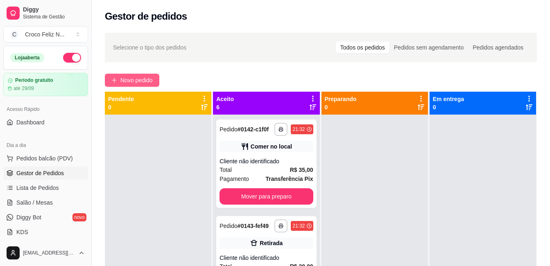
click at [125, 83] on span "Novo pedido" at bounding box center [136, 80] width 32 height 9
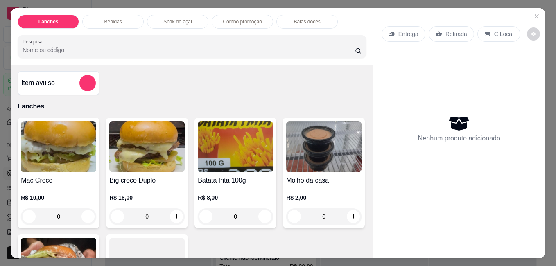
click at [67, 147] on img at bounding box center [58, 146] width 75 height 51
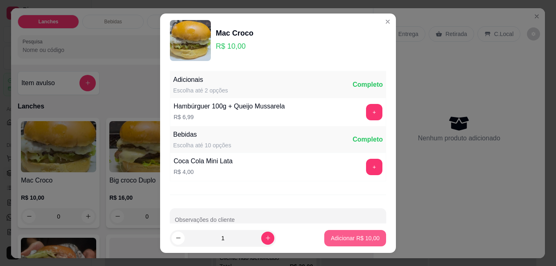
click at [346, 239] on p "Adicionar R$ 10,00" at bounding box center [355, 238] width 49 height 8
type input "1"
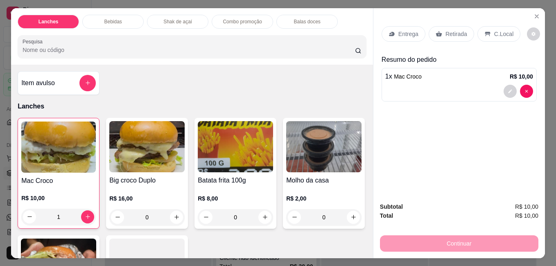
click at [121, 156] on img at bounding box center [146, 146] width 75 height 51
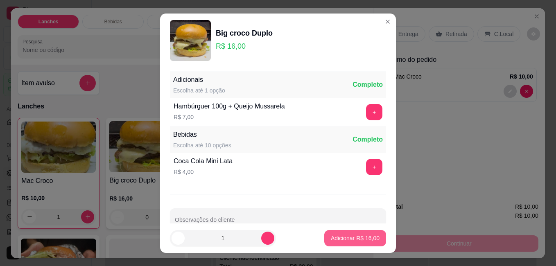
click at [342, 234] on p "Adicionar R$ 16,00" at bounding box center [355, 238] width 49 height 8
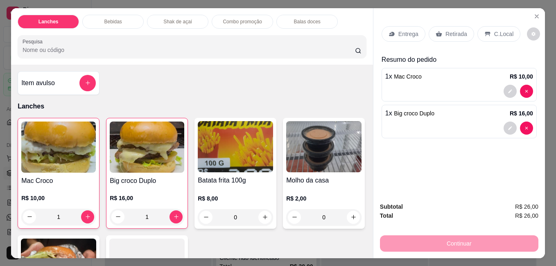
click at [170, 161] on img at bounding box center [147, 147] width 75 height 51
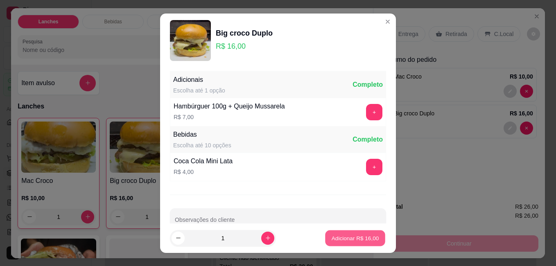
click at [338, 240] on p "Adicionar R$ 16,00" at bounding box center [356, 238] width 48 height 8
type input "2"
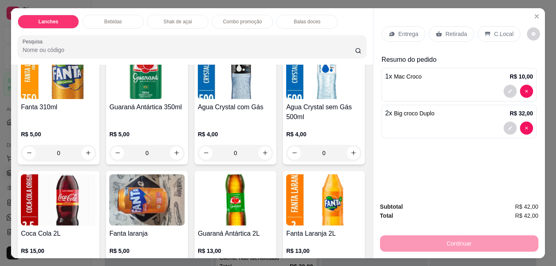
scroll to position [491, 0]
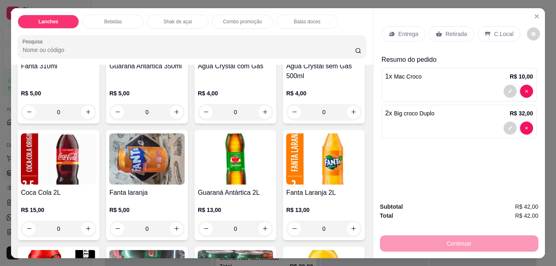
click at [198, 58] on img at bounding box center [235, 32] width 75 height 51
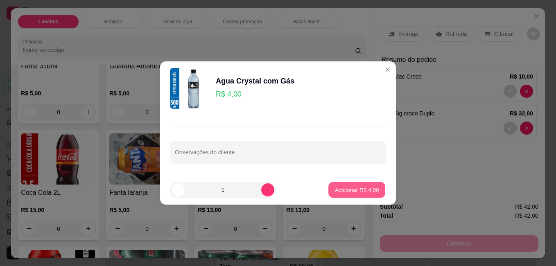
click at [369, 192] on p "Adicionar R$ 4,00" at bounding box center [357, 190] width 44 height 8
type input "1"
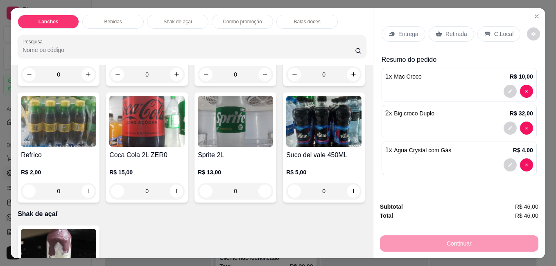
scroll to position [778, 0]
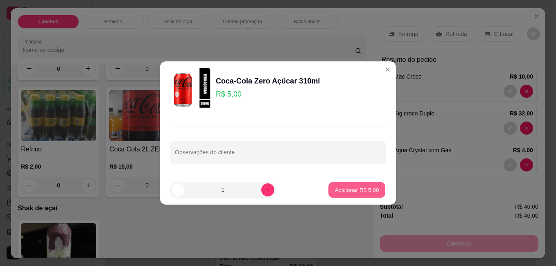
click at [338, 190] on p "Adicionar R$ 5,00" at bounding box center [357, 190] width 44 height 8
type input "1"
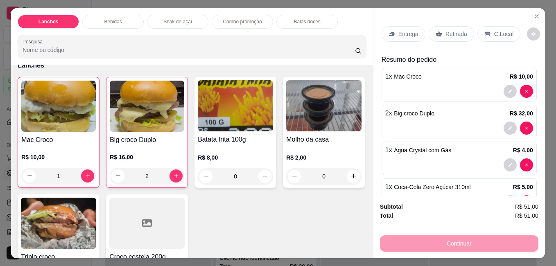
scroll to position [0, 0]
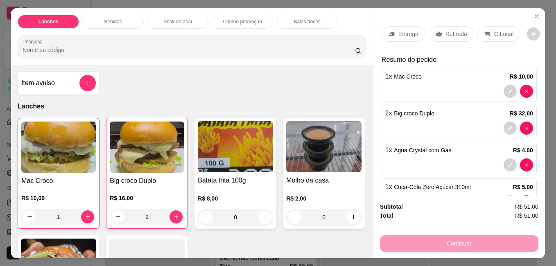
click at [498, 30] on p "C.Local" at bounding box center [503, 34] width 19 height 8
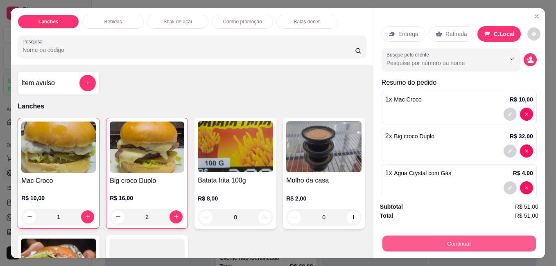
click at [447, 235] on button "Continuar" at bounding box center [459, 243] width 154 height 16
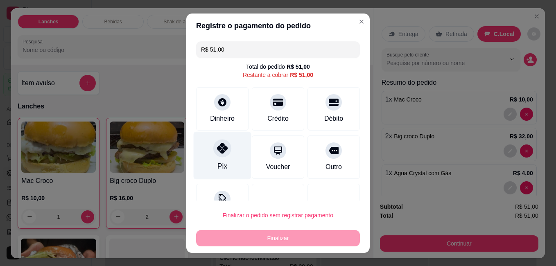
click at [215, 157] on div at bounding box center [222, 148] width 18 height 18
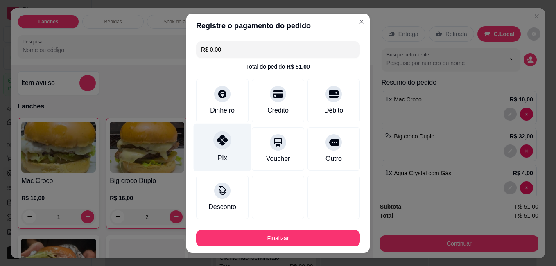
type input "R$ 0,00"
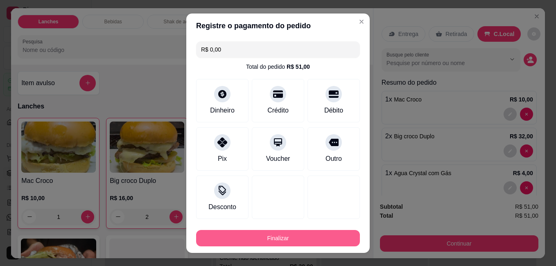
click at [279, 240] on button "Finalizar" at bounding box center [278, 238] width 164 height 16
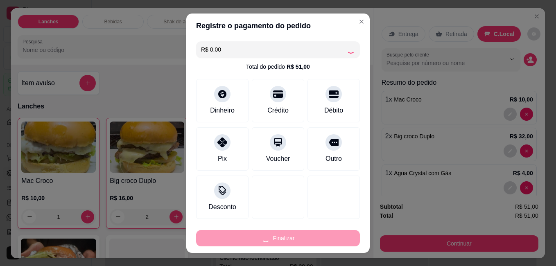
type input "0"
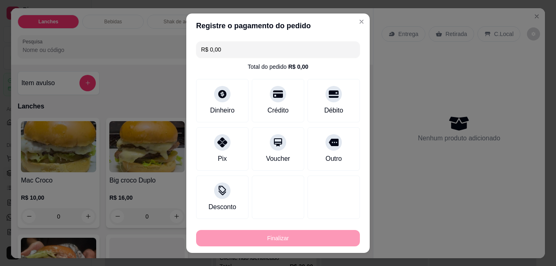
type input "-R$ 51,00"
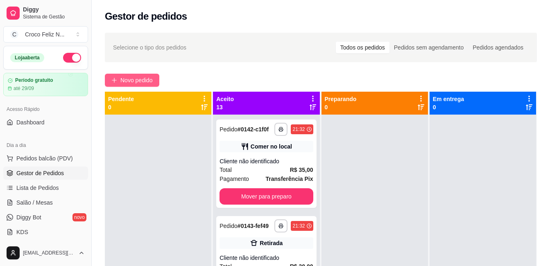
click at [119, 81] on button "Novo pedido" at bounding box center [132, 80] width 54 height 13
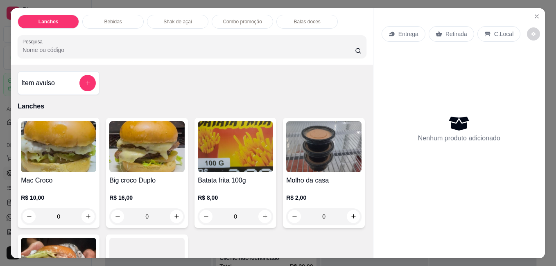
click at [45, 123] on img at bounding box center [58, 146] width 75 height 51
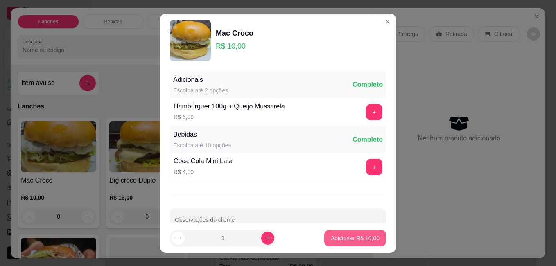
click at [353, 235] on p "Adicionar R$ 10,00" at bounding box center [355, 238] width 49 height 8
type input "1"
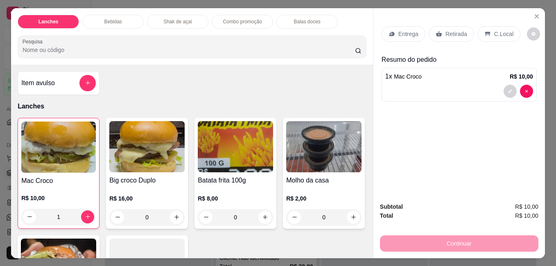
click at [235, 165] on img at bounding box center [235, 146] width 75 height 51
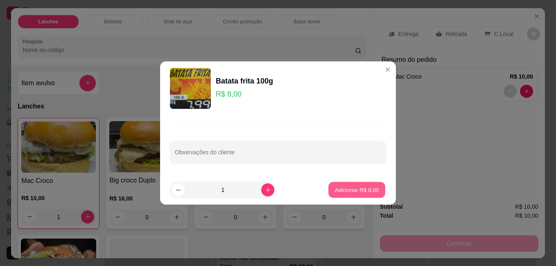
click at [360, 186] on p "Adicionar R$ 8,00" at bounding box center [357, 190] width 44 height 8
type input "1"
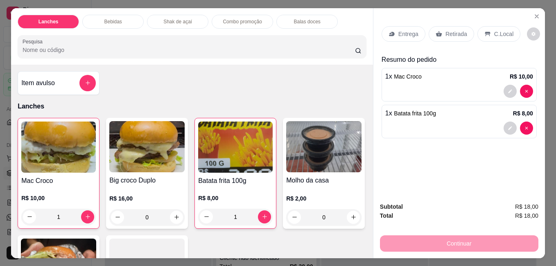
click at [502, 30] on p "C.Local" at bounding box center [503, 34] width 19 height 8
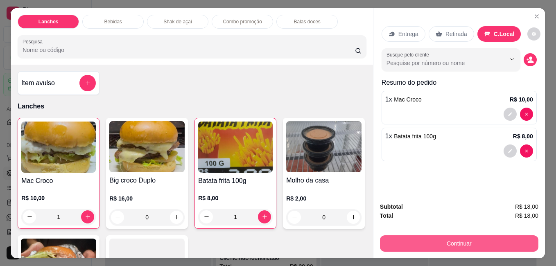
click at [471, 235] on button "Continuar" at bounding box center [459, 243] width 158 height 16
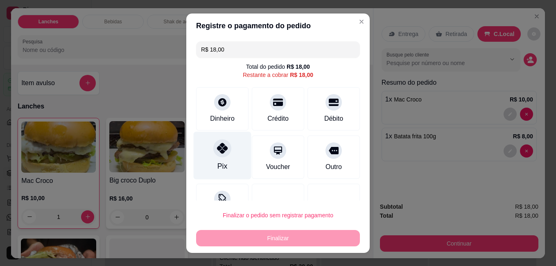
click at [214, 158] on div "Pix" at bounding box center [223, 155] width 58 height 48
type input "R$ 0,00"
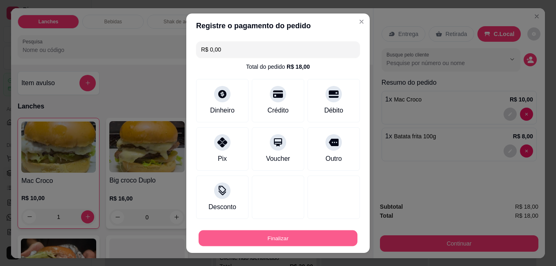
click at [254, 236] on button "Finalizar" at bounding box center [278, 238] width 159 height 16
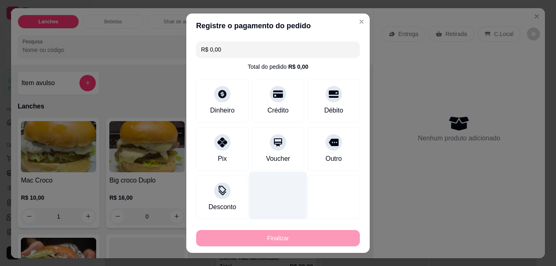
type input "0"
type input "-R$ 18,00"
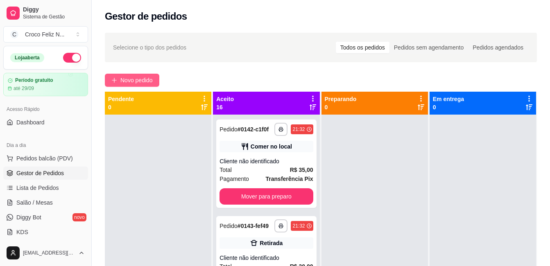
click at [148, 79] on span "Novo pedido" at bounding box center [136, 80] width 32 height 9
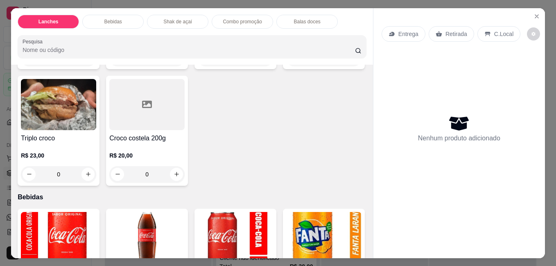
scroll to position [164, 0]
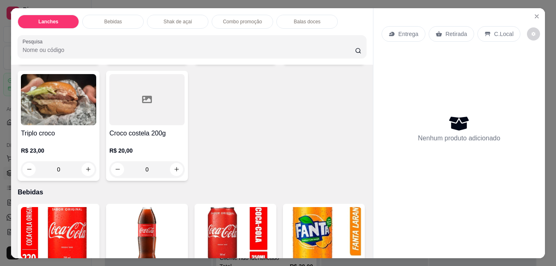
click at [96, 129] on h4 "Triplo croco" at bounding box center [58, 134] width 75 height 10
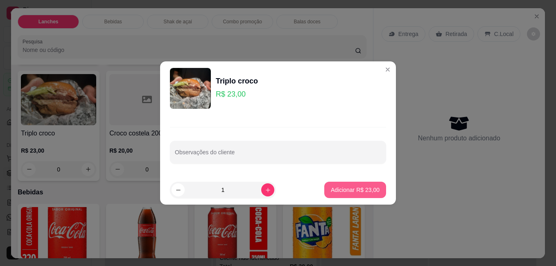
click at [351, 188] on p "Adicionar R$ 23,00" at bounding box center [355, 190] width 49 height 8
type input "1"
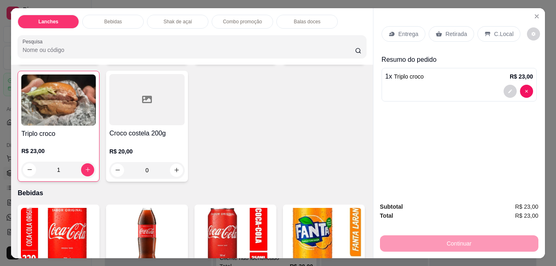
scroll to position [0, 0]
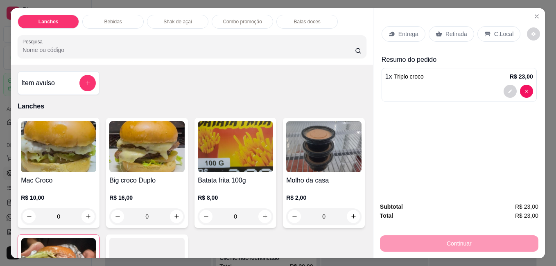
click at [154, 152] on img at bounding box center [146, 146] width 75 height 51
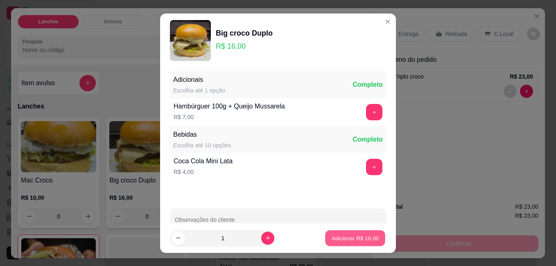
click at [351, 235] on p "Adicionar R$ 16,00" at bounding box center [356, 238] width 48 height 8
type input "1"
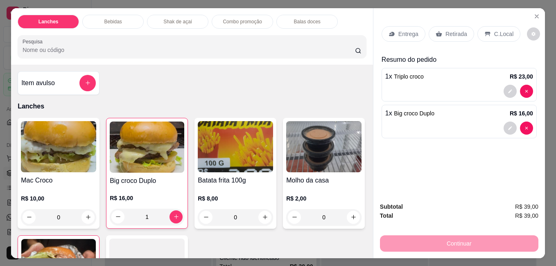
click at [230, 156] on img at bounding box center [235, 146] width 75 height 51
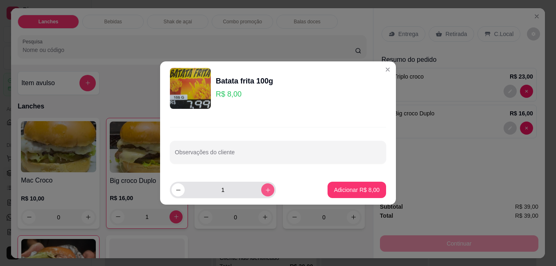
click at [265, 187] on icon "increase-product-quantity" at bounding box center [268, 190] width 6 height 6
type input "2"
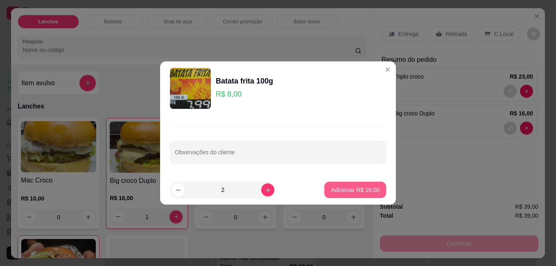
click at [334, 188] on p "Adicionar R$ 16,00" at bounding box center [355, 190] width 49 height 8
type input "2"
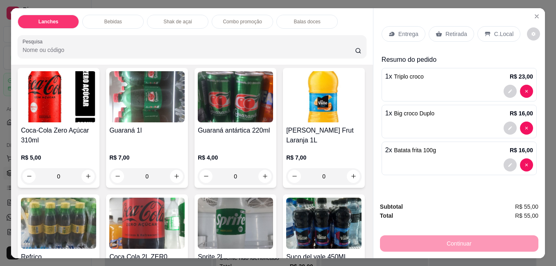
scroll to position [737, 0]
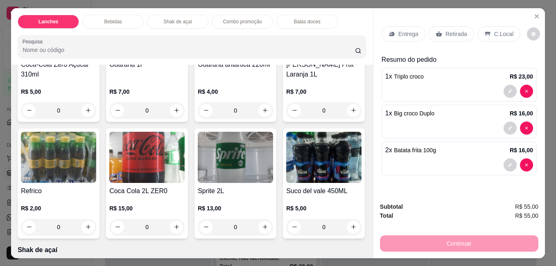
click at [141, 57] on img at bounding box center [146, 30] width 75 height 51
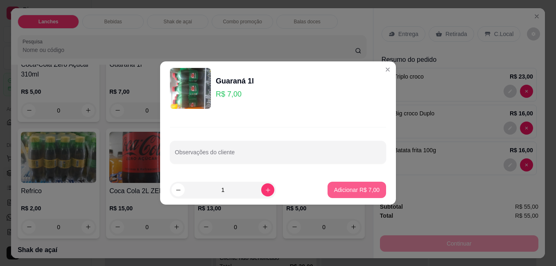
click at [369, 192] on p "Adicionar R$ 7,00" at bounding box center [356, 190] width 45 height 8
type input "1"
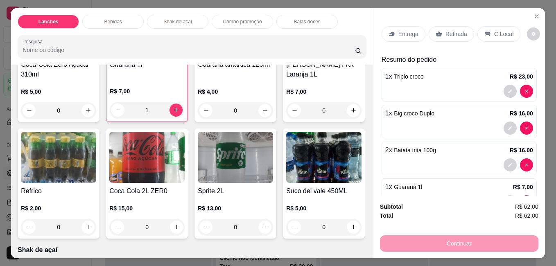
click at [494, 30] on p "C.Local" at bounding box center [503, 34] width 19 height 8
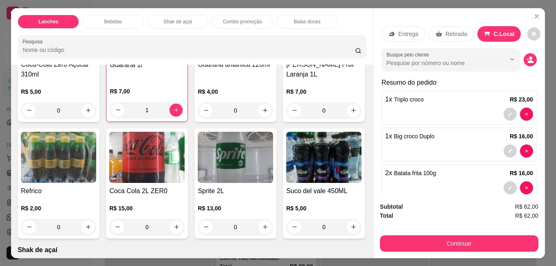
scroll to position [51, 0]
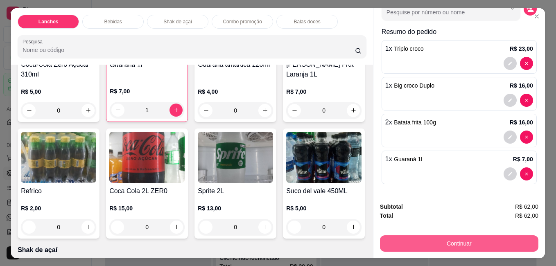
click at [437, 240] on button "Continuar" at bounding box center [459, 243] width 158 height 16
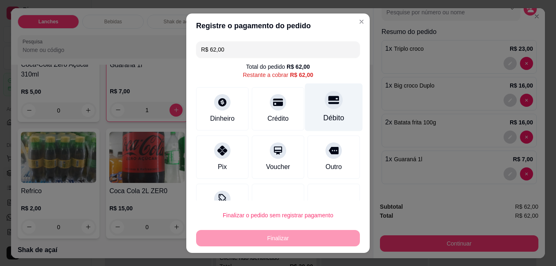
click at [326, 105] on div at bounding box center [334, 100] width 18 height 18
type input "R$ 0,00"
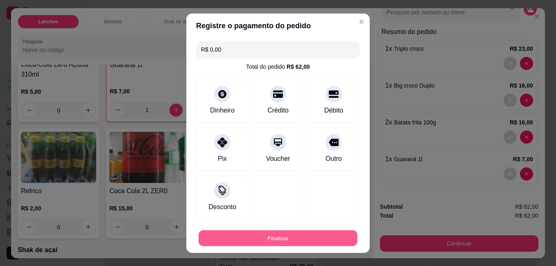
click at [299, 238] on button "Finalizar" at bounding box center [278, 238] width 159 height 16
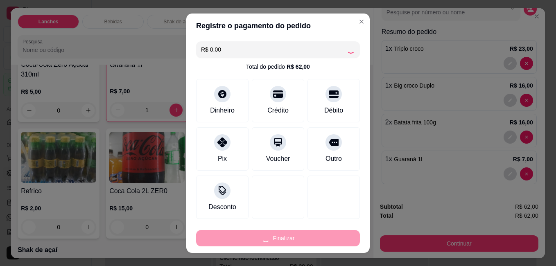
type input "0"
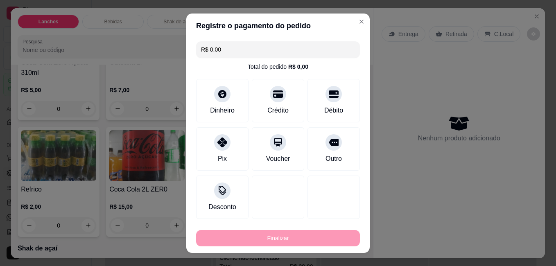
type input "-R$ 62,00"
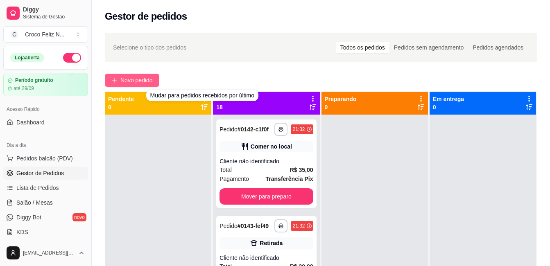
click at [140, 81] on span "Novo pedido" at bounding box center [136, 80] width 32 height 9
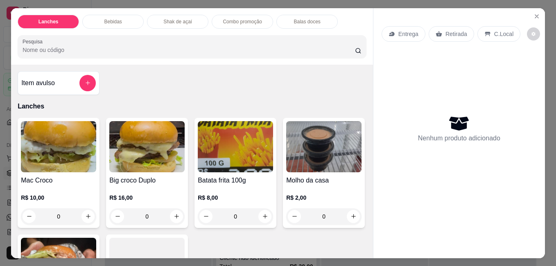
click at [62, 144] on img at bounding box center [58, 146] width 75 height 51
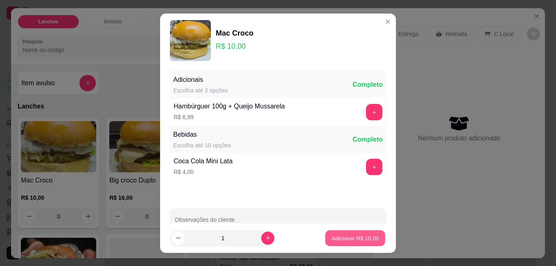
click at [368, 237] on p "Adicionar R$ 10,00" at bounding box center [356, 238] width 48 height 8
type input "1"
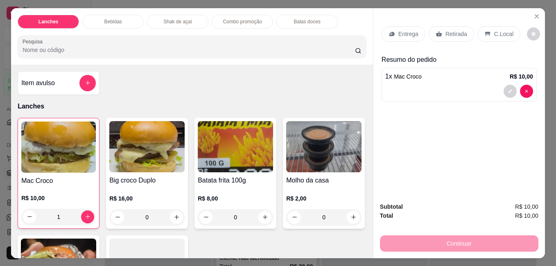
click at [256, 157] on img at bounding box center [235, 146] width 75 height 51
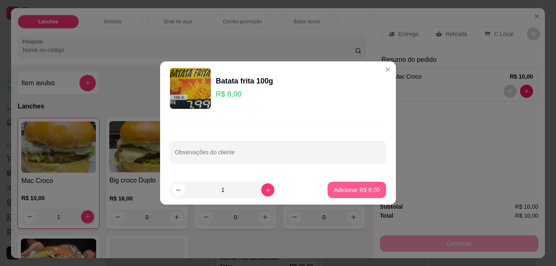
click at [346, 187] on p "Adicionar R$ 8,00" at bounding box center [356, 190] width 45 height 8
type input "1"
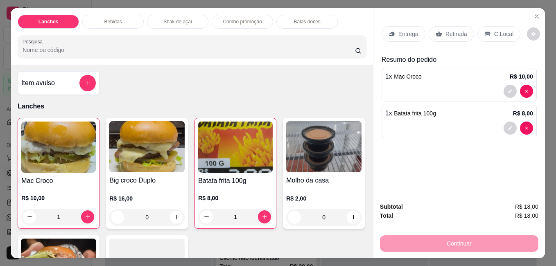
click at [489, 30] on div "C.Local" at bounding box center [499, 34] width 43 height 16
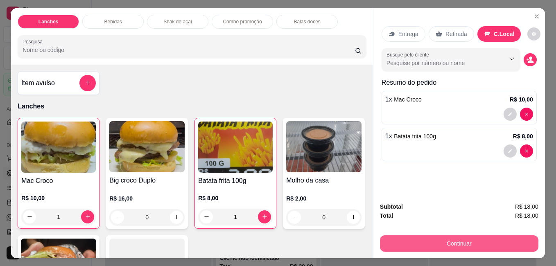
click at [474, 240] on button "Continuar" at bounding box center [459, 243] width 158 height 16
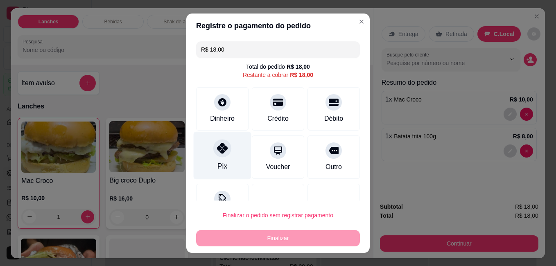
drag, startPoint x: 218, startPoint y: 152, endPoint x: 224, endPoint y: 161, distance: 11.6
click at [218, 152] on icon at bounding box center [222, 148] width 11 height 11
type input "R$ 0,00"
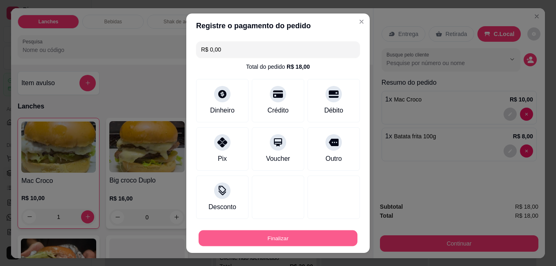
click at [257, 236] on button "Finalizar" at bounding box center [278, 238] width 159 height 16
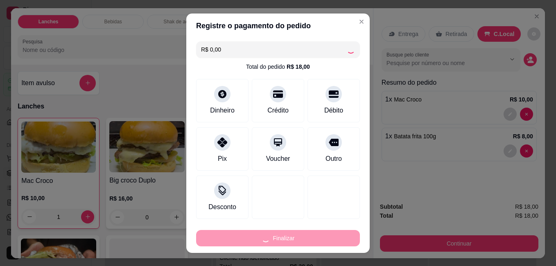
type input "0"
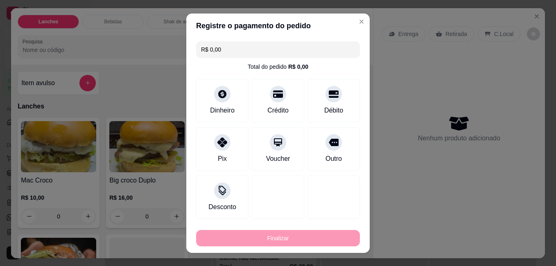
type input "-R$ 18,00"
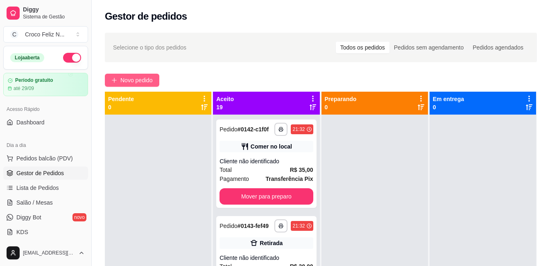
click at [145, 78] on span "Novo pedido" at bounding box center [136, 80] width 32 height 9
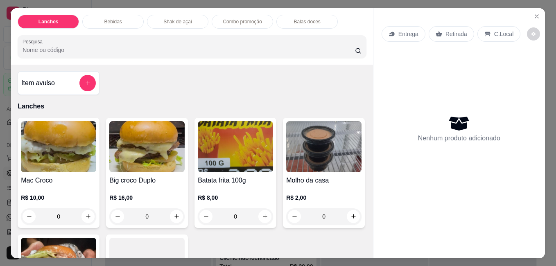
click at [69, 167] on img at bounding box center [58, 146] width 75 height 51
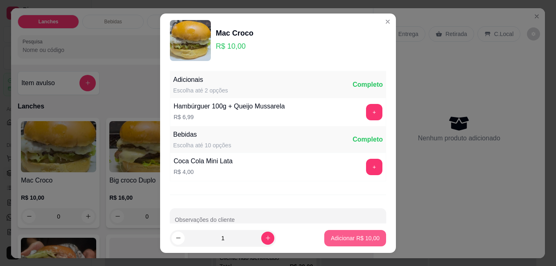
click at [346, 242] on p "Adicionar R$ 10,00" at bounding box center [355, 238] width 49 height 8
type input "1"
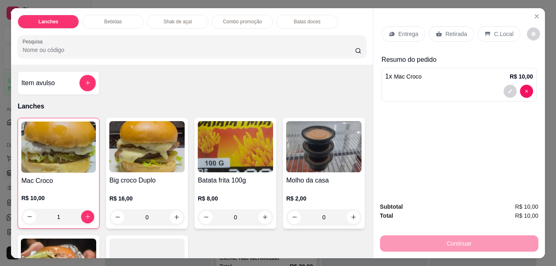
click at [457, 30] on p "Retirada" at bounding box center [457, 34] width 22 height 8
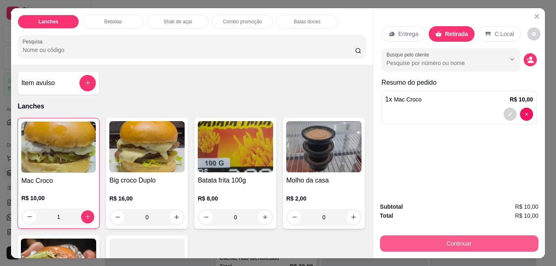
click at [458, 238] on button "Continuar" at bounding box center [459, 243] width 158 height 16
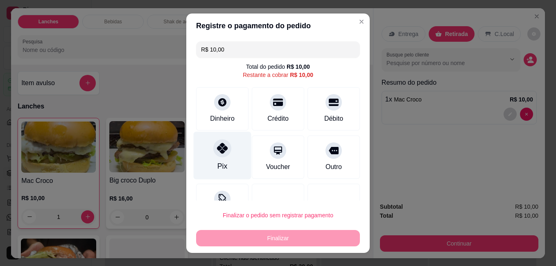
click at [228, 153] on div "Pix" at bounding box center [223, 155] width 58 height 48
type input "R$ 0,00"
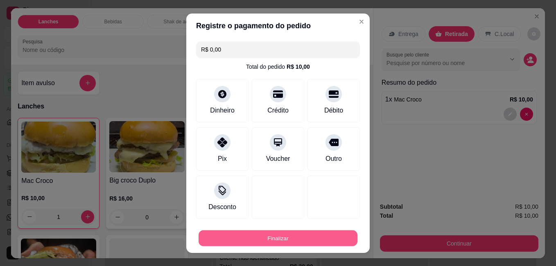
click at [263, 233] on button "Finalizar" at bounding box center [278, 238] width 159 height 16
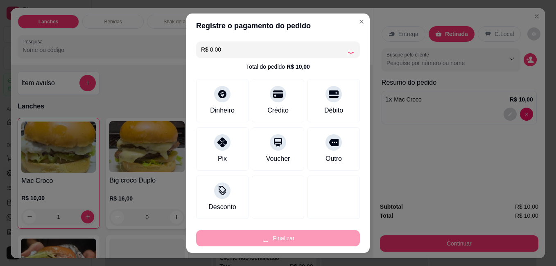
type input "0"
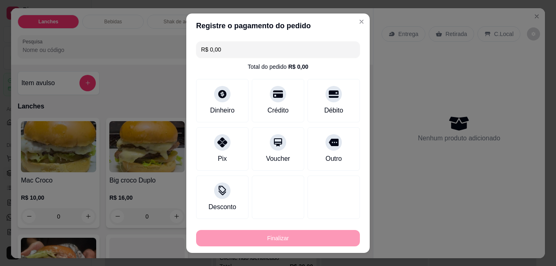
type input "-R$ 10,00"
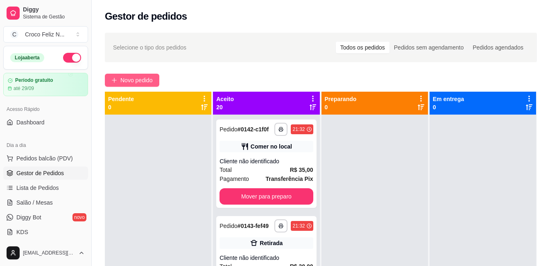
click at [130, 79] on span "Novo pedido" at bounding box center [136, 80] width 32 height 9
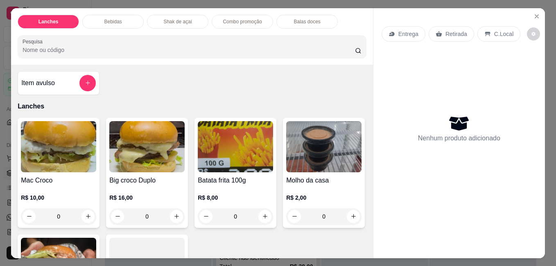
click at [71, 138] on img at bounding box center [58, 146] width 75 height 51
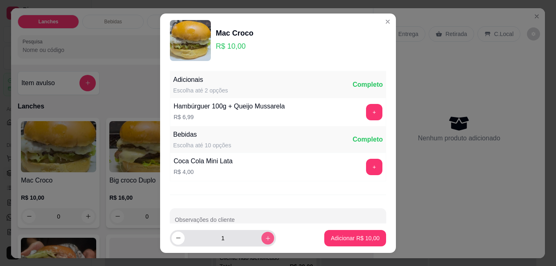
click at [265, 238] on icon "increase-product-quantity" at bounding box center [268, 238] width 6 height 6
click at [262, 239] on button "increase-product-quantity" at bounding box center [267, 238] width 13 height 13
type input "4"
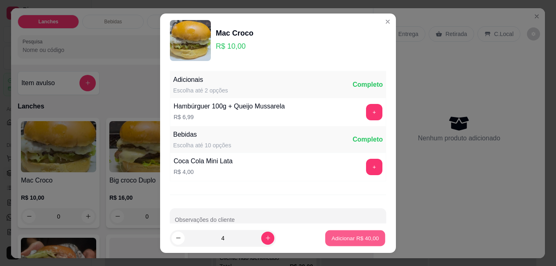
click at [339, 237] on p "Adicionar R$ 40,00" at bounding box center [356, 238] width 48 height 8
type input "4"
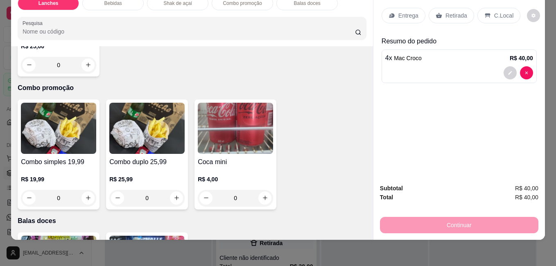
scroll to position [1024, 0]
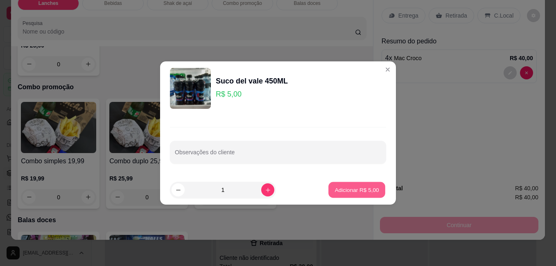
click at [353, 193] on p "Adicionar R$ 5,00" at bounding box center [357, 190] width 44 height 8
type input "1"
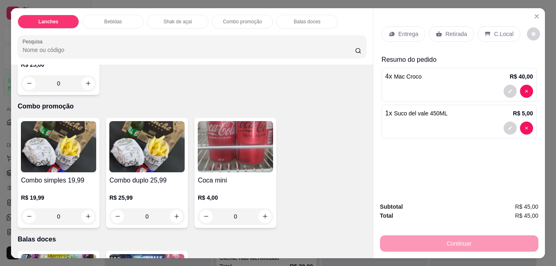
scroll to position [901, 0]
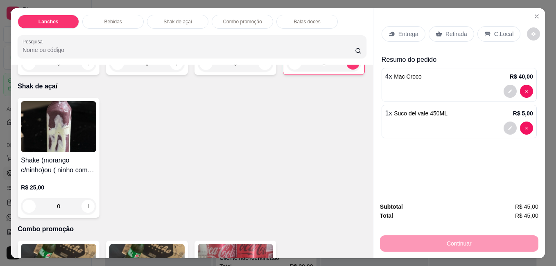
click at [462, 85] on div at bounding box center [459, 91] width 148 height 13
click at [494, 31] on p "C.Local" at bounding box center [503, 34] width 19 height 8
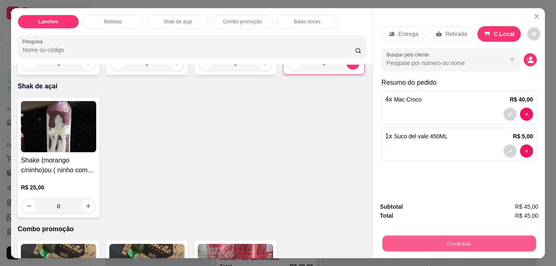
click at [484, 244] on button "Continuar" at bounding box center [459, 243] width 154 height 16
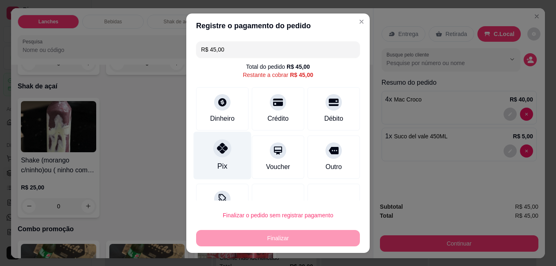
click at [224, 152] on div at bounding box center [222, 148] width 18 height 18
type input "R$ 0,00"
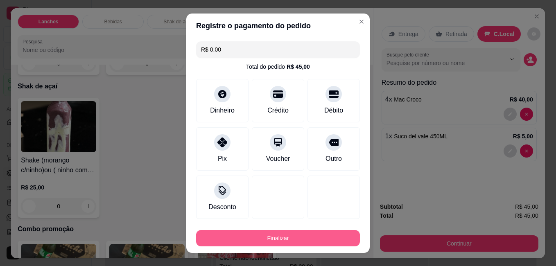
click at [310, 234] on button "Finalizar" at bounding box center [278, 238] width 164 height 16
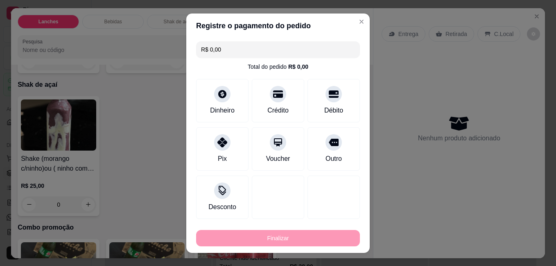
type input "0"
type input "-R$ 45,00"
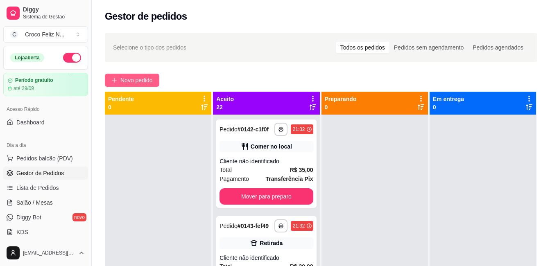
click at [134, 81] on span "Novo pedido" at bounding box center [136, 80] width 32 height 9
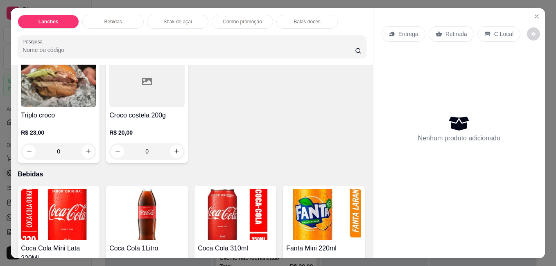
scroll to position [205, 0]
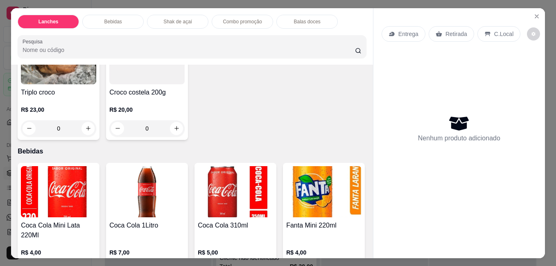
click at [96, 93] on h4 "Triplo croco" at bounding box center [58, 93] width 75 height 10
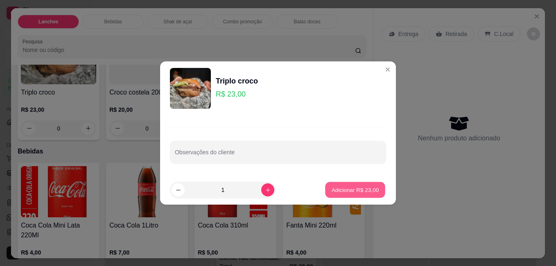
click at [352, 193] on p "Adicionar R$ 23,00" at bounding box center [356, 190] width 48 height 8
type input "1"
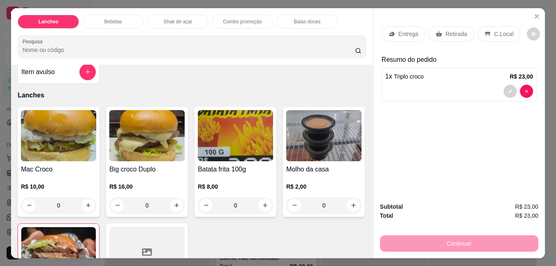
scroll to position [0, 0]
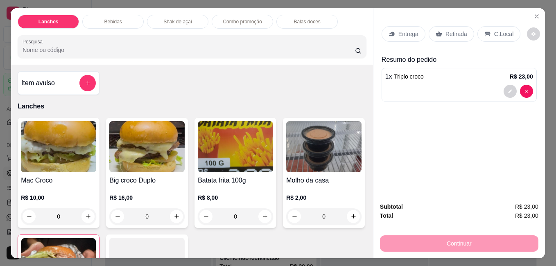
click at [157, 147] on img at bounding box center [146, 146] width 75 height 51
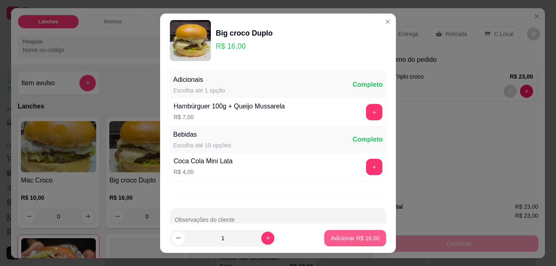
click at [346, 238] on p "Adicionar R$ 16,00" at bounding box center [355, 238] width 49 height 8
type input "1"
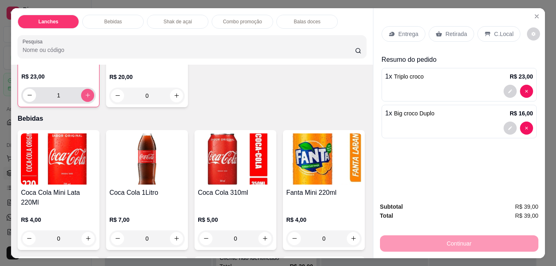
scroll to position [246, 0]
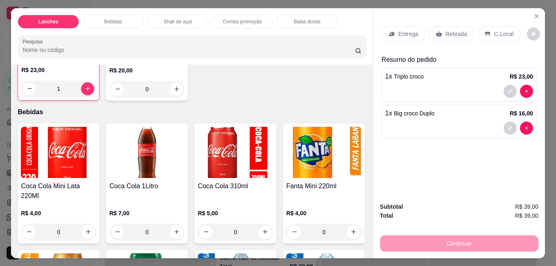
click at [149, 151] on img at bounding box center [146, 152] width 75 height 51
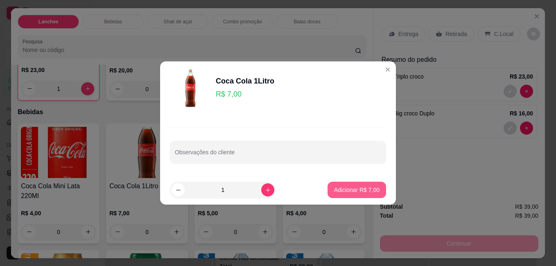
click at [328, 185] on button "Adicionar R$ 7,00" at bounding box center [357, 190] width 59 height 16
type input "1"
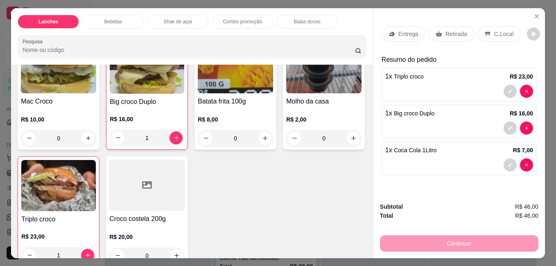
scroll to position [0, 0]
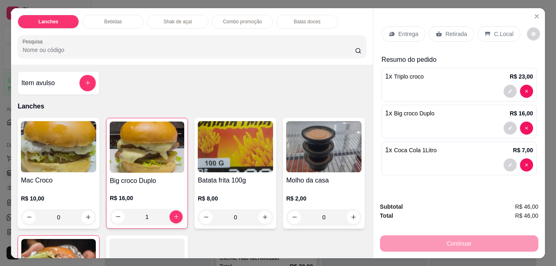
click at [243, 151] on img at bounding box center [235, 146] width 75 height 51
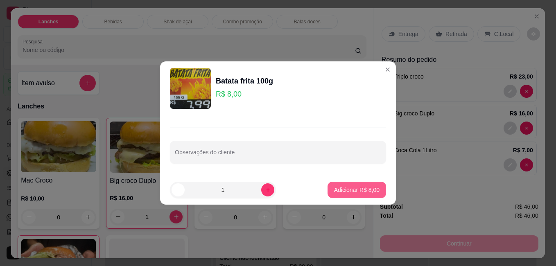
click at [347, 189] on p "Adicionar R$ 8,00" at bounding box center [356, 190] width 45 height 8
type input "1"
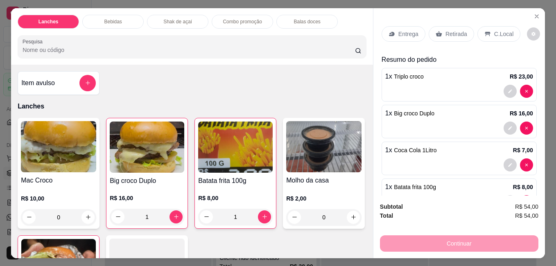
click at [489, 32] on div "C.Local" at bounding box center [499, 34] width 43 height 16
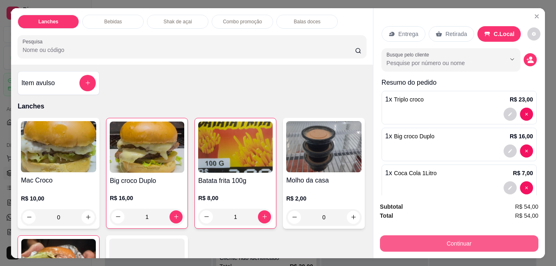
click at [474, 238] on button "Continuar" at bounding box center [459, 243] width 158 height 16
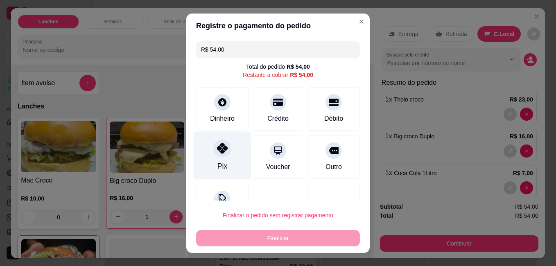
click at [215, 161] on div "Pix" at bounding box center [223, 155] width 58 height 48
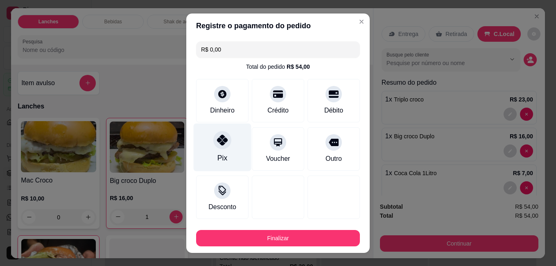
type input "R$ 0,00"
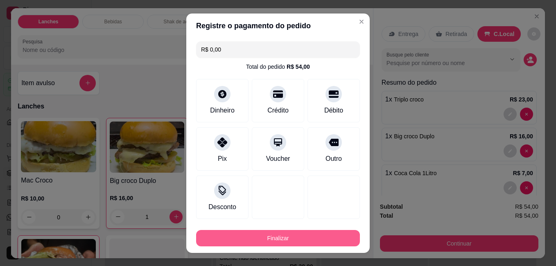
click at [293, 238] on button "Finalizar" at bounding box center [278, 238] width 164 height 16
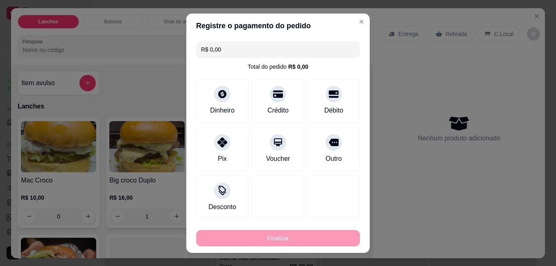
type input "0"
type input "-R$ 54,00"
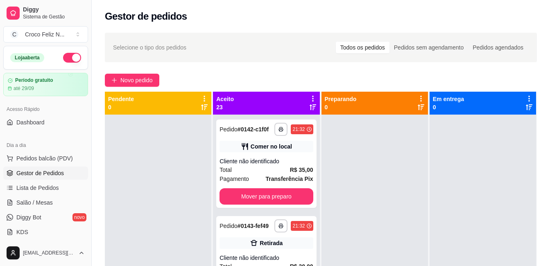
click at [310, 98] on icon at bounding box center [312, 98] width 7 height 7
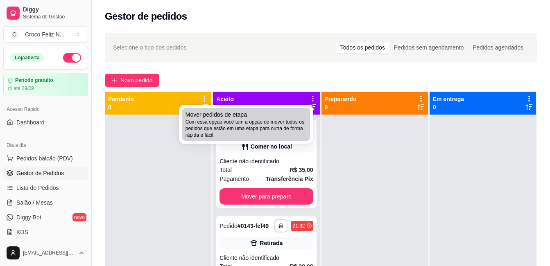
click at [272, 125] on span "Com essa opção você tem a opção de mover todos os pedidos que estão em uma etap…" at bounding box center [246, 129] width 121 height 20
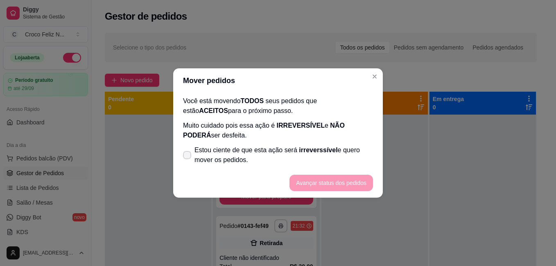
click at [205, 154] on span "Estou ciente de que esta ação será irreverssível e quero mover os pedidos." at bounding box center [284, 155] width 179 height 20
click at [188, 157] on input "Estou ciente de que esta ação será irreverssível e quero mover os pedidos." at bounding box center [185, 159] width 5 height 5
checkbox input "true"
click at [296, 177] on button "Avançar status dos pedidos" at bounding box center [332, 183] width 84 height 16
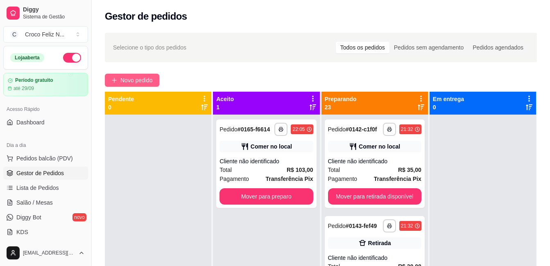
click at [147, 80] on span "Novo pedido" at bounding box center [136, 80] width 32 height 9
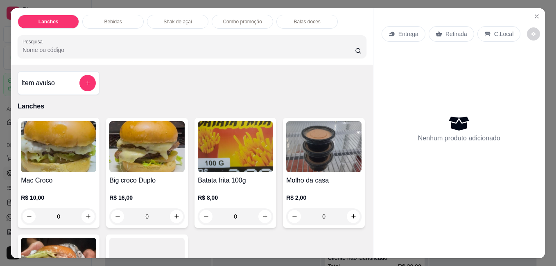
scroll to position [205, 0]
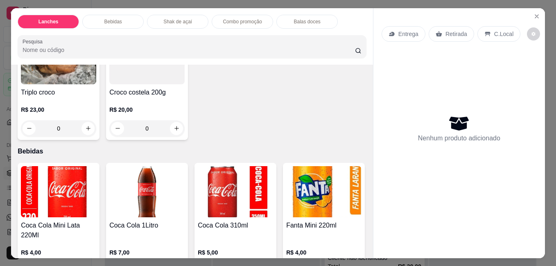
click at [143, 184] on img at bounding box center [146, 191] width 75 height 51
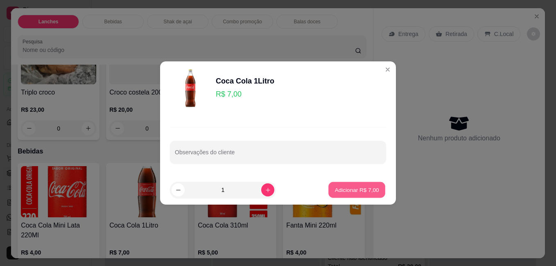
click at [359, 190] on p "Adicionar R$ 7,00" at bounding box center [357, 190] width 44 height 8
type input "1"
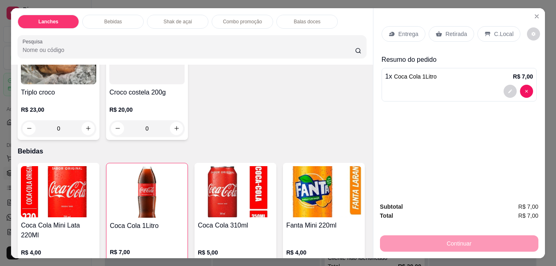
click at [494, 30] on p "C.Local" at bounding box center [503, 34] width 19 height 8
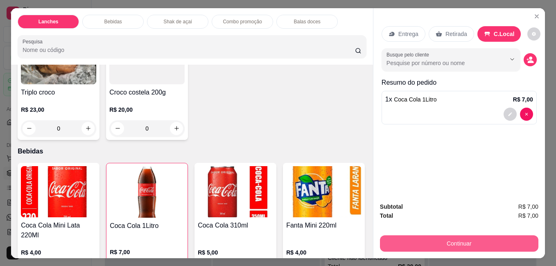
click at [478, 238] on button "Continuar" at bounding box center [459, 243] width 158 height 16
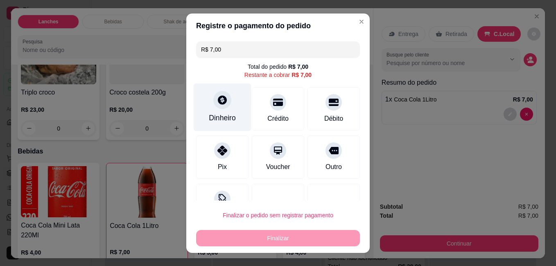
click at [220, 105] on icon at bounding box center [222, 100] width 11 height 11
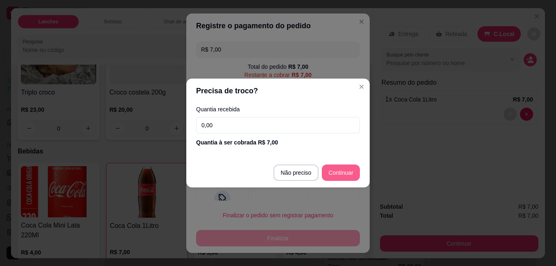
type input "R$ 0,00"
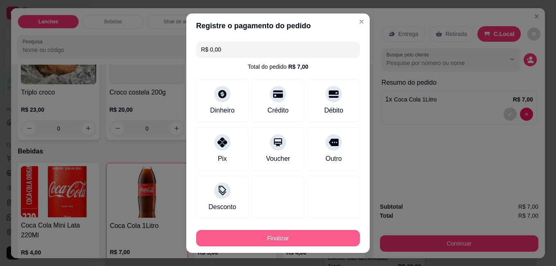
click at [319, 238] on button "Finalizar" at bounding box center [278, 238] width 164 height 16
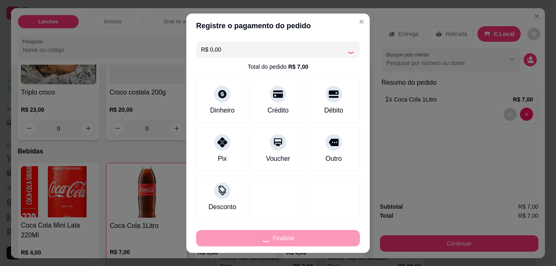
type input "0"
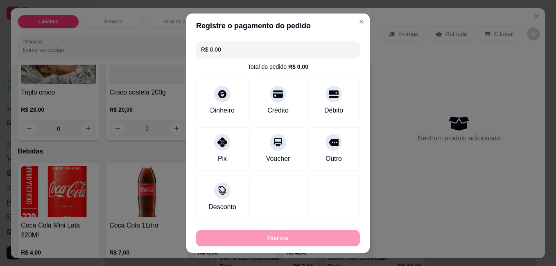
type input "-R$ 7,00"
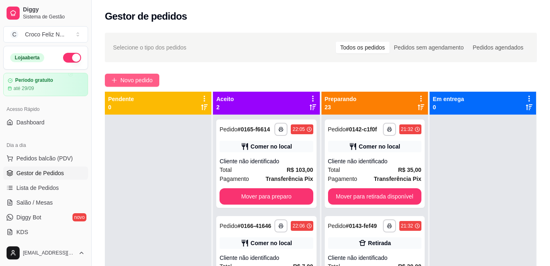
click at [136, 83] on span "Novo pedido" at bounding box center [136, 80] width 32 height 9
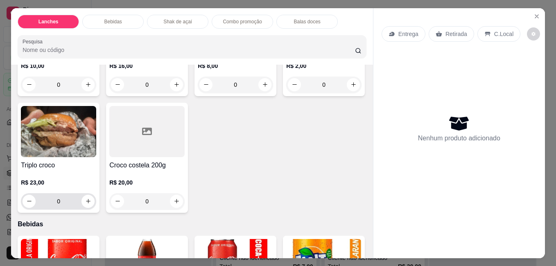
scroll to position [164, 0]
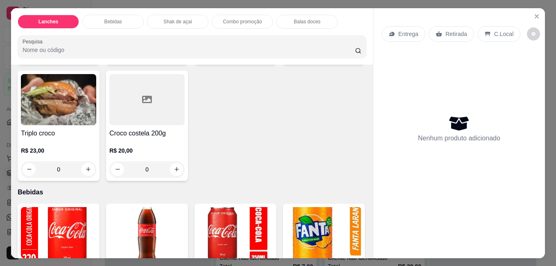
click at [157, 216] on img at bounding box center [146, 232] width 75 height 51
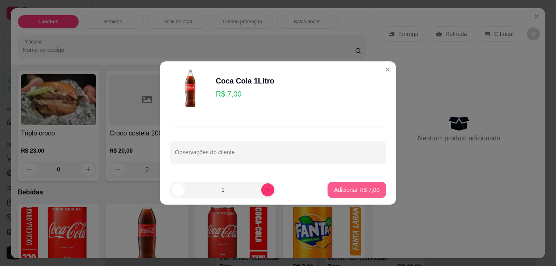
click at [361, 189] on p "Adicionar R$ 7,00" at bounding box center [356, 190] width 45 height 8
type input "1"
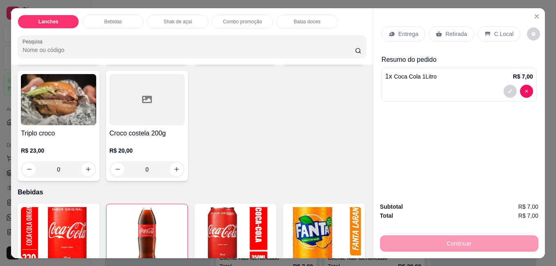
click at [494, 33] on p "C.Local" at bounding box center [503, 34] width 19 height 8
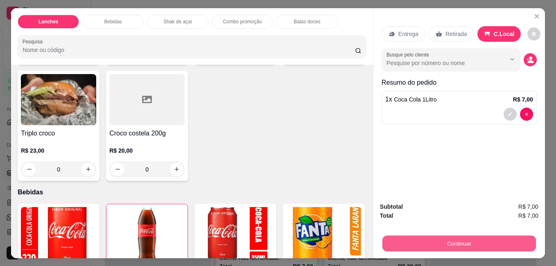
click at [469, 240] on button "Continuar" at bounding box center [459, 243] width 154 height 16
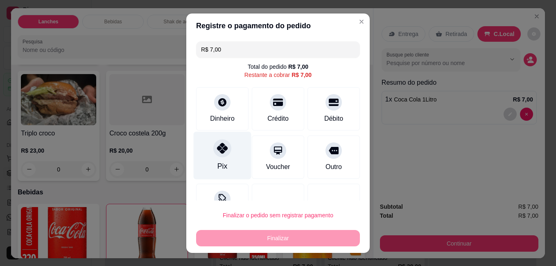
click at [224, 163] on div "Pix" at bounding box center [223, 155] width 58 height 48
type input "R$ 0,00"
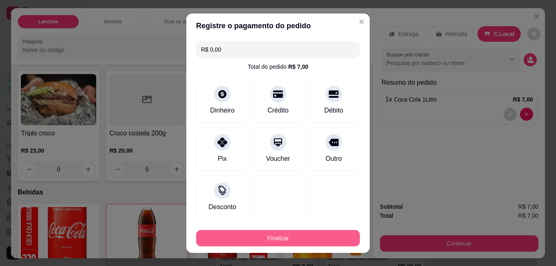
click at [278, 237] on button "Finalizar" at bounding box center [278, 238] width 164 height 16
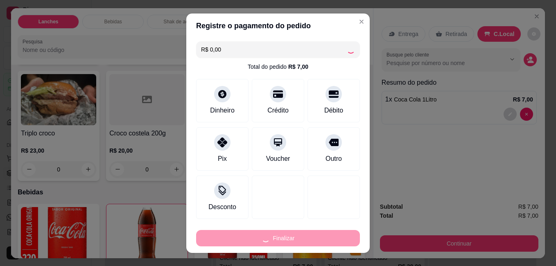
type input "0"
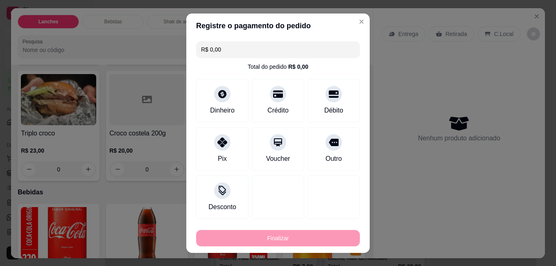
type input "-R$ 7,00"
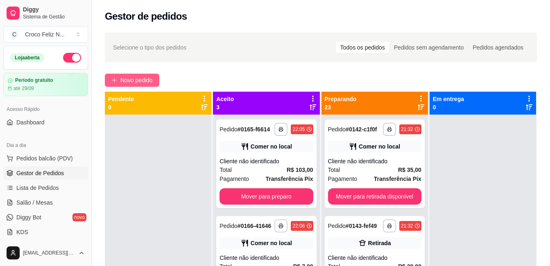
click at [134, 82] on span "Novo pedido" at bounding box center [136, 80] width 32 height 9
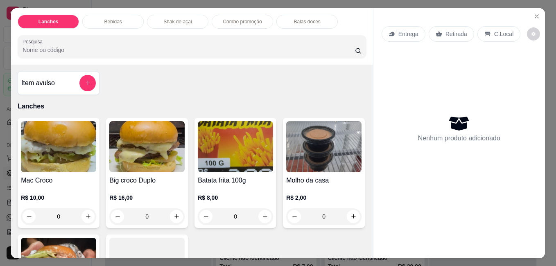
click at [74, 186] on div "R$ 10,00 0" at bounding box center [58, 205] width 75 height 39
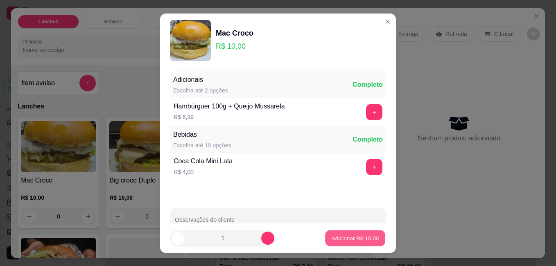
click at [337, 240] on p "Adicionar R$ 10,00" at bounding box center [356, 238] width 48 height 8
type input "1"
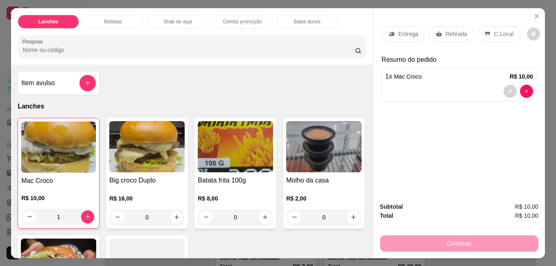
click at [147, 133] on img at bounding box center [146, 146] width 75 height 51
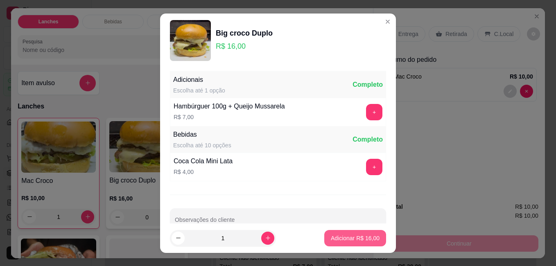
click at [366, 235] on p "Adicionar R$ 16,00" at bounding box center [355, 238] width 49 height 8
type input "1"
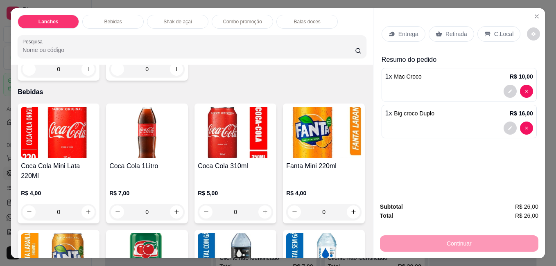
scroll to position [287, 0]
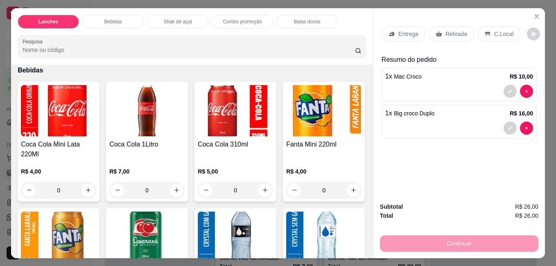
click at [234, 142] on h4 "Coca Cola 310ml" at bounding box center [235, 145] width 75 height 10
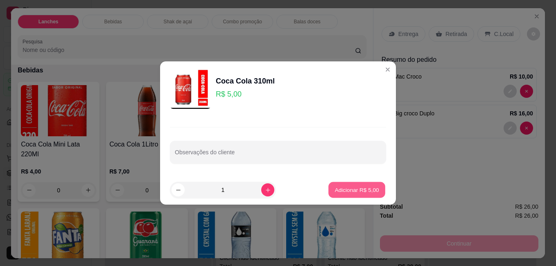
click at [363, 192] on p "Adicionar R$ 5,00" at bounding box center [357, 190] width 44 height 8
type input "1"
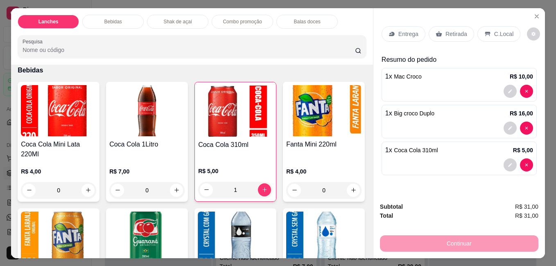
click at [501, 30] on p "C.Local" at bounding box center [503, 34] width 19 height 8
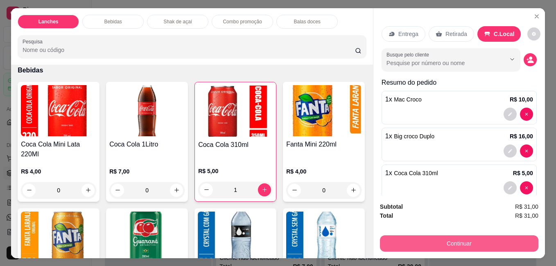
click at [487, 240] on button "Continuar" at bounding box center [459, 243] width 158 height 16
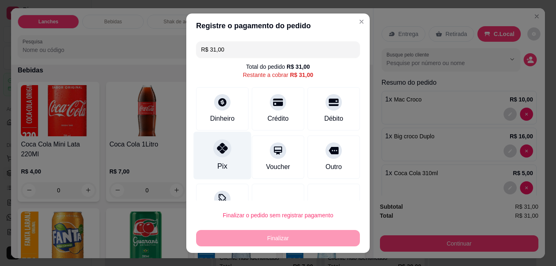
click at [219, 156] on div at bounding box center [222, 148] width 18 height 18
type input "R$ 0,00"
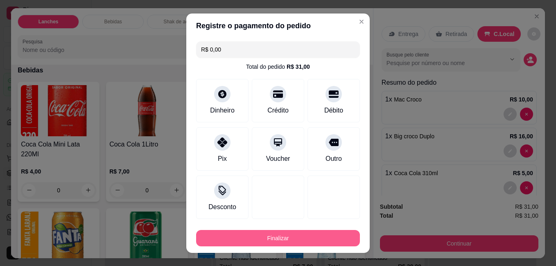
click at [276, 235] on button "Finalizar" at bounding box center [278, 238] width 164 height 16
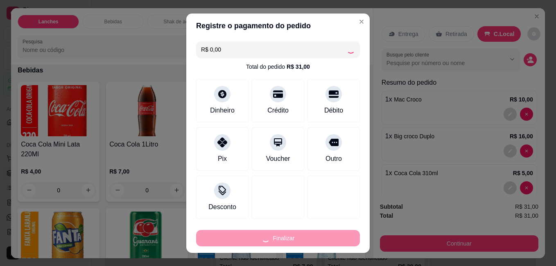
type input "0"
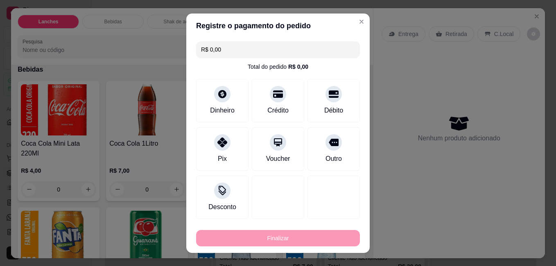
type input "-R$ 31,00"
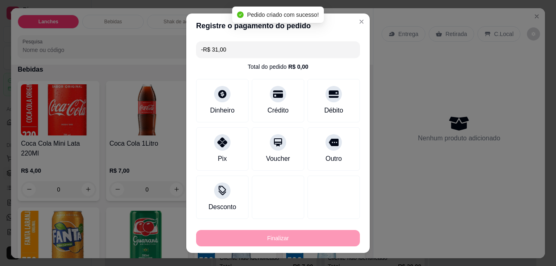
scroll to position [286, 0]
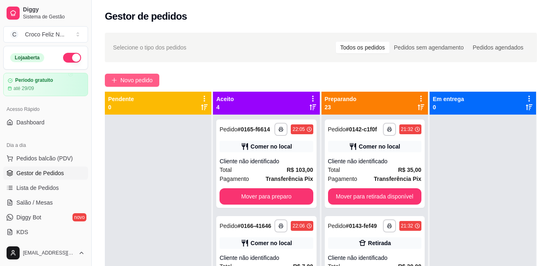
click at [147, 84] on span "Novo pedido" at bounding box center [136, 80] width 32 height 9
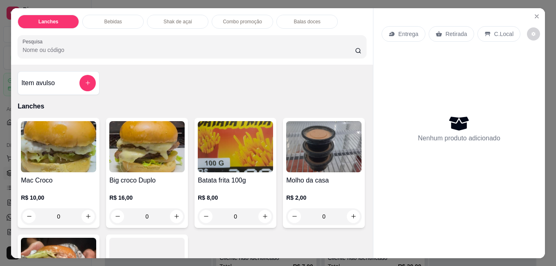
click at [117, 138] on img at bounding box center [146, 146] width 75 height 51
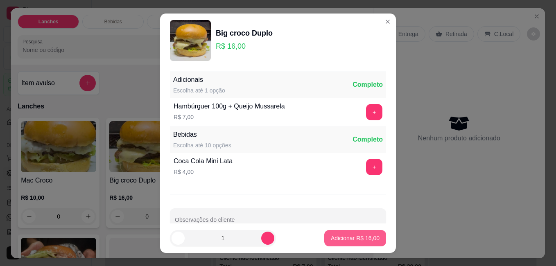
click at [334, 241] on p "Adicionar R$ 16,00" at bounding box center [355, 238] width 49 height 8
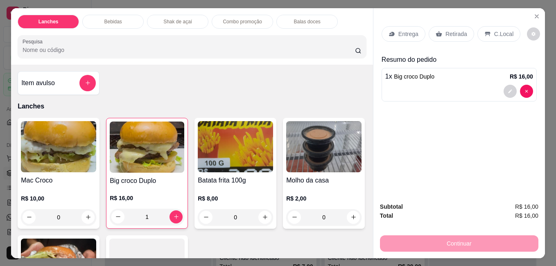
type input "1"
click at [457, 32] on p "Retirada" at bounding box center [457, 34] width 22 height 8
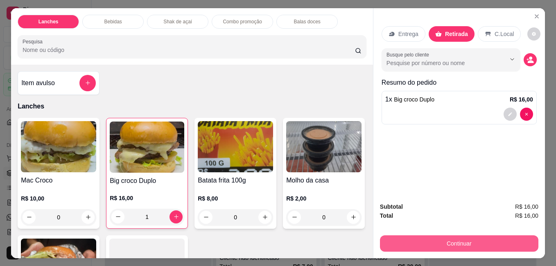
click at [474, 245] on button "Continuar" at bounding box center [459, 243] width 158 height 16
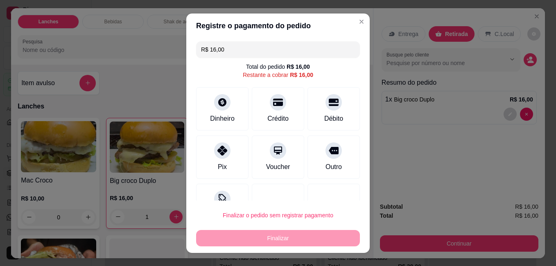
drag, startPoint x: 215, startPoint y: 159, endPoint x: 230, endPoint y: 172, distance: 19.4
click at [229, 170] on div "Pix" at bounding box center [222, 157] width 52 height 43
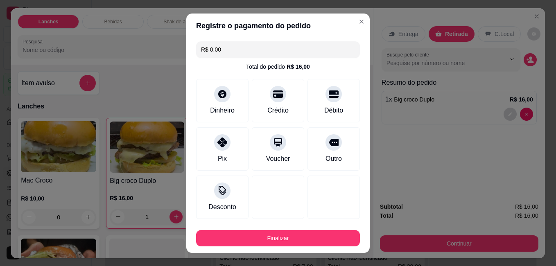
type input "R$ 0,00"
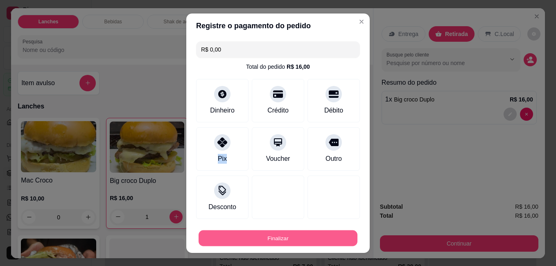
click at [271, 236] on button "Finalizar" at bounding box center [278, 238] width 159 height 16
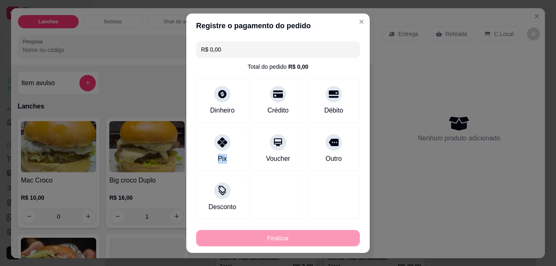
type input "0"
type input "-R$ 16,00"
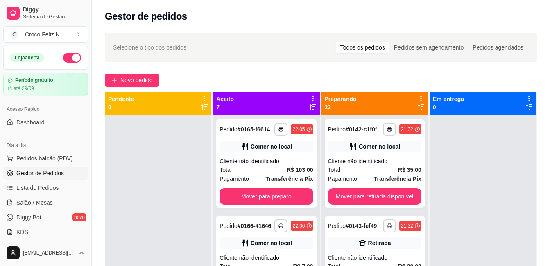
click at [309, 97] on icon at bounding box center [312, 98] width 7 height 7
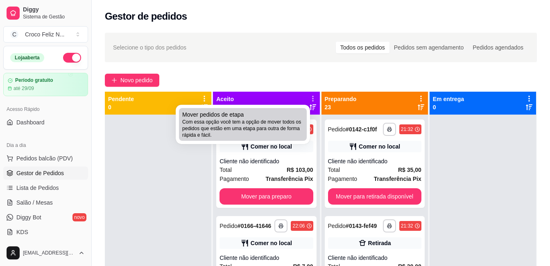
click at [263, 118] on div "Mover pedidos de etapa Com essa opção você tem a opção de mover todos os pedido…" at bounding box center [242, 125] width 121 height 28
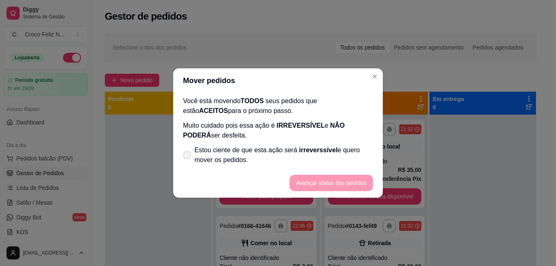
click at [240, 153] on span "Estou ciente de que esta ação será irreverssível e quero mover os pedidos." at bounding box center [284, 155] width 179 height 20
click at [188, 157] on input "Estou ciente de que esta ação será irreverssível e quero mover os pedidos." at bounding box center [185, 159] width 5 height 5
checkbox input "true"
click at [326, 180] on button "Avançar status dos pedidos" at bounding box center [331, 183] width 81 height 16
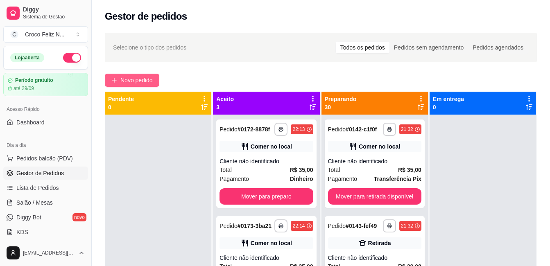
click at [127, 84] on span "Novo pedido" at bounding box center [136, 80] width 32 height 9
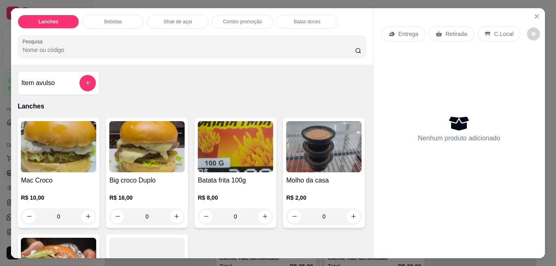
click at [73, 152] on img at bounding box center [58, 146] width 75 height 51
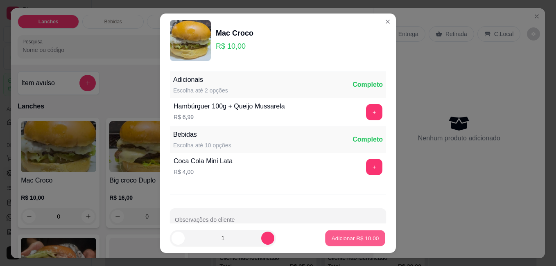
click at [366, 237] on p "Adicionar R$ 10,00" at bounding box center [356, 238] width 48 height 8
type input "1"
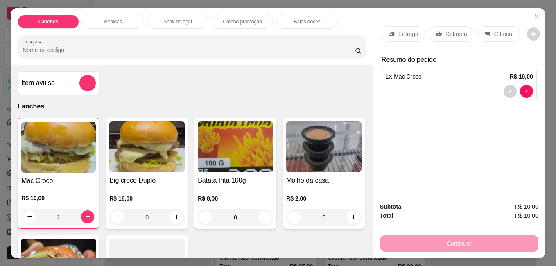
click at [252, 138] on img at bounding box center [235, 146] width 75 height 51
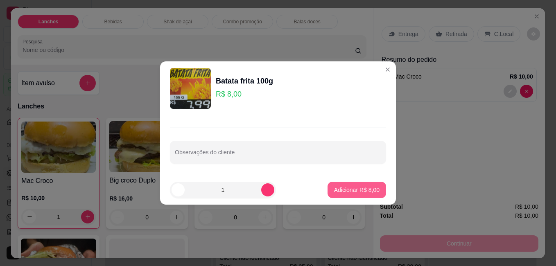
click at [357, 194] on button "Adicionar R$ 8,00" at bounding box center [357, 190] width 59 height 16
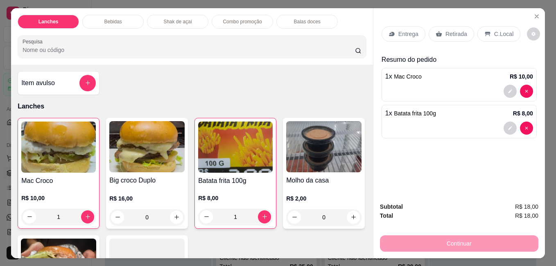
type input "1"
click at [453, 34] on p "Retirada" at bounding box center [457, 34] width 22 height 8
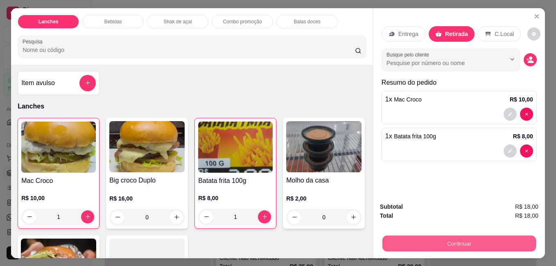
click at [454, 239] on button "Continuar" at bounding box center [459, 243] width 154 height 16
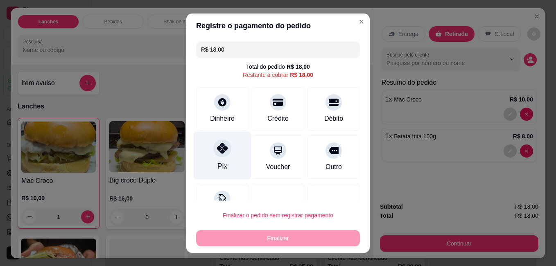
click at [206, 149] on div "Pix" at bounding box center [223, 155] width 58 height 48
type input "R$ 0,00"
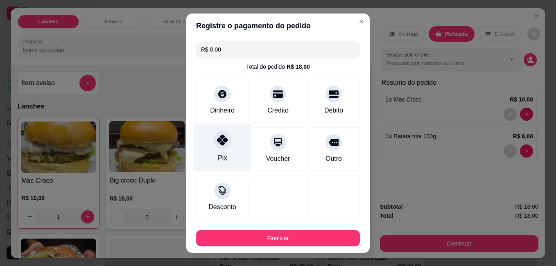
drag, startPoint x: 215, startPoint y: 147, endPoint x: 215, endPoint y: 152, distance: 4.5
click at [215, 148] on div at bounding box center [222, 140] width 18 height 18
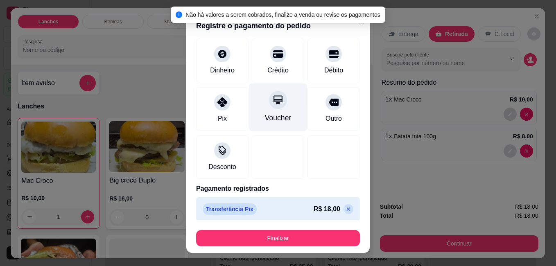
scroll to position [45, 0]
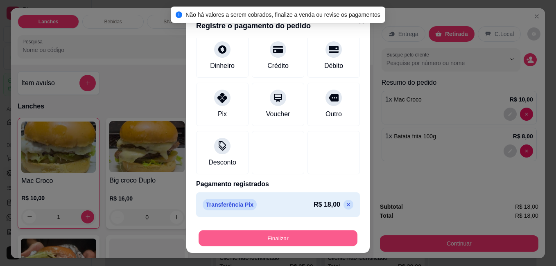
click at [305, 243] on button "Finalizar" at bounding box center [278, 238] width 159 height 16
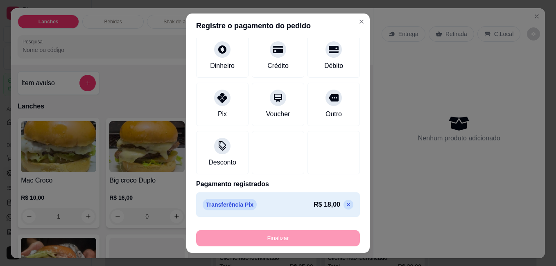
type input "0"
type input "-R$ 18,00"
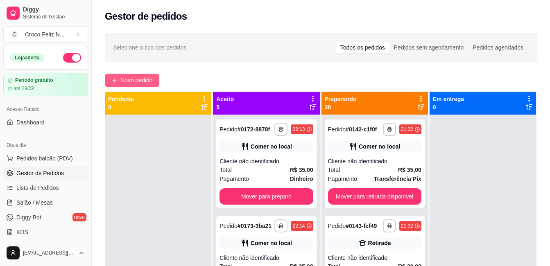
click at [127, 83] on span "Novo pedido" at bounding box center [136, 80] width 32 height 9
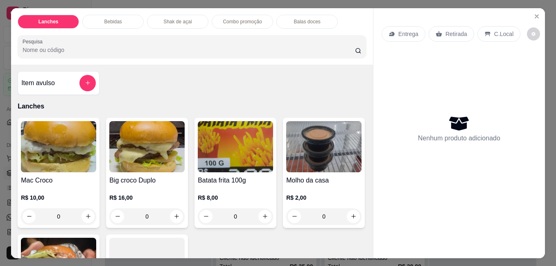
click at [94, 147] on div "Mac Croco R$ 10,00 0" at bounding box center [59, 173] width 82 height 110
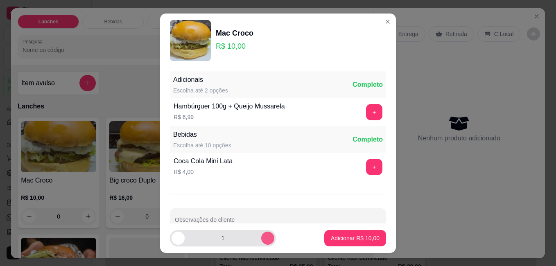
click at [266, 239] on icon "increase-product-quantity" at bounding box center [268, 238] width 5 height 5
click at [266, 239] on icon "increase-product-quantity" at bounding box center [268, 238] width 4 height 4
type input "3"
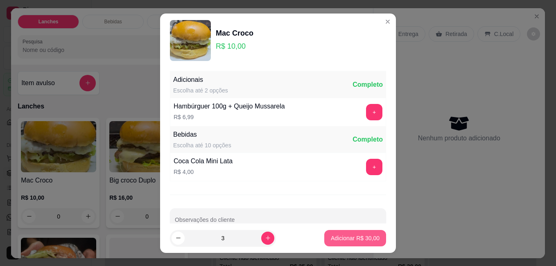
click at [342, 236] on p "Adicionar R$ 30,00" at bounding box center [355, 238] width 49 height 8
type input "3"
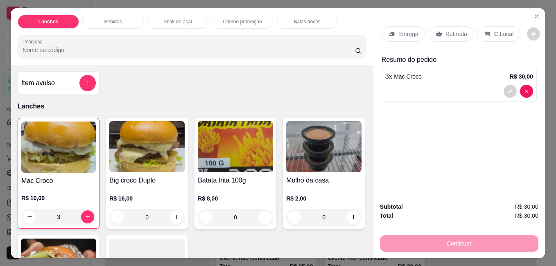
click at [457, 32] on p "Retirada" at bounding box center [457, 34] width 22 height 8
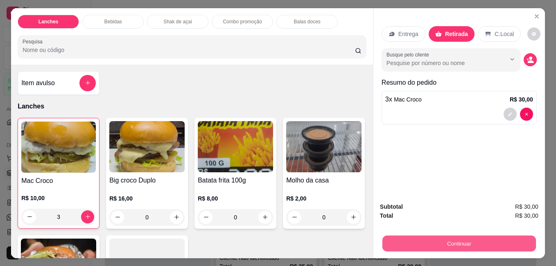
click at [460, 235] on button "Continuar" at bounding box center [459, 243] width 154 height 16
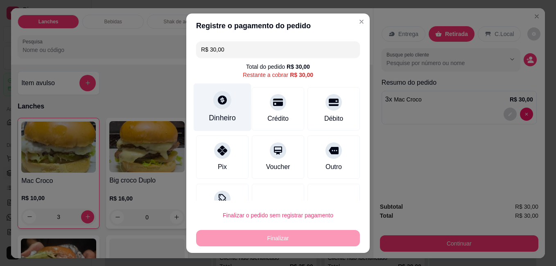
click at [211, 118] on div "Dinheiro" at bounding box center [222, 118] width 27 height 11
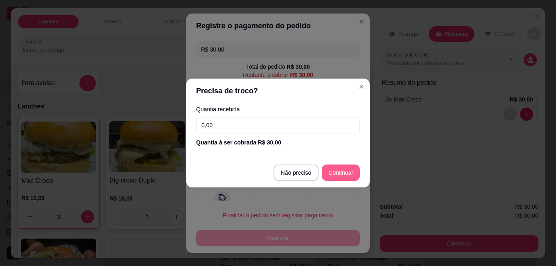
type input "R$ 0,00"
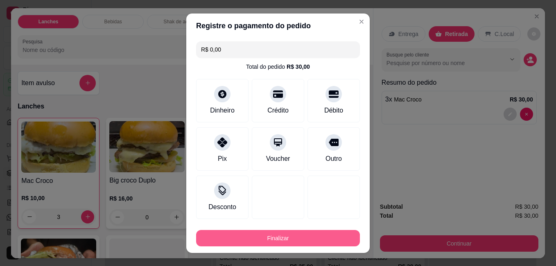
click at [328, 236] on button "Finalizar" at bounding box center [278, 238] width 164 height 16
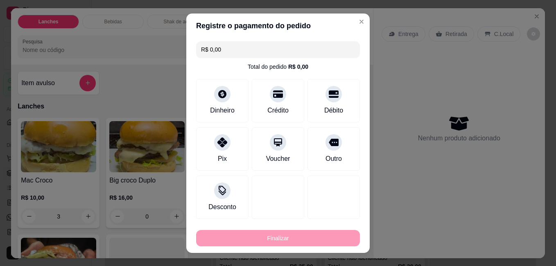
type input "0"
type input "-R$ 30,00"
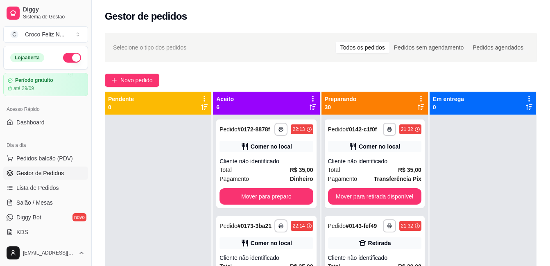
click at [312, 97] on icon at bounding box center [313, 99] width 2 height 6
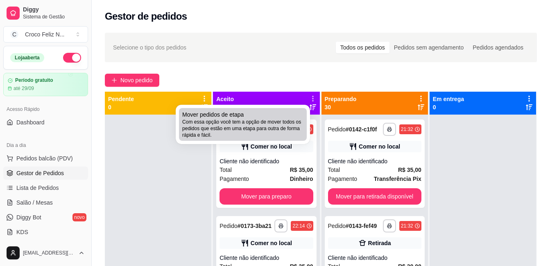
click at [259, 115] on div "Mover pedidos de etapa Com essa opção você tem a opção de mover todos os pedido…" at bounding box center [242, 125] width 121 height 28
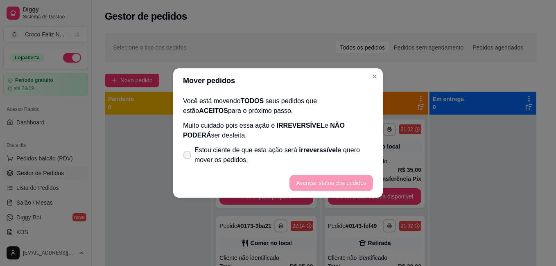
click at [226, 152] on span "Estou ciente de que esta ação será irreverssível e quero mover os pedidos." at bounding box center [284, 155] width 179 height 20
click at [188, 157] on input "Estou ciente de que esta ação será irreverssível e quero mover os pedidos." at bounding box center [185, 159] width 5 height 5
checkbox input "true"
click at [324, 183] on button "Avançar status dos pedidos" at bounding box center [331, 183] width 81 height 16
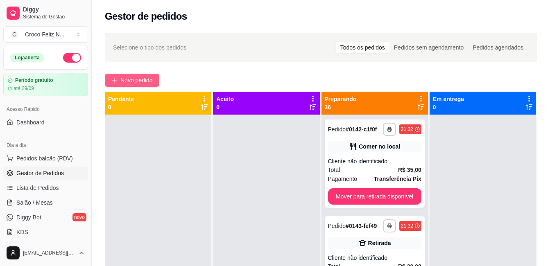
click at [131, 82] on span "Novo pedido" at bounding box center [136, 80] width 32 height 9
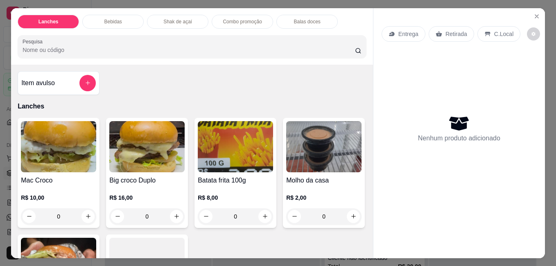
click at [81, 135] on img at bounding box center [58, 146] width 75 height 51
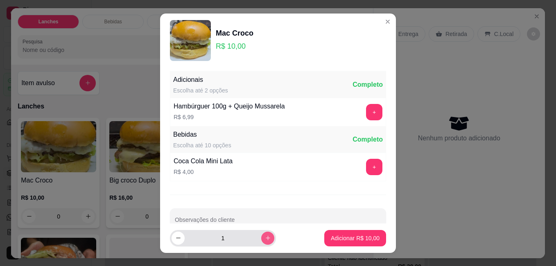
click at [261, 242] on button "increase-product-quantity" at bounding box center [267, 238] width 13 height 13
type input "5"
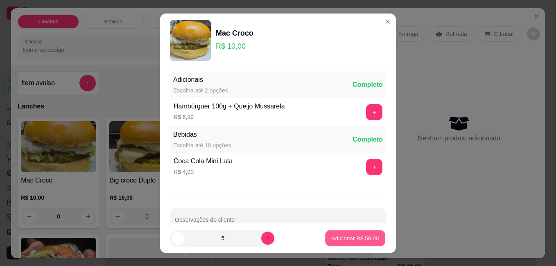
click at [349, 241] on p "Adicionar R$ 50,00" at bounding box center [356, 238] width 48 height 8
type input "5"
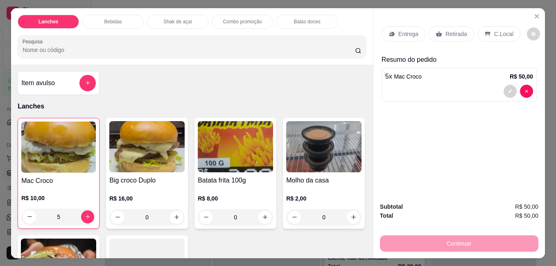
click at [446, 30] on p "Retirada" at bounding box center [457, 34] width 22 height 8
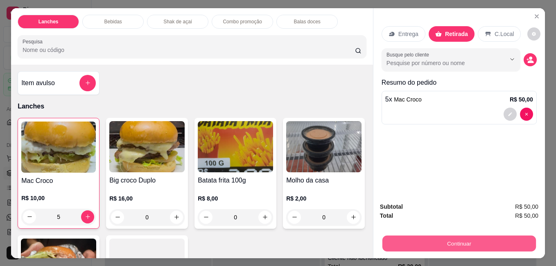
click at [453, 240] on button "Continuar" at bounding box center [459, 243] width 154 height 16
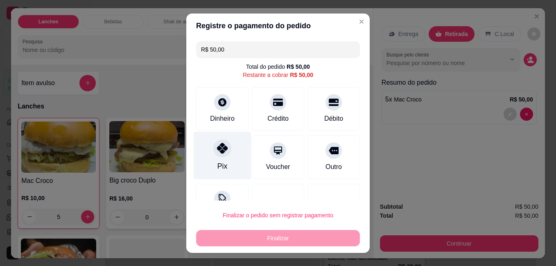
click at [215, 160] on div "Pix" at bounding box center [223, 155] width 58 height 48
type input "R$ 0,00"
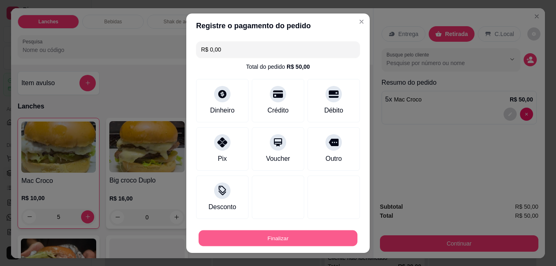
click at [318, 236] on button "Finalizar" at bounding box center [278, 238] width 159 height 16
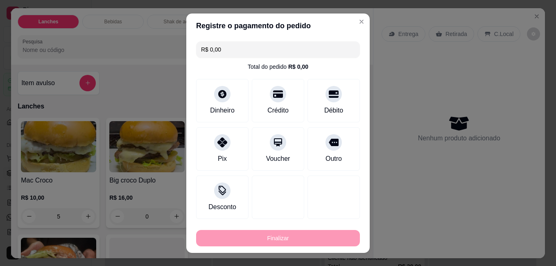
type input "0"
type input "-R$ 50,00"
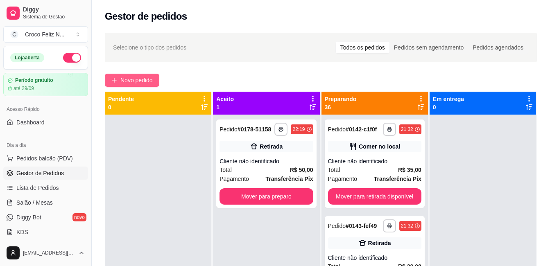
click at [124, 84] on span "Novo pedido" at bounding box center [136, 80] width 32 height 9
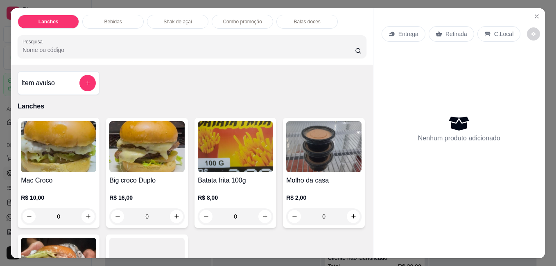
click at [52, 162] on img at bounding box center [58, 146] width 75 height 51
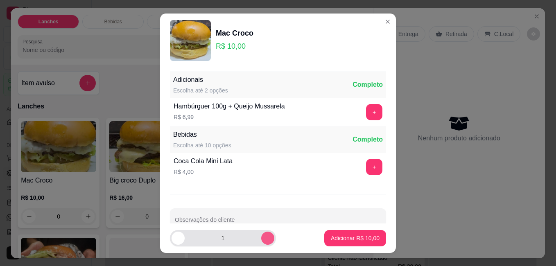
click at [265, 240] on icon "increase-product-quantity" at bounding box center [268, 238] width 6 height 6
type input "2"
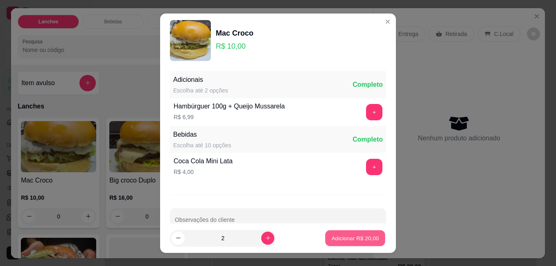
click at [325, 237] on button "Adicionar R$ 20,00" at bounding box center [355, 238] width 60 height 16
type input "2"
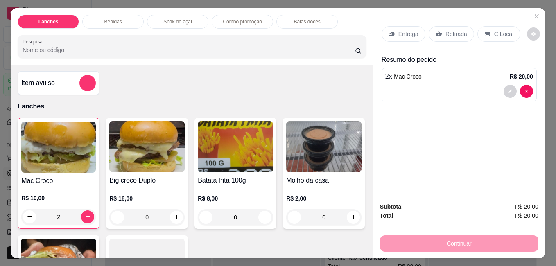
click at [462, 33] on p "Retirada" at bounding box center [457, 34] width 22 height 8
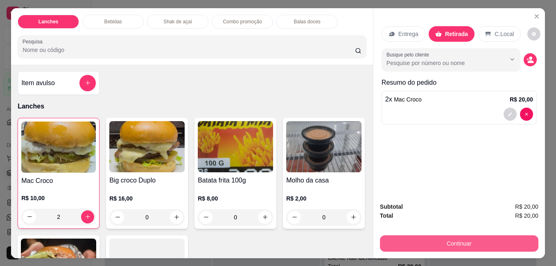
click at [461, 236] on button "Continuar" at bounding box center [459, 243] width 158 height 16
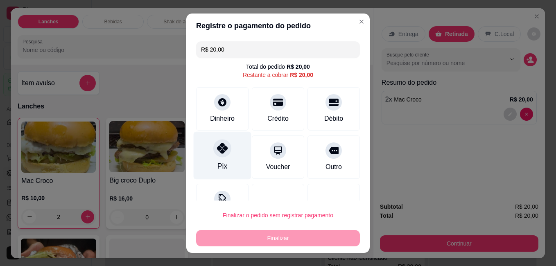
click at [226, 148] on div "Pix" at bounding box center [223, 155] width 58 height 48
type input "R$ 0,00"
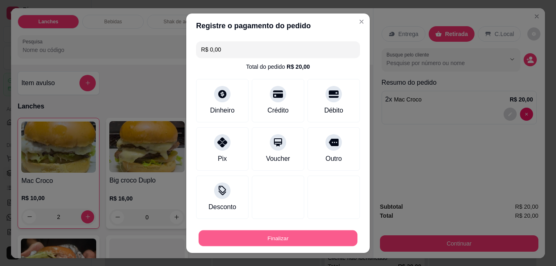
click at [267, 239] on button "Finalizar" at bounding box center [278, 238] width 159 height 16
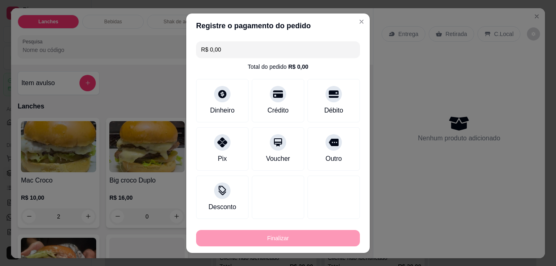
type input "0"
type input "-R$ 20,00"
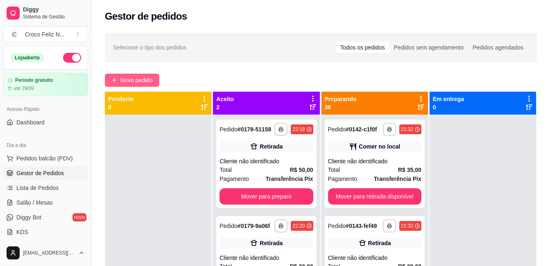
click at [130, 85] on button "Novo pedido" at bounding box center [132, 80] width 54 height 13
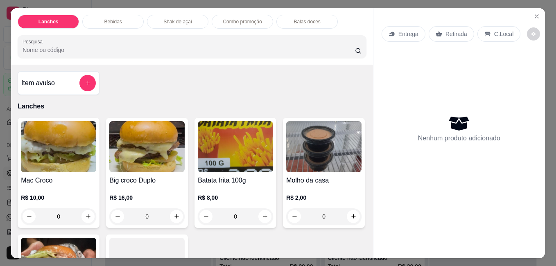
click at [50, 152] on img at bounding box center [58, 146] width 75 height 51
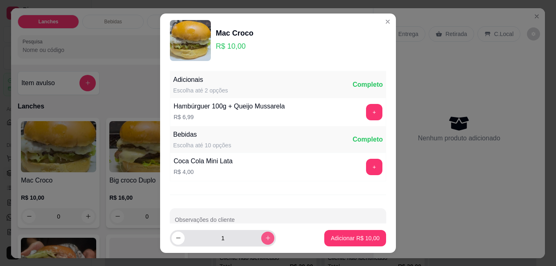
click at [266, 237] on icon "increase-product-quantity" at bounding box center [268, 238] width 5 height 5
click at [266, 237] on icon "increase-product-quantity" at bounding box center [268, 238] width 4 height 4
click at [265, 237] on icon "increase-product-quantity" at bounding box center [268, 238] width 6 height 6
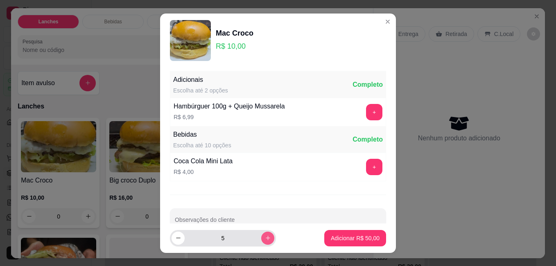
type input "6"
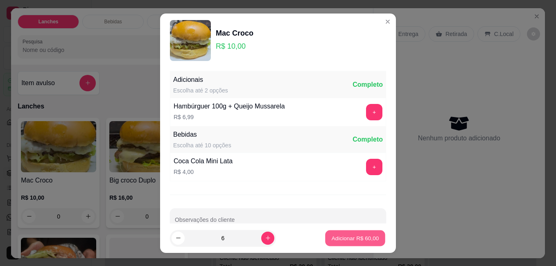
click at [332, 236] on p "Adicionar R$ 60,00" at bounding box center [356, 238] width 48 height 8
type input "6"
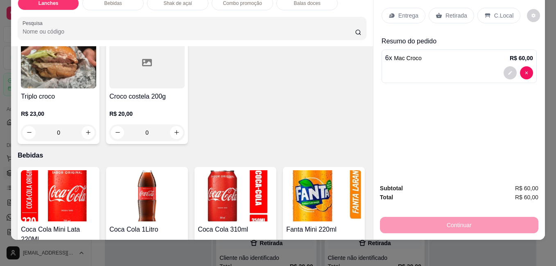
scroll to position [205, 0]
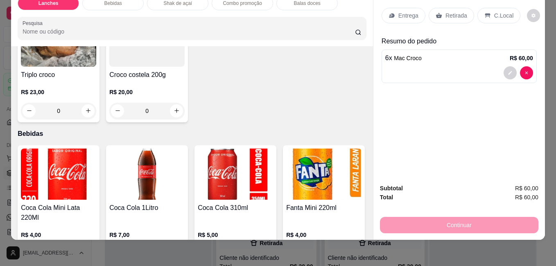
click at [144, 159] on img at bounding box center [146, 174] width 75 height 51
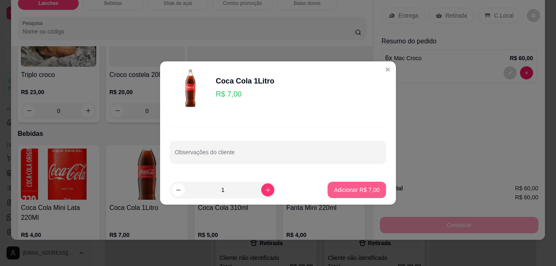
click at [364, 187] on p "Adicionar R$ 7,00" at bounding box center [356, 190] width 45 height 8
type input "1"
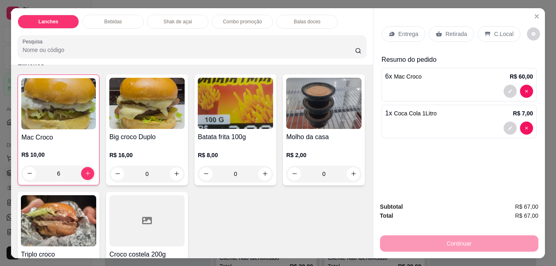
scroll to position [41, 0]
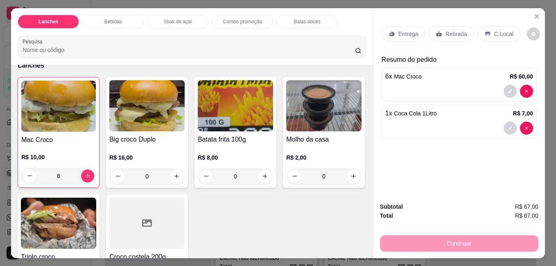
click at [484, 32] on icon at bounding box center [487, 34] width 7 height 7
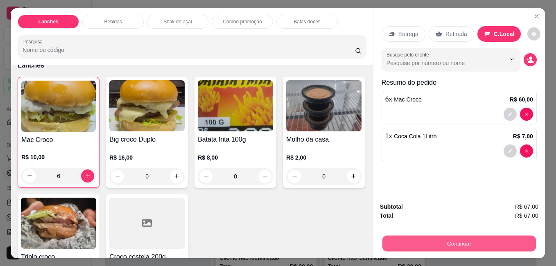
click at [483, 235] on button "Continuar" at bounding box center [459, 243] width 154 height 16
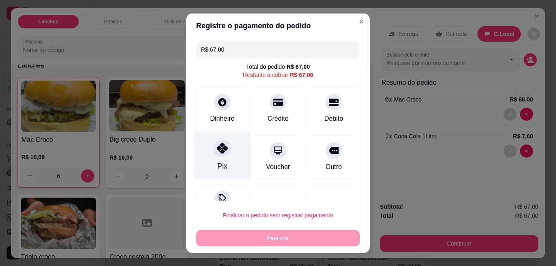
click at [217, 165] on div "Pix" at bounding box center [222, 166] width 10 height 11
type input "R$ 0,00"
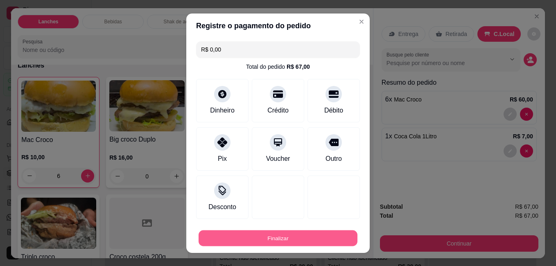
click at [280, 238] on button "Finalizar" at bounding box center [278, 238] width 159 height 16
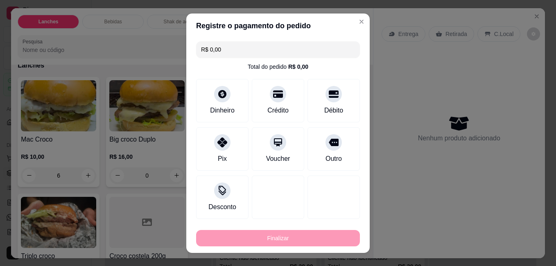
type input "0"
type input "-R$ 67,00"
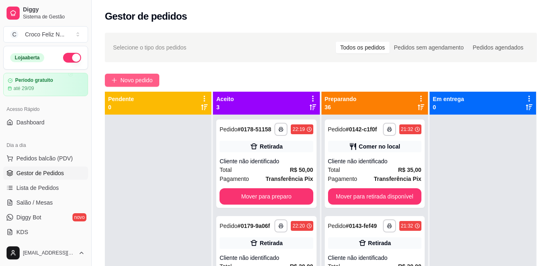
click at [146, 80] on span "Novo pedido" at bounding box center [136, 80] width 32 height 9
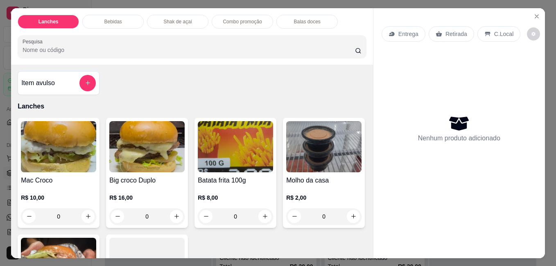
click at [136, 160] on img at bounding box center [146, 146] width 75 height 51
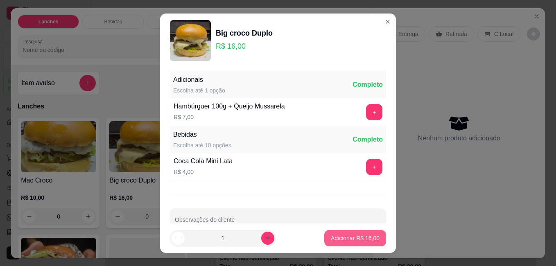
click at [331, 240] on p "Adicionar R$ 16,00" at bounding box center [355, 238] width 49 height 8
type input "1"
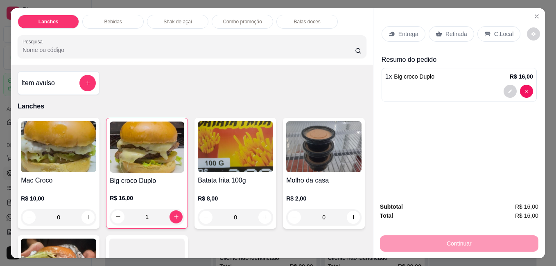
click at [494, 34] on p "C.Local" at bounding box center [503, 34] width 19 height 8
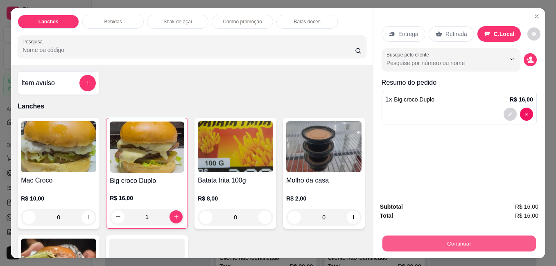
click at [496, 242] on button "Continuar" at bounding box center [459, 243] width 154 height 16
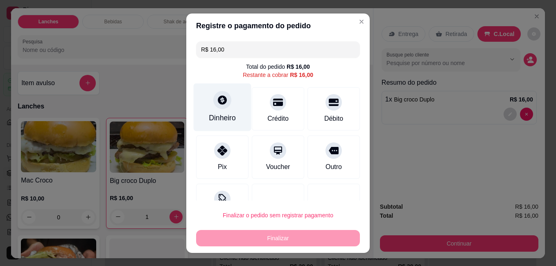
click at [220, 111] on div "Dinheiro" at bounding box center [223, 107] width 58 height 48
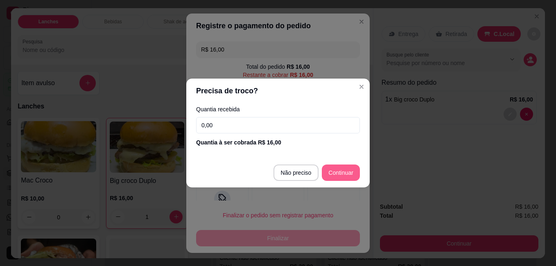
type input "R$ 0,00"
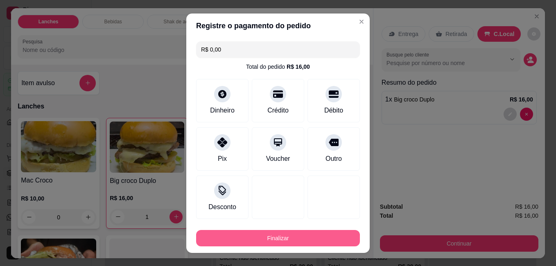
click at [337, 236] on button "Finalizar" at bounding box center [278, 238] width 164 height 16
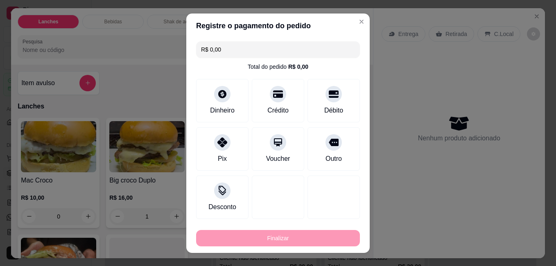
type input "0"
type input "-R$ 16,00"
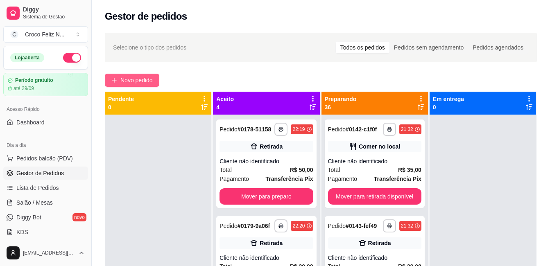
click at [138, 83] on span "Novo pedido" at bounding box center [136, 80] width 32 height 9
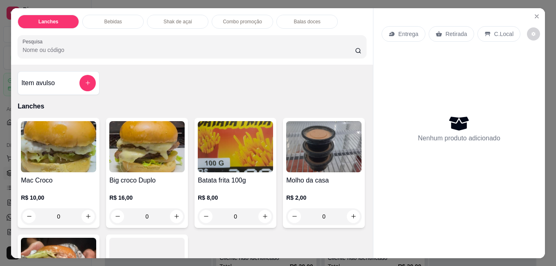
click at [66, 151] on img at bounding box center [58, 146] width 75 height 51
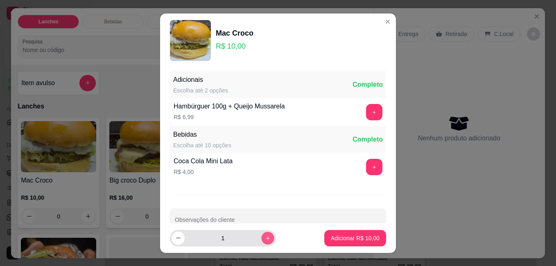
click at [265, 237] on icon "increase-product-quantity" at bounding box center [268, 238] width 6 height 6
type input "4"
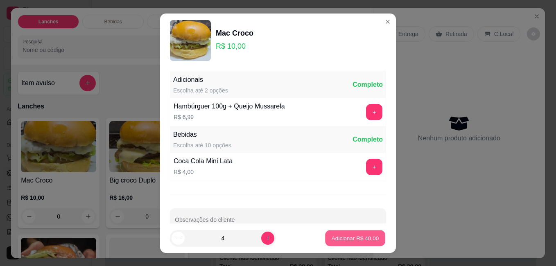
click at [352, 241] on p "Adicionar R$ 40,00" at bounding box center [356, 238] width 48 height 8
type input "4"
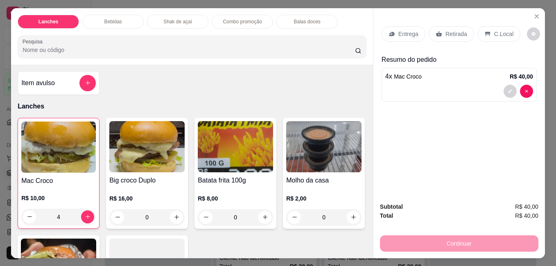
click at [450, 31] on p "Retirada" at bounding box center [457, 34] width 22 height 8
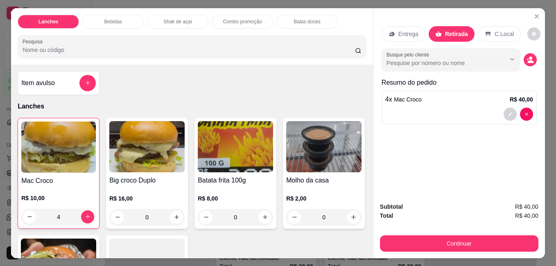
click at [499, 30] on p "C.Local" at bounding box center [504, 34] width 19 height 8
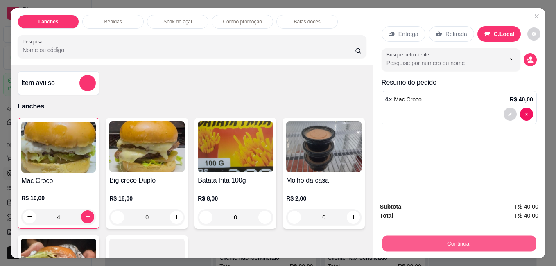
click at [482, 235] on button "Continuar" at bounding box center [459, 243] width 154 height 16
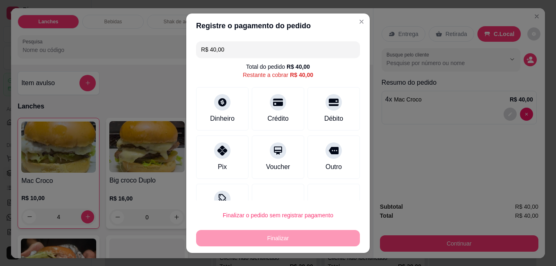
click at [222, 157] on div "Pix" at bounding box center [222, 157] width 52 height 43
type input "R$ 0,00"
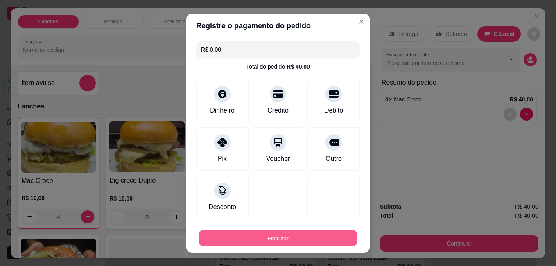
click at [279, 242] on button "Finalizar" at bounding box center [278, 238] width 159 height 16
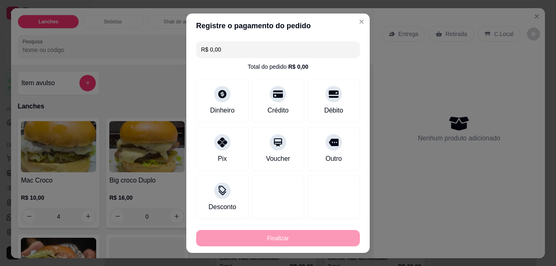
type input "0"
type input "-R$ 40,00"
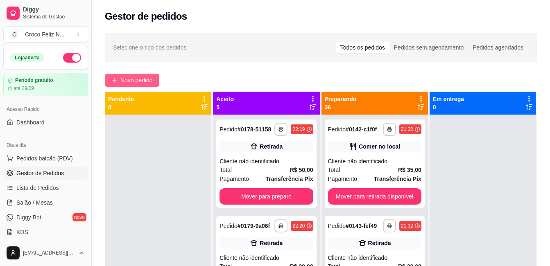
click at [138, 79] on span "Novo pedido" at bounding box center [136, 80] width 32 height 9
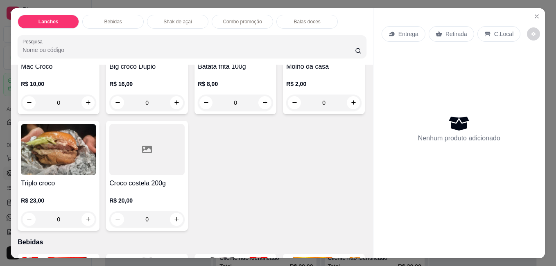
scroll to position [123, 0]
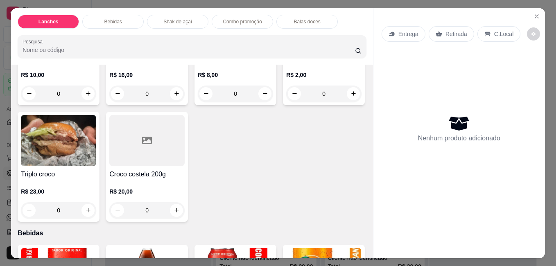
click at [96, 145] on img at bounding box center [58, 140] width 75 height 51
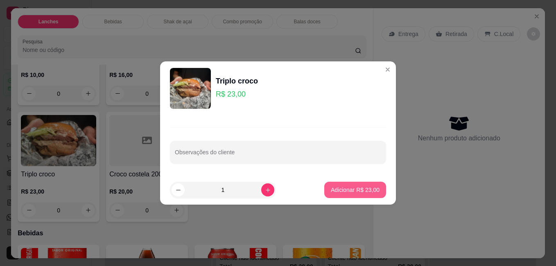
click at [369, 190] on p "Adicionar R$ 23,00" at bounding box center [355, 190] width 49 height 8
type input "1"
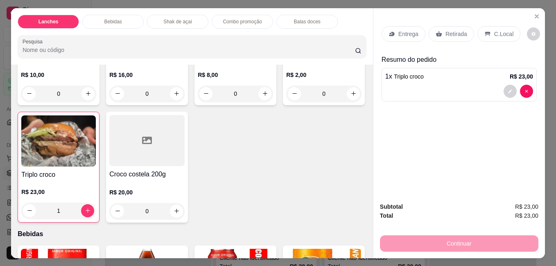
scroll to position [0, 0]
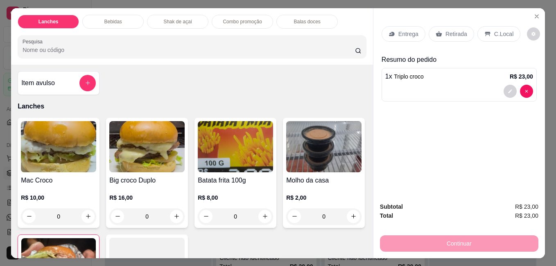
click at [126, 149] on img at bounding box center [146, 146] width 75 height 51
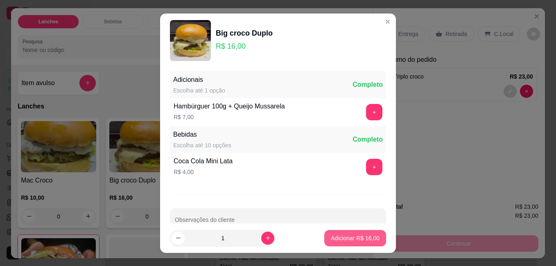
click at [347, 240] on p "Adicionar R$ 16,00" at bounding box center [355, 238] width 49 height 8
type input "1"
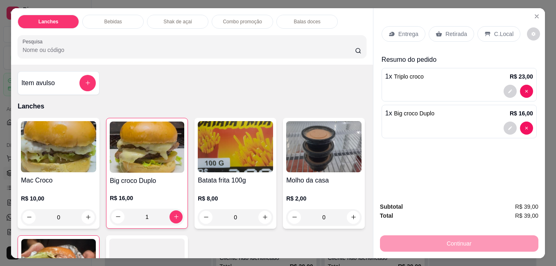
click at [243, 138] on img at bounding box center [235, 146] width 75 height 51
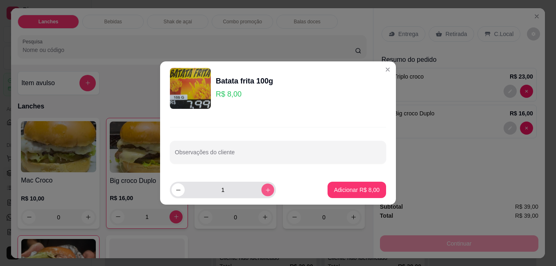
click at [265, 190] on icon "increase-product-quantity" at bounding box center [268, 190] width 6 height 6
type input "2"
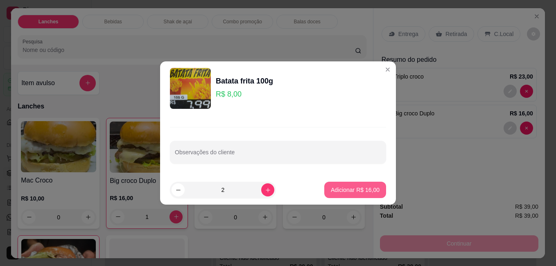
click at [366, 189] on p "Adicionar R$ 16,00" at bounding box center [355, 190] width 49 height 8
type input "2"
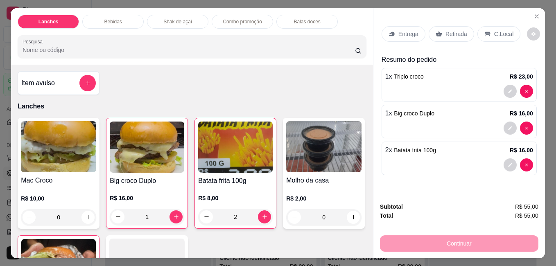
click at [451, 32] on p "Retirada" at bounding box center [457, 34] width 22 height 8
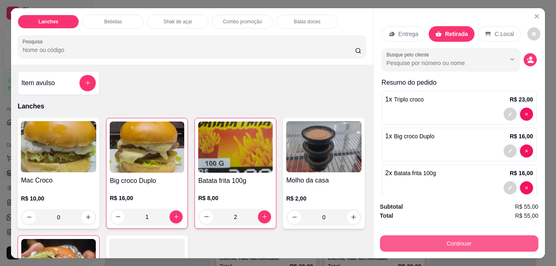
click at [456, 241] on button "Continuar" at bounding box center [459, 243] width 158 height 16
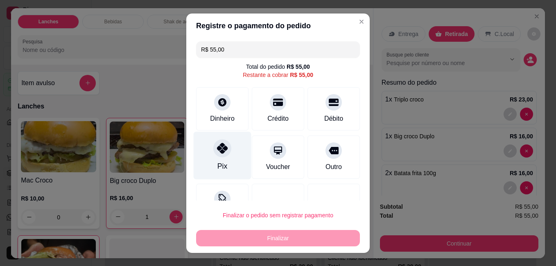
click at [223, 158] on div "Pix" at bounding box center [223, 155] width 58 height 48
type input "R$ 0,00"
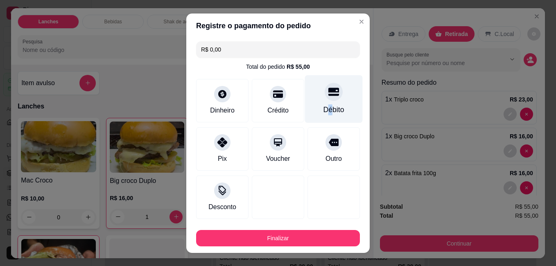
click at [324, 106] on div "Débito" at bounding box center [334, 109] width 21 height 11
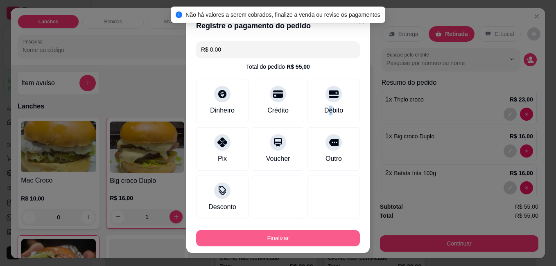
click at [313, 235] on button "Finalizar" at bounding box center [278, 238] width 164 height 16
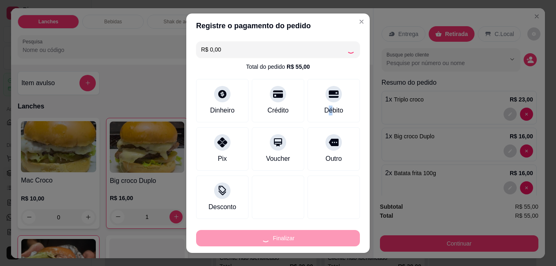
type input "0"
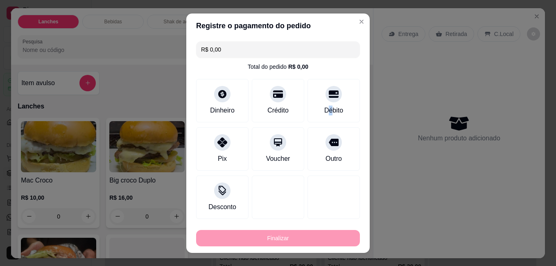
type input "-R$ 55,00"
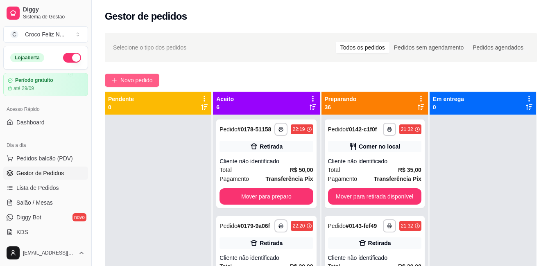
click at [144, 81] on span "Novo pedido" at bounding box center [136, 80] width 32 height 9
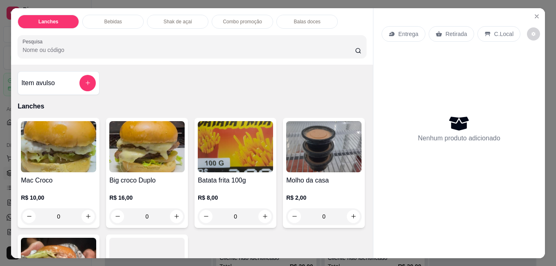
scroll to position [123, 0]
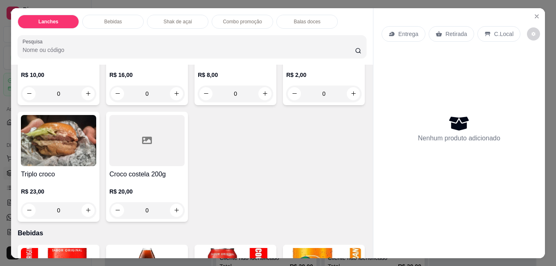
click at [100, 163] on div "Triplo croco R$ 23,00 0" at bounding box center [59, 167] width 82 height 110
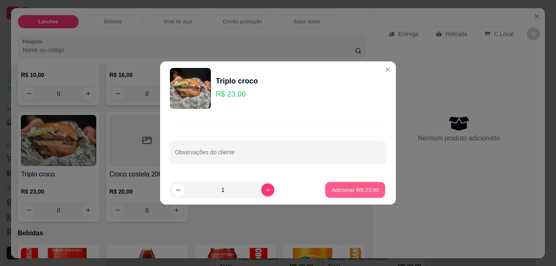
click at [349, 192] on p "Adicionar R$ 23,00" at bounding box center [356, 190] width 48 height 8
type input "1"
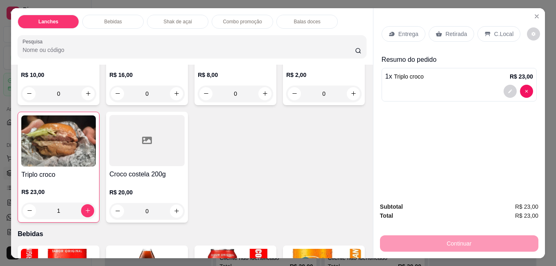
click at [437, 31] on icon at bounding box center [439, 33] width 6 height 5
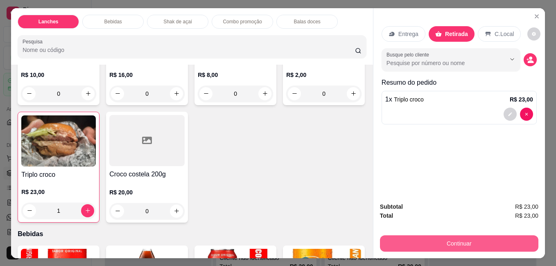
click at [470, 242] on button "Continuar" at bounding box center [459, 243] width 158 height 16
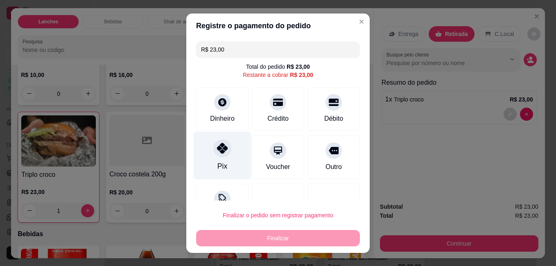
click at [220, 158] on div "Pix" at bounding box center [223, 155] width 58 height 48
type input "R$ 0,00"
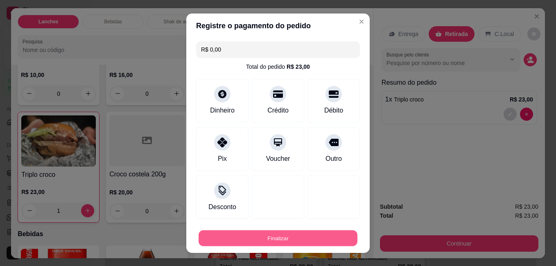
click at [267, 239] on button "Finalizar" at bounding box center [278, 238] width 159 height 16
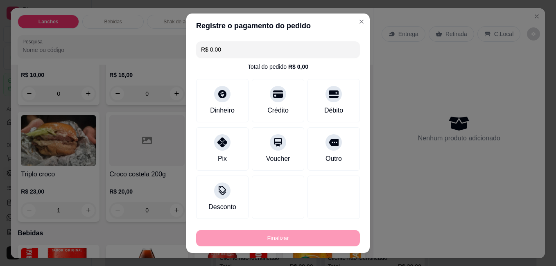
type input "0"
type input "-R$ 23,00"
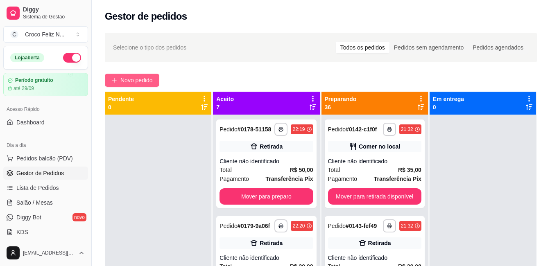
click at [137, 82] on span "Novo pedido" at bounding box center [136, 80] width 32 height 9
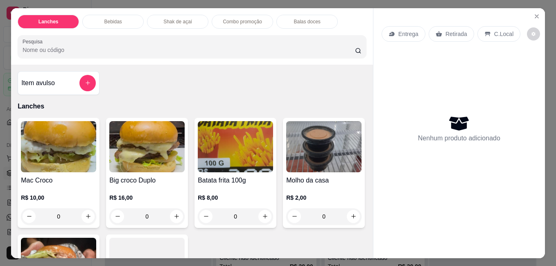
click at [163, 157] on img at bounding box center [146, 146] width 75 height 51
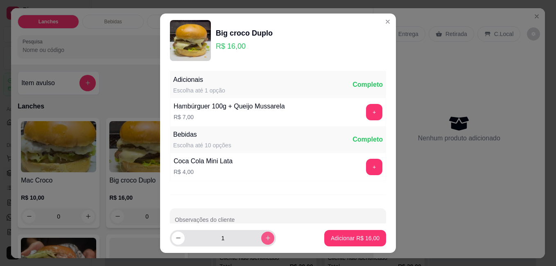
click at [261, 240] on button "increase-product-quantity" at bounding box center [267, 238] width 13 height 13
click at [265, 239] on icon "increase-product-quantity" at bounding box center [268, 238] width 6 height 6
type input "5"
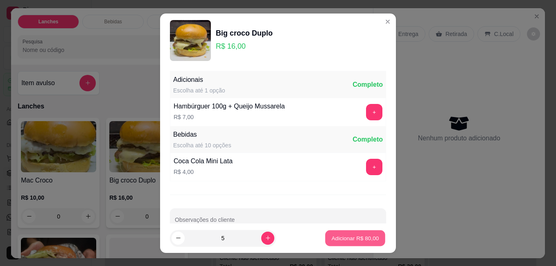
click at [333, 235] on p "Adicionar R$ 80,00" at bounding box center [356, 238] width 48 height 8
type input "5"
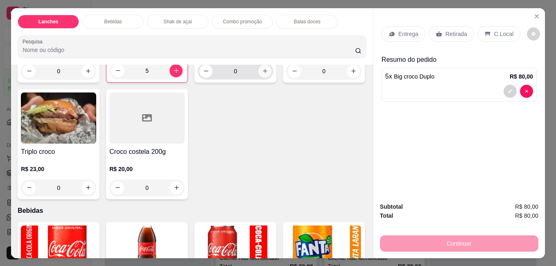
scroll to position [164, 0]
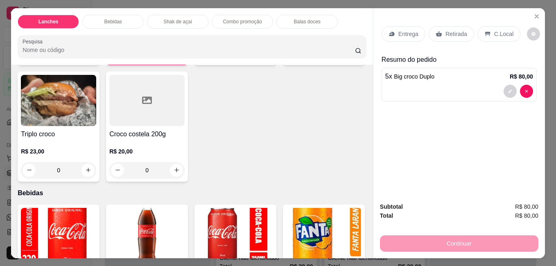
click at [96, 142] on div "R$ 23,00 0" at bounding box center [58, 158] width 75 height 39
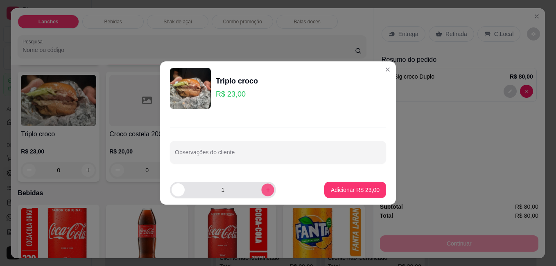
click at [261, 188] on button "increase-product-quantity" at bounding box center [267, 189] width 13 height 13
type input "2"
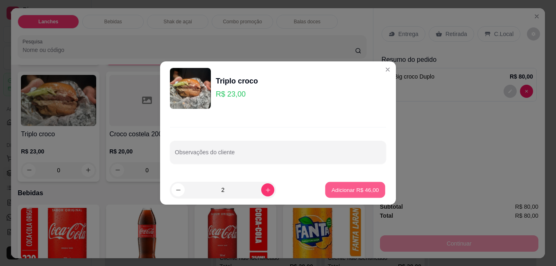
click at [369, 195] on button "Adicionar R$ 46,00" at bounding box center [355, 190] width 60 height 16
type input "2"
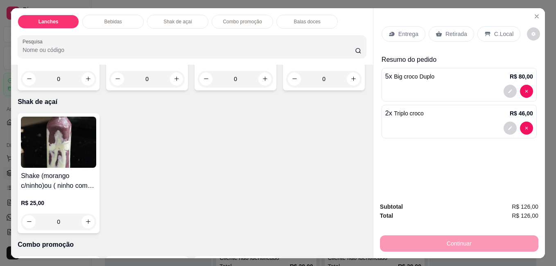
scroll to position [901, 0]
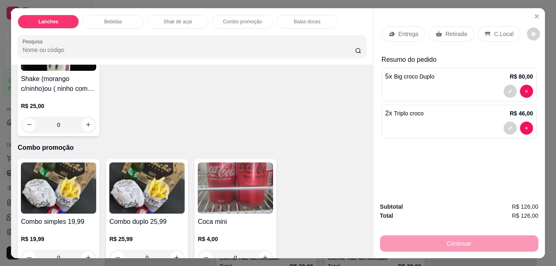
scroll to position [983, 0]
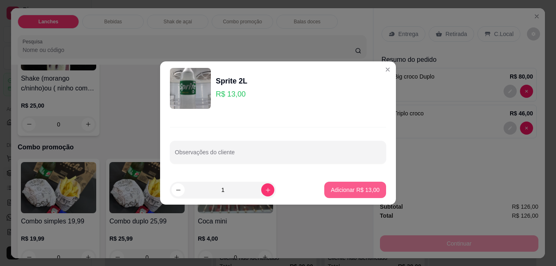
click at [348, 189] on p "Adicionar R$ 13,00" at bounding box center [355, 190] width 49 height 8
type input "1"
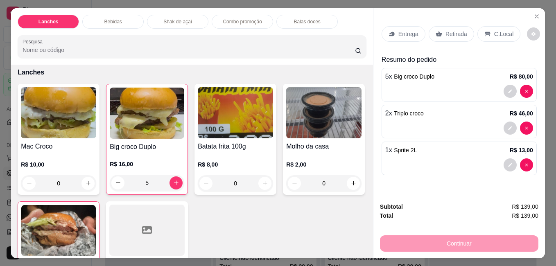
scroll to position [0, 0]
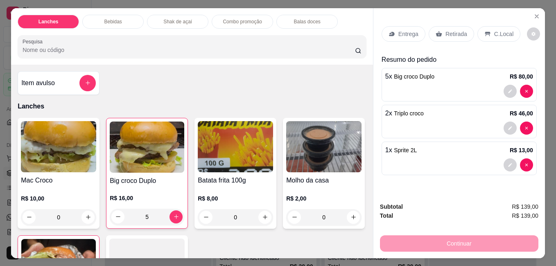
click at [239, 149] on img at bounding box center [235, 146] width 75 height 51
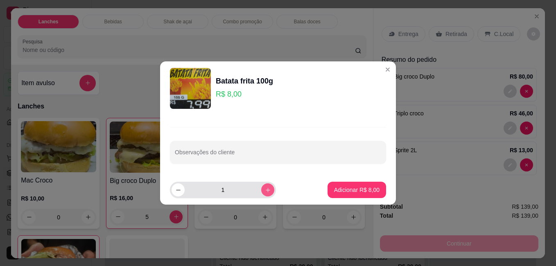
click at [266, 190] on icon "increase-product-quantity" at bounding box center [268, 190] width 5 height 5
click at [266, 190] on icon "increase-product-quantity" at bounding box center [268, 190] width 4 height 4
type input "3"
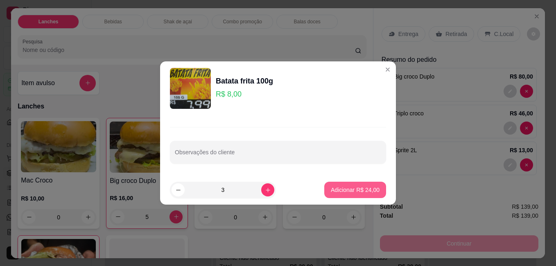
click at [358, 190] on p "Adicionar R$ 24,00" at bounding box center [355, 190] width 49 height 8
type input "3"
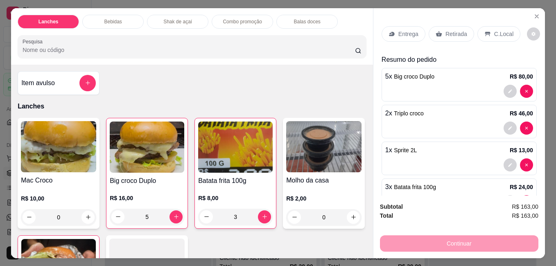
click at [494, 32] on p "C.Local" at bounding box center [503, 34] width 19 height 8
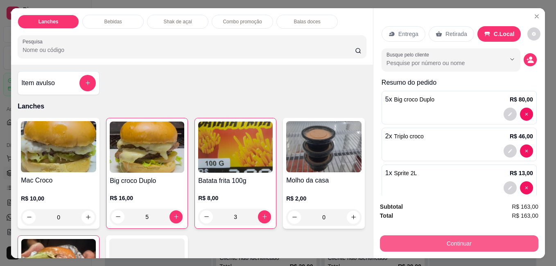
click at [475, 238] on button "Continuar" at bounding box center [459, 243] width 158 height 16
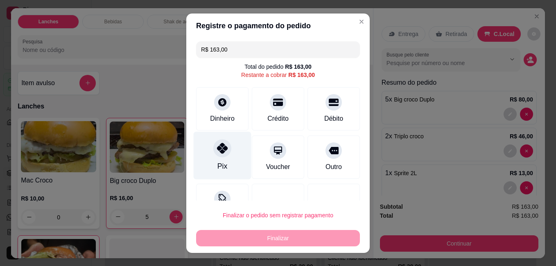
click at [220, 159] on div "Pix" at bounding box center [223, 155] width 58 height 48
type input "R$ 0,00"
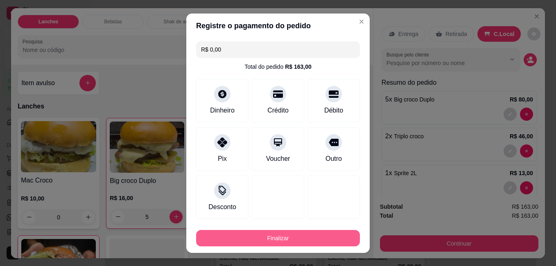
click at [277, 236] on button "Finalizar" at bounding box center [278, 238] width 164 height 16
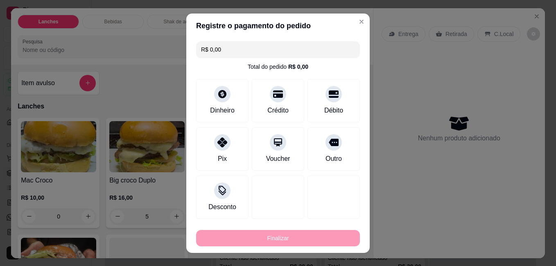
type input "0"
type input "-R$ 163,00"
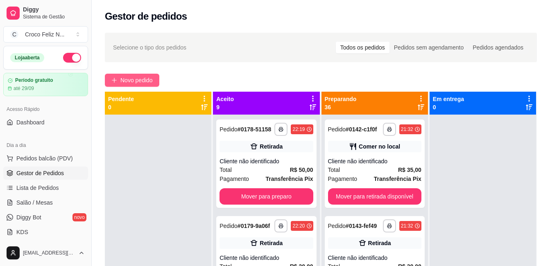
click at [143, 83] on span "Novo pedido" at bounding box center [136, 80] width 32 height 9
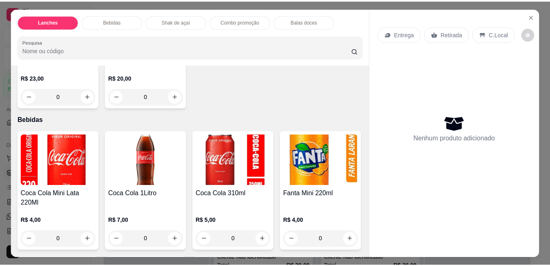
scroll to position [287, 0]
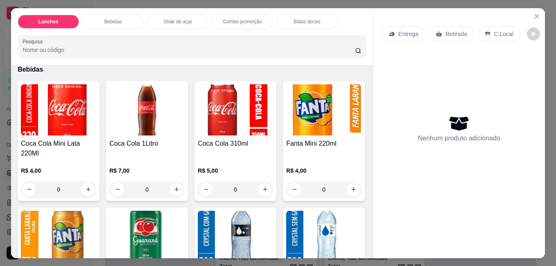
click at [150, 125] on img at bounding box center [146, 109] width 75 height 51
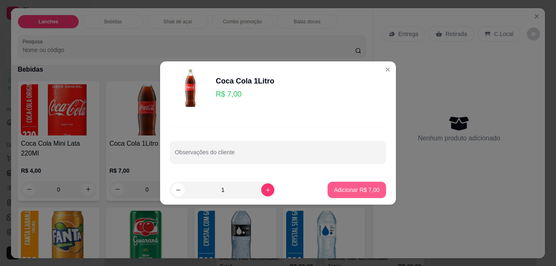
click at [357, 186] on button "Adicionar R$ 7,00" at bounding box center [357, 190] width 59 height 16
type input "1"
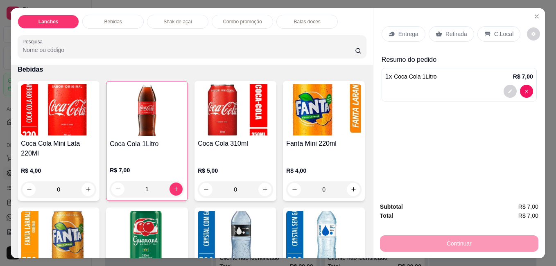
click at [500, 26] on div "C.Local" at bounding box center [499, 34] width 43 height 16
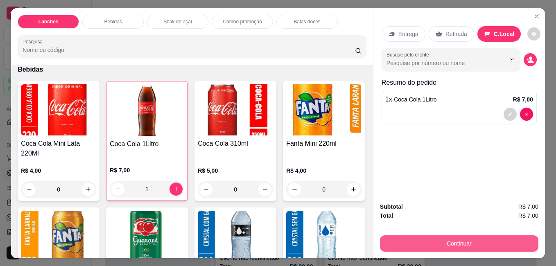
click at [486, 246] on button "Continuar" at bounding box center [459, 243] width 158 height 16
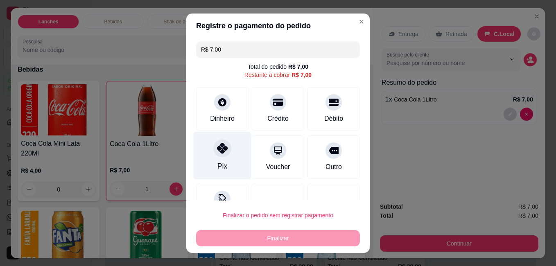
drag, startPoint x: 220, startPoint y: 157, endPoint x: 222, endPoint y: 161, distance: 4.9
click at [222, 160] on div "Pix" at bounding box center [223, 155] width 58 height 48
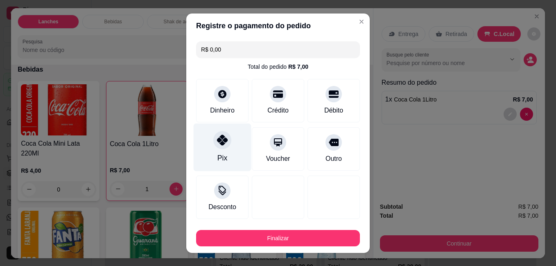
type input "R$ 0,00"
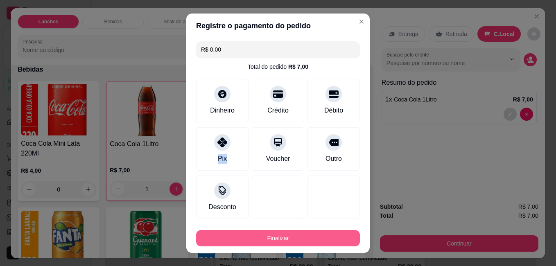
click at [251, 237] on button "Finalizar" at bounding box center [278, 238] width 164 height 16
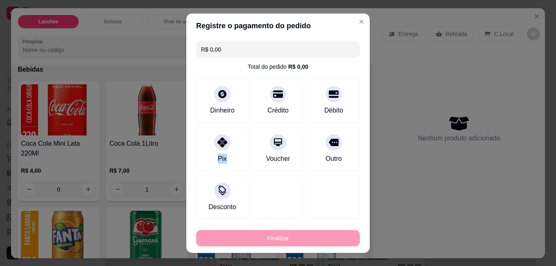
type input "0"
type input "-R$ 7,00"
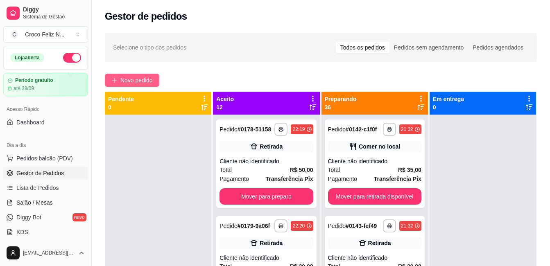
click at [138, 81] on span "Novo pedido" at bounding box center [136, 80] width 32 height 9
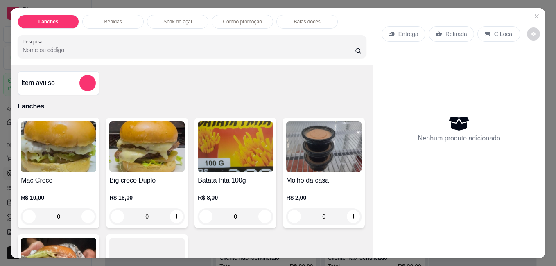
click at [88, 147] on img at bounding box center [58, 146] width 75 height 51
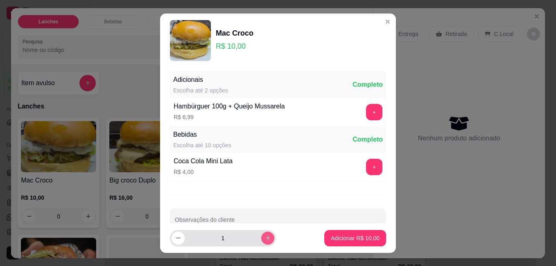
click at [265, 237] on icon "increase-product-quantity" at bounding box center [268, 238] width 6 height 6
click at [266, 238] on icon "increase-product-quantity" at bounding box center [268, 238] width 4 height 4
click at [266, 238] on icon "increase-product-quantity" at bounding box center [268, 238] width 5 height 5
click at [266, 238] on icon "increase-product-quantity" at bounding box center [268, 238] width 4 height 4
type input "5"
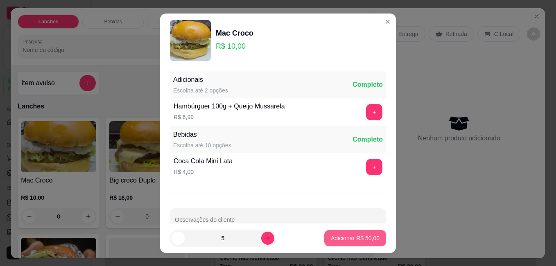
click at [333, 239] on p "Adicionar R$ 50,00" at bounding box center [355, 238] width 49 height 8
type input "5"
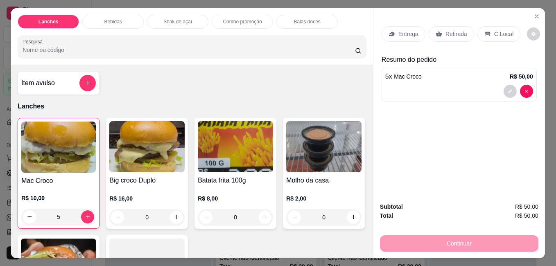
click at [454, 31] on p "Retirada" at bounding box center [457, 34] width 22 height 8
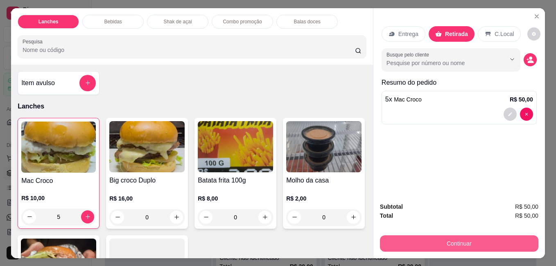
click at [459, 242] on button "Continuar" at bounding box center [459, 243] width 158 height 16
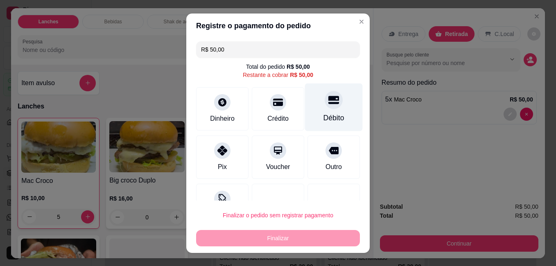
click at [324, 113] on div "Débito" at bounding box center [334, 118] width 21 height 11
type input "R$ 0,00"
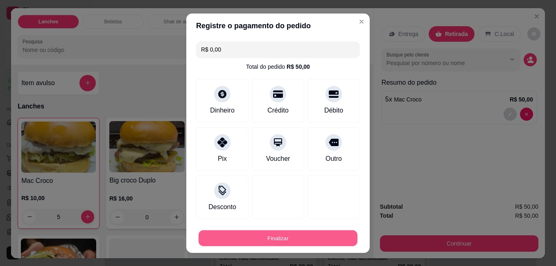
click at [326, 240] on button "Finalizar" at bounding box center [278, 238] width 159 height 16
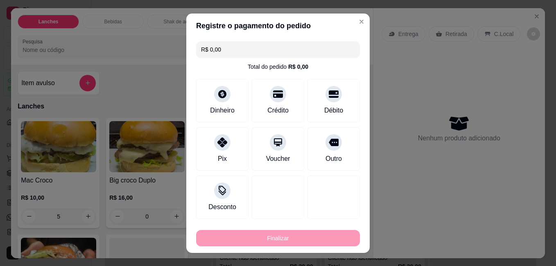
type input "0"
type input "-R$ 50,00"
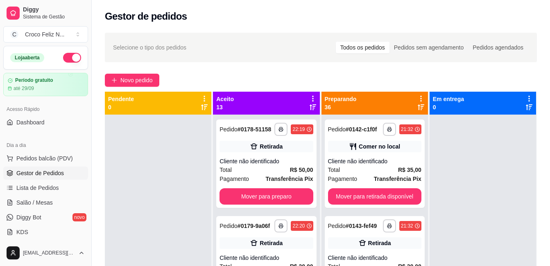
click at [309, 100] on icon at bounding box center [312, 98] width 7 height 7
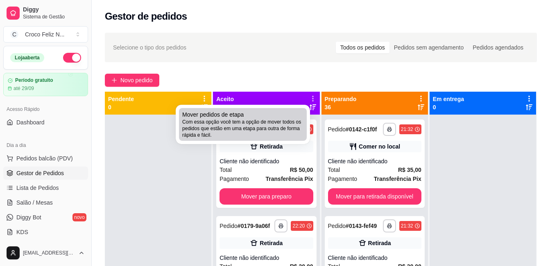
click at [276, 122] on span "Com essa opção você tem a opção de mover todos os pedidos que estão em uma etap…" at bounding box center [242, 129] width 121 height 20
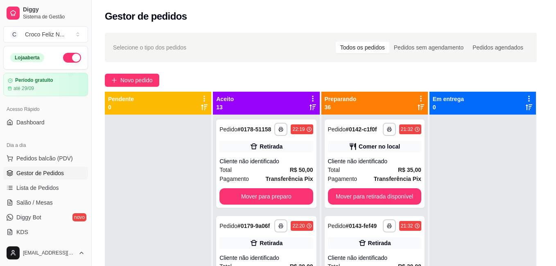
click at [238, 149] on span "Estou ciente de que esta ação será irreverssível e quero mover os pedidos." at bounding box center [284, 155] width 179 height 20
click at [188, 157] on input "Estou ciente de que esta ação será irreverssível e quero mover os pedidos." at bounding box center [185, 159] width 5 height 5
checkbox input "true"
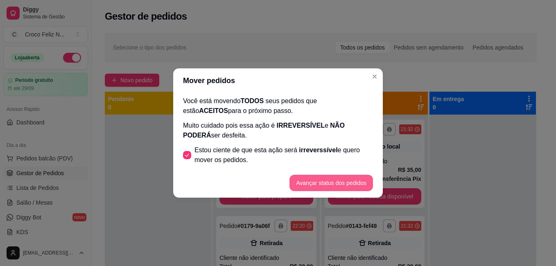
click at [333, 185] on button "Avançar status dos pedidos" at bounding box center [332, 183] width 84 height 16
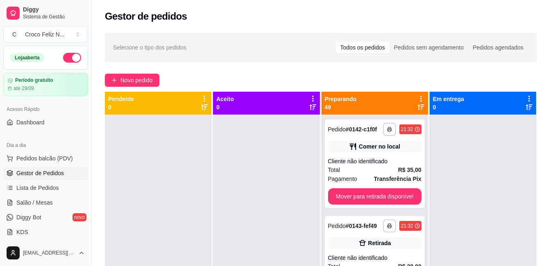
click at [419, 100] on icon at bounding box center [420, 98] width 7 height 7
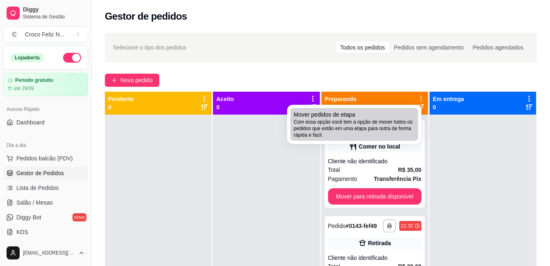
click at [342, 116] on span "Mover pedidos de etapa" at bounding box center [324, 115] width 61 height 8
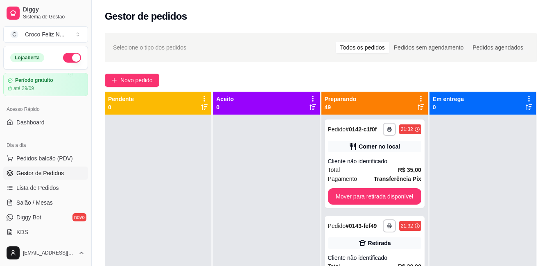
click at [295, 153] on span "Estou ciente de que esta ação será irreverssível e quero mover os pedidos." at bounding box center [284, 155] width 179 height 20
click at [188, 157] on input "Estou ciente de que esta ação será irreverssível e quero mover os pedidos." at bounding box center [185, 159] width 5 height 5
checkbox input "true"
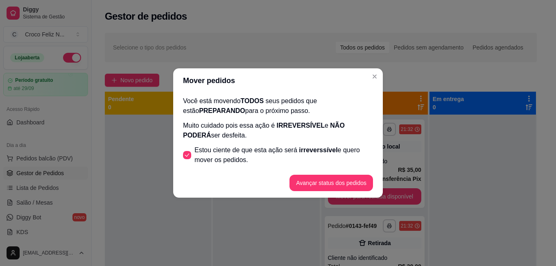
click at [315, 177] on button "Avançar status dos pedidos" at bounding box center [332, 183] width 84 height 16
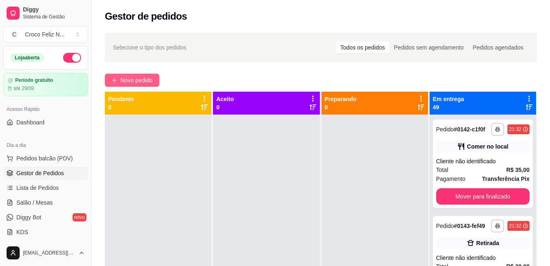
click at [144, 84] on span "Novo pedido" at bounding box center [136, 80] width 32 height 9
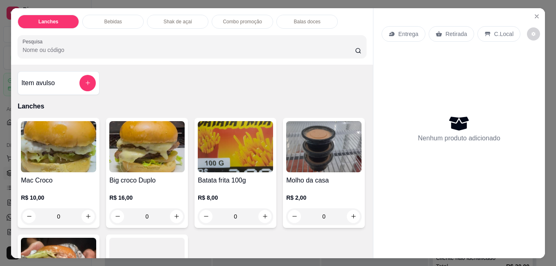
click at [154, 168] on img at bounding box center [146, 146] width 75 height 51
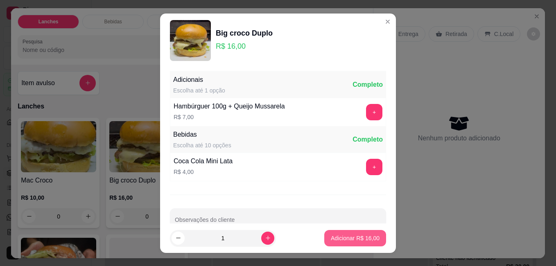
click at [334, 237] on p "Adicionar R$ 16,00" at bounding box center [355, 238] width 49 height 8
type input "1"
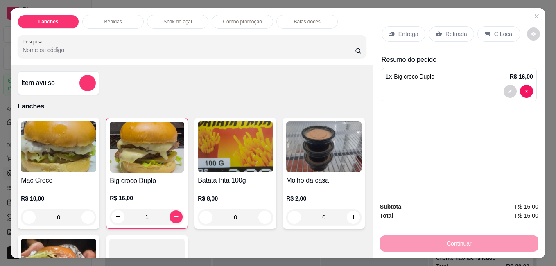
click at [456, 30] on p "Retirada" at bounding box center [457, 34] width 22 height 8
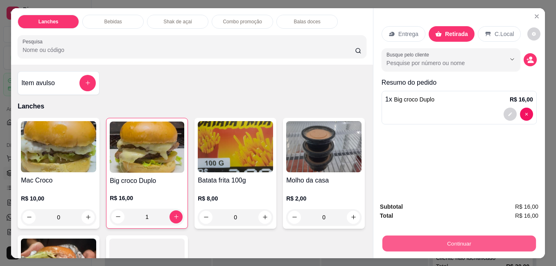
click at [449, 239] on button "Continuar" at bounding box center [459, 243] width 154 height 16
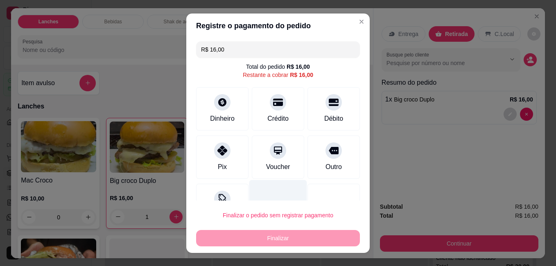
drag, startPoint x: 222, startPoint y: 160, endPoint x: 247, endPoint y: 202, distance: 49.4
click at [225, 163] on div "Pix" at bounding box center [222, 157] width 52 height 43
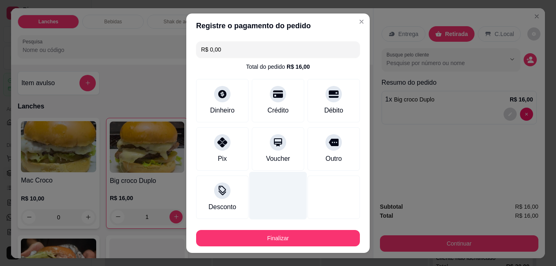
type input "R$ 0,00"
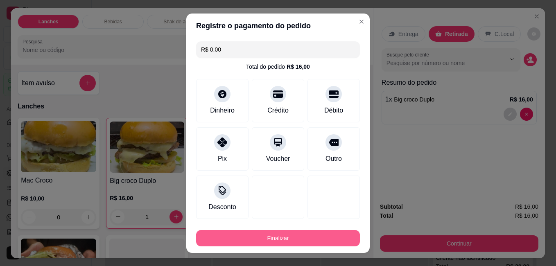
click at [269, 239] on button "Finalizar" at bounding box center [278, 238] width 164 height 16
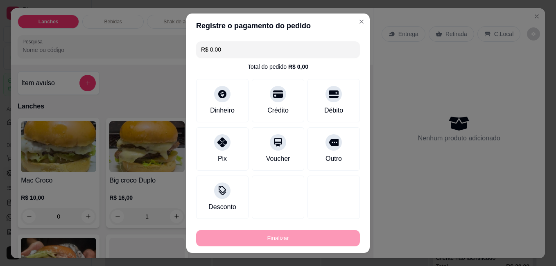
type input "0"
type input "-R$ 16,00"
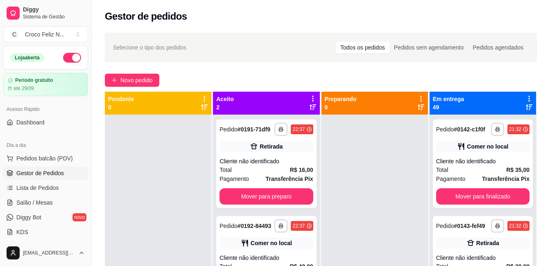
click at [310, 98] on icon at bounding box center [312, 98] width 7 height 7
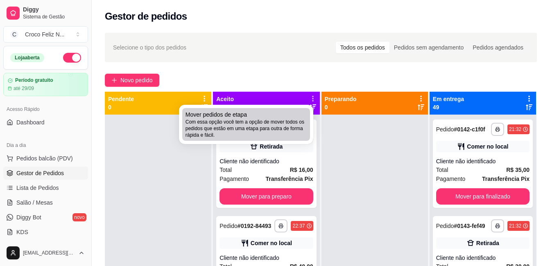
click at [273, 123] on span "Com essa opção você tem a opção de mover todos os pedidos que estão em uma etap…" at bounding box center [246, 129] width 121 height 20
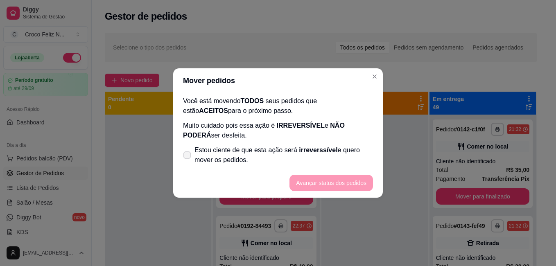
click at [250, 153] on span "Estou ciente de que esta ação será irreverssível e quero mover os pedidos." at bounding box center [284, 155] width 179 height 20
click at [188, 157] on input "Estou ciente de que esta ação será irreverssível e quero mover os pedidos." at bounding box center [185, 159] width 5 height 5
checkbox input "true"
click at [318, 186] on button "Avançar status dos pedidos" at bounding box center [332, 183] width 84 height 16
